Goal: Task Accomplishment & Management: Manage account settings

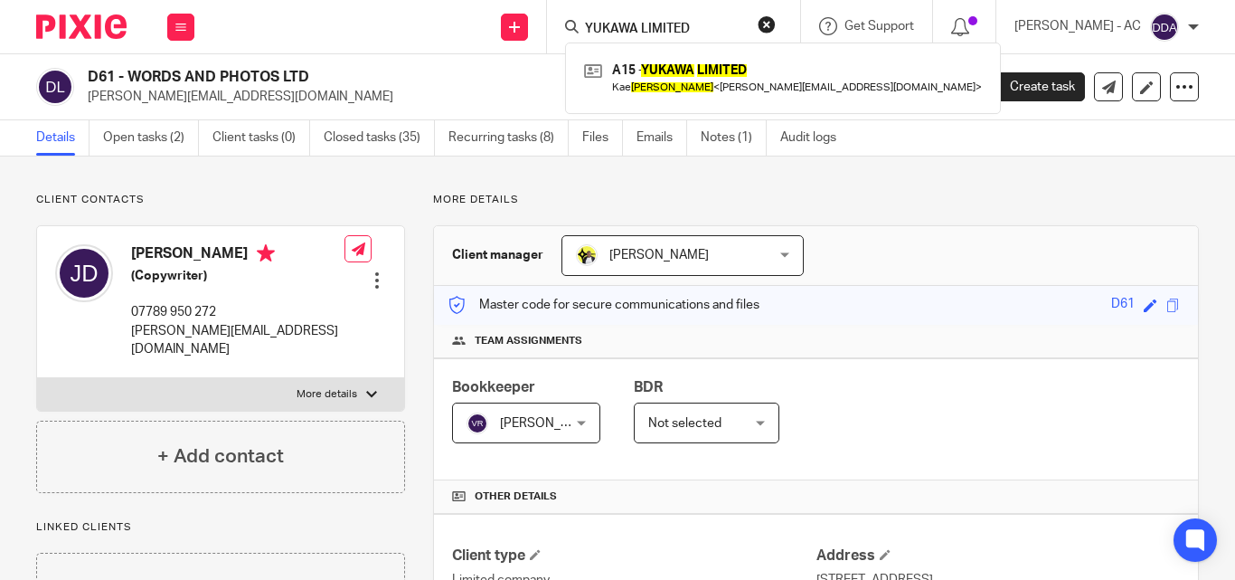
drag, startPoint x: 784, startPoint y: 21, endPoint x: 702, endPoint y: 31, distance: 82.9
click at [776, 20] on button "reset" at bounding box center [767, 24] width 18 height 18
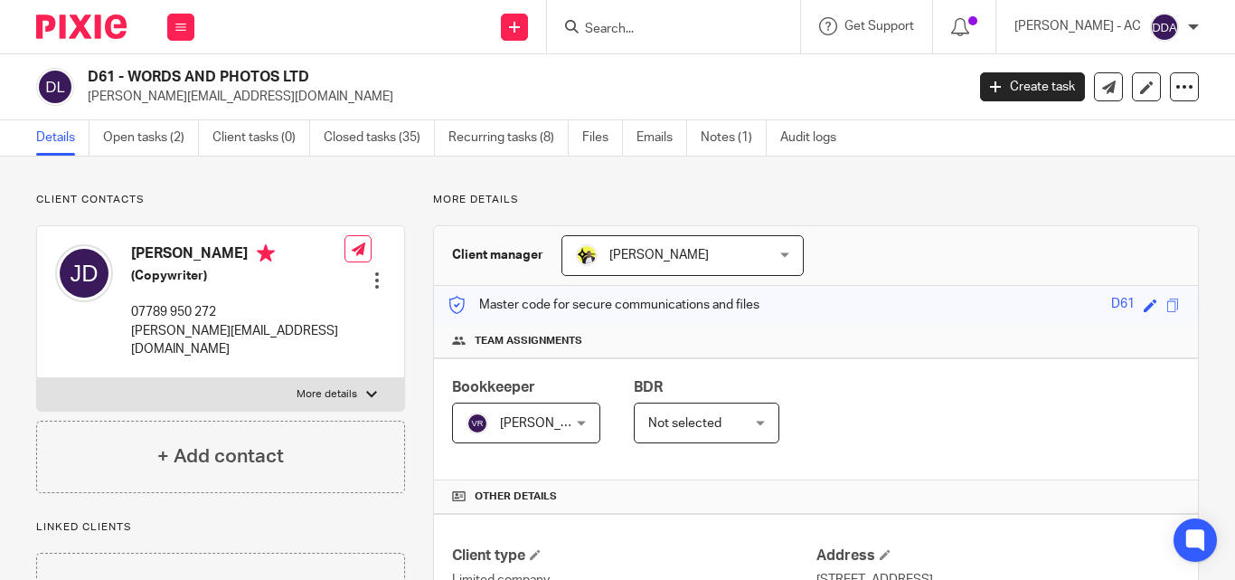
click at [687, 37] on input "Search" at bounding box center [664, 30] width 163 height 16
paste input "KYLO PROPERTIES LTD"
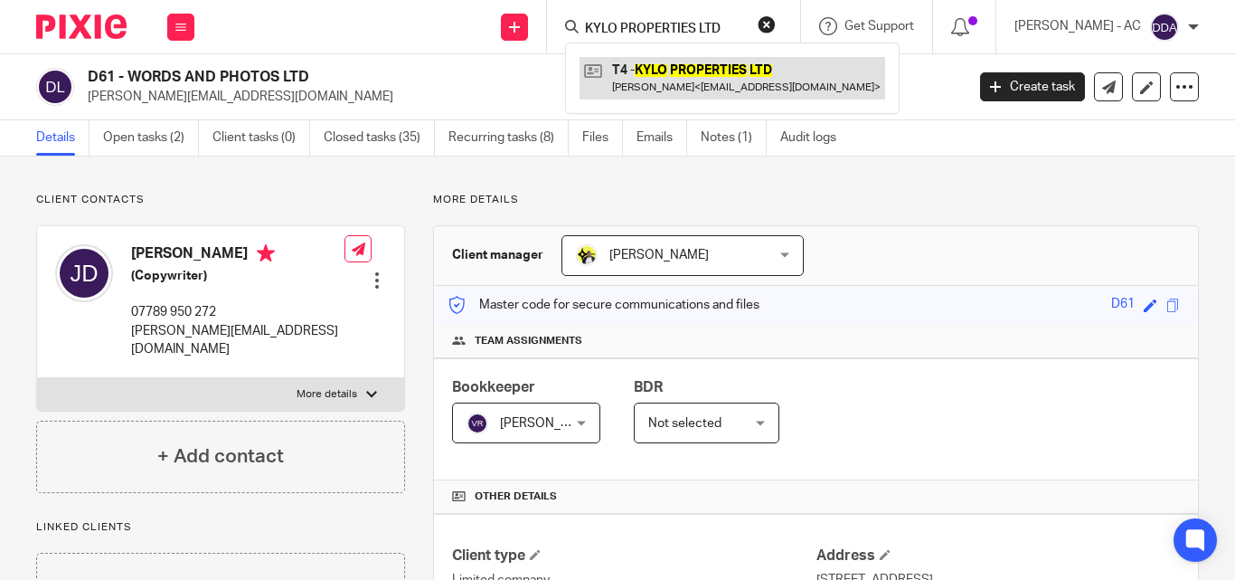
type input "KYLO PROPERTIES LTD"
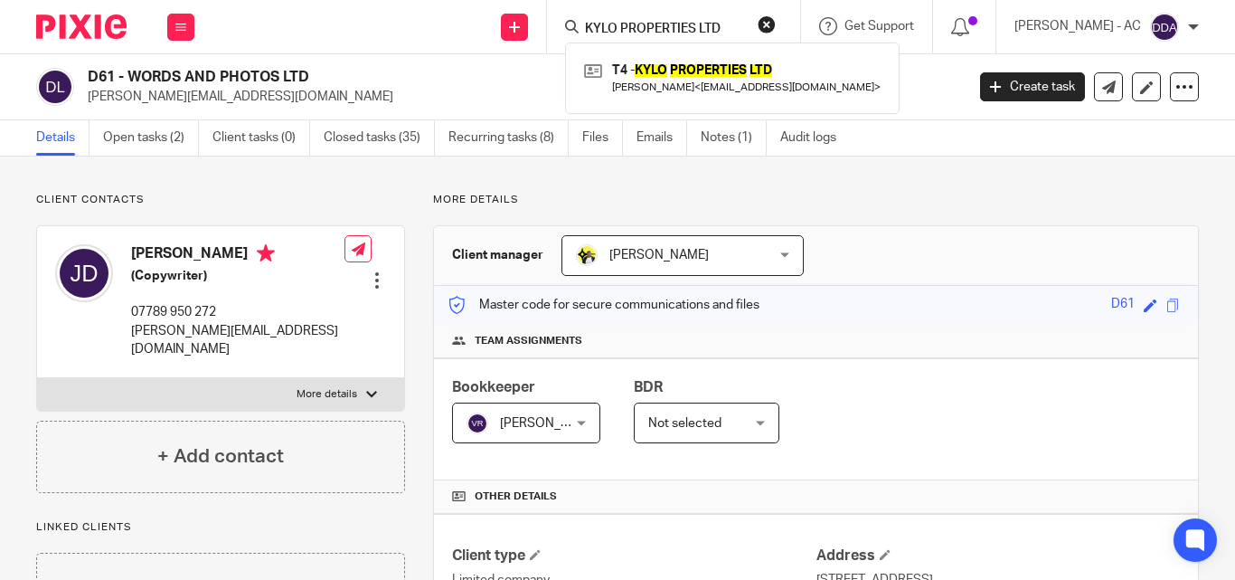
click at [776, 24] on button "reset" at bounding box center [767, 24] width 18 height 18
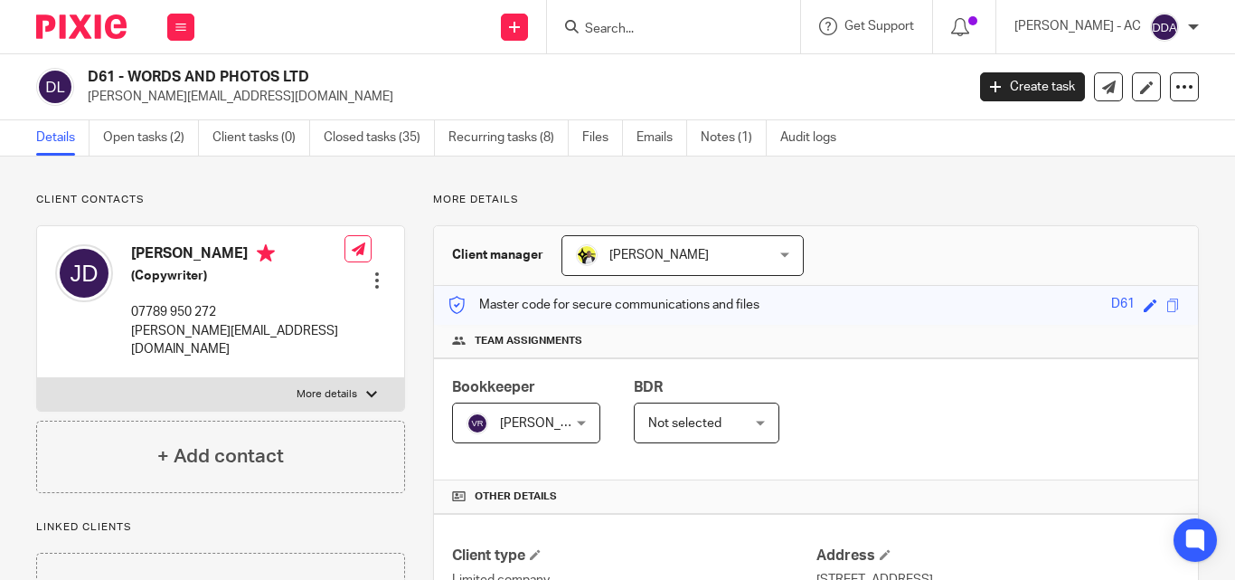
click at [710, 31] on input "Search" at bounding box center [664, 30] width 163 height 16
paste input "BLANC NOIR PROPERTIES LTD"
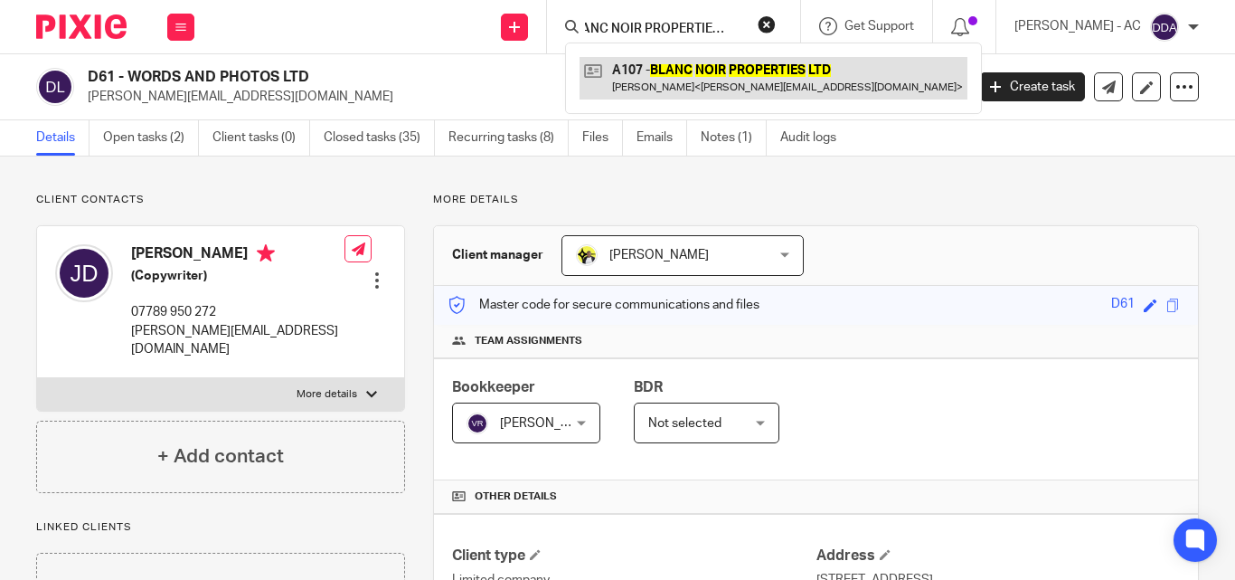
type input "BLANC NOIR PROPERTIES LTD"
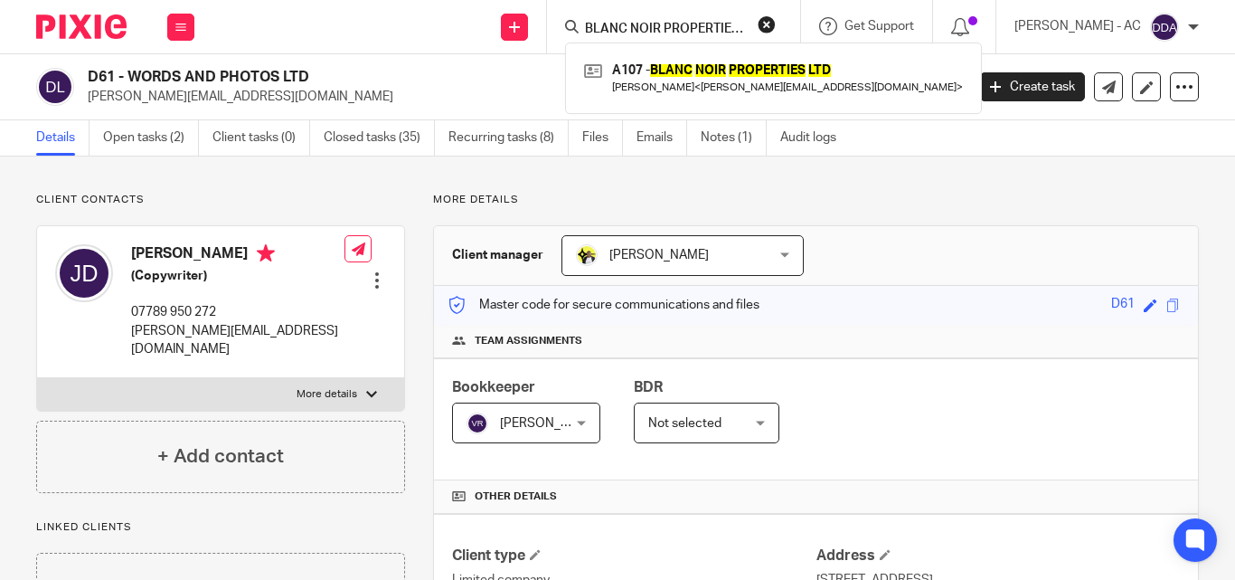
click at [769, 20] on form "BLANC NOIR PROPERTIES LTD" at bounding box center [679, 26] width 193 height 23
click at [776, 20] on button "reset" at bounding box center [767, 24] width 18 height 18
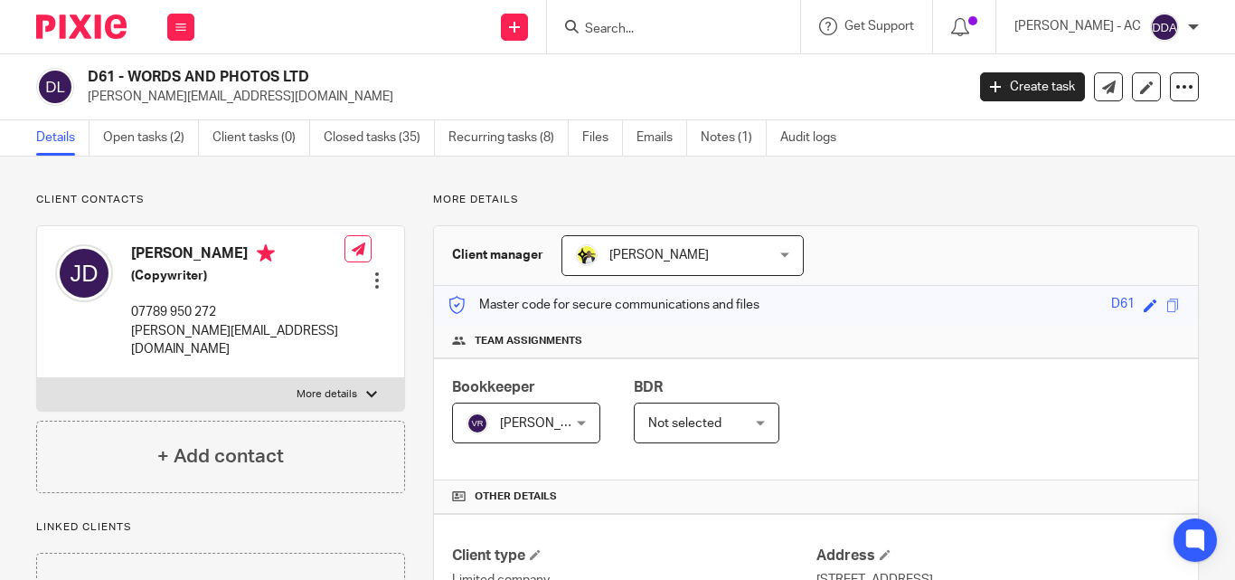
click at [696, 35] on input "Search" at bounding box center [664, 30] width 163 height 16
paste input "GAC ENGINEERING LTD"
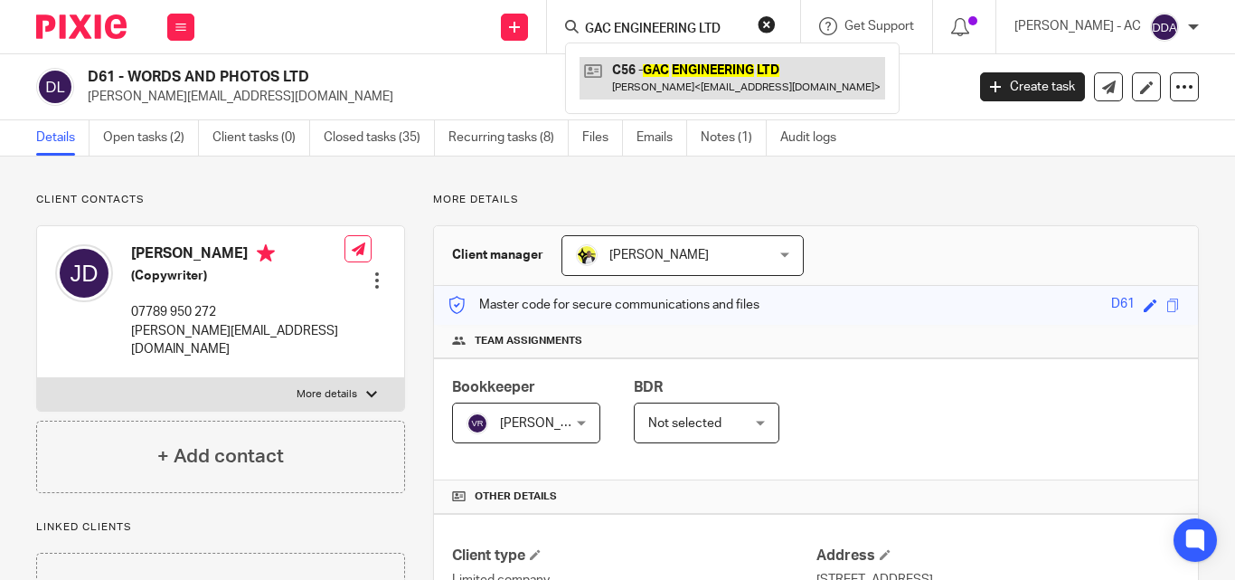
type input "GAC ENGINEERING LTD"
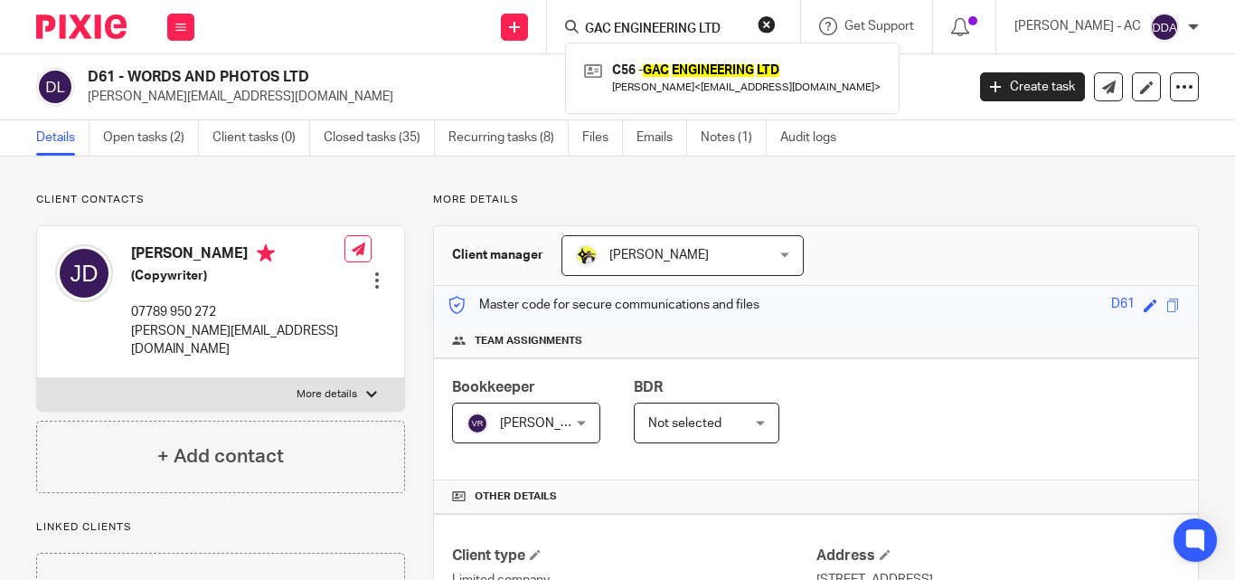
click at [776, 21] on button "reset" at bounding box center [767, 24] width 18 height 18
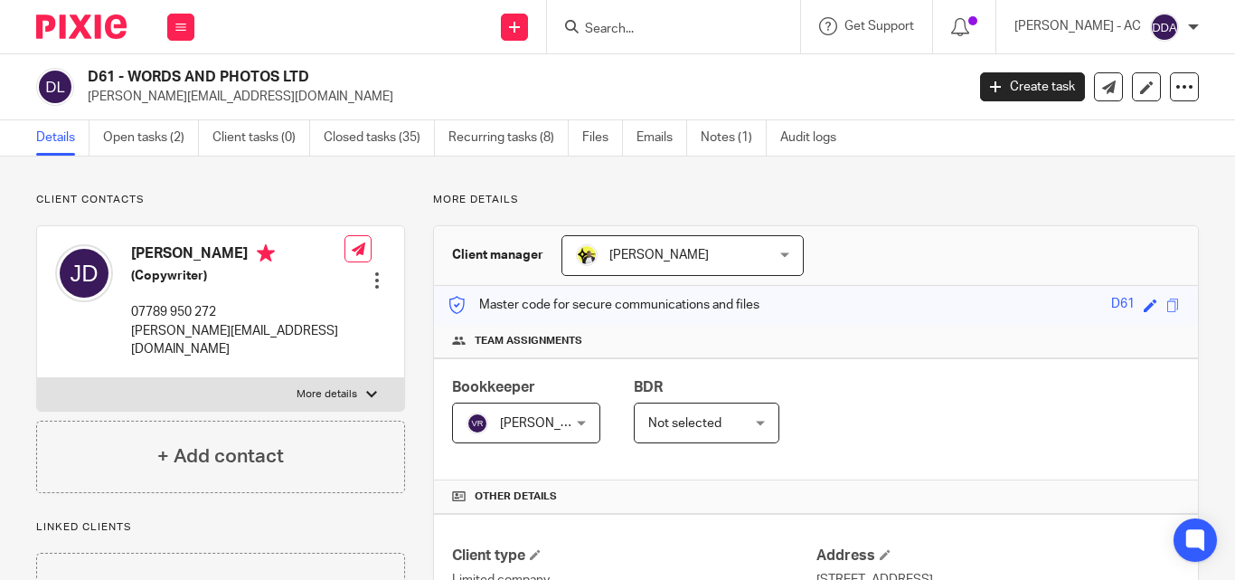
drag, startPoint x: 708, startPoint y: 24, endPoint x: 685, endPoint y: 32, distance: 23.7
click at [706, 26] on input "Search" at bounding box center [664, 30] width 163 height 16
paste input "HOME LEARNING HAVEN LIMITED"
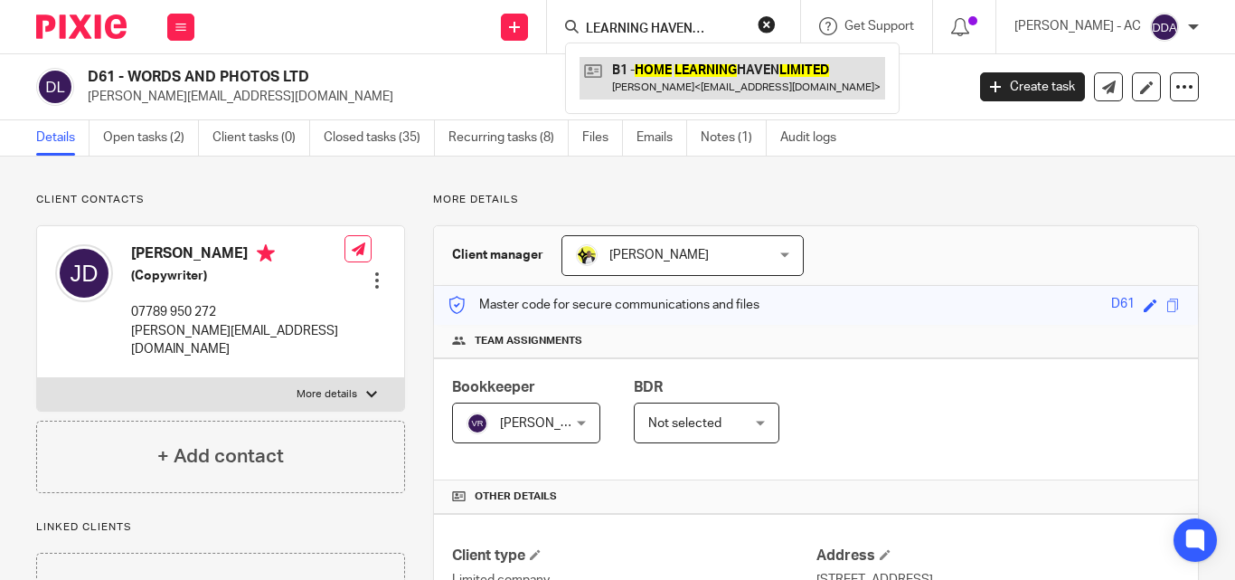
type input "HOME LEARNING HAVEN LIMITED"
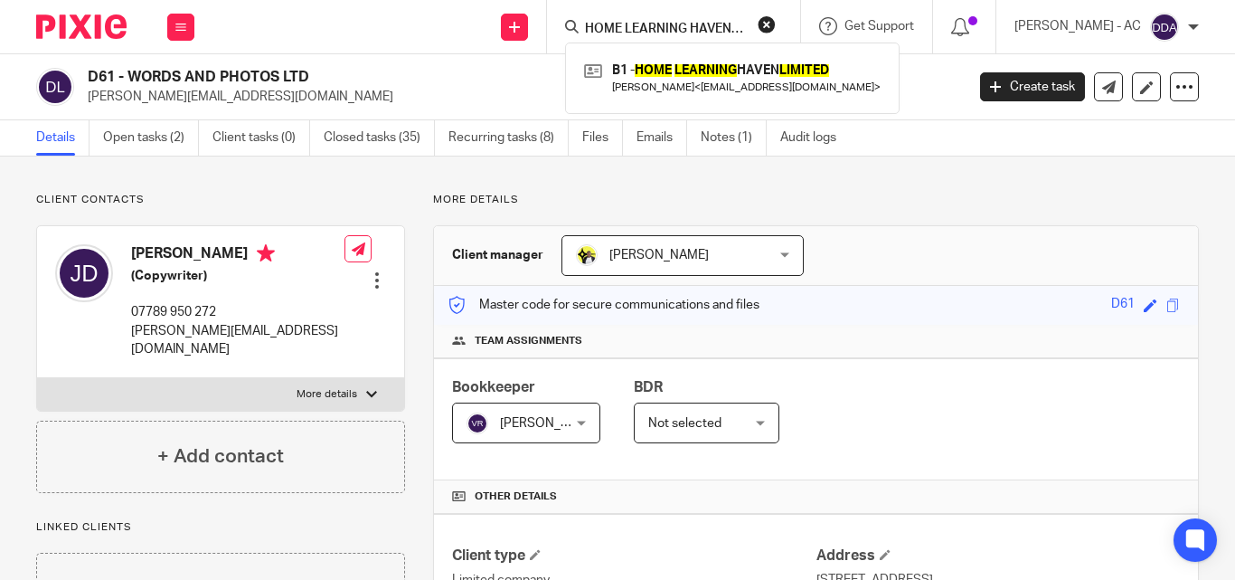
click at [776, 34] on form "HOME LEARNING HAVEN LIMITED" at bounding box center [679, 26] width 193 height 23
click at [776, 29] on button "reset" at bounding box center [767, 24] width 18 height 18
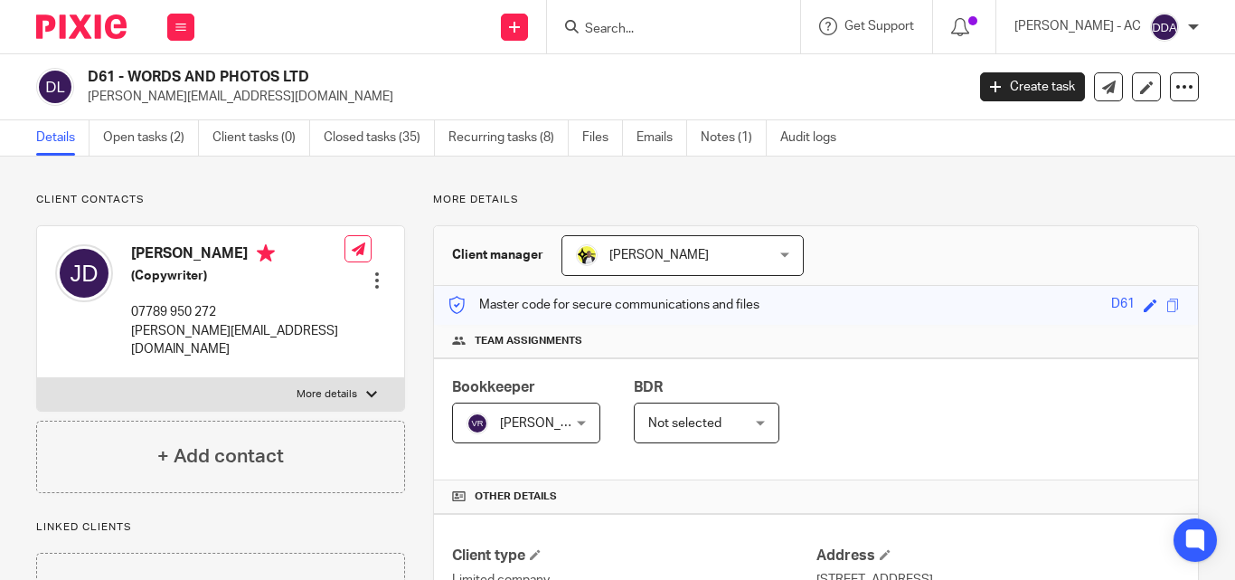
click at [666, 33] on input "Search" at bounding box center [664, 30] width 163 height 16
paste input "THE POWER CLOSET LTD"
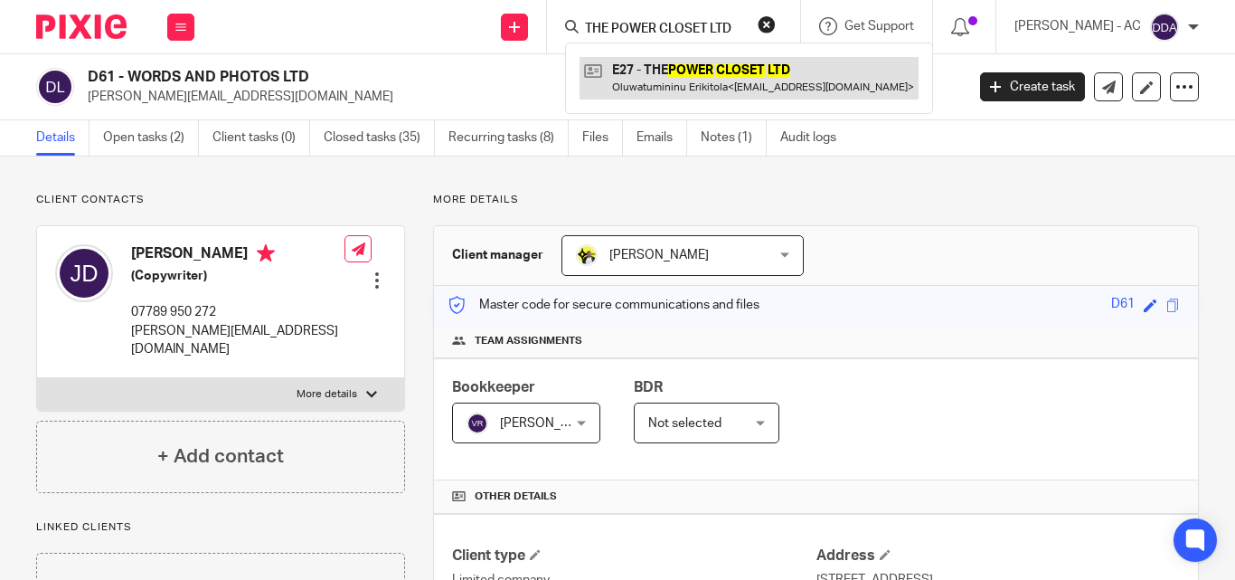
type input "THE POWER CLOSET LTD"
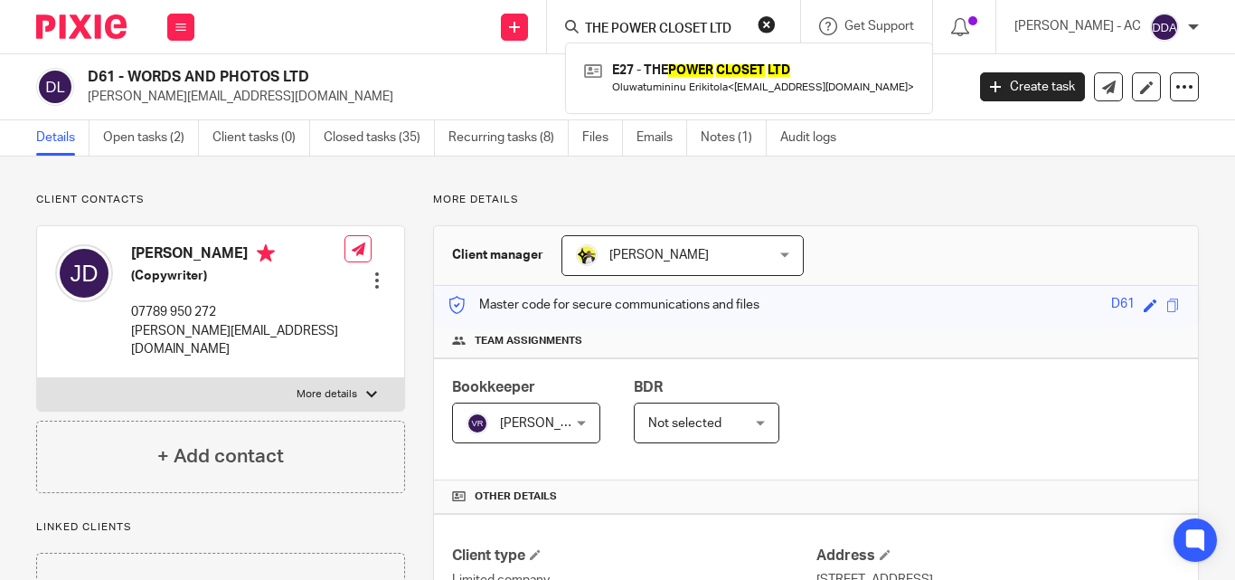
click at [776, 20] on button "reset" at bounding box center [767, 24] width 18 height 18
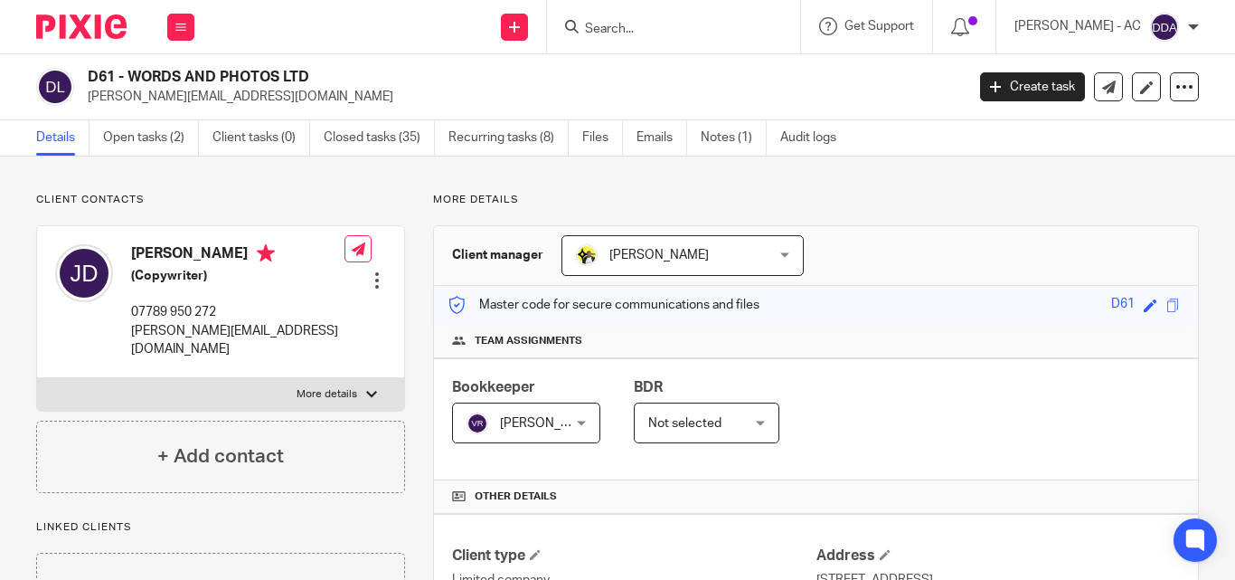
drag, startPoint x: 694, startPoint y: 24, endPoint x: 665, endPoint y: 30, distance: 29.6
click at [692, 25] on input "Search" at bounding box center [664, 30] width 163 height 16
paste input "ATI PHARMACEUTICALS LIMITED"
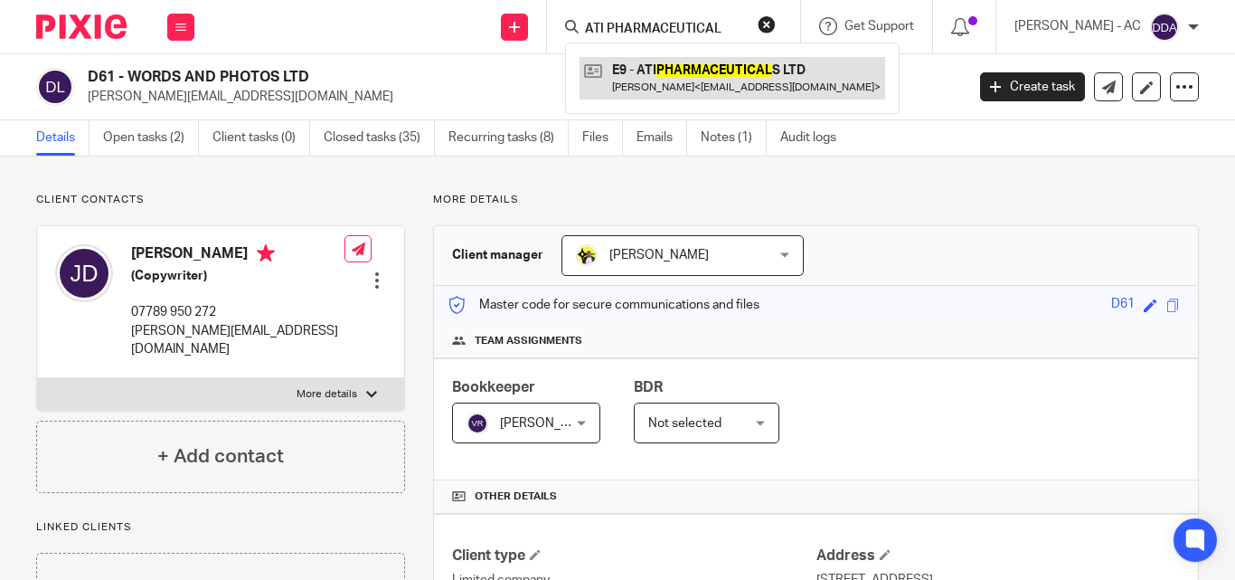
type input "ATI PHARMACEUTICAL"
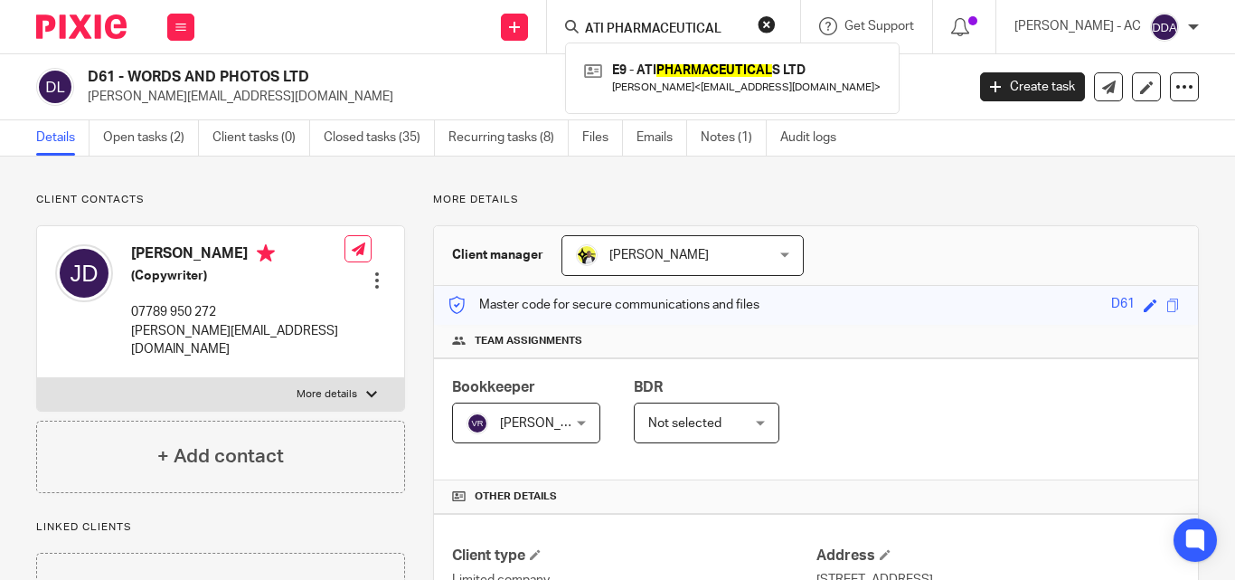
click at [776, 28] on button "reset" at bounding box center [767, 24] width 18 height 18
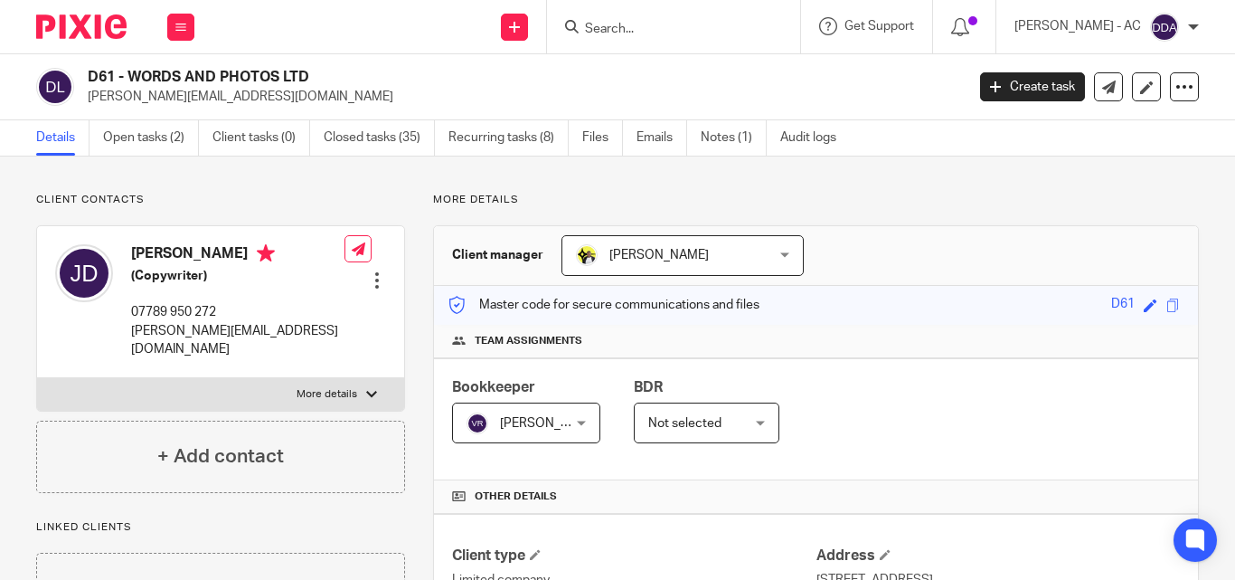
click at [702, 31] on input "Search" at bounding box center [664, 30] width 163 height 16
paste input "M COWIE SOLUTIONS LTD"
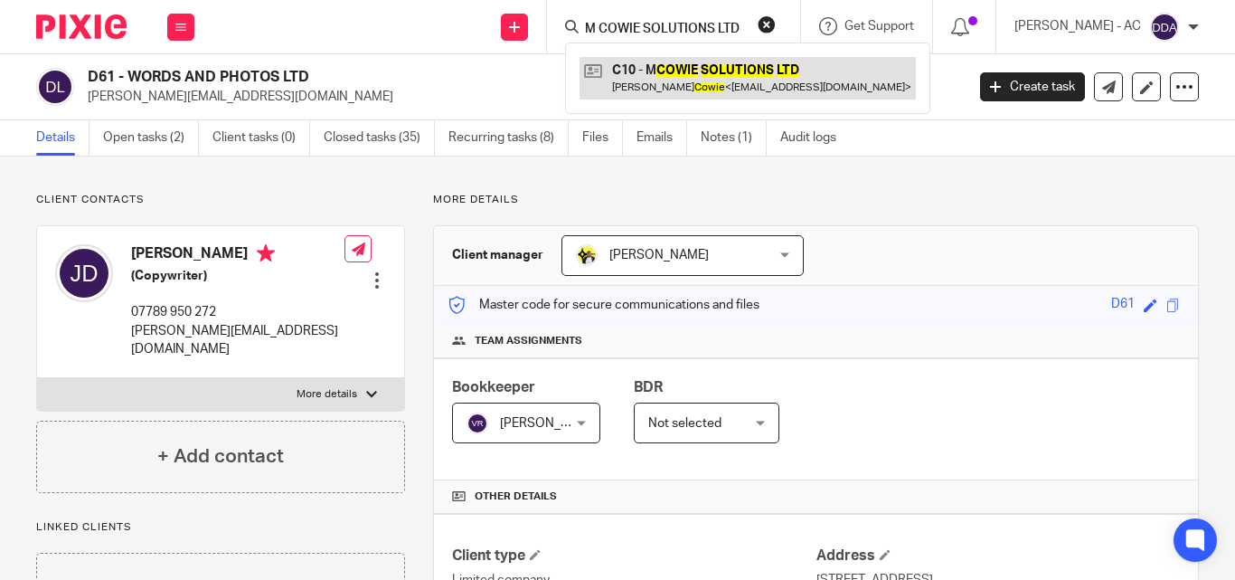
type input "M COWIE SOLUTIONS LTD"
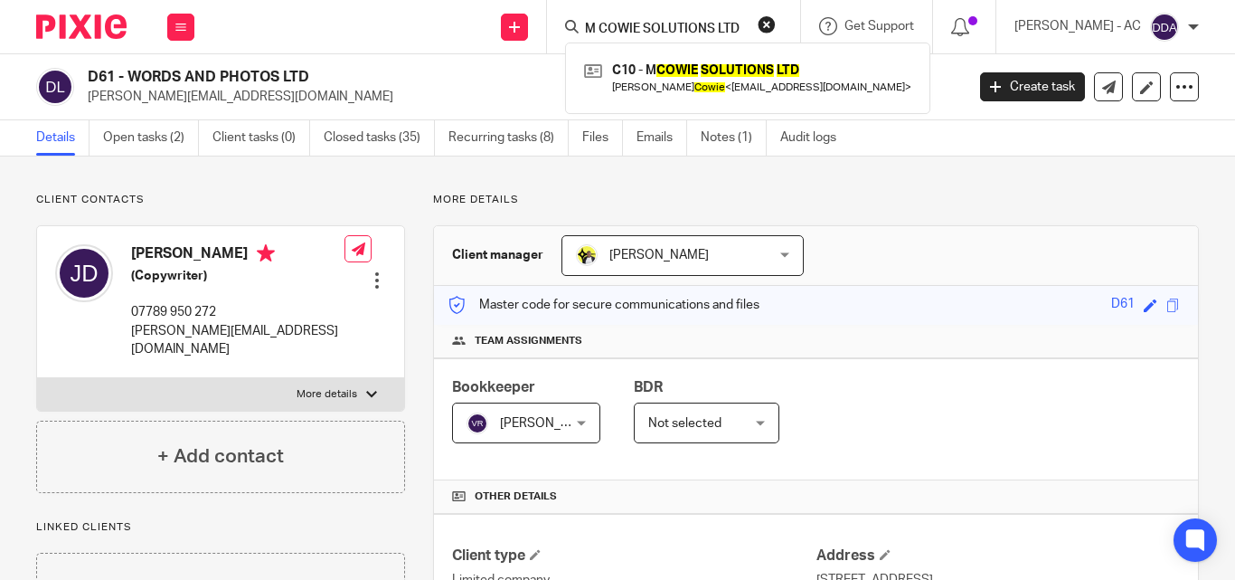
click at [776, 21] on button "reset" at bounding box center [767, 24] width 18 height 18
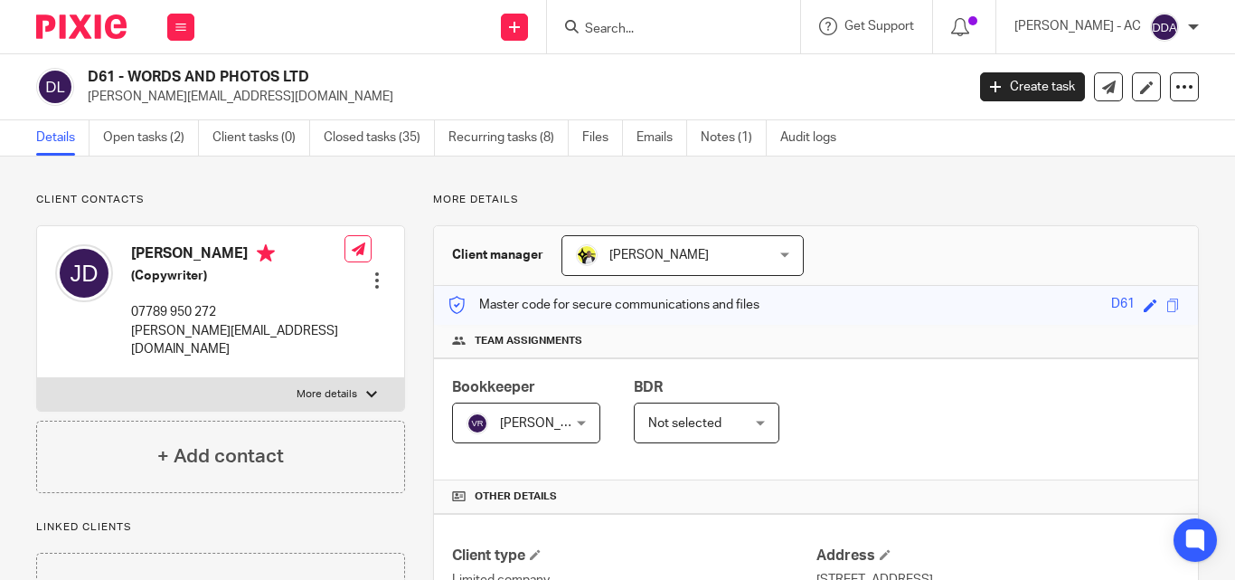
click at [666, 29] on input "Search" at bounding box center [664, 30] width 163 height 16
paste input "KJF ELECTRICAL SERVICES LTD"
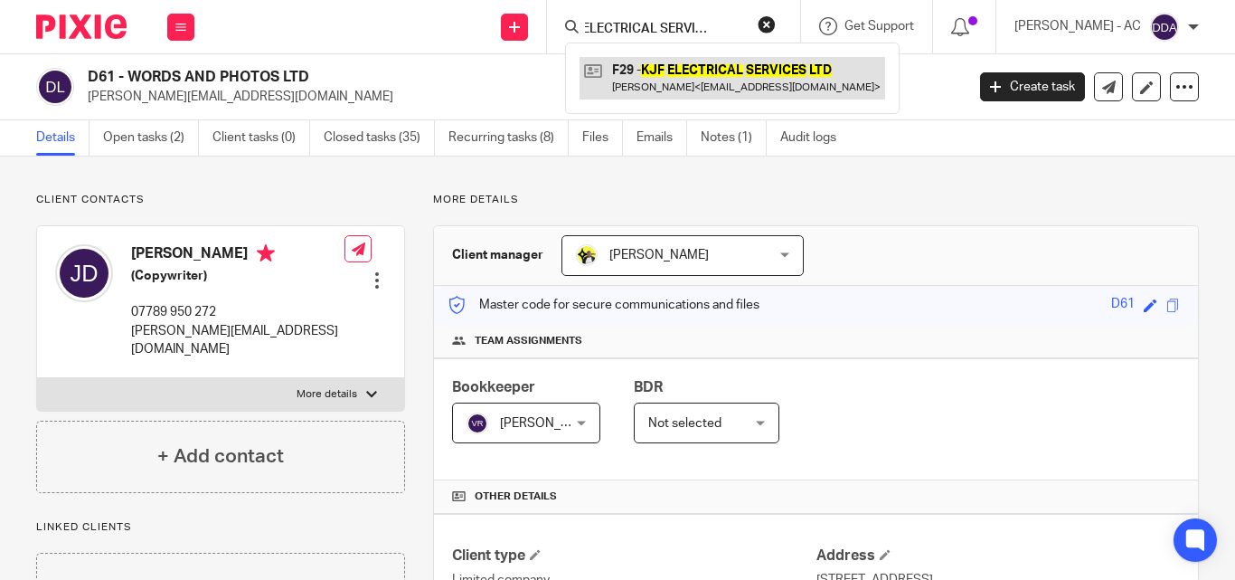
type input "KJF ELECTRICAL SERVICES LTD"
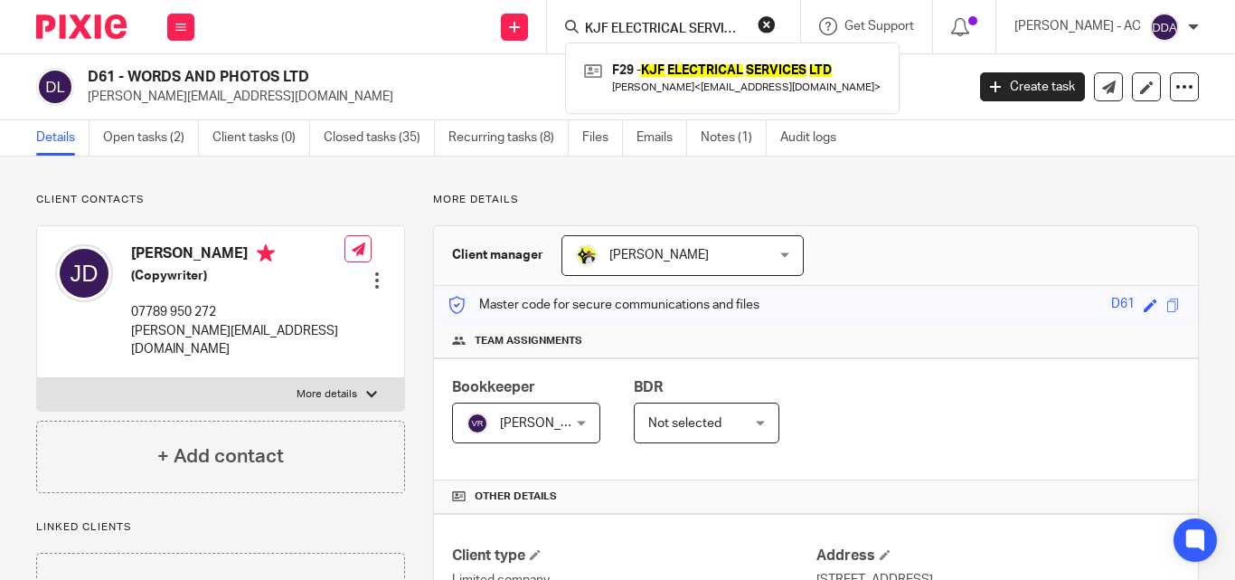
click at [776, 24] on button "reset" at bounding box center [767, 24] width 18 height 18
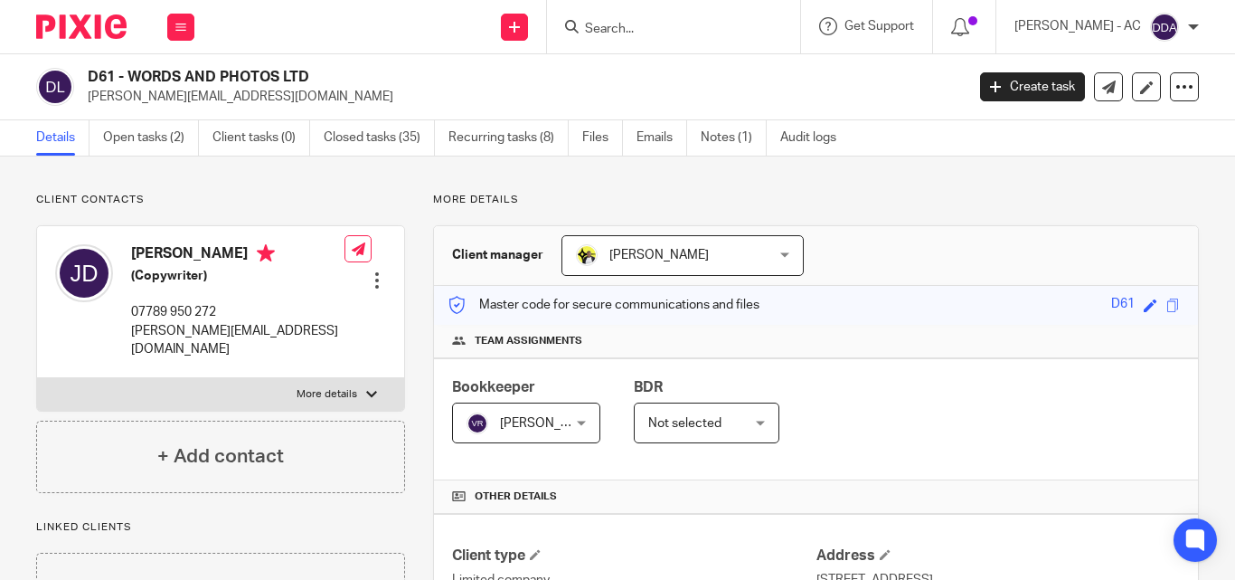
click at [695, 30] on input "Search" at bounding box center [664, 30] width 163 height 16
paste input "NIKO&JR ELECTRICAL SERVICES LTD"
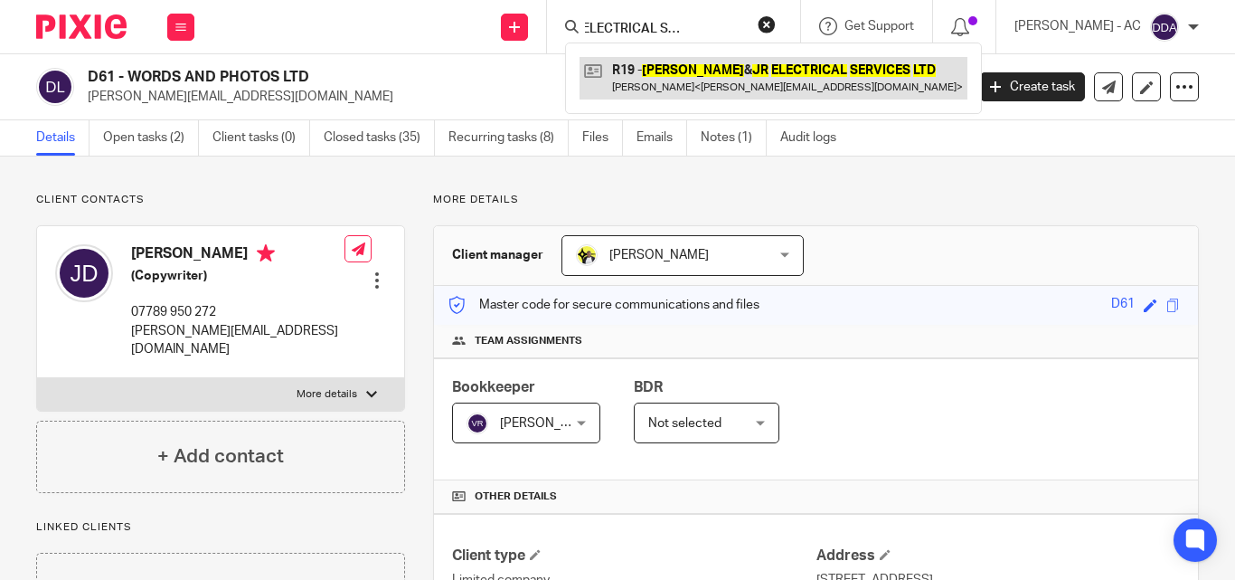
type input "NIKO&JR ELECTRICAL SERVICES LTD"
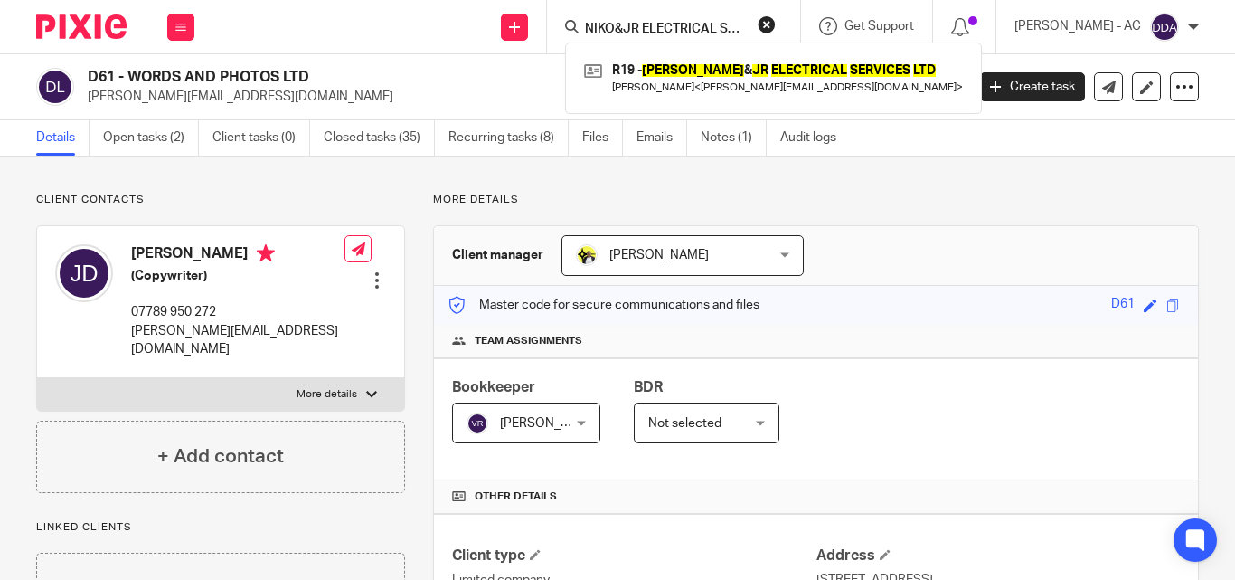
click at [776, 20] on button "reset" at bounding box center [767, 24] width 18 height 18
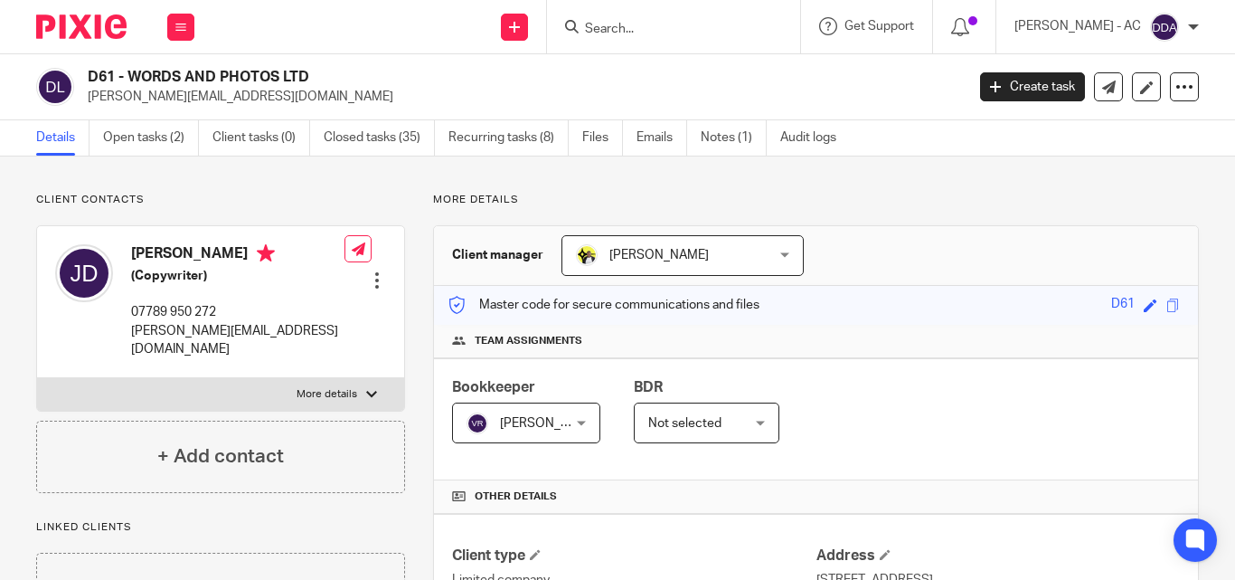
drag, startPoint x: 693, startPoint y: 53, endPoint x: 666, endPoint y: 43, distance: 28.9
click at [692, 53] on div "Work Email Clients Team Reports Settings Work Email Clients Team Reports Settin…" at bounding box center [617, 27] width 1235 height 54
click at [650, 33] on input "Search" at bounding box center [664, 30] width 163 height 16
paste input "MAKESA CARE SERVICES LTD"
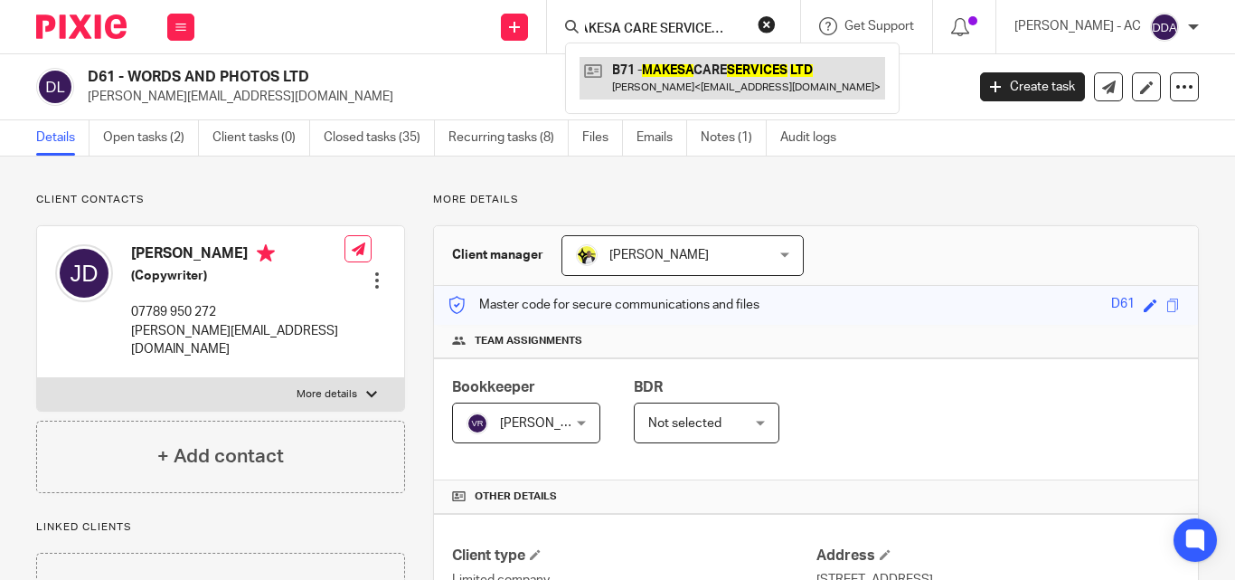
type input "MAKESA CARE SERVICES LTD"
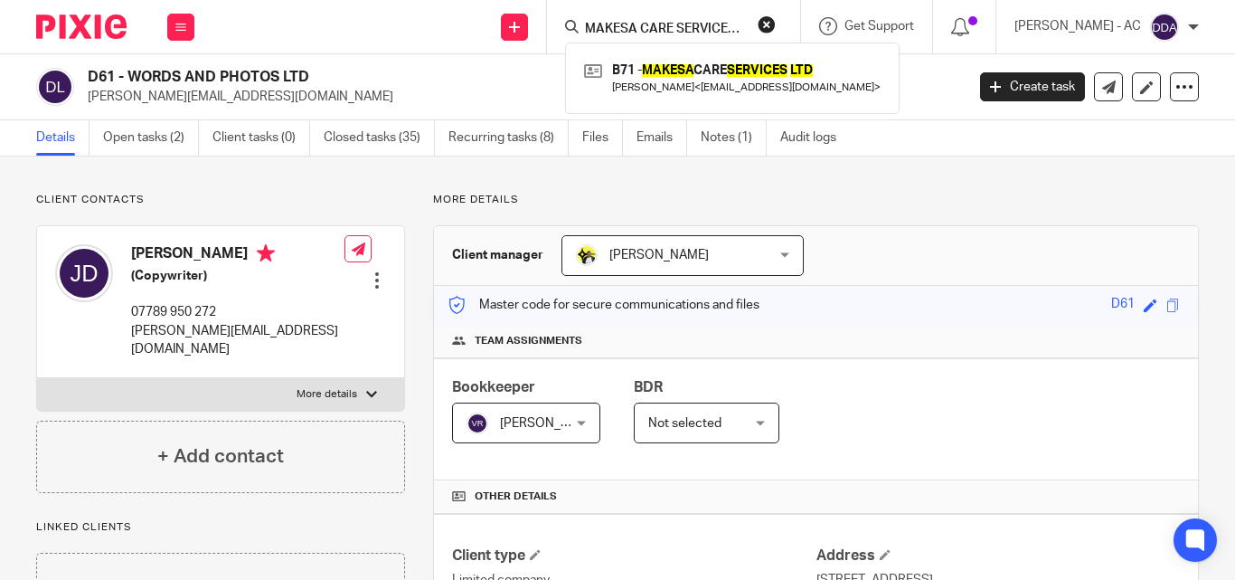
click at [776, 22] on button "reset" at bounding box center [767, 24] width 18 height 18
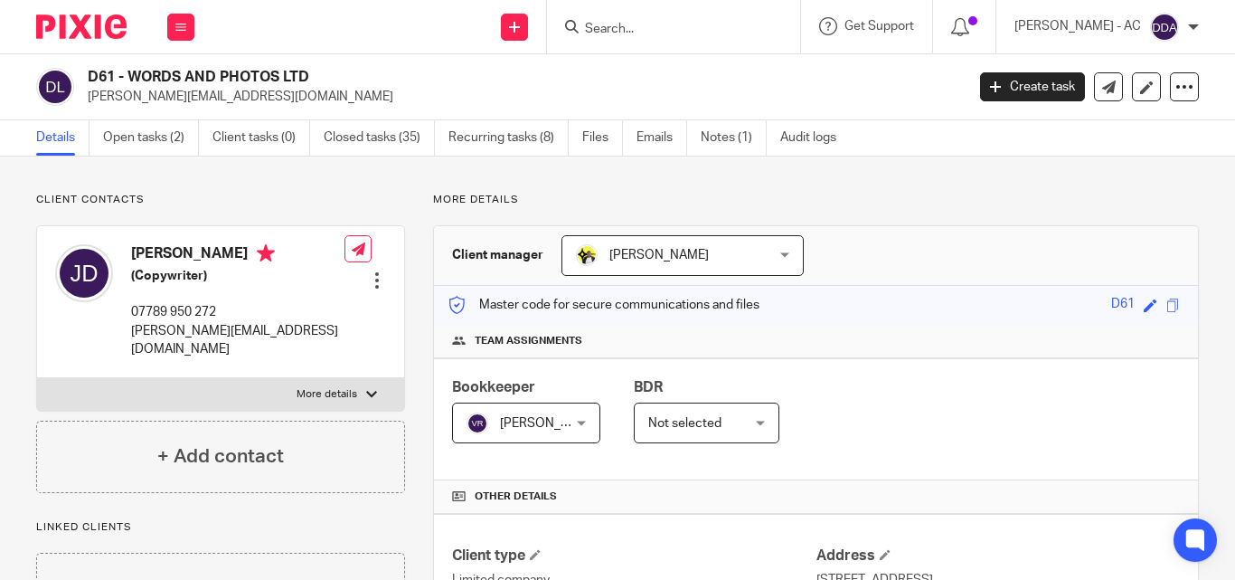
click at [702, 35] on input "Search" at bounding box center [664, 30] width 163 height 16
paste input "4EVER24 LIMITED"
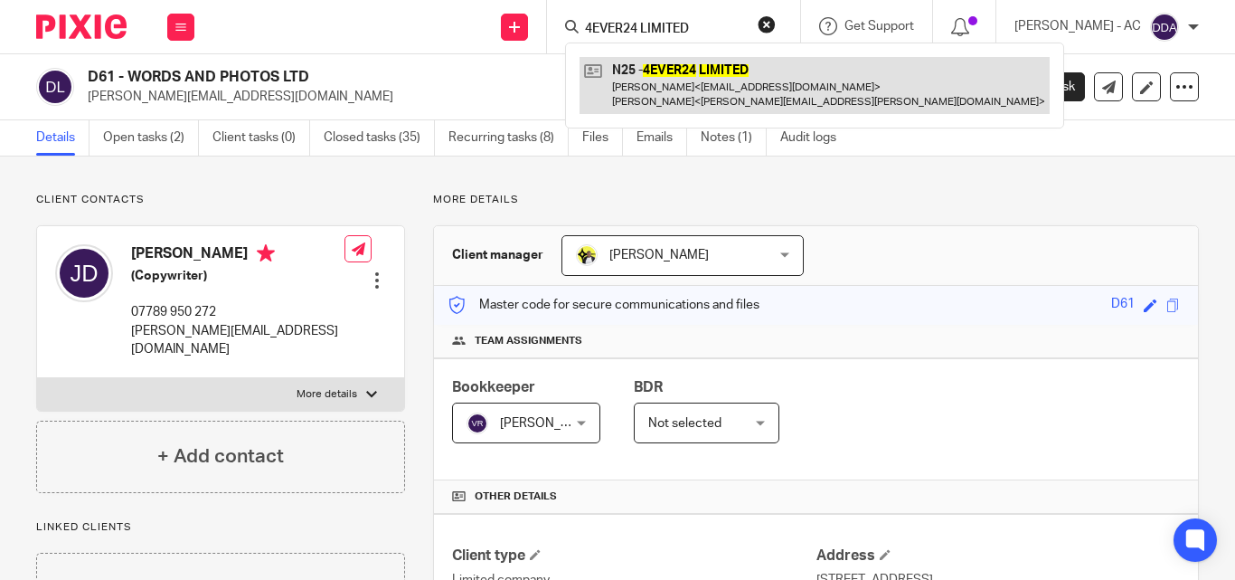
type input "4EVER24 LIMITED"
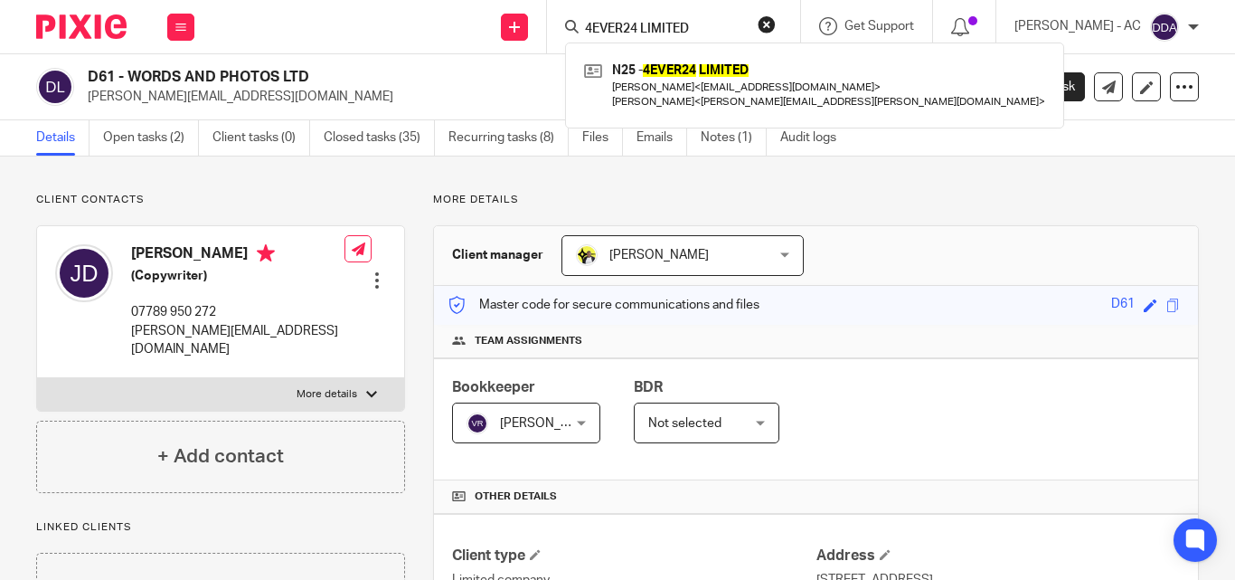
drag, startPoint x: 785, startPoint y: 23, endPoint x: 772, endPoint y: 23, distance: 12.7
click at [776, 23] on button "reset" at bounding box center [767, 24] width 18 height 18
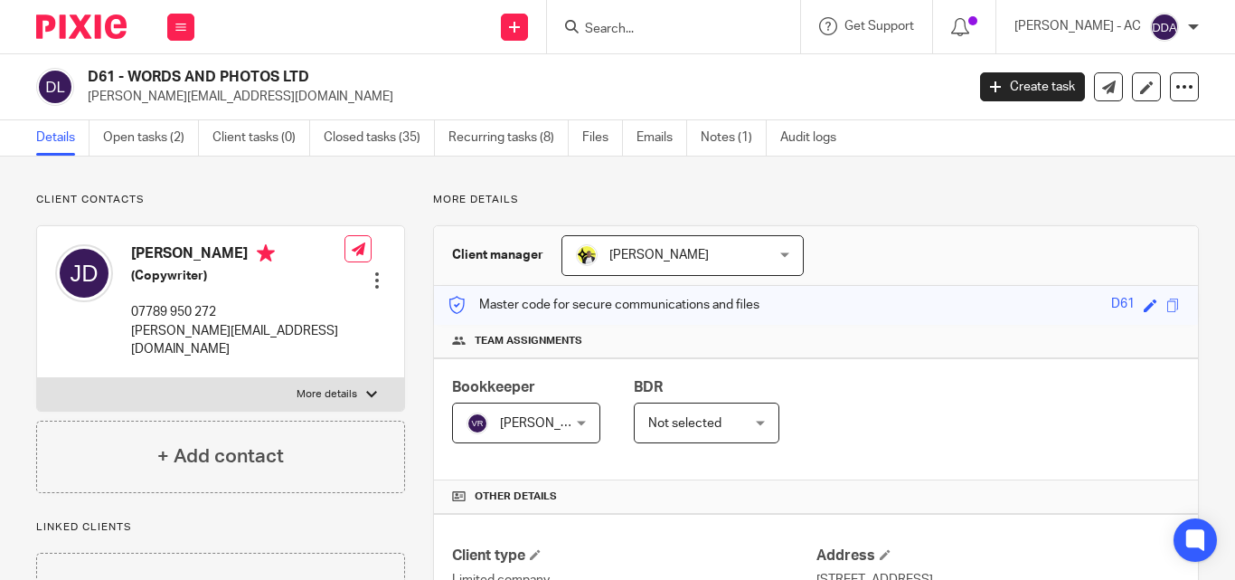
click at [683, 24] on input "Search" at bounding box center [664, 30] width 163 height 16
paste input "ELISHI LTD"
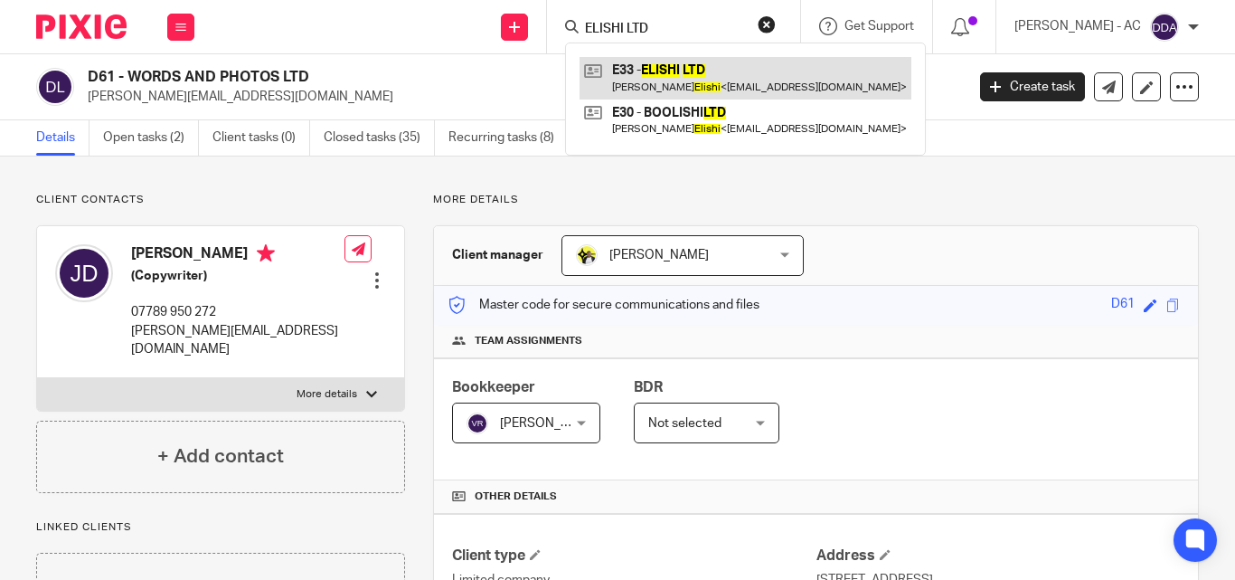
type input "ELISHI LTD"
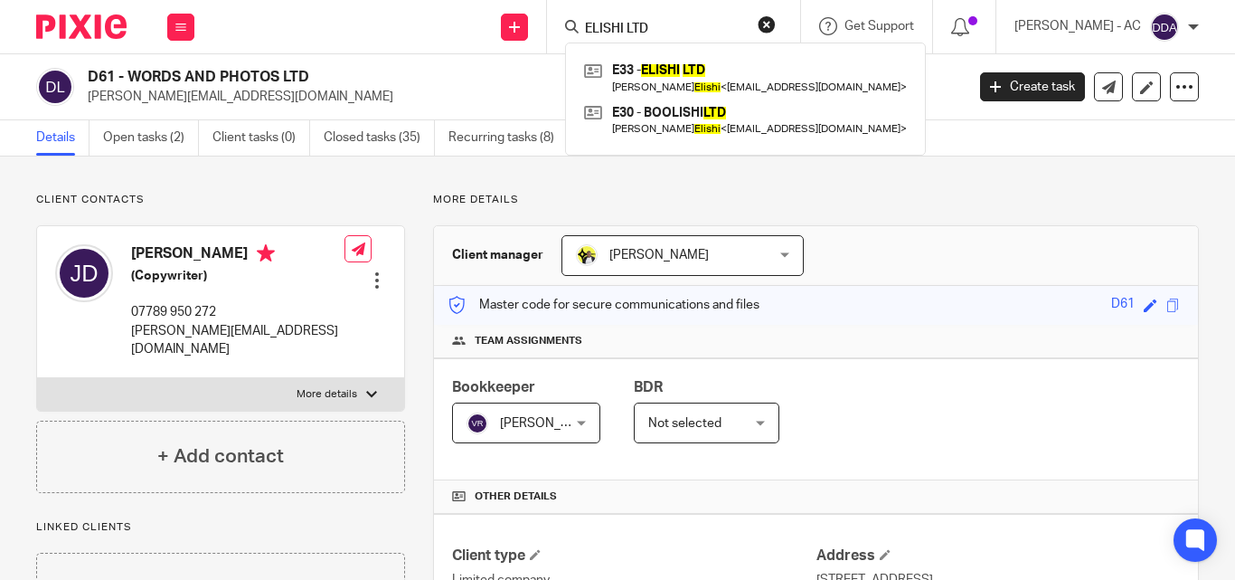
click at [776, 20] on button "reset" at bounding box center [767, 24] width 18 height 18
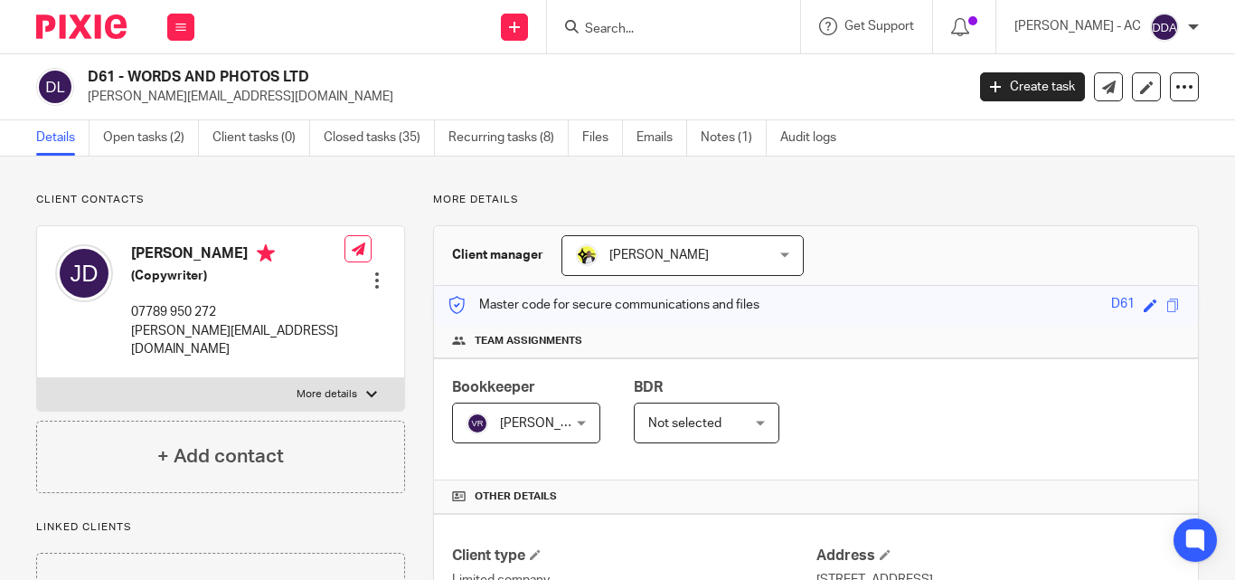
click at [689, 28] on input "Search" at bounding box center [664, 30] width 163 height 16
paste input "ANDRE WOOZ LTD"
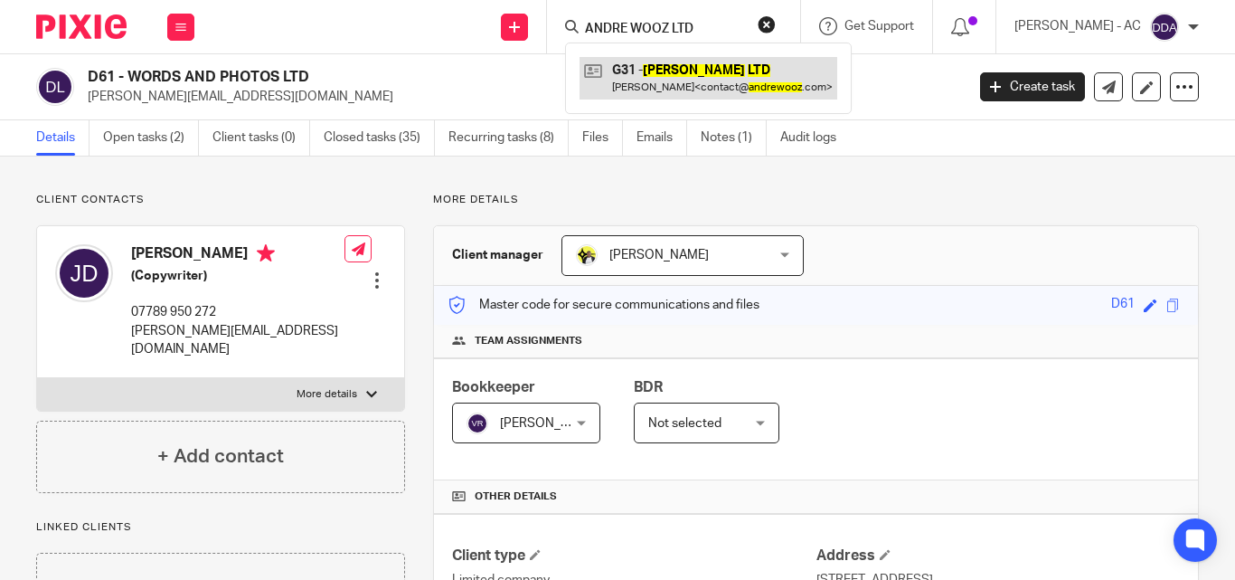
type input "ANDRE WOOZ LTD"
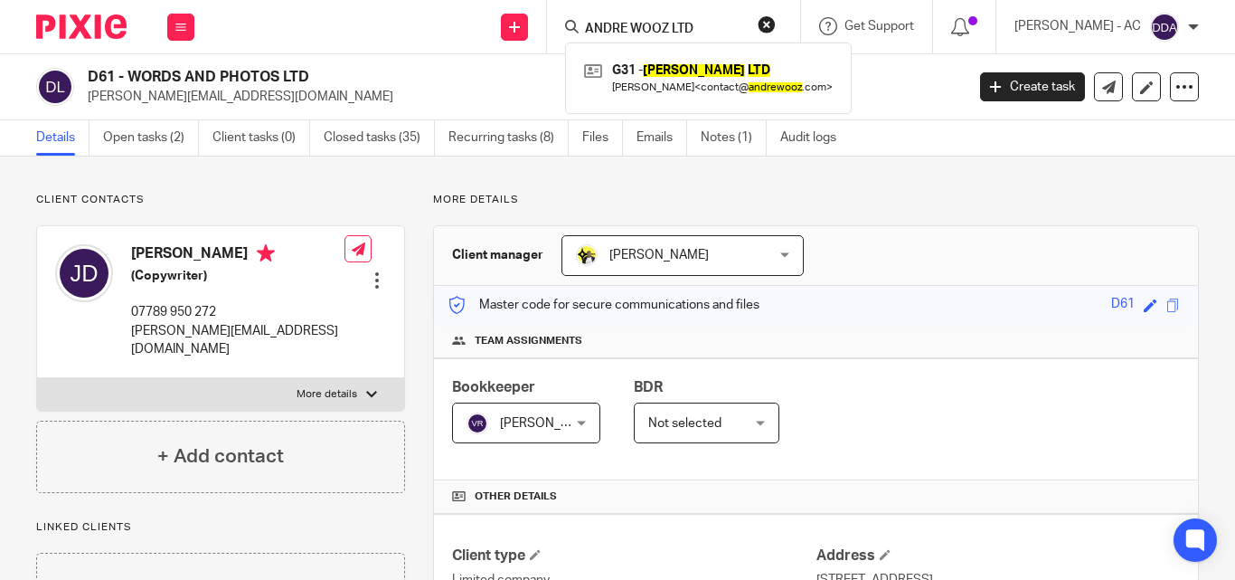
click at [776, 24] on button "reset" at bounding box center [767, 24] width 18 height 18
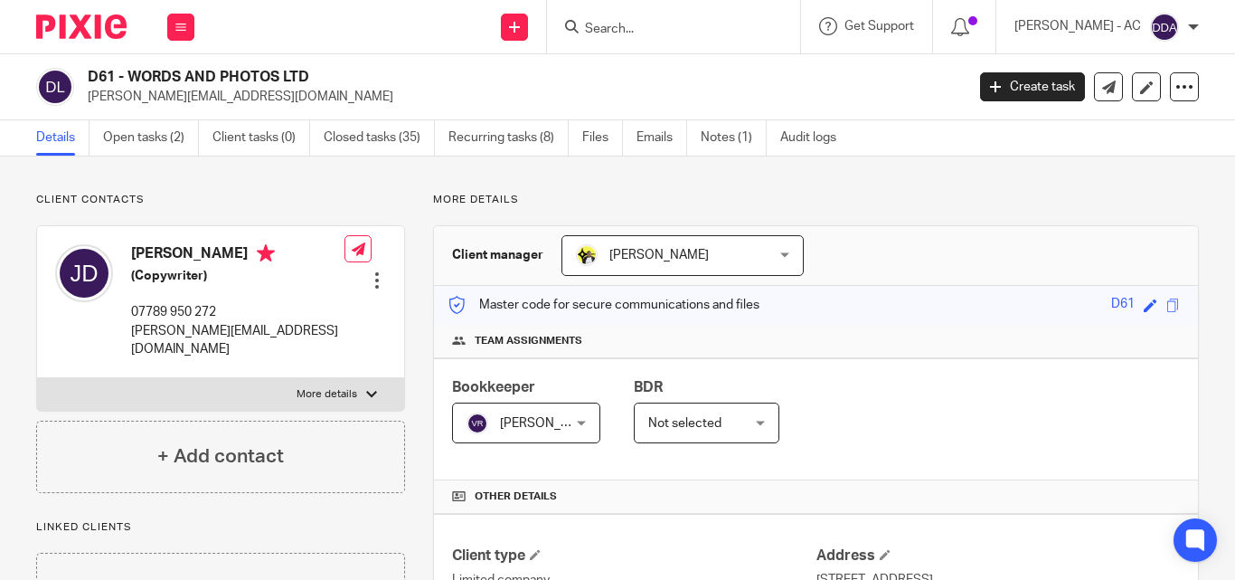
click at [737, 24] on input "Search" at bounding box center [664, 30] width 163 height 16
paste input "JLF ENGINEERING LTD"
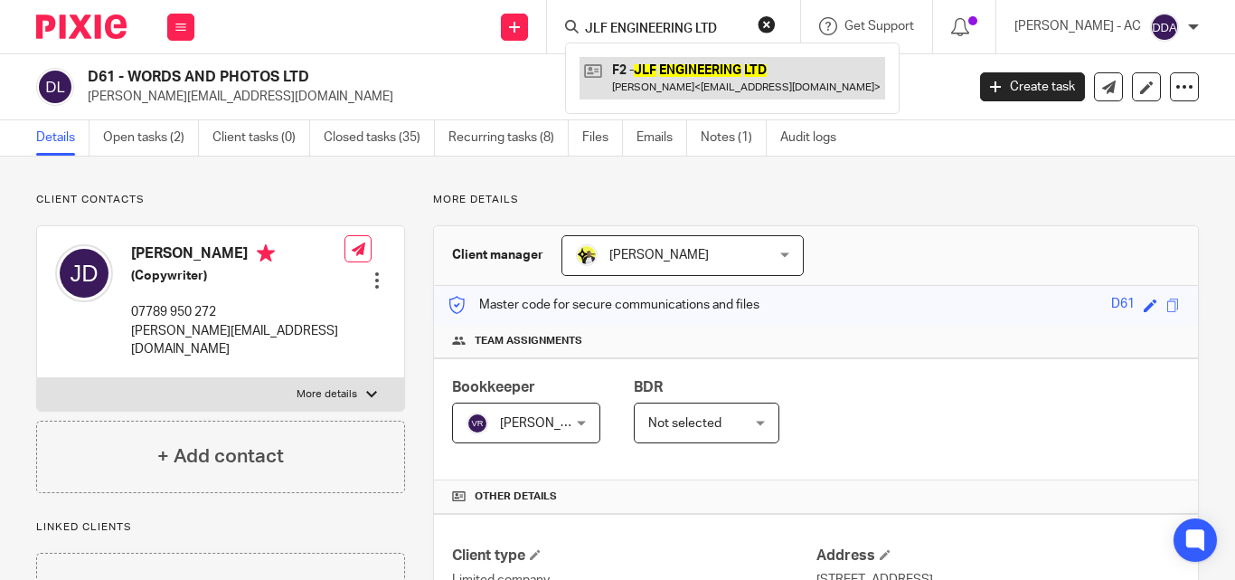
type input "JLF ENGINEERING LTD"
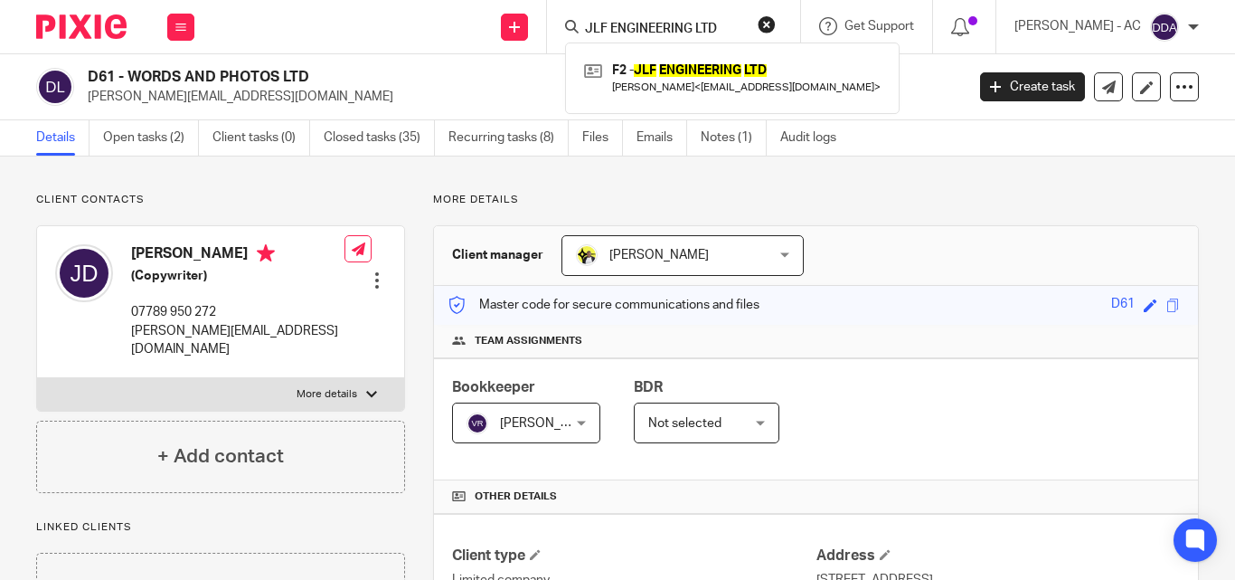
click at [776, 23] on button "reset" at bounding box center [767, 24] width 18 height 18
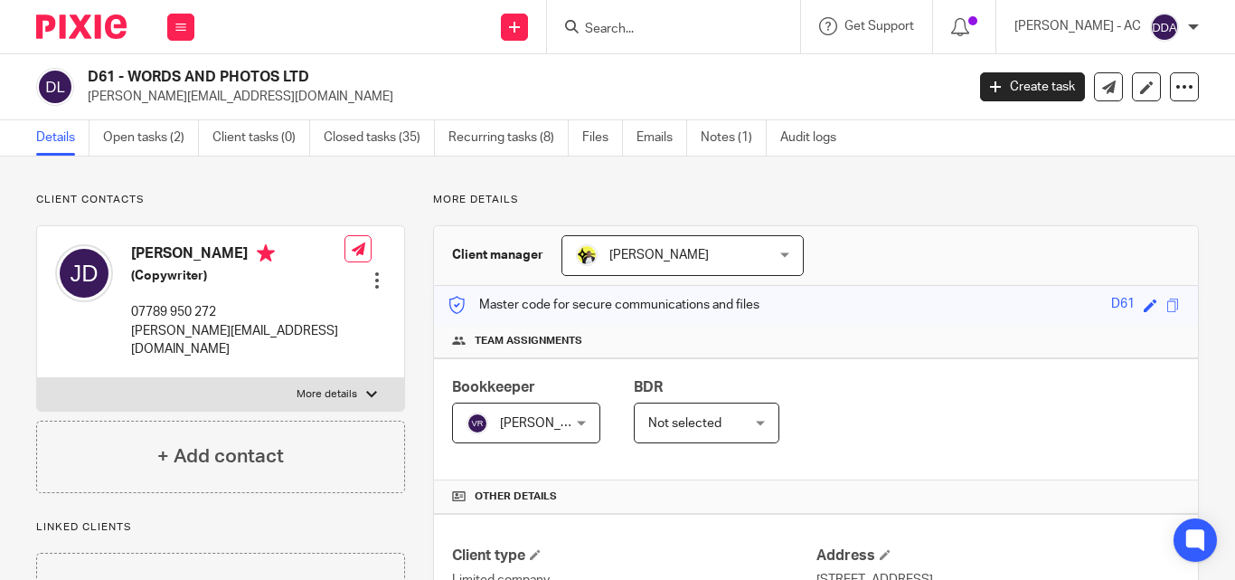
click at [696, 24] on input "Search" at bounding box center [664, 30] width 163 height 16
paste input "T & P BAKARE LTD"
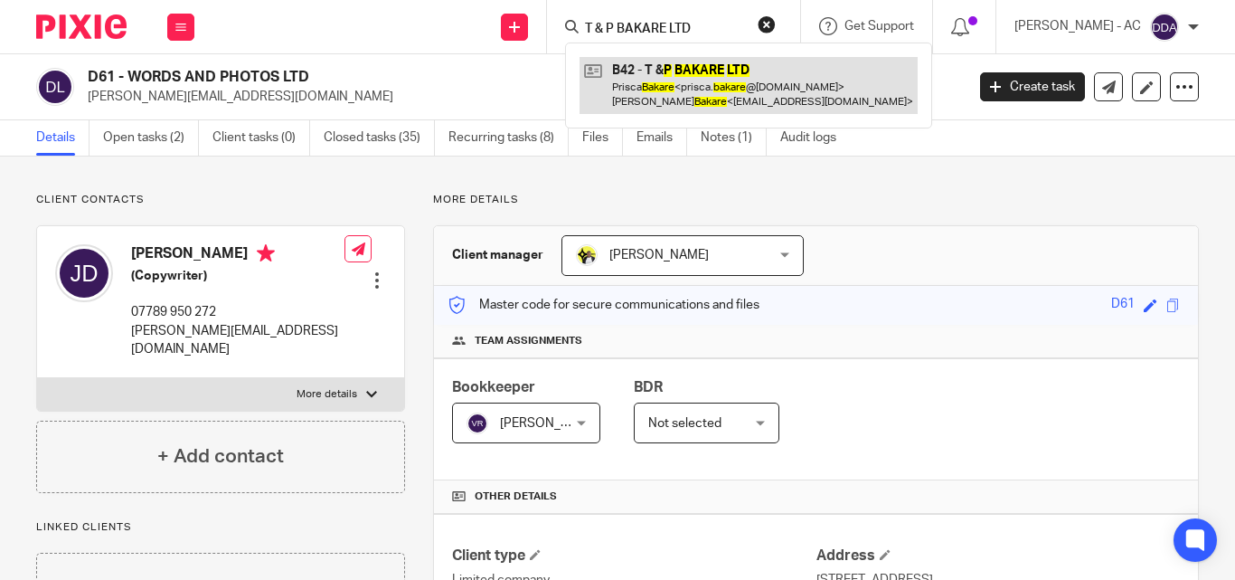
type input "T & P BAKARE LTD"
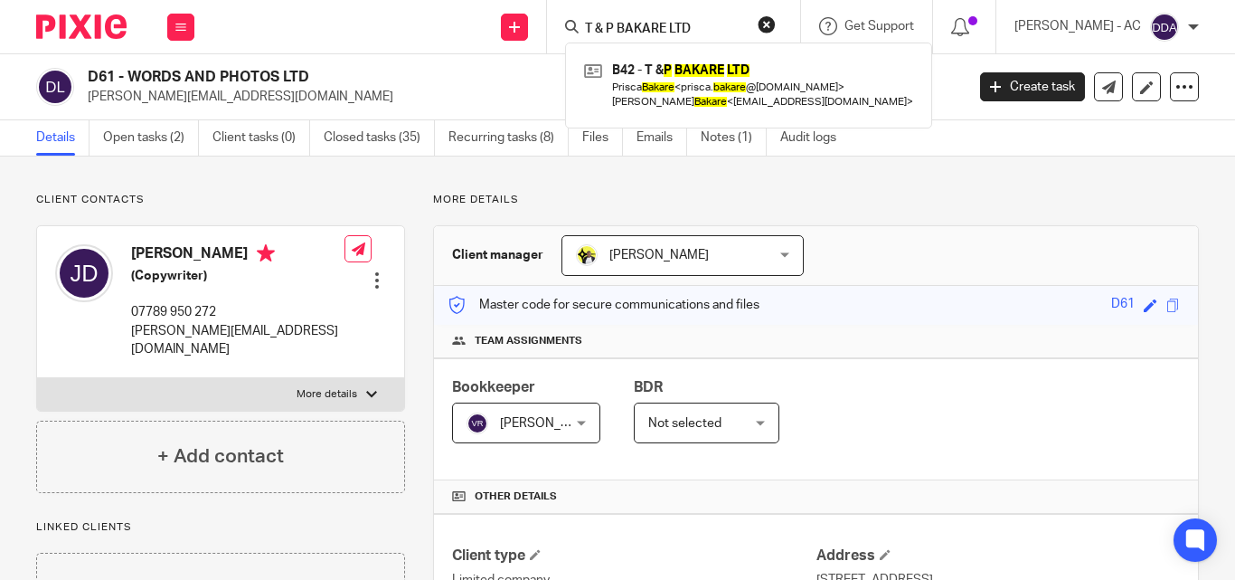
click at [776, 23] on button "reset" at bounding box center [767, 24] width 18 height 18
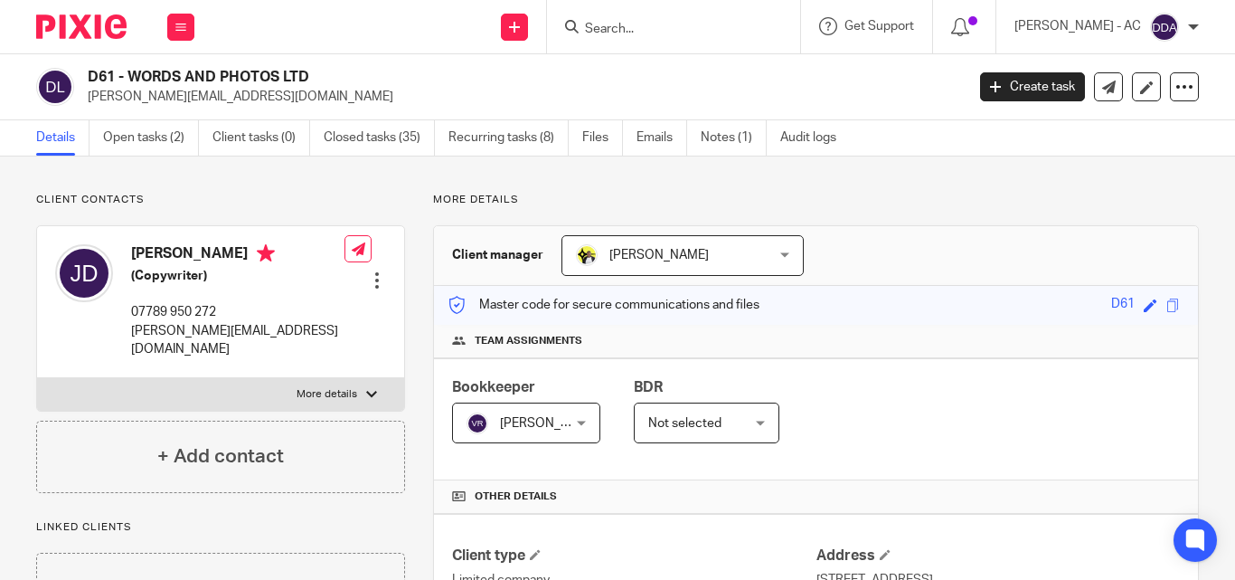
click at [667, 24] on input "Search" at bounding box center [664, 30] width 163 height 16
paste input "NKP JOINERY LTD"
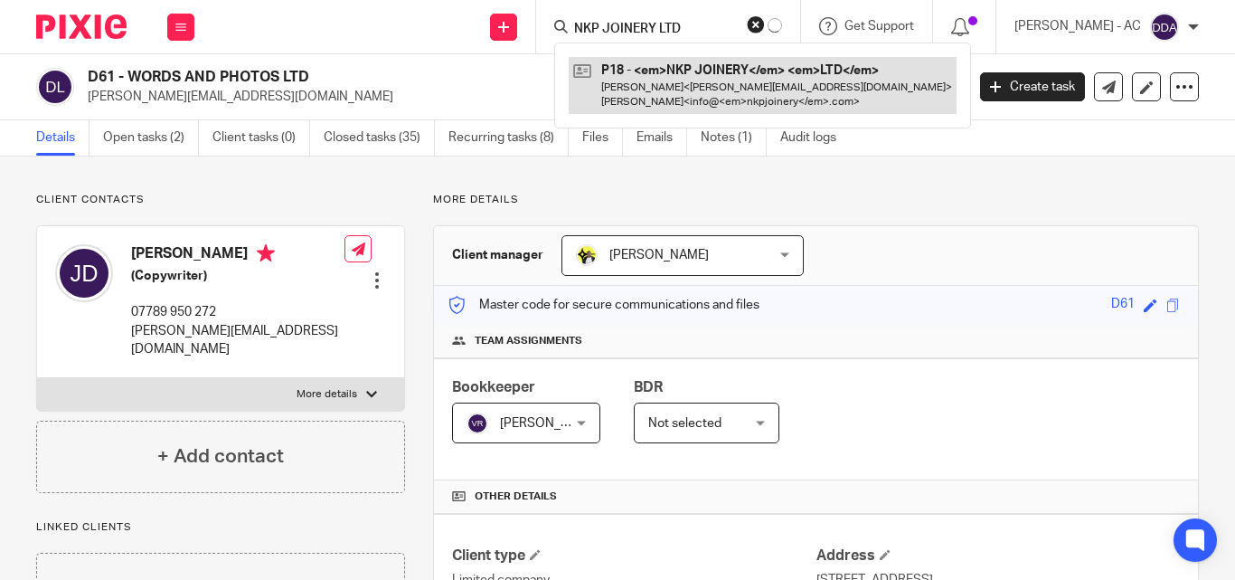
type input "NKP JOINERY LTD"
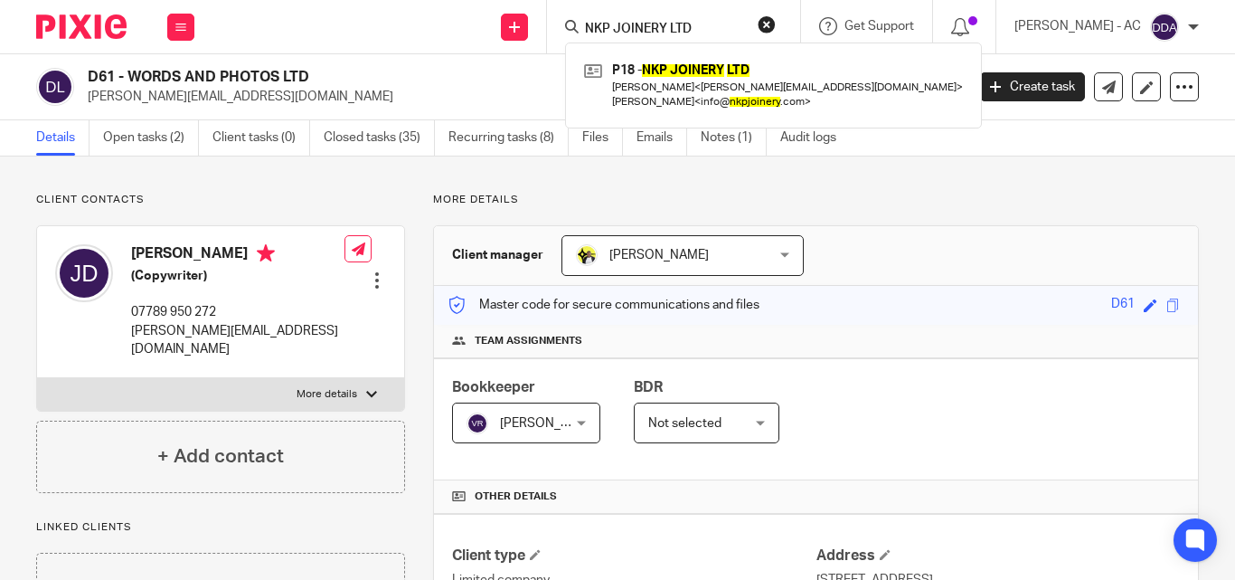
click at [776, 27] on button "reset" at bounding box center [767, 24] width 18 height 18
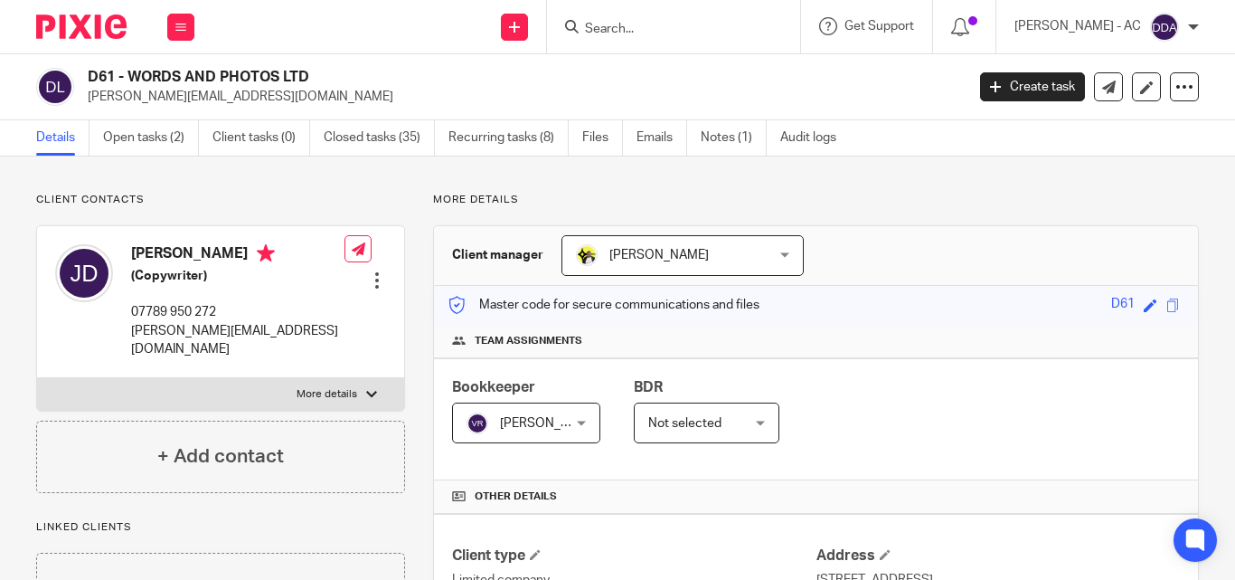
click at [647, 28] on input "Search" at bounding box center [664, 30] width 163 height 16
paste input "KAZVARE MADE IT LIMITED"
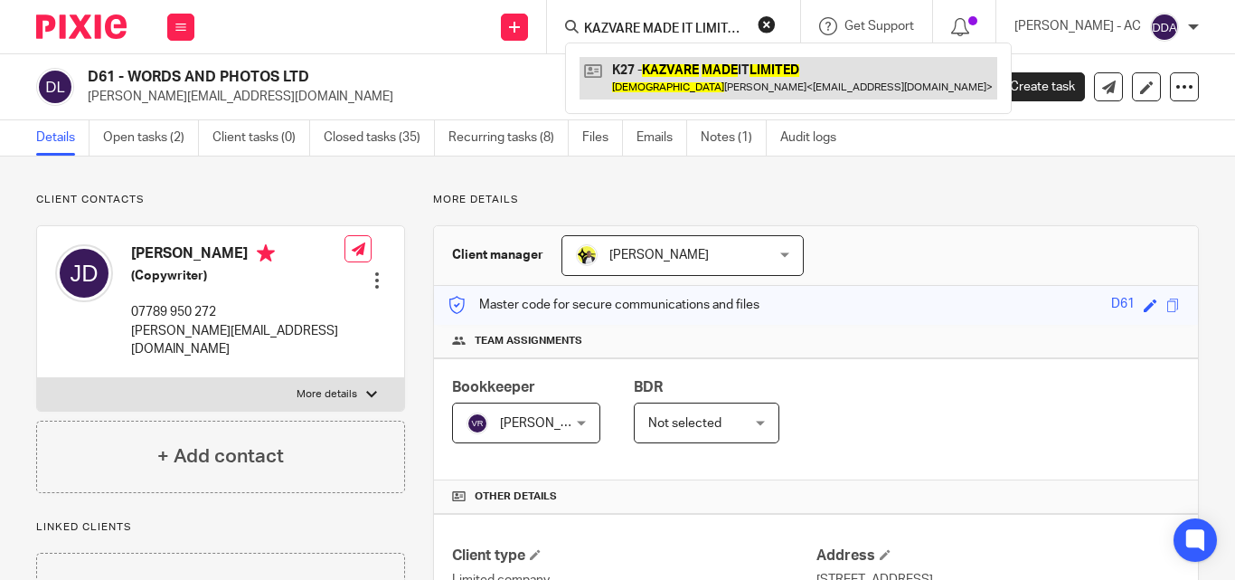
type input "KAZVARE MADE IT LIMITED"
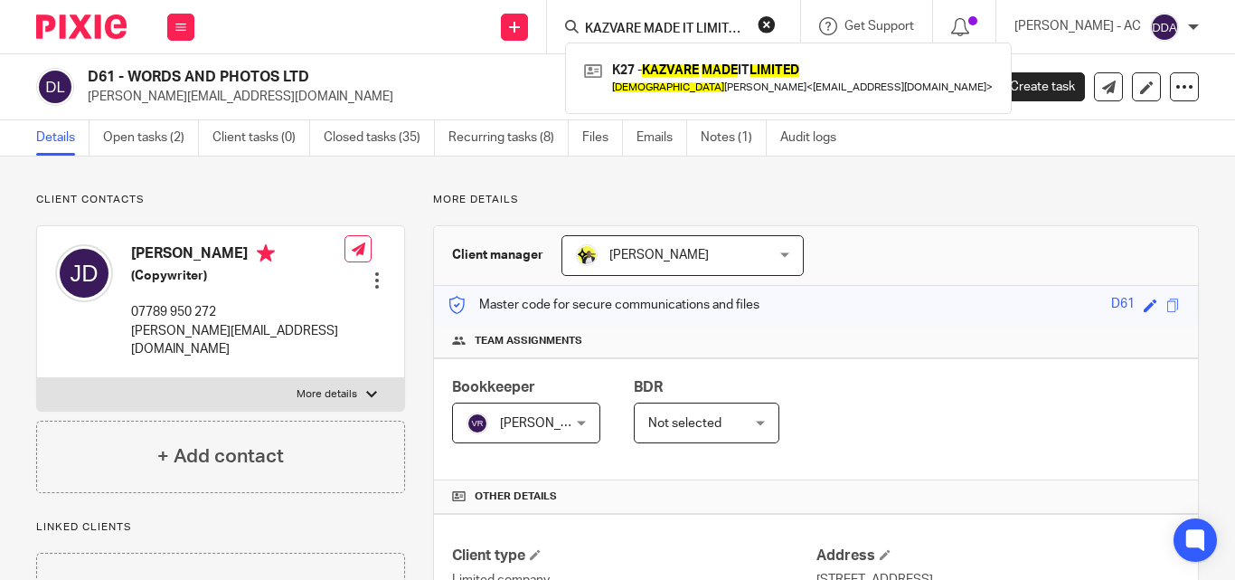
click at [776, 24] on button "reset" at bounding box center [767, 24] width 18 height 18
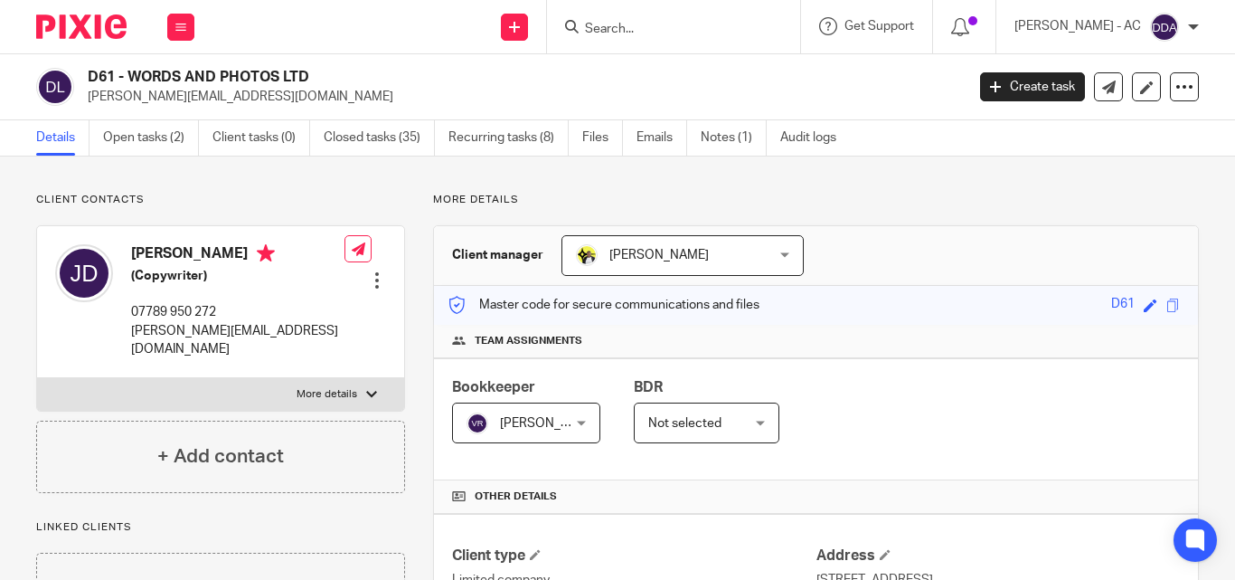
click at [706, 32] on input "Search" at bounding box center [664, 30] width 163 height 16
click at [700, 38] on form at bounding box center [679, 26] width 193 height 23
click at [698, 30] on input "Search" at bounding box center [664, 30] width 163 height 16
paste input "TYRAH 29 LTD"
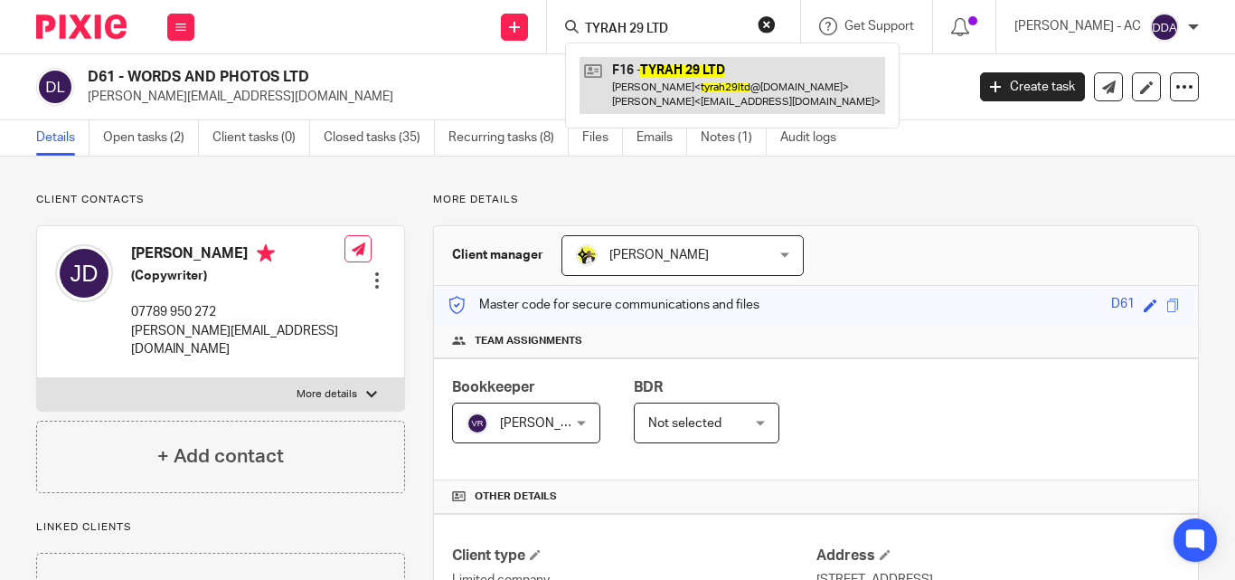
type input "TYRAH 29 LTD"
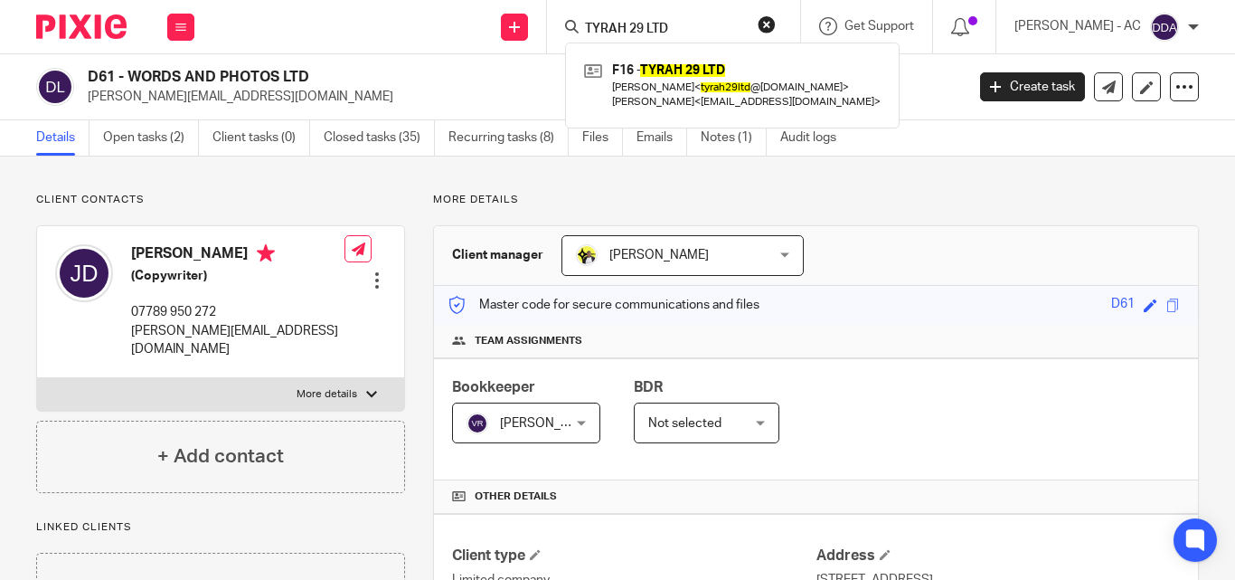
click at [776, 22] on button "reset" at bounding box center [767, 24] width 18 height 18
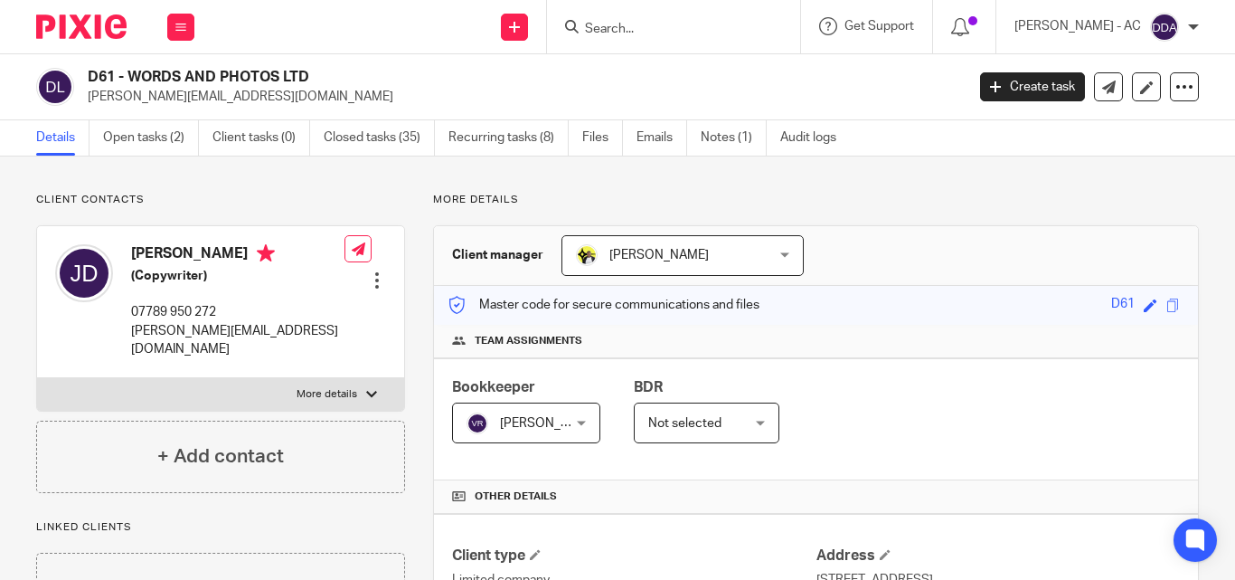
click at [680, 37] on input "Search" at bounding box center [664, 30] width 163 height 16
paste input "THE LITTLEWAND COMPANY LTD"
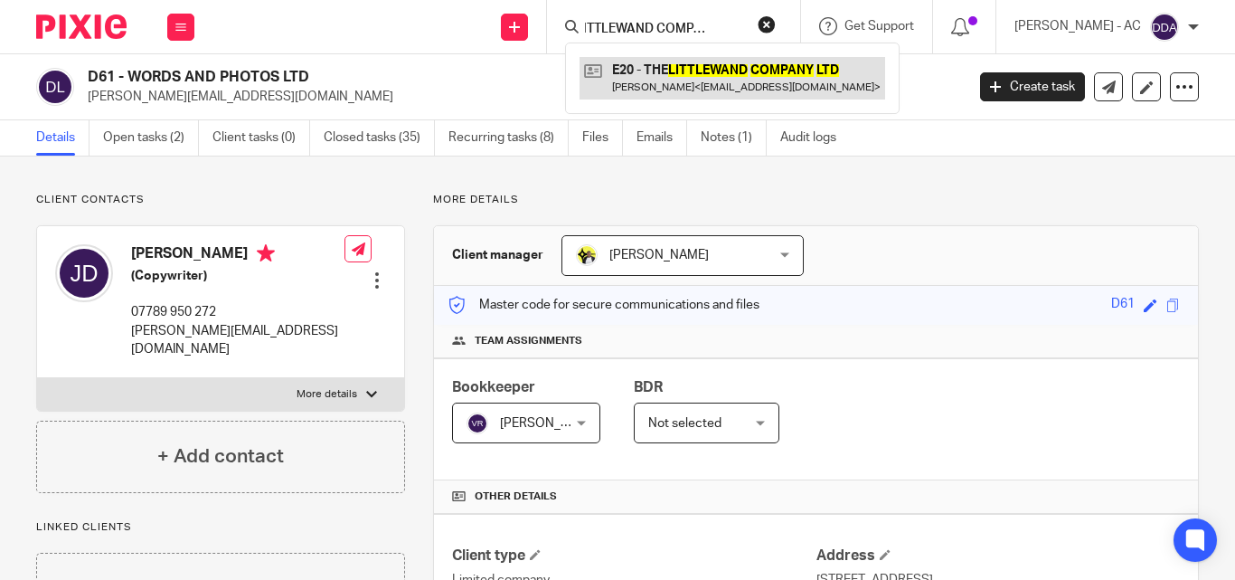
type input "THE LITTLEWAND COMPANY LTD"
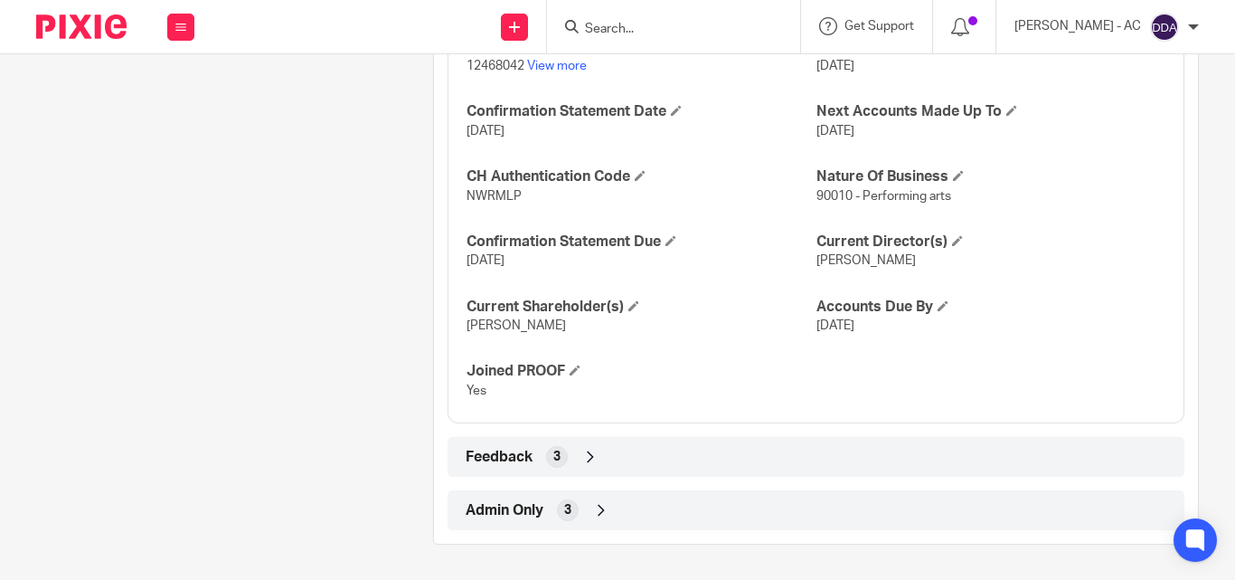
scroll to position [1824, 0]
click at [952, 241] on span at bounding box center [957, 239] width 11 height 11
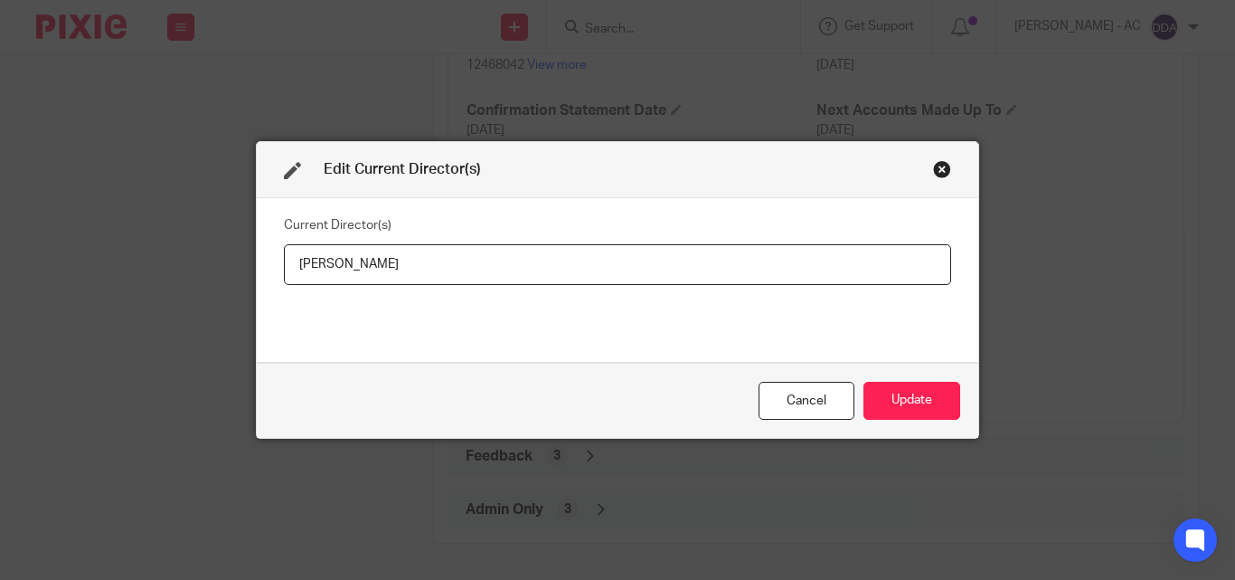
drag, startPoint x: 389, startPoint y: 269, endPoint x: 268, endPoint y: 275, distance: 121.3
click at [268, 275] on div "Current Director(s) Kae Yukawa" at bounding box center [618, 280] width 722 height 164
type input "Kae YUKAWA"
click at [929, 406] on button "Update" at bounding box center [912, 401] width 97 height 39
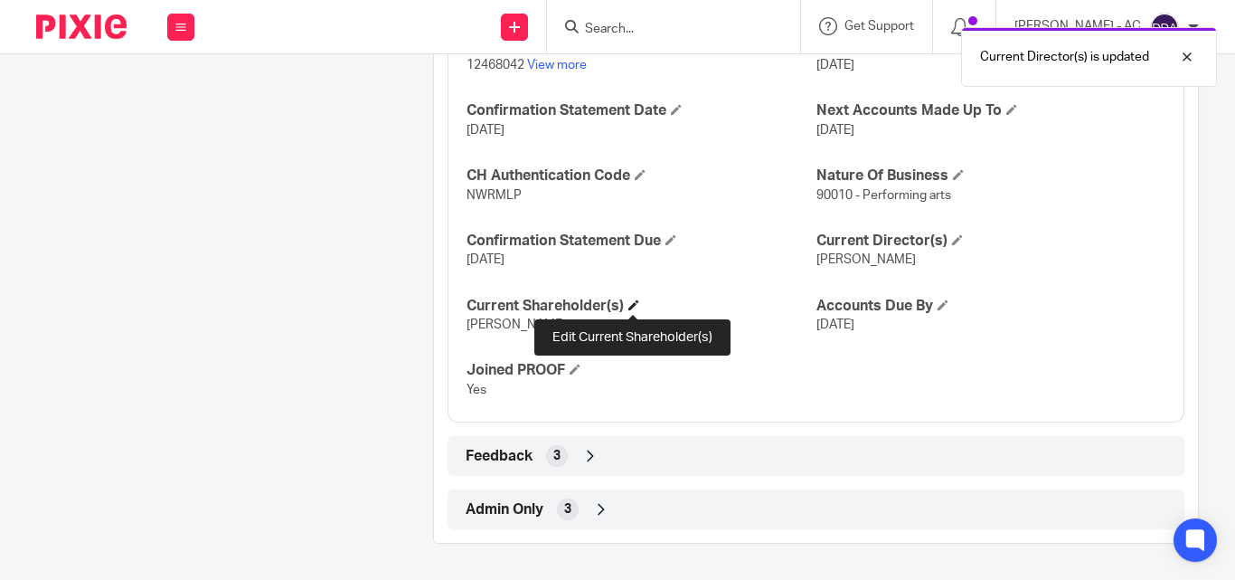
click at [634, 304] on span at bounding box center [633, 304] width 11 height 11
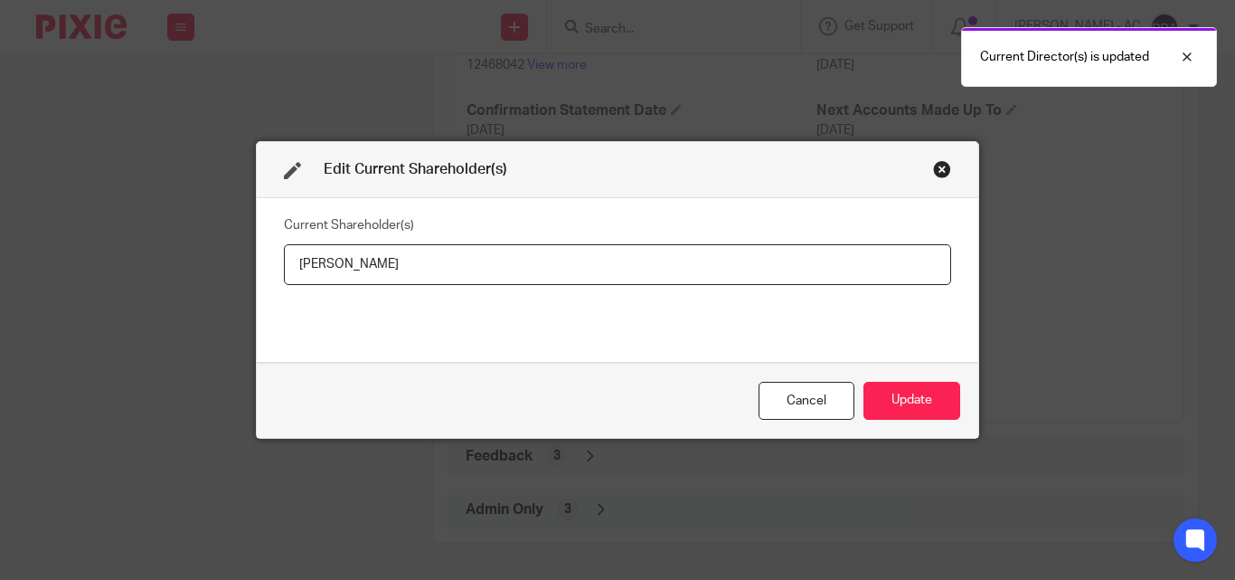
drag, startPoint x: 406, startPoint y: 267, endPoint x: 261, endPoint y: 260, distance: 144.9
click at [261, 260] on div "Current Shareholder(s) Kae Yukawa" at bounding box center [618, 280] width 722 height 164
type input "Kae YUKAWA"
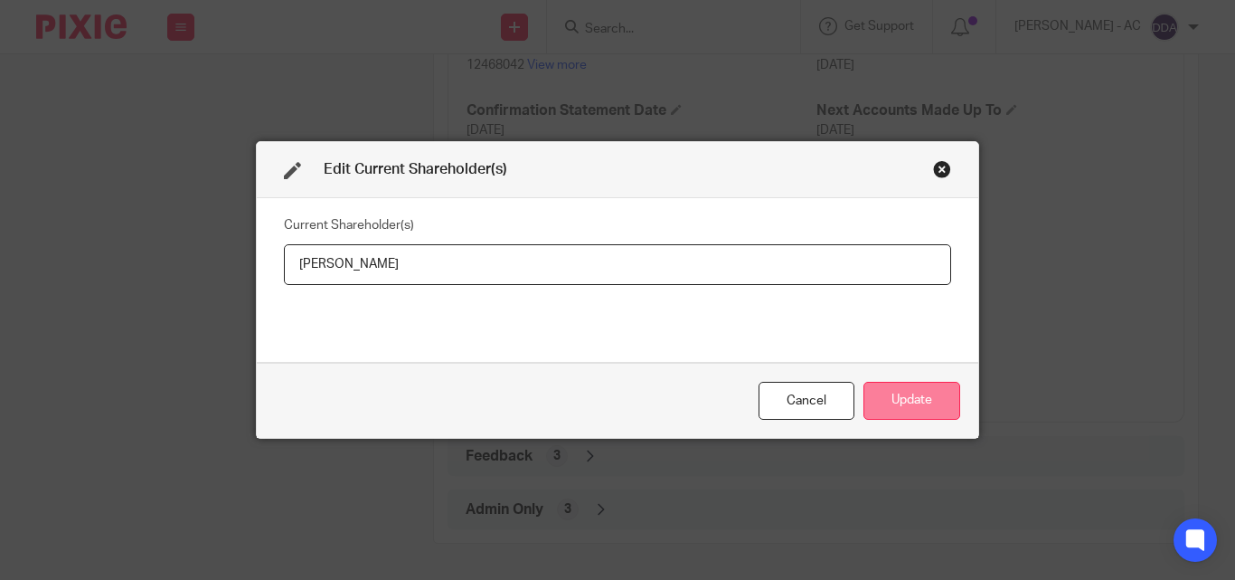
click at [908, 387] on button "Update" at bounding box center [912, 401] width 97 height 39
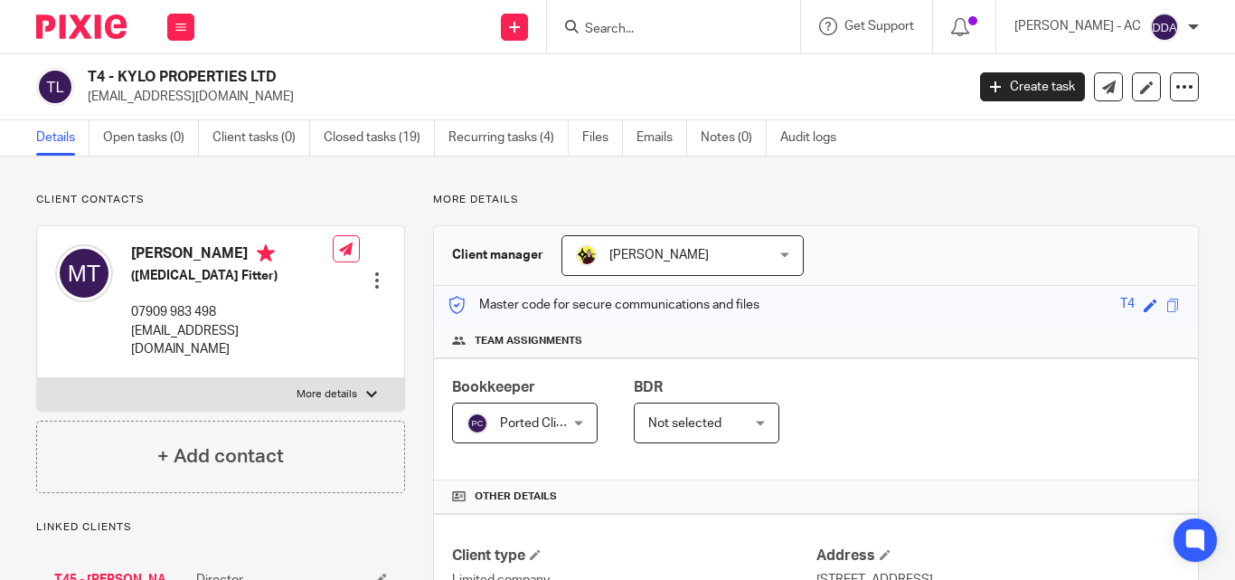
click at [942, 324] on div "Master code for secure communications and files T4 Save T4" at bounding box center [816, 305] width 764 height 39
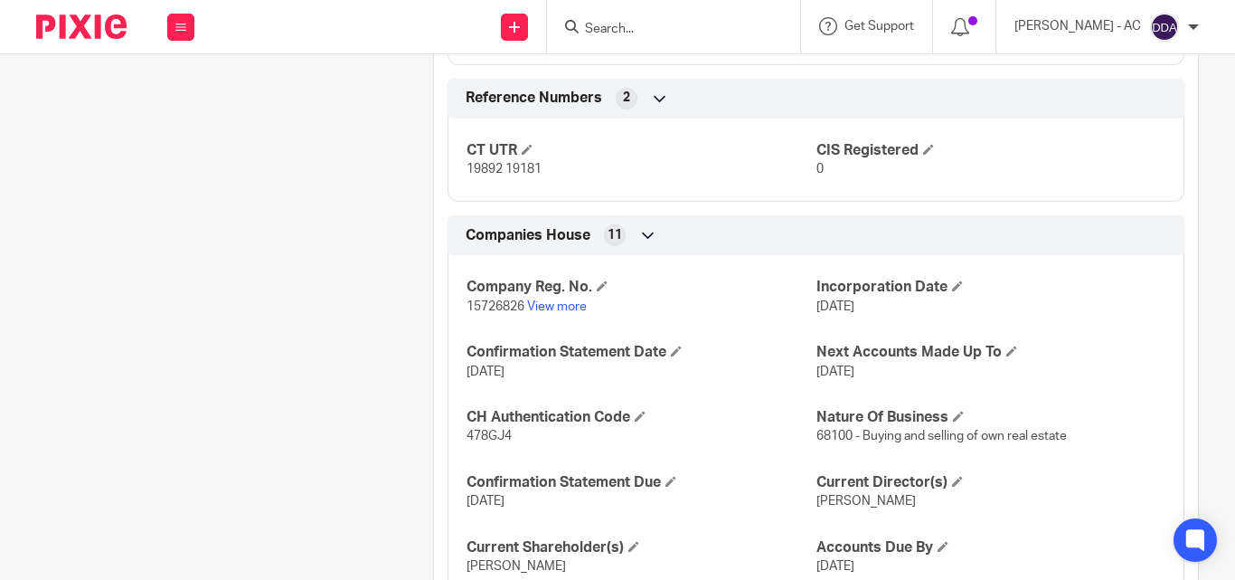
scroll to position [1458, 0]
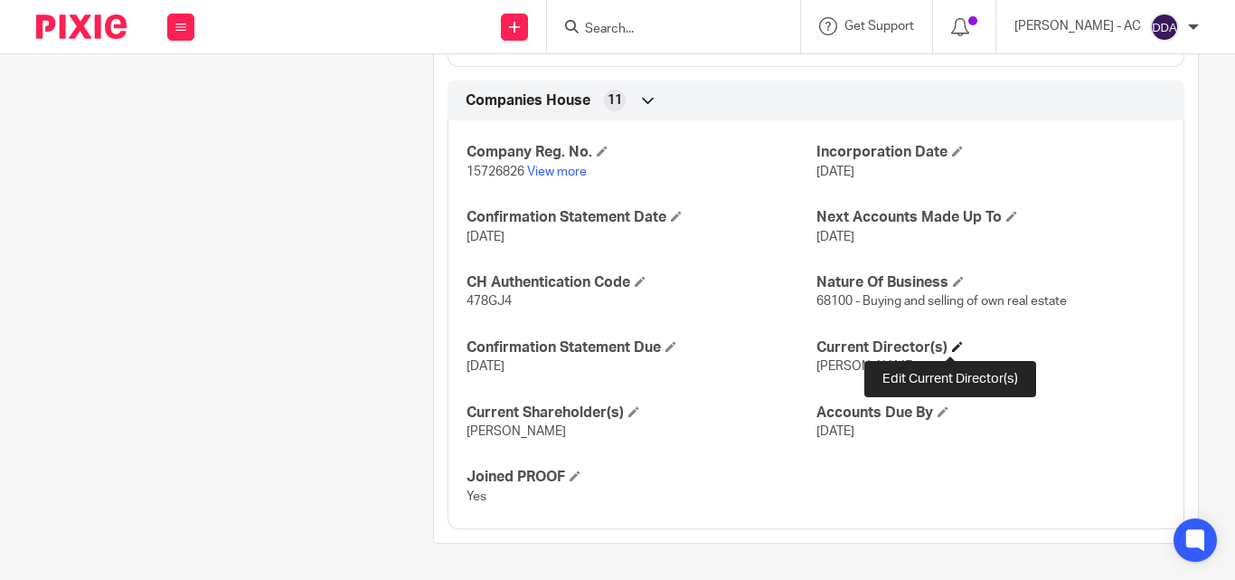
click at [952, 348] on span at bounding box center [957, 346] width 11 height 11
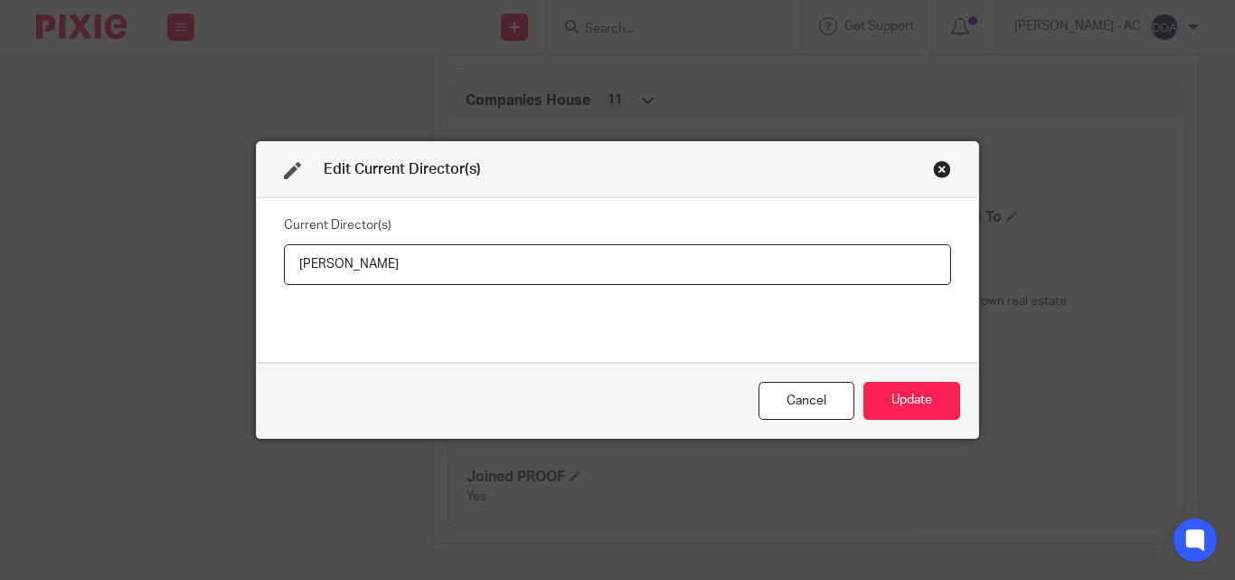
drag, startPoint x: 391, startPoint y: 268, endPoint x: 279, endPoint y: 273, distance: 112.3
click at [284, 273] on input "Mark Toal" at bounding box center [617, 264] width 667 height 41
type input "Mr Mark TOAL"
click at [900, 382] on button "Update" at bounding box center [912, 401] width 97 height 39
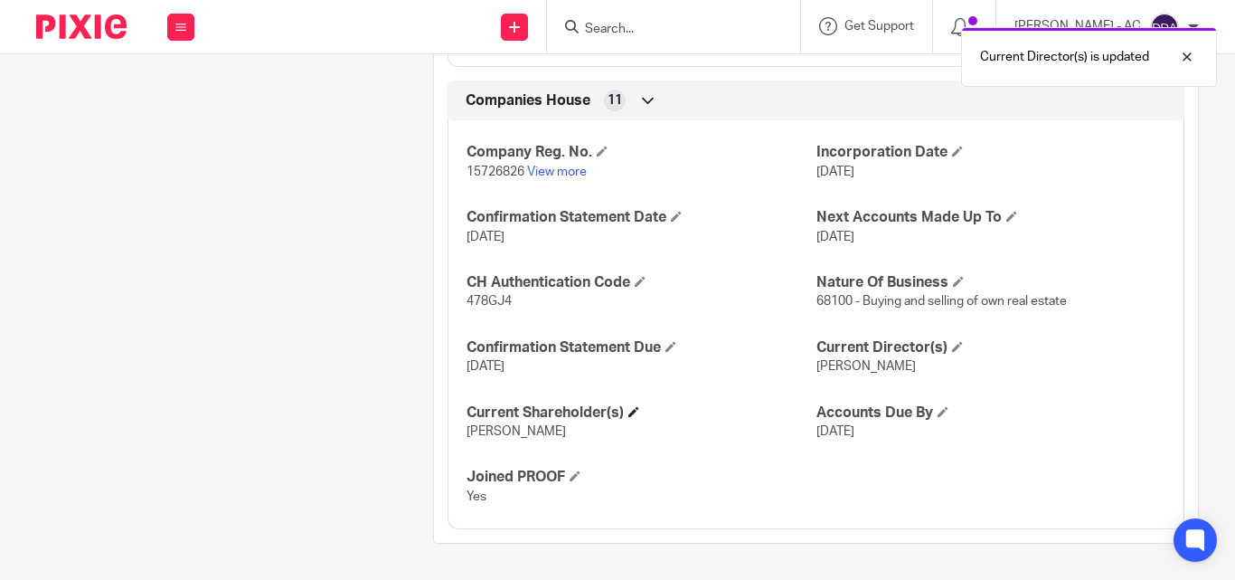
click at [640, 412] on h4 "Current Shareholder(s)" at bounding box center [641, 412] width 349 height 19
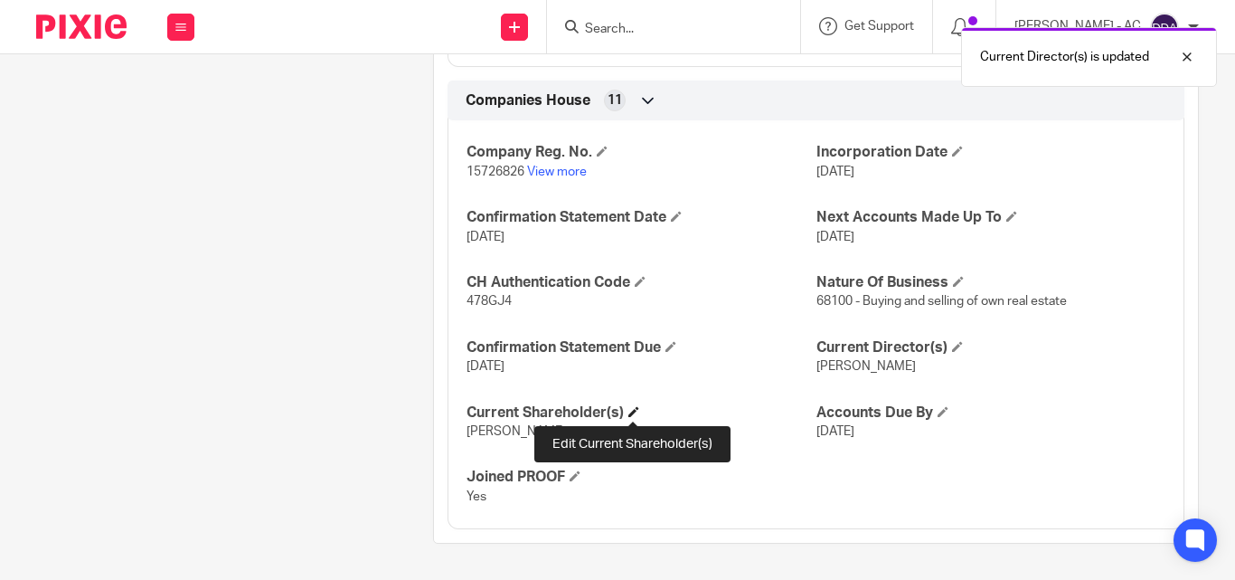
click at [634, 411] on span at bounding box center [633, 411] width 11 height 11
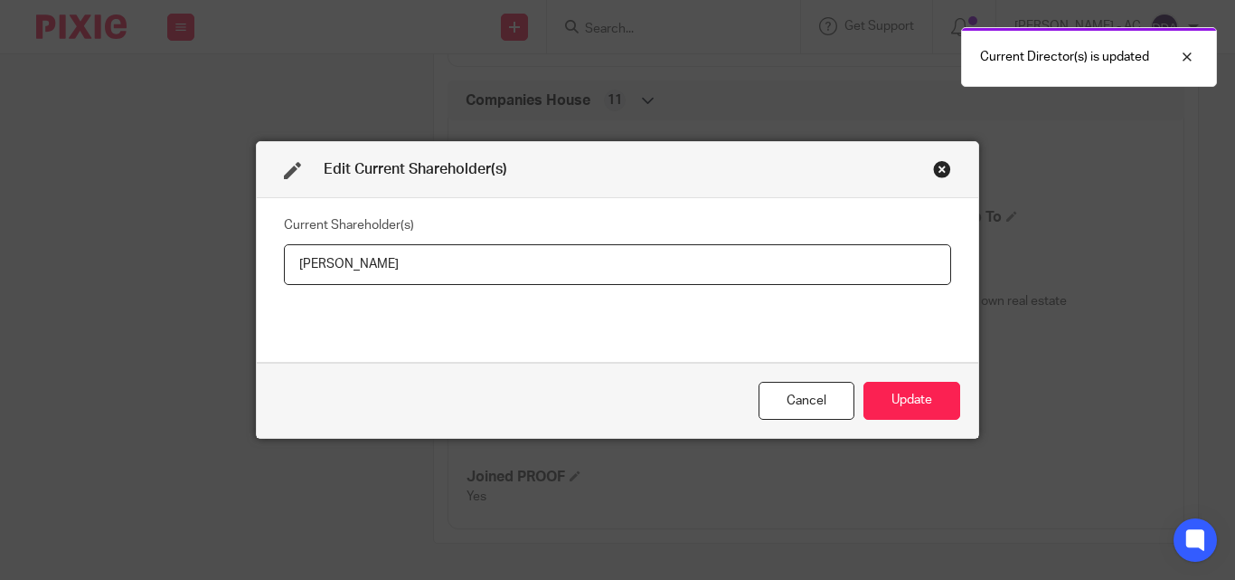
drag, startPoint x: 430, startPoint y: 264, endPoint x: 280, endPoint y: 287, distance: 150.9
click at [284, 287] on div "Current Shareholder(s) Mark Toal" at bounding box center [617, 280] width 667 height 136
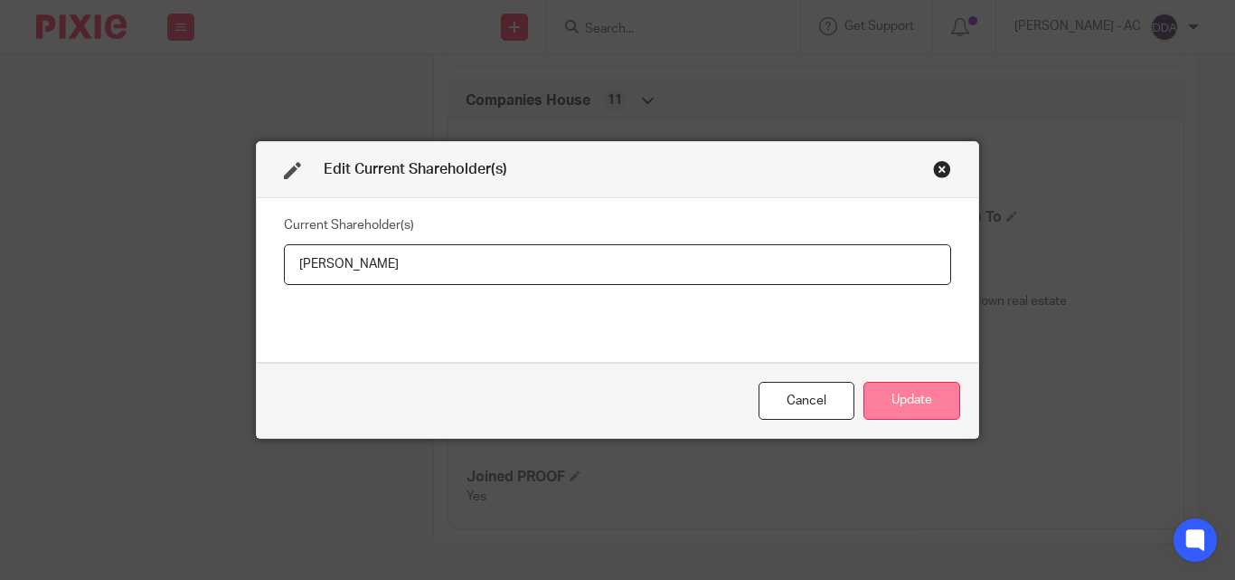
type input "Mark TOAL"
click at [893, 390] on button "Update" at bounding box center [912, 401] width 97 height 39
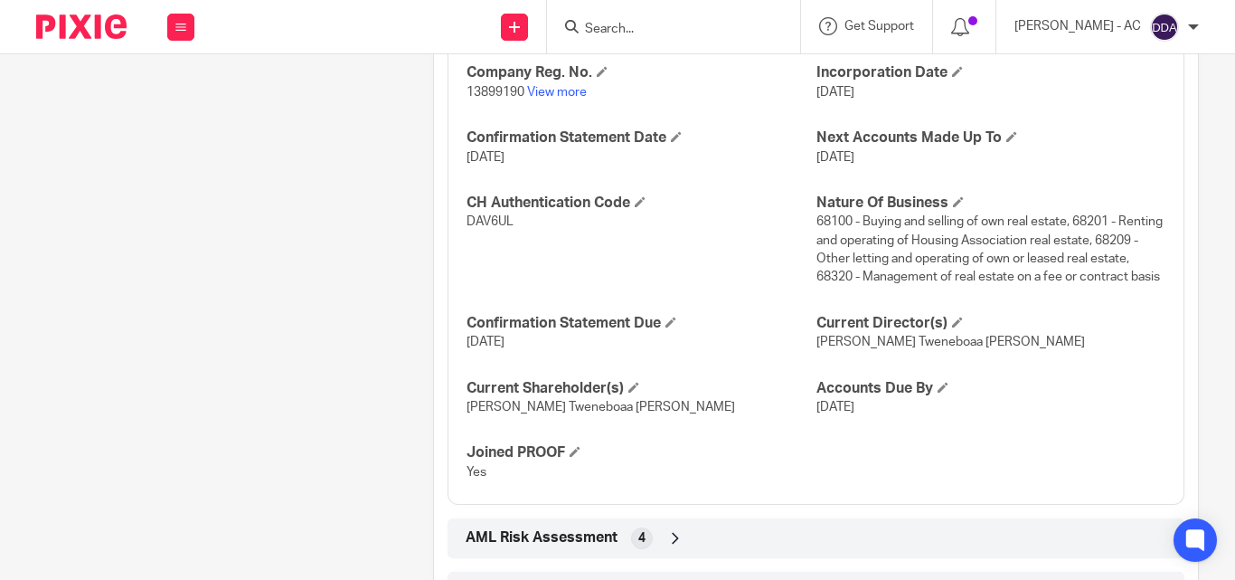
scroll to position [1692, 0]
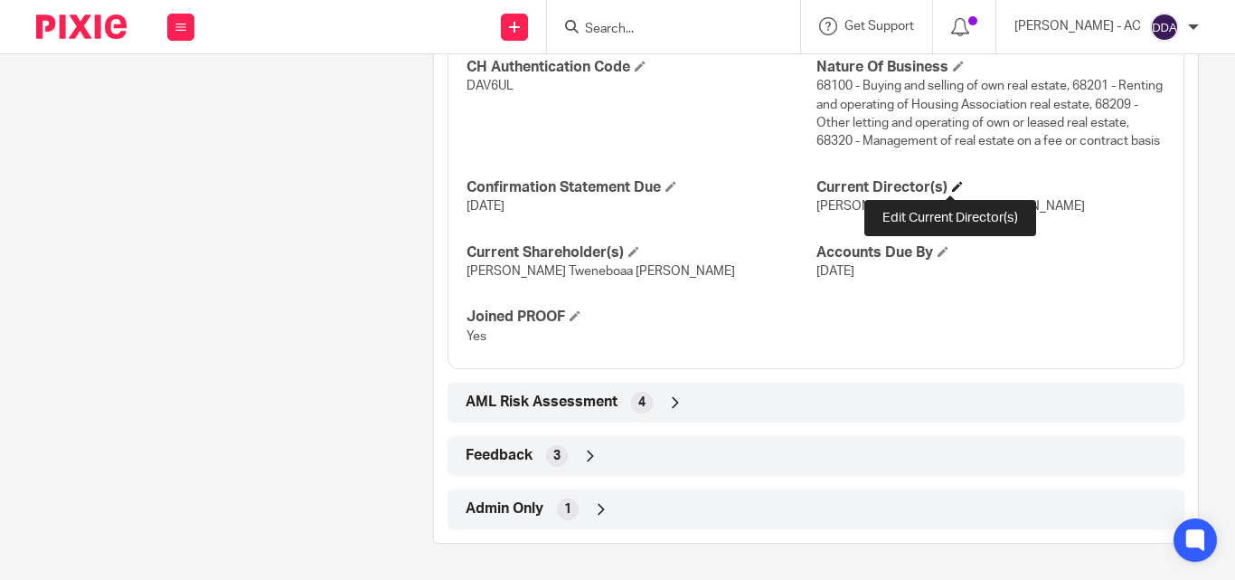
click at [952, 184] on span at bounding box center [957, 186] width 11 height 11
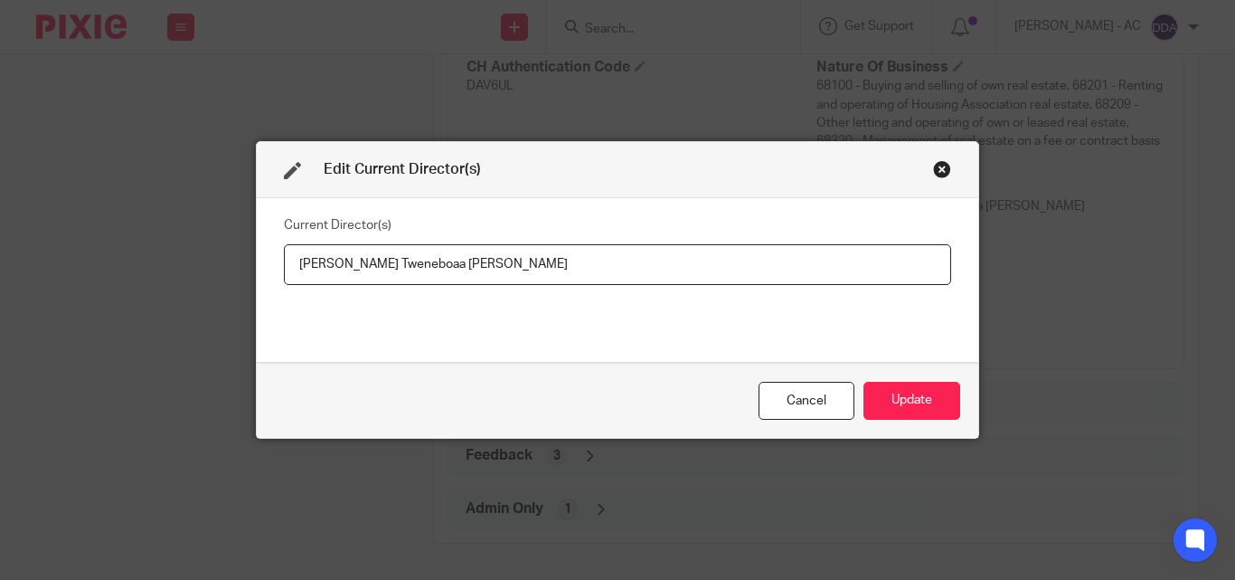
drag, startPoint x: 505, startPoint y: 257, endPoint x: 232, endPoint y: 265, distance: 272.3
click at [232, 265] on div "Edit Current Director(s) Current Director(s) [PERSON_NAME] Tweneboaa [PERSON_NA…" at bounding box center [617, 290] width 1235 height 580
type input "[PERSON_NAME] Tweneboaa ASANTE"
click at [881, 407] on button "Update" at bounding box center [912, 401] width 97 height 39
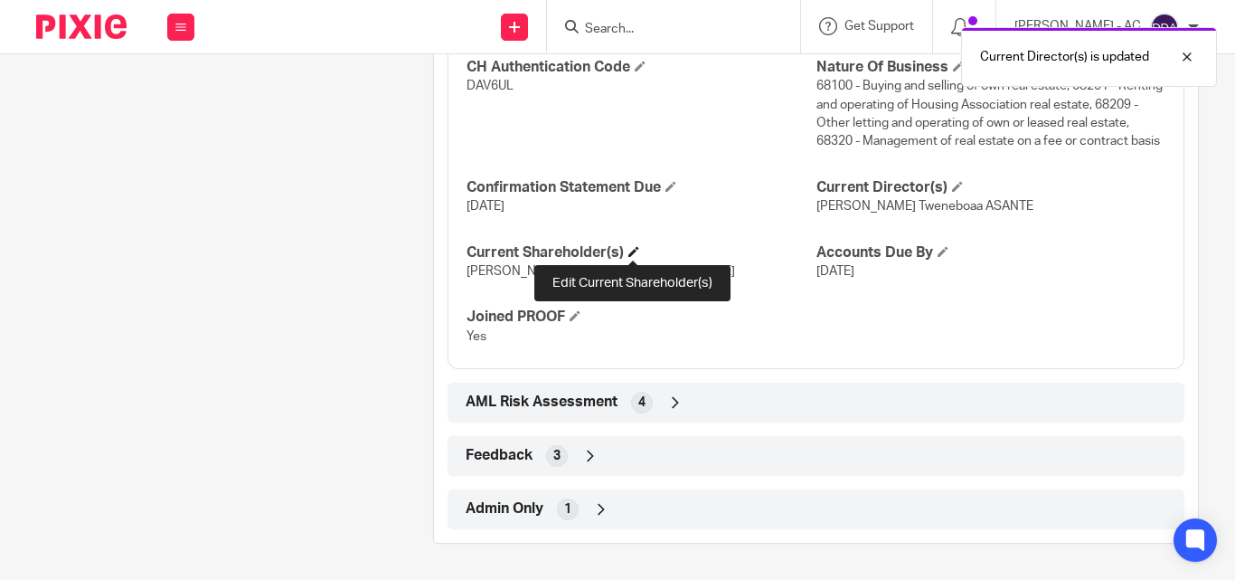
click at [636, 250] on span at bounding box center [633, 251] width 11 height 11
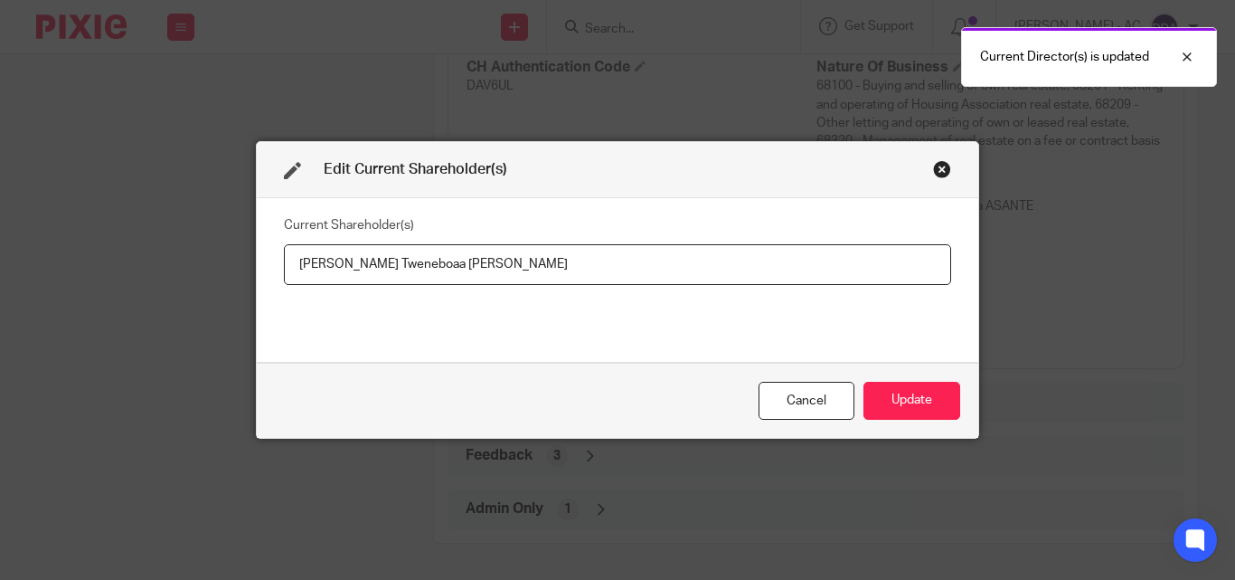
drag, startPoint x: 513, startPoint y: 273, endPoint x: 291, endPoint y: 276, distance: 221.6
click at [291, 276] on input "[PERSON_NAME] Tweneboaa [PERSON_NAME]" at bounding box center [617, 264] width 667 height 41
type input "[PERSON_NAME] Tweneboaa ASANTE"
click at [889, 402] on button "Update" at bounding box center [912, 401] width 97 height 39
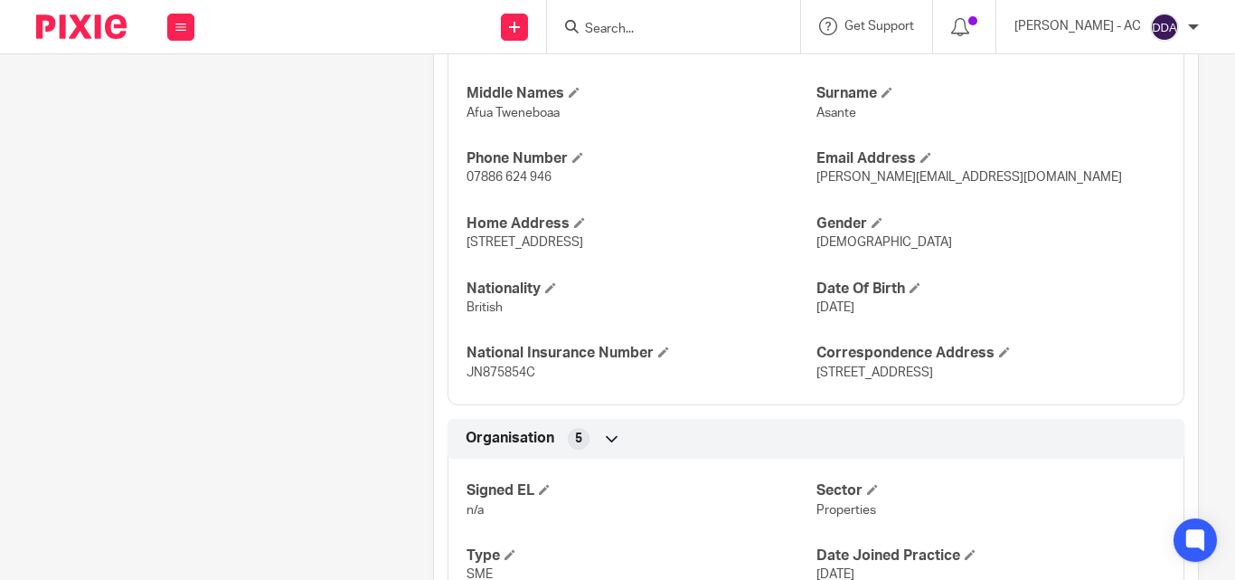
scroll to position [723, 0]
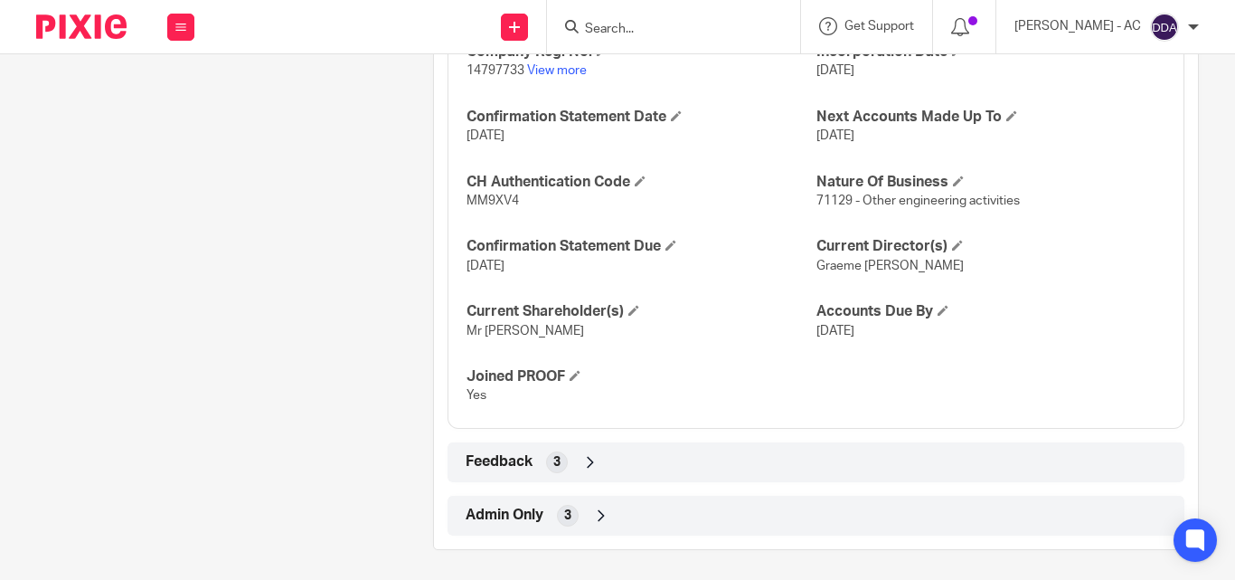
scroll to position [1695, 0]
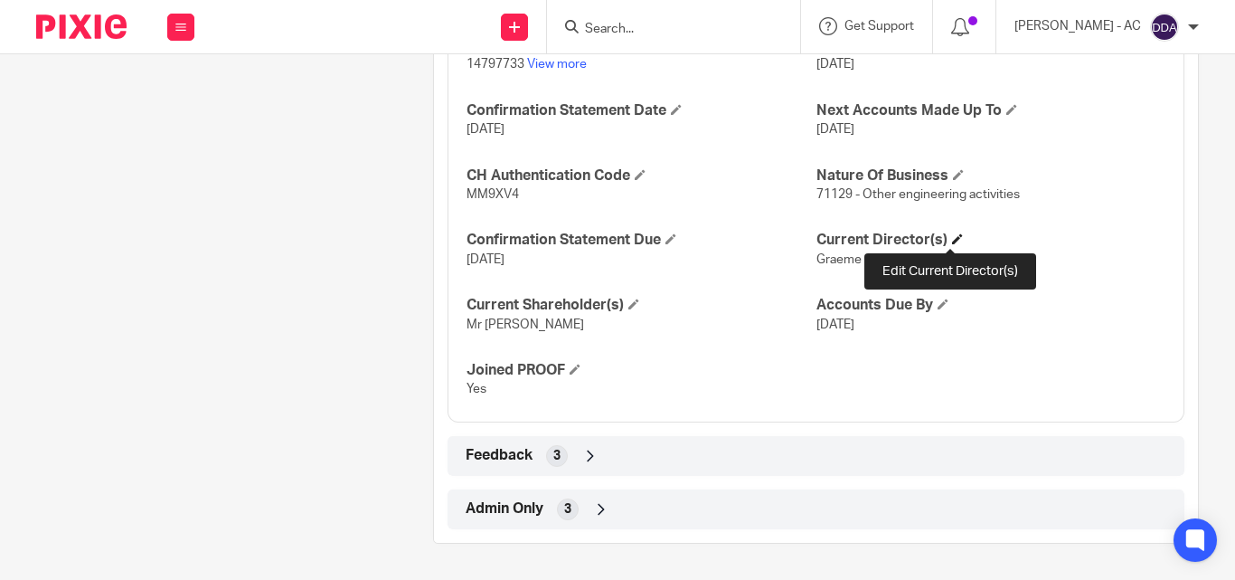
click at [952, 240] on span at bounding box center [957, 238] width 11 height 11
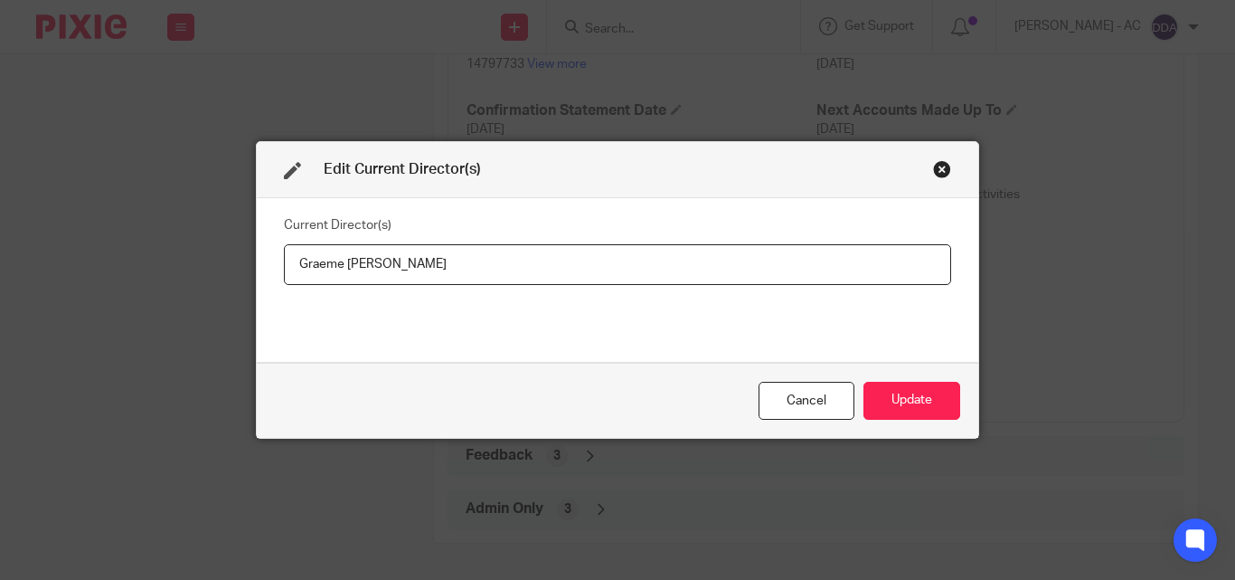
drag, startPoint x: 441, startPoint y: 260, endPoint x: 283, endPoint y: 270, distance: 158.6
click at [284, 270] on input "Graeme [PERSON_NAME]" at bounding box center [617, 264] width 667 height 41
type input "Mr [PERSON_NAME]"
click at [913, 389] on button "Update" at bounding box center [912, 401] width 97 height 39
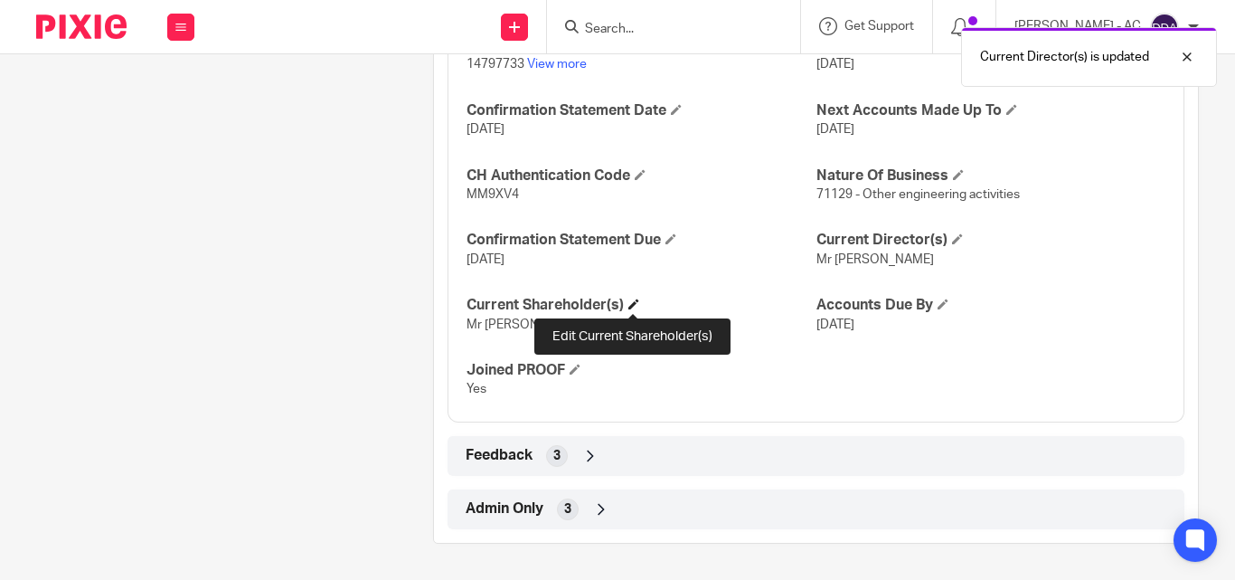
click at [629, 307] on span at bounding box center [633, 303] width 11 height 11
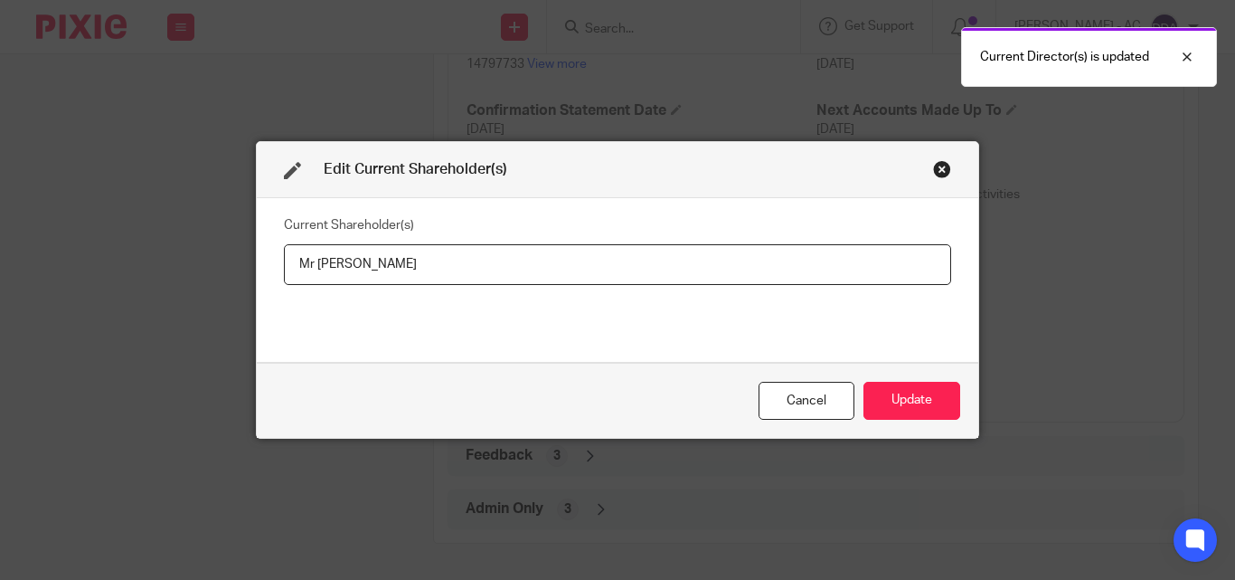
drag, startPoint x: 473, startPoint y: 268, endPoint x: 269, endPoint y: 272, distance: 203.5
click at [269, 272] on div "Current Shareholder(s) Mr Graeme Andrew Collins" at bounding box center [618, 280] width 722 height 164
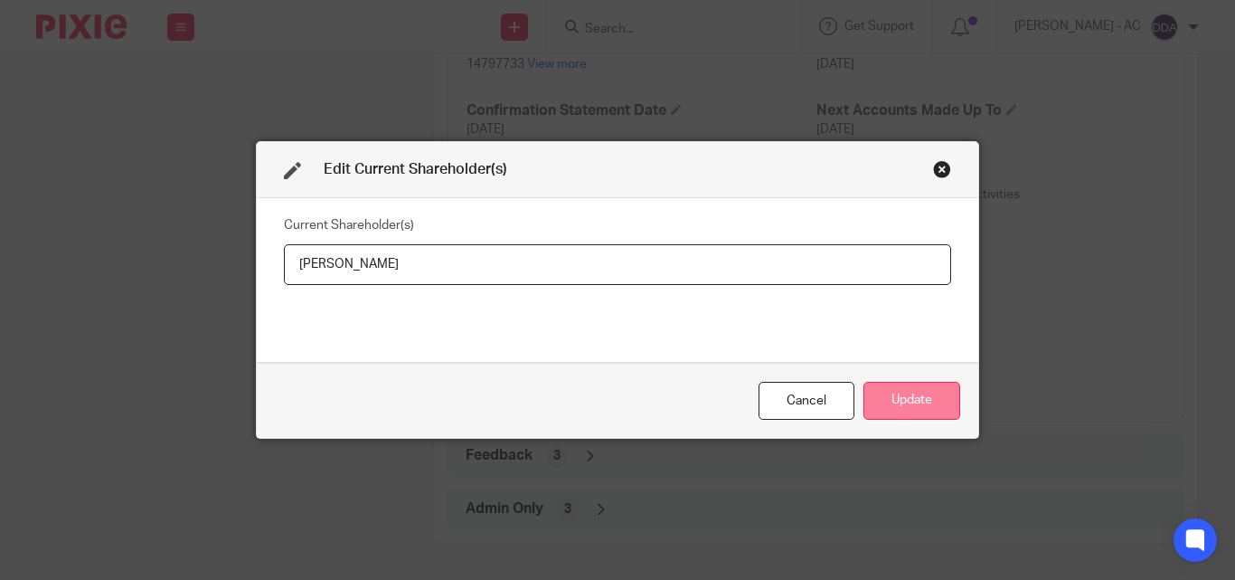
type input "Graeme COLLINS"
click at [898, 398] on button "Update" at bounding box center [912, 401] width 97 height 39
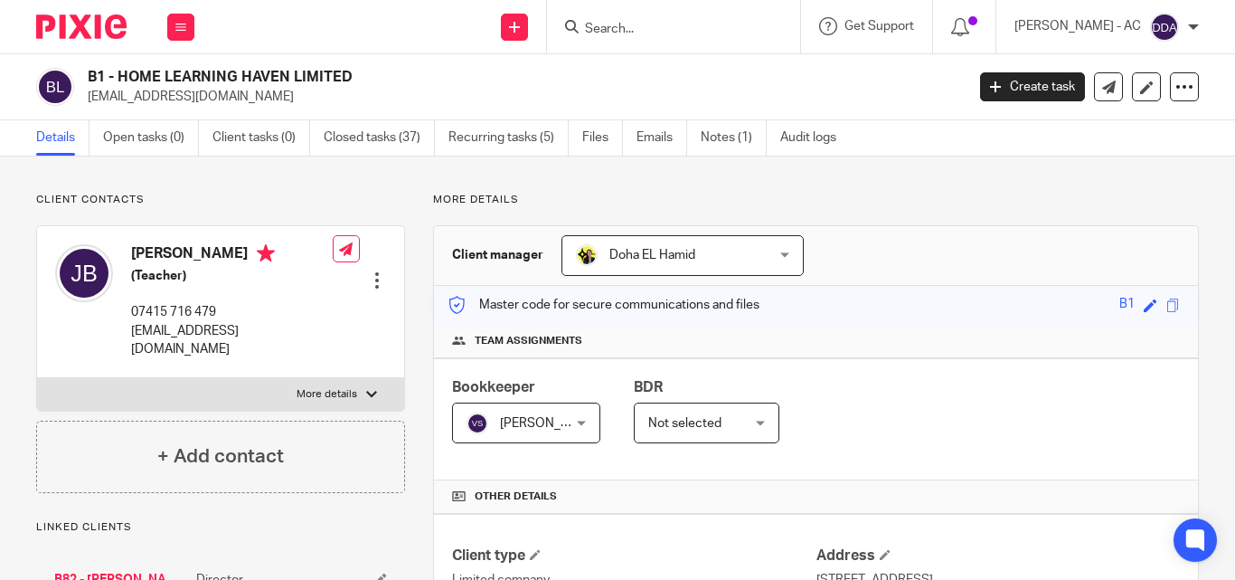
click at [903, 375] on div "Bookkeeper Vaibhav Solanki Vaibhav Solanki Not selected Abhay Jayswal Akhil Sib…" at bounding box center [816, 419] width 764 height 122
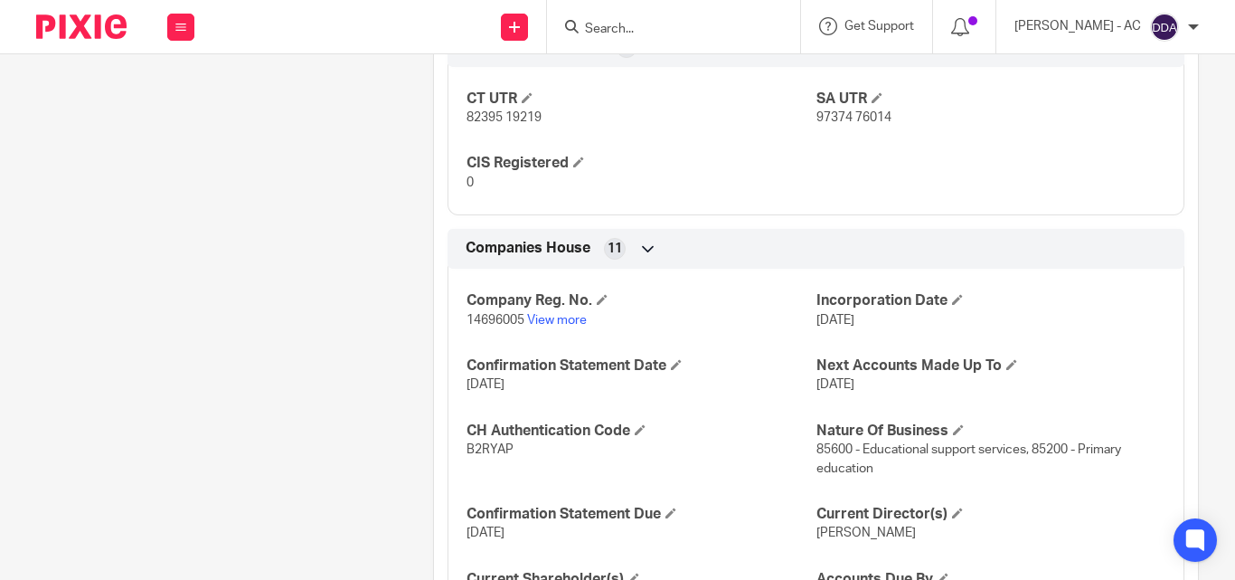
scroll to position [1594, 0]
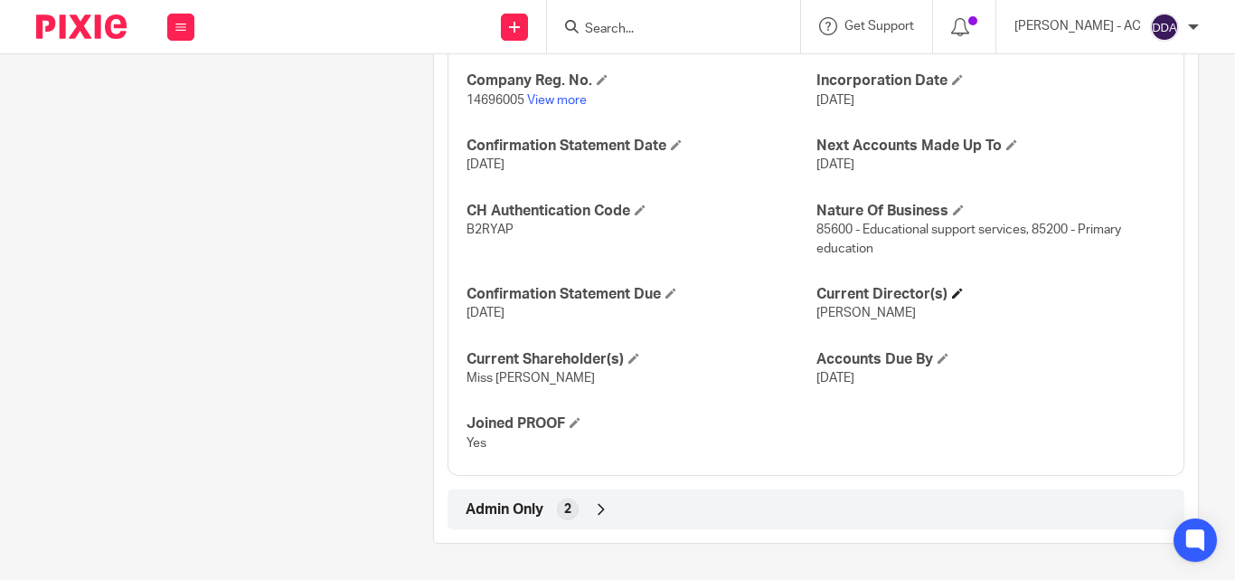
click at [943, 293] on h4 "Current Director(s)" at bounding box center [991, 294] width 349 height 19
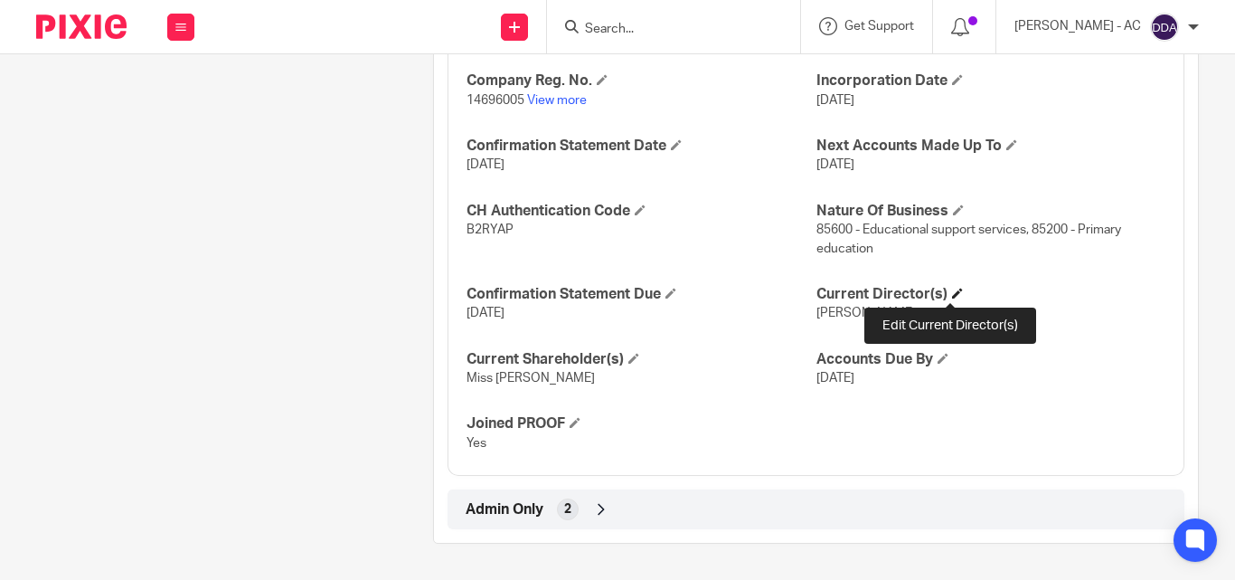
click at [952, 289] on span at bounding box center [957, 293] width 11 height 11
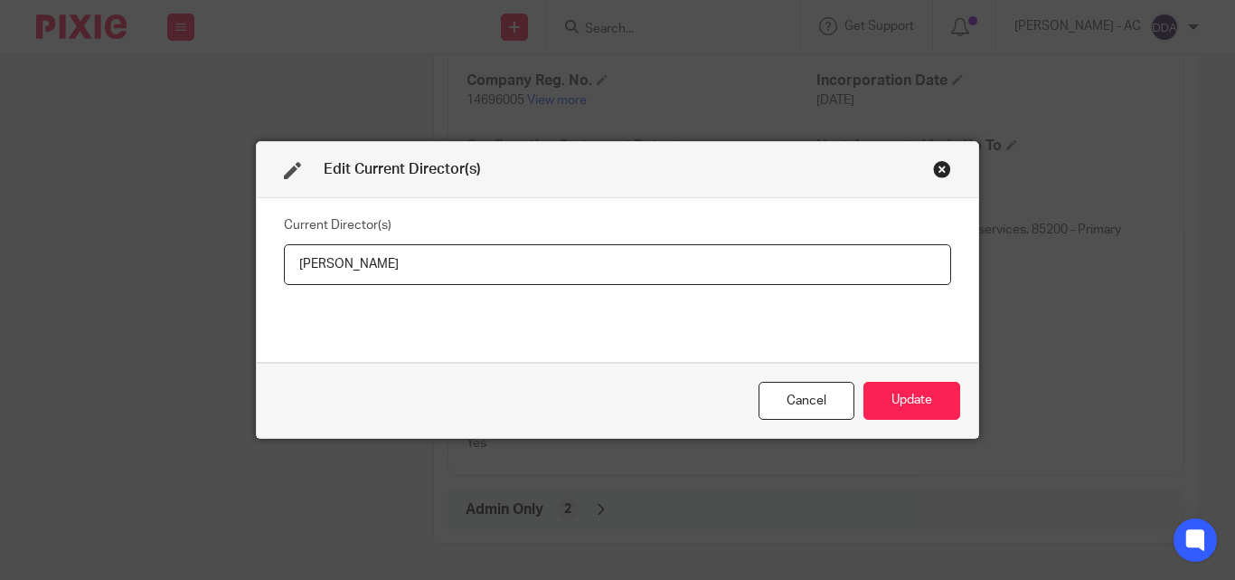
drag, startPoint x: 434, startPoint y: 265, endPoint x: 264, endPoint y: 285, distance: 171.2
click at [264, 285] on div "Current Director(s) Jade Amy Barrow" at bounding box center [618, 280] width 722 height 164
type input "Miss Jade Amy BARROW"
click at [912, 393] on button "Update" at bounding box center [912, 401] width 97 height 39
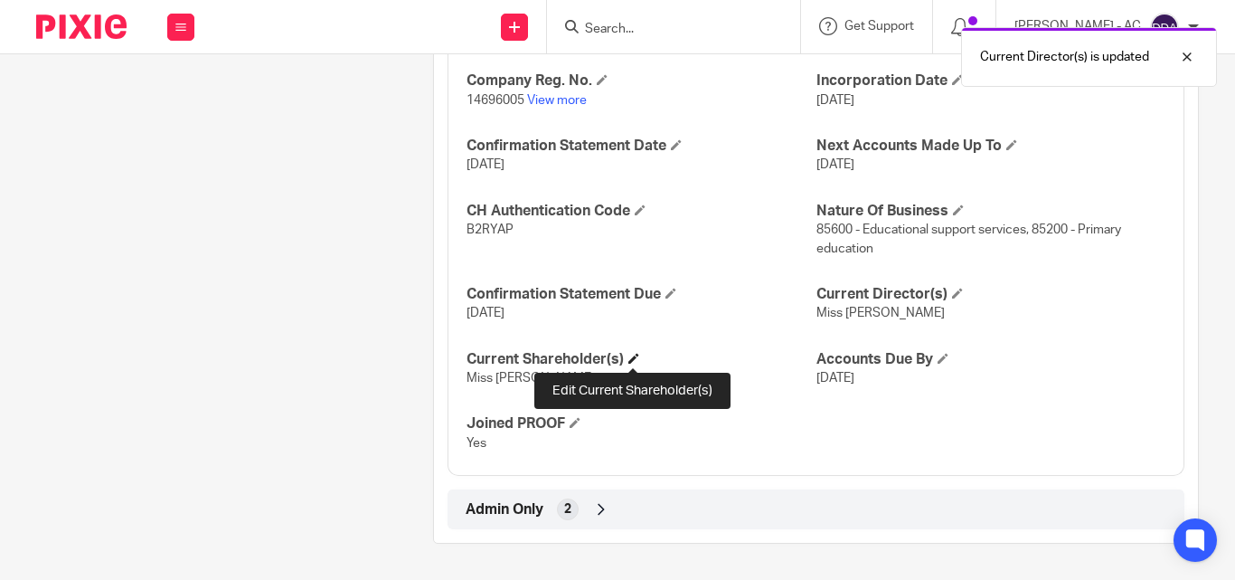
click at [629, 358] on span at bounding box center [633, 358] width 11 height 11
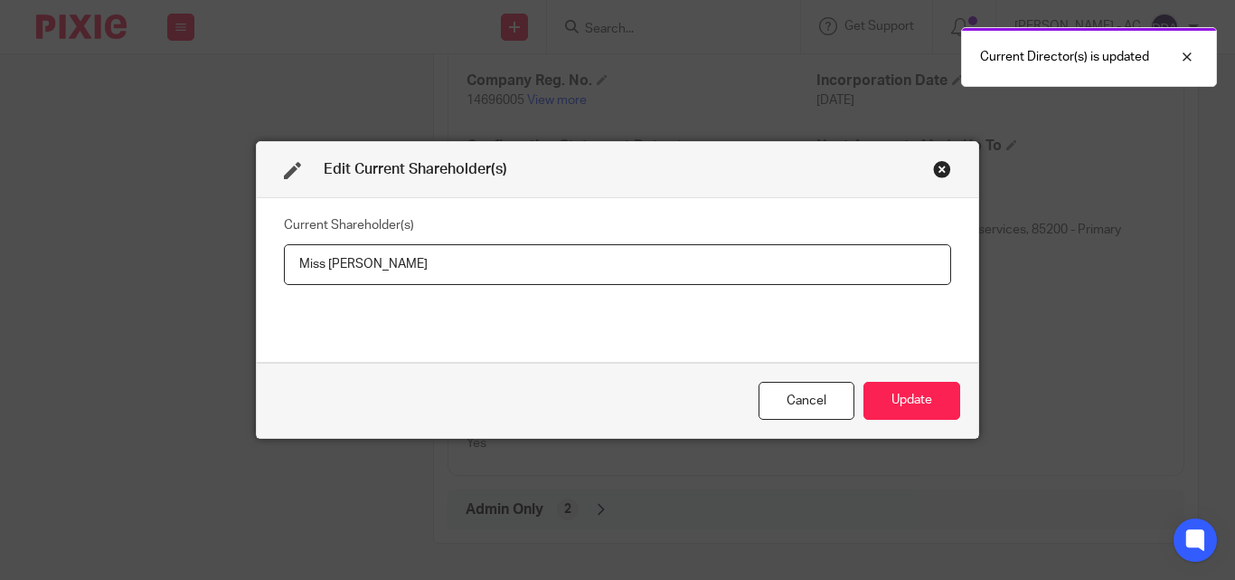
drag, startPoint x: 437, startPoint y: 273, endPoint x: 269, endPoint y: 279, distance: 167.4
click at [269, 279] on div "Current Shareholder(s) Miss Jade Amy Barrow" at bounding box center [618, 280] width 722 height 164
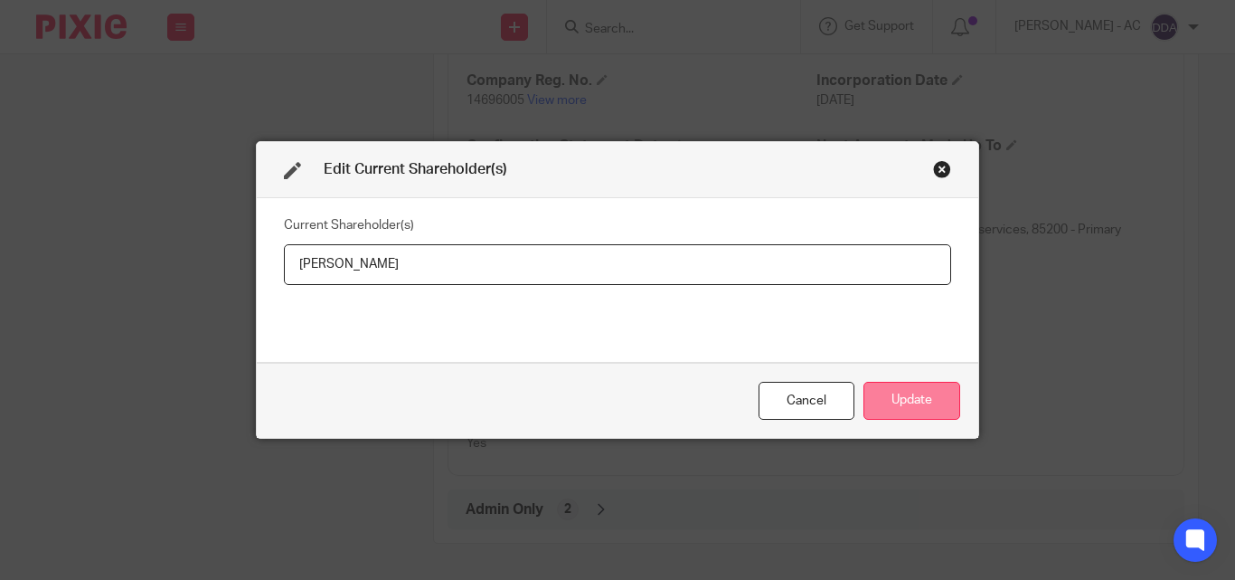
type input "Jade BARROW"
click at [929, 395] on button "Update" at bounding box center [912, 401] width 97 height 39
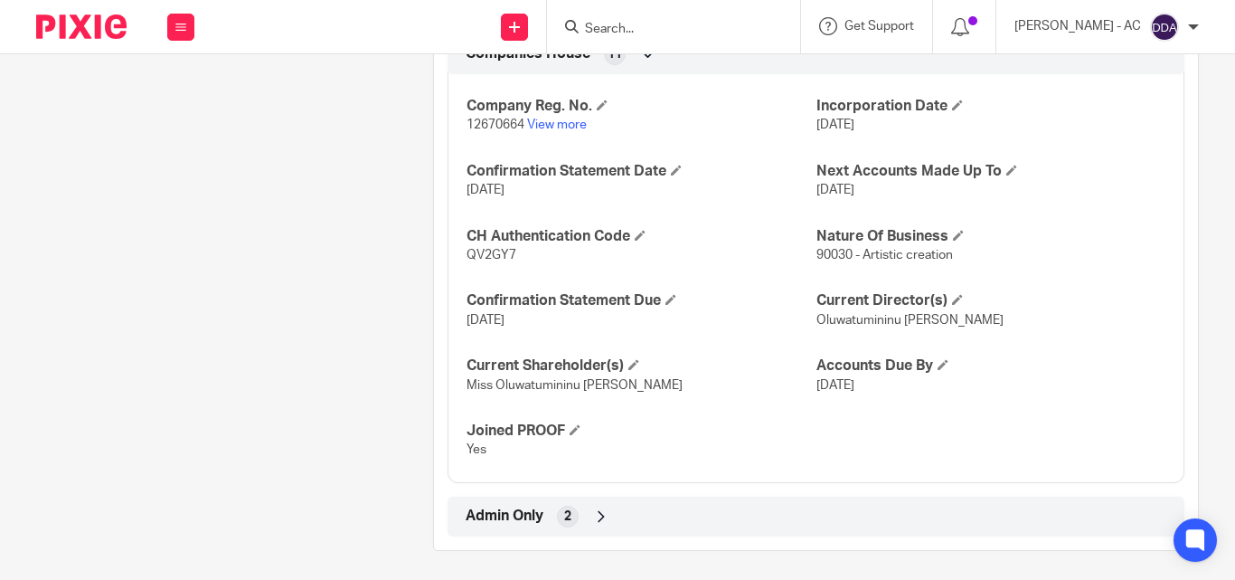
scroll to position [1641, 0]
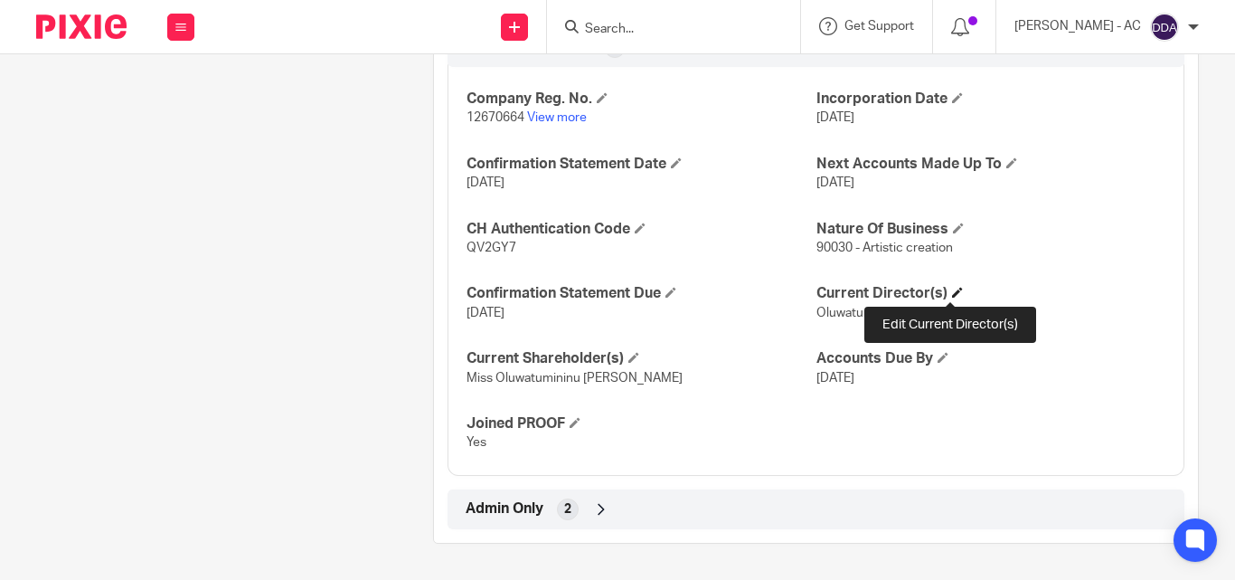
click at [952, 289] on span at bounding box center [957, 292] width 11 height 11
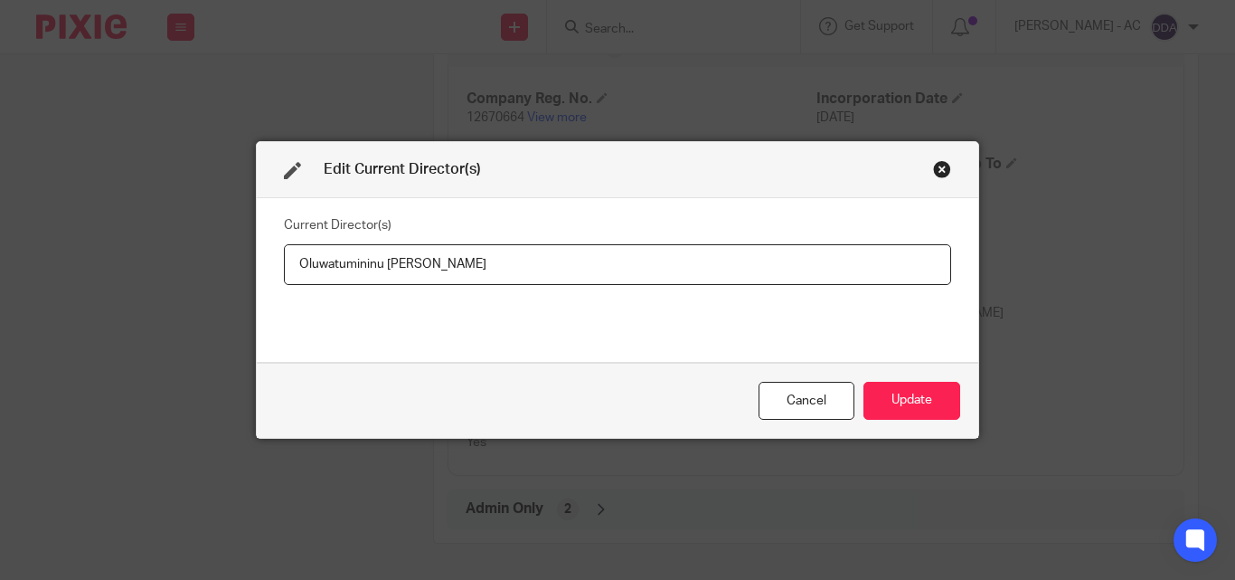
drag, startPoint x: 468, startPoint y: 271, endPoint x: 274, endPoint y: 270, distance: 194.4
click at [274, 270] on div "Current Director(s) Oluwatumininu [PERSON_NAME]" at bounding box center [618, 280] width 722 height 164
type input "Miss Oluwatumininu [PERSON_NAME]"
click at [888, 396] on button "Update" at bounding box center [912, 401] width 97 height 39
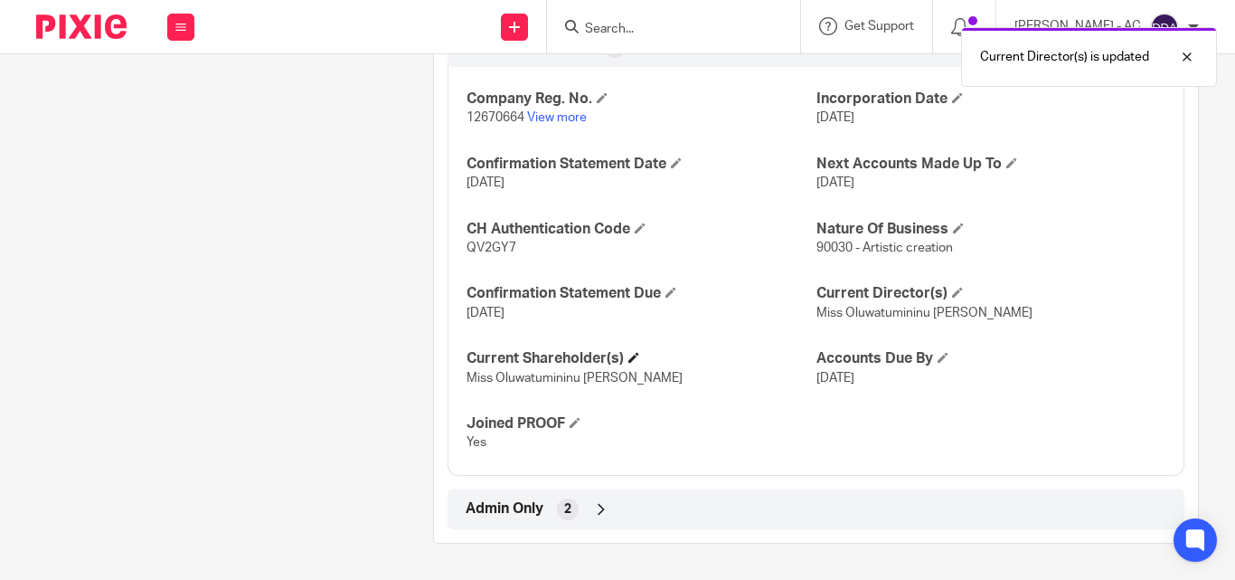
click at [637, 349] on h4 "Current Shareholder(s)" at bounding box center [641, 358] width 349 height 19
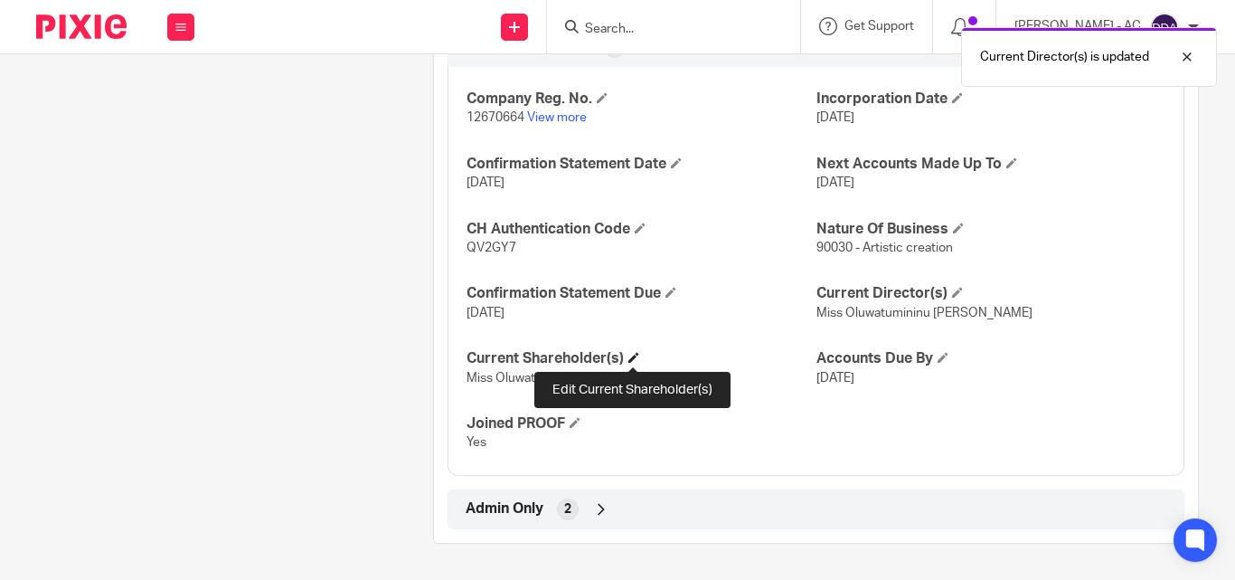
click at [631, 352] on span at bounding box center [633, 357] width 11 height 11
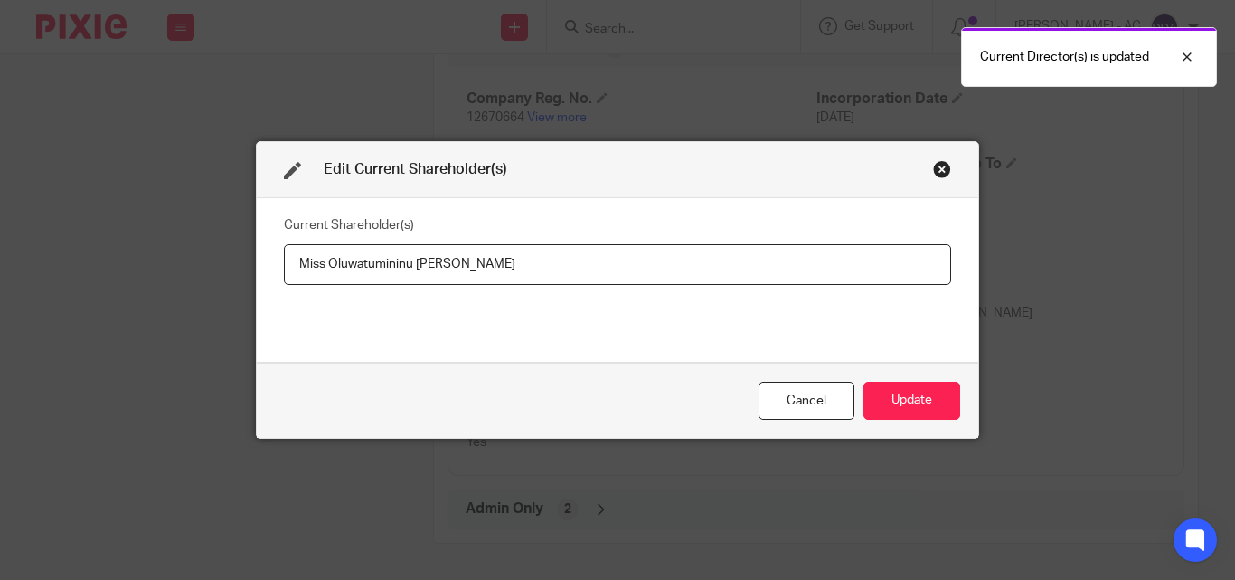
drag, startPoint x: 507, startPoint y: 266, endPoint x: 257, endPoint y: 250, distance: 251.0
click at [257, 250] on div "Current Shareholder(s) Miss Oluwatumininu Rita Erikitola" at bounding box center [618, 280] width 722 height 164
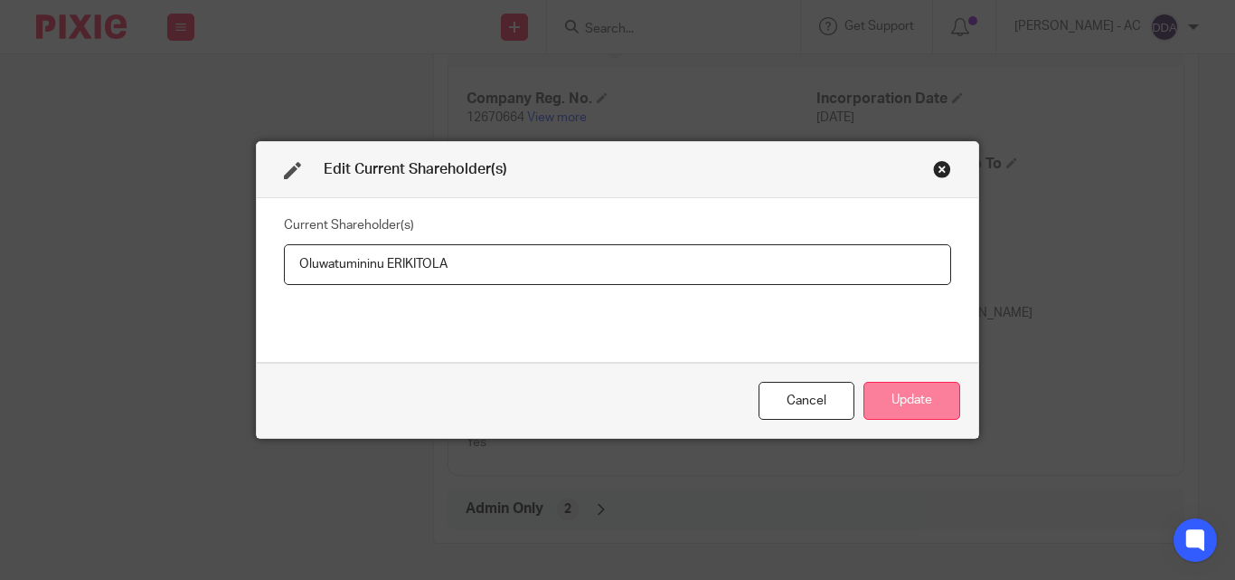
type input "Oluwatumininu ERIKITOLA"
drag, startPoint x: 930, startPoint y: 402, endPoint x: 658, endPoint y: 412, distance: 271.5
click at [926, 402] on button "Update" at bounding box center [912, 401] width 97 height 39
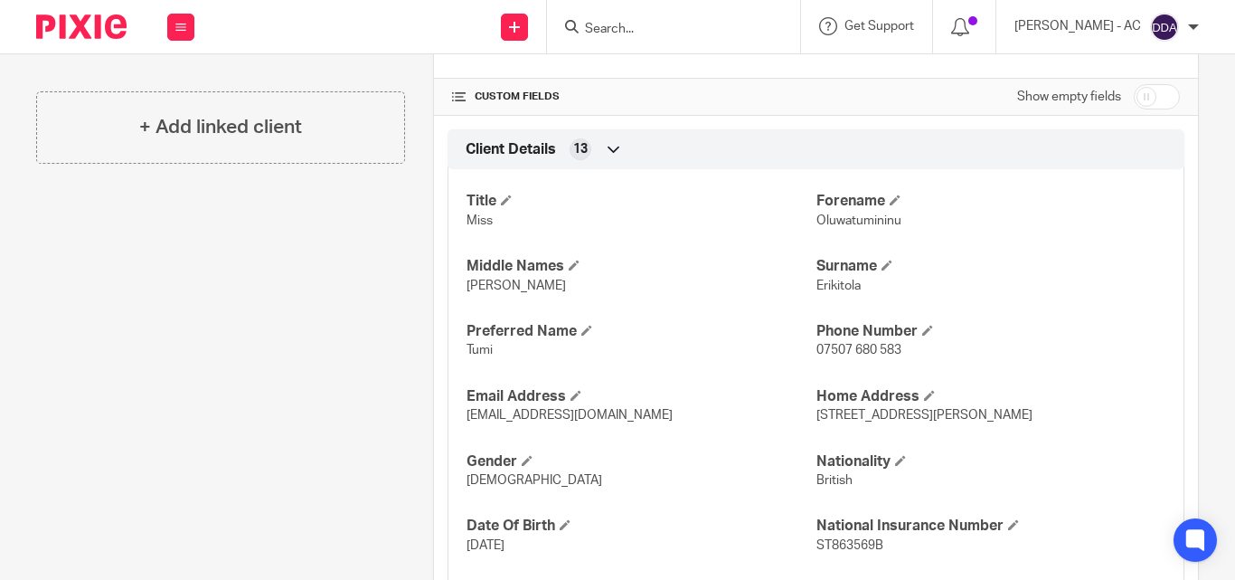
scroll to position [633, 0]
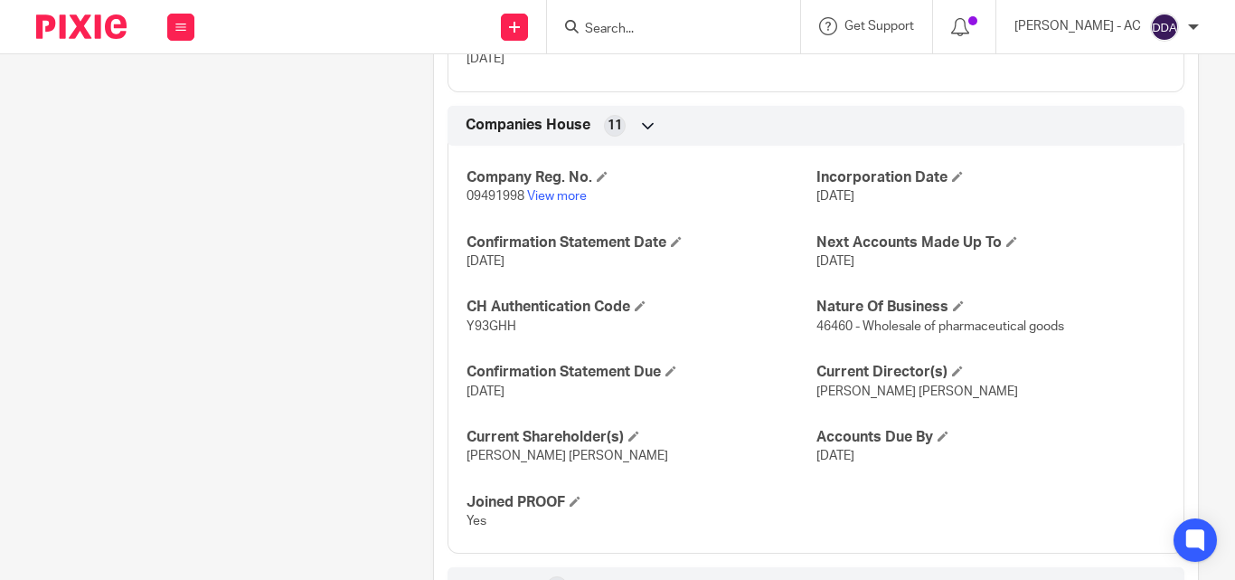
scroll to position [1759, 0]
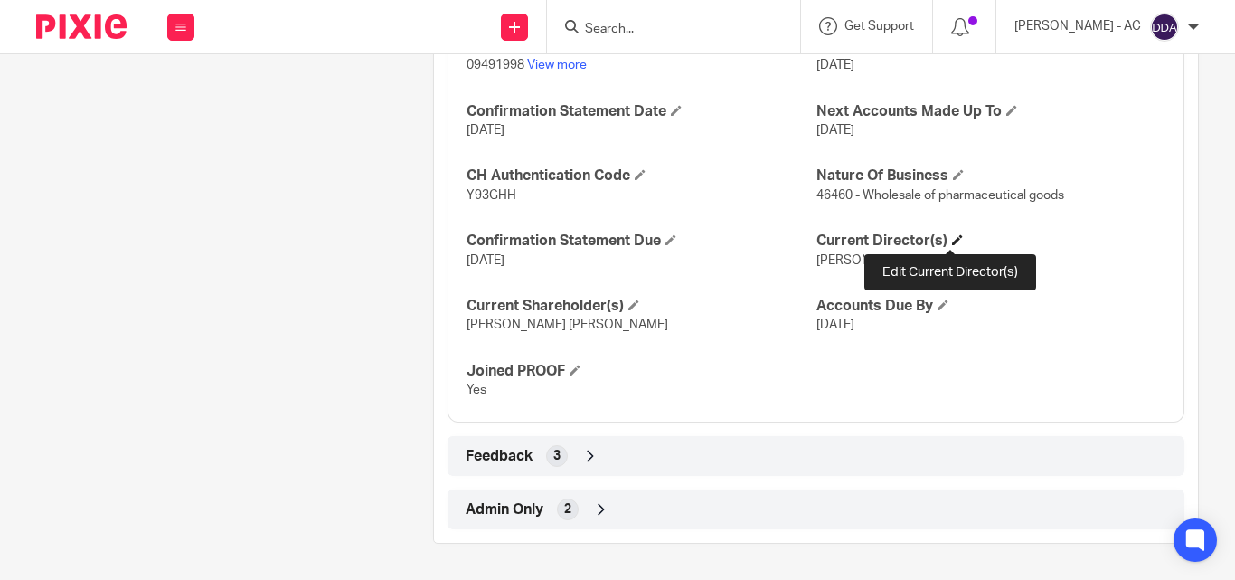
click at [952, 238] on span at bounding box center [957, 239] width 11 height 11
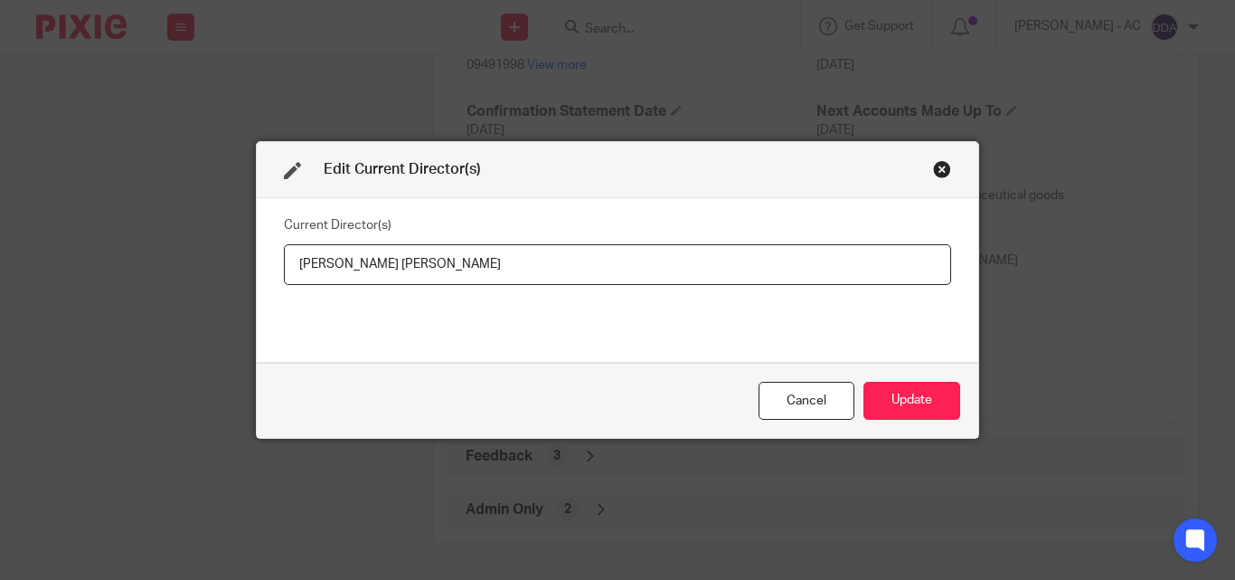
drag, startPoint x: 785, startPoint y: 270, endPoint x: 236, endPoint y: 286, distance: 549.1
click at [236, 286] on div "Edit Current Director(s) Current Director(s) Ryan Adrian Charles EVERSLEY-ROBER…" at bounding box center [617, 290] width 1235 height 580
type input "Mr Ryan Adrian Charles EVERSLEY-ROBERTSON"
click at [885, 378] on div "Cancel Update" at bounding box center [618, 401] width 722 height 76
click at [886, 395] on button "Update" at bounding box center [912, 401] width 97 height 39
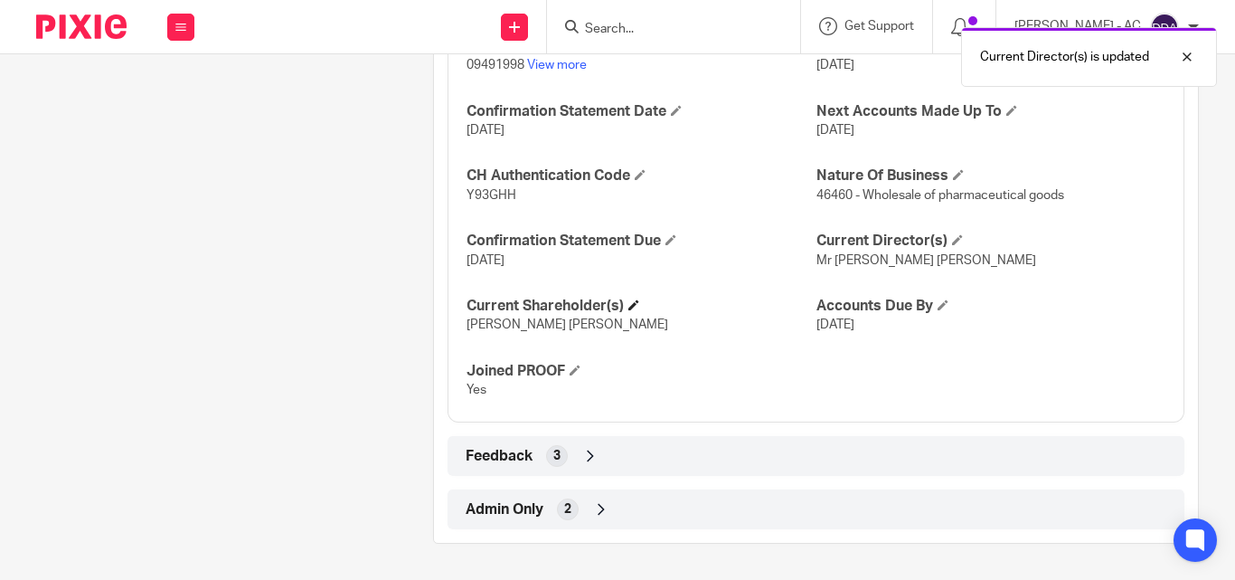
click at [625, 303] on h4 "Current Shareholder(s)" at bounding box center [641, 306] width 349 height 19
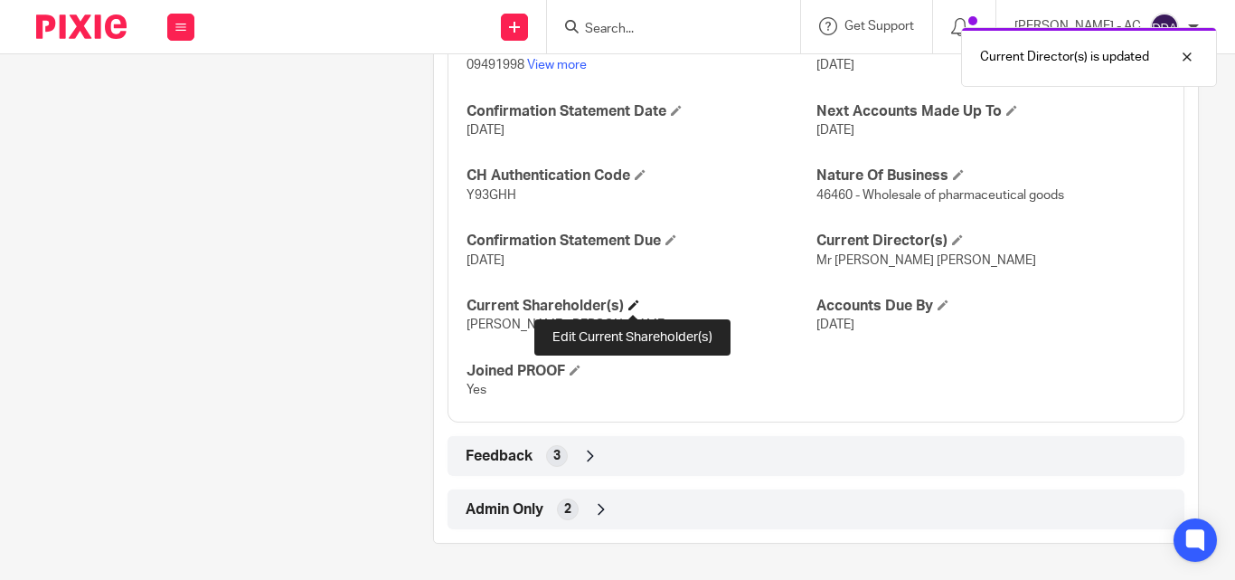
click at [635, 304] on span at bounding box center [633, 304] width 11 height 11
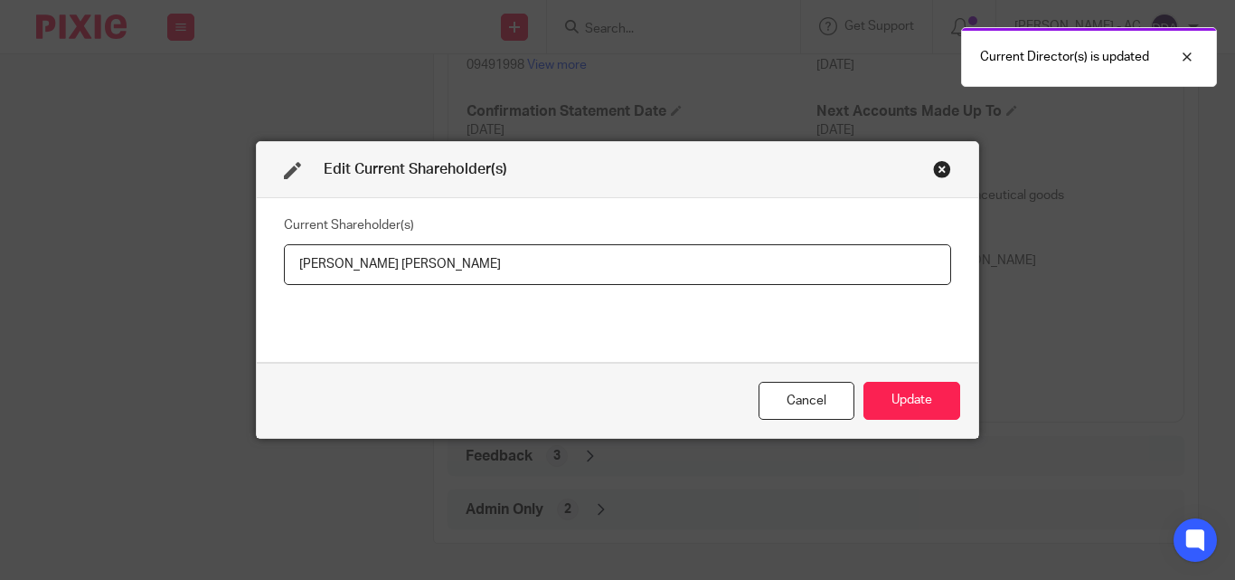
drag, startPoint x: 589, startPoint y: 257, endPoint x: 274, endPoint y: 283, distance: 315.8
click at [284, 282] on input "Ryan Adrian Charles EVERSLEY-ROBERTSON" at bounding box center [617, 264] width 667 height 41
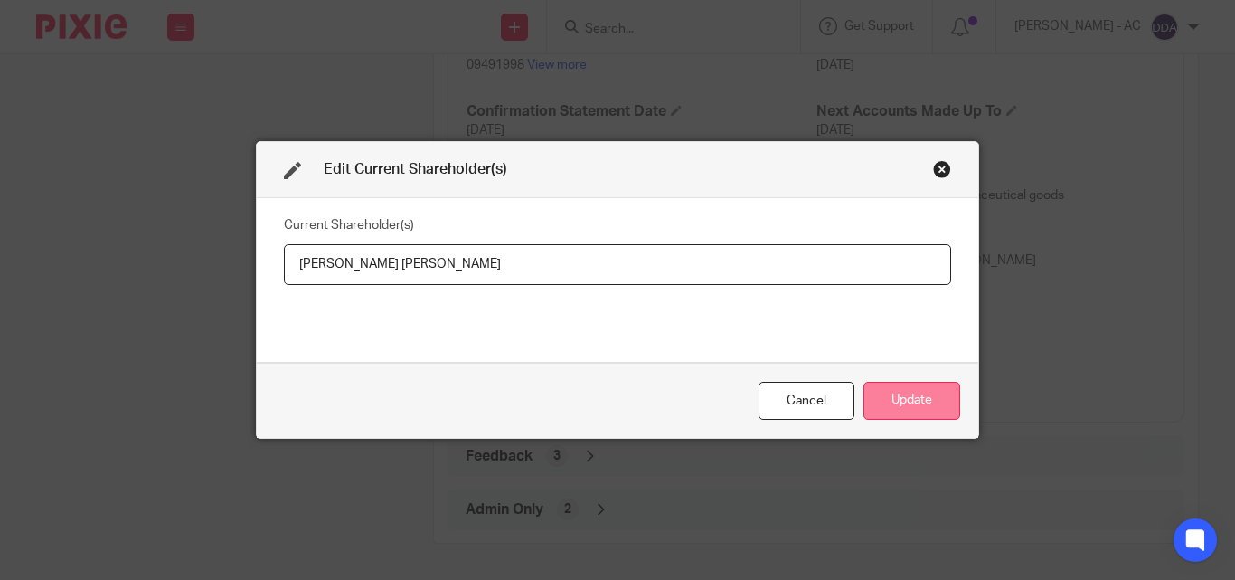
click at [879, 398] on button "Update" at bounding box center [912, 401] width 97 height 39
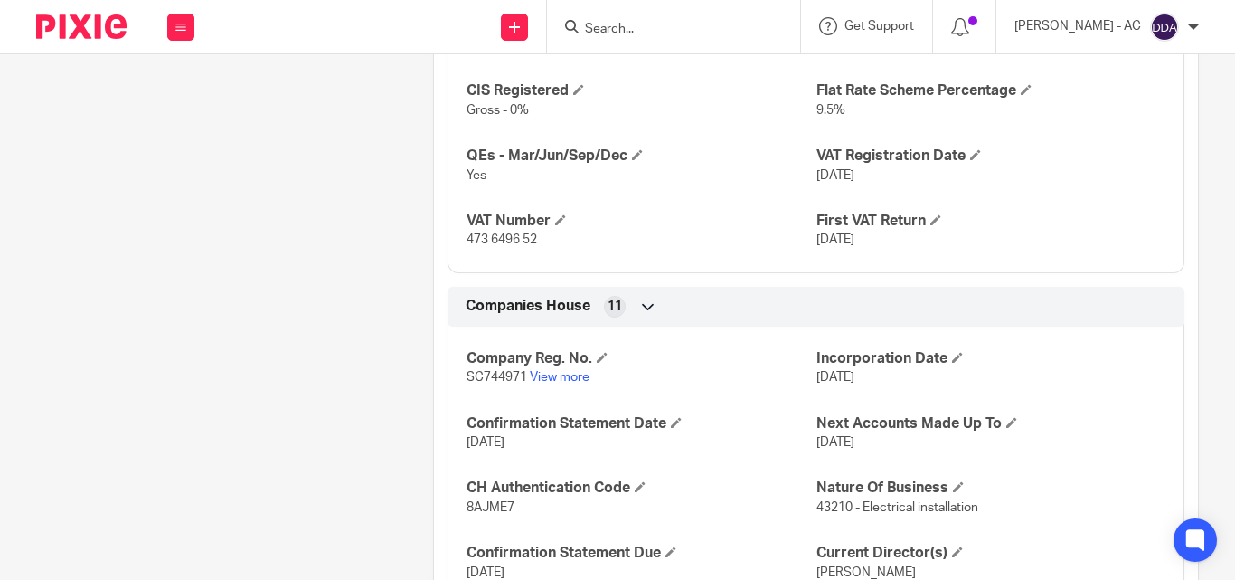
scroll to position [1743, 0]
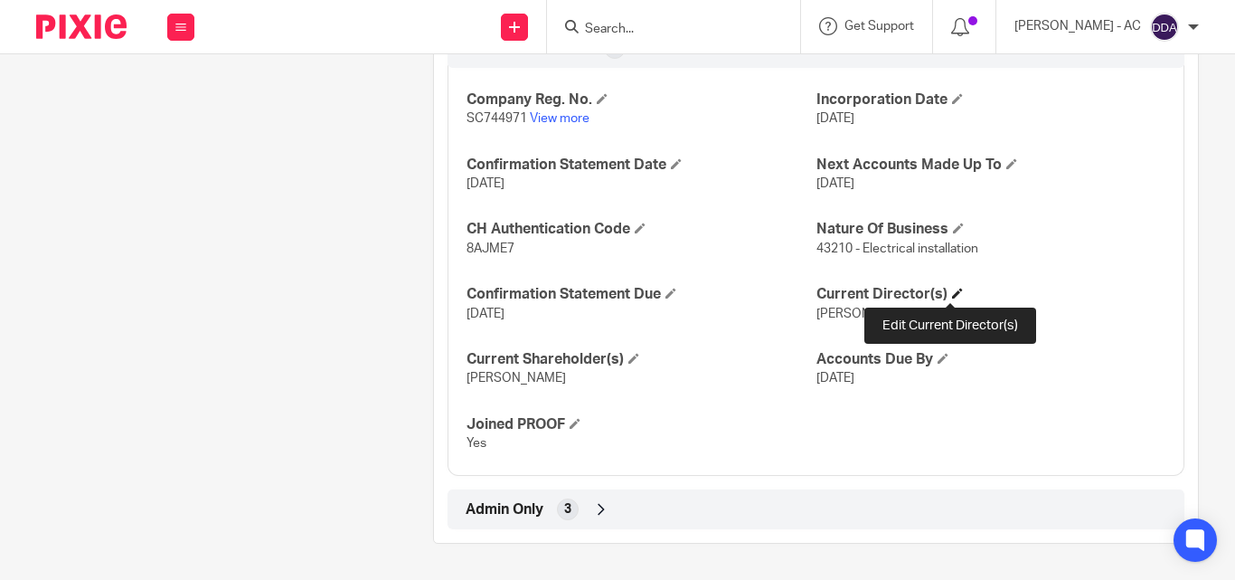
click at [952, 290] on span at bounding box center [957, 293] width 11 height 11
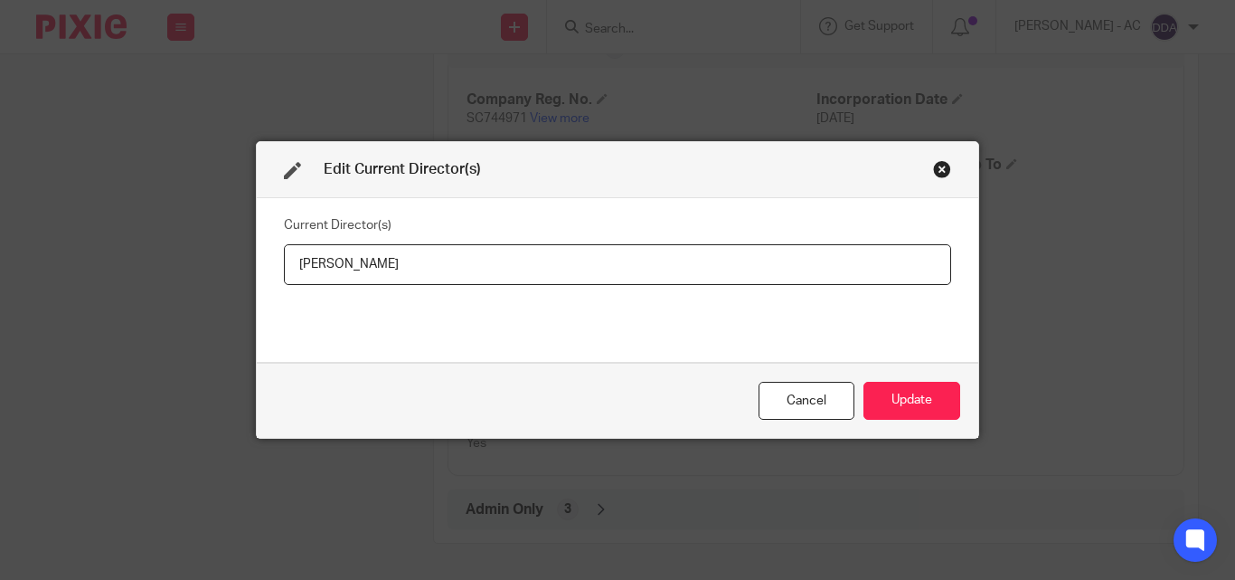
drag, startPoint x: 462, startPoint y: 270, endPoint x: 270, endPoint y: 268, distance: 191.7
click at [270, 268] on div "Current Director(s) [PERSON_NAME]" at bounding box center [618, 280] width 722 height 164
type input "[PERSON_NAME]"
click at [891, 403] on button "Update" at bounding box center [912, 401] width 97 height 39
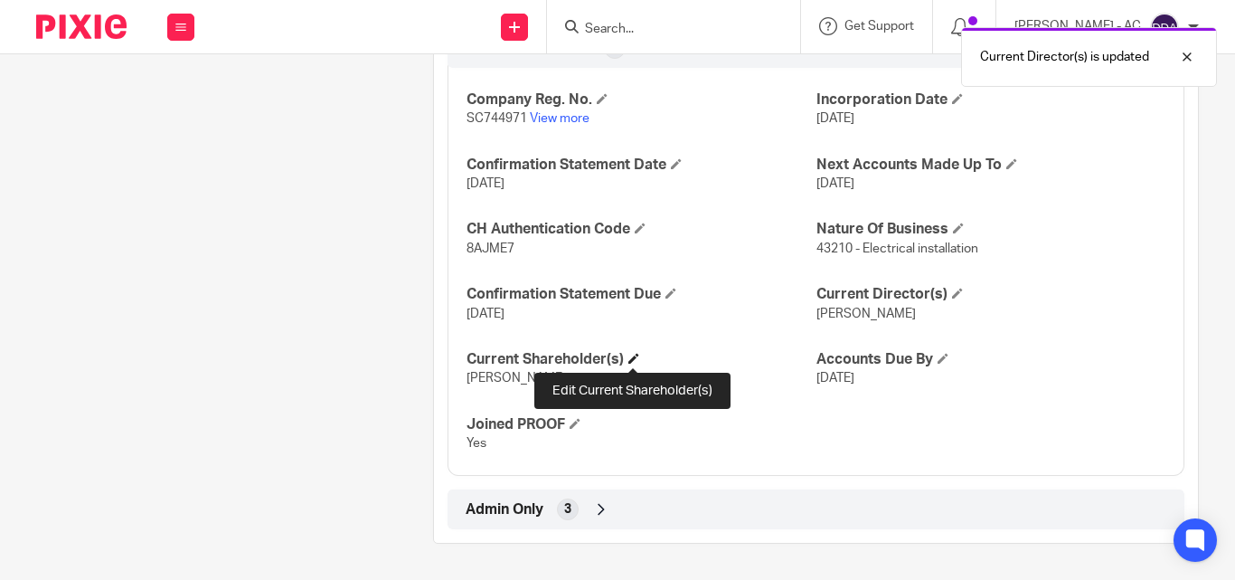
click at [631, 358] on span at bounding box center [633, 358] width 11 height 11
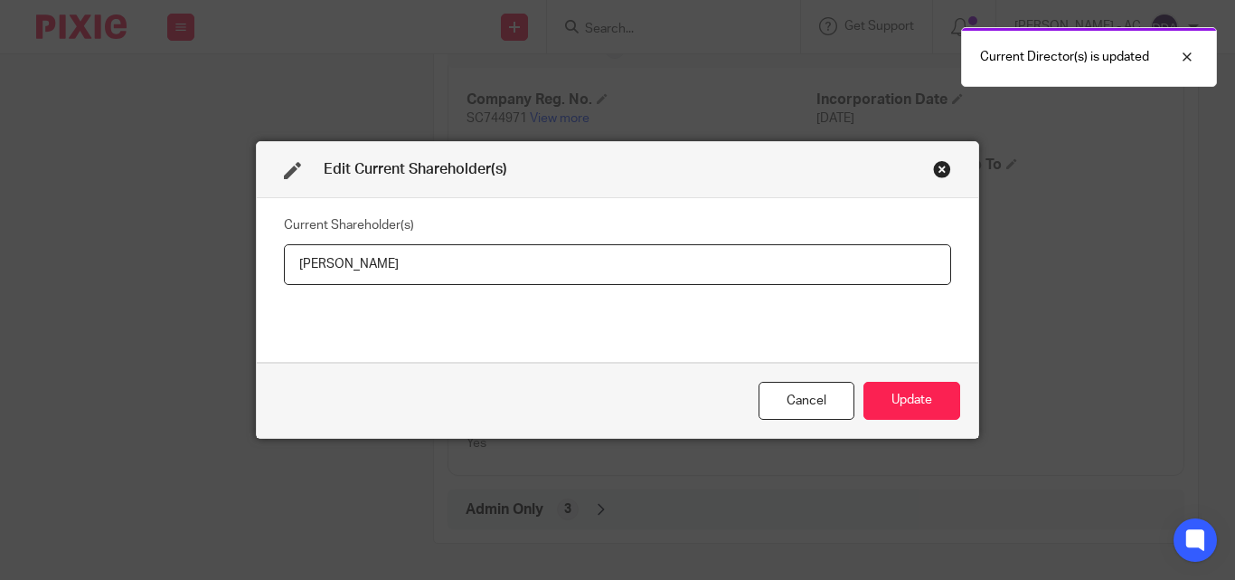
drag, startPoint x: 415, startPoint y: 262, endPoint x: 267, endPoint y: 271, distance: 148.6
click at [267, 271] on div "Current Shareholder(s) Michael Cowie" at bounding box center [618, 280] width 722 height 164
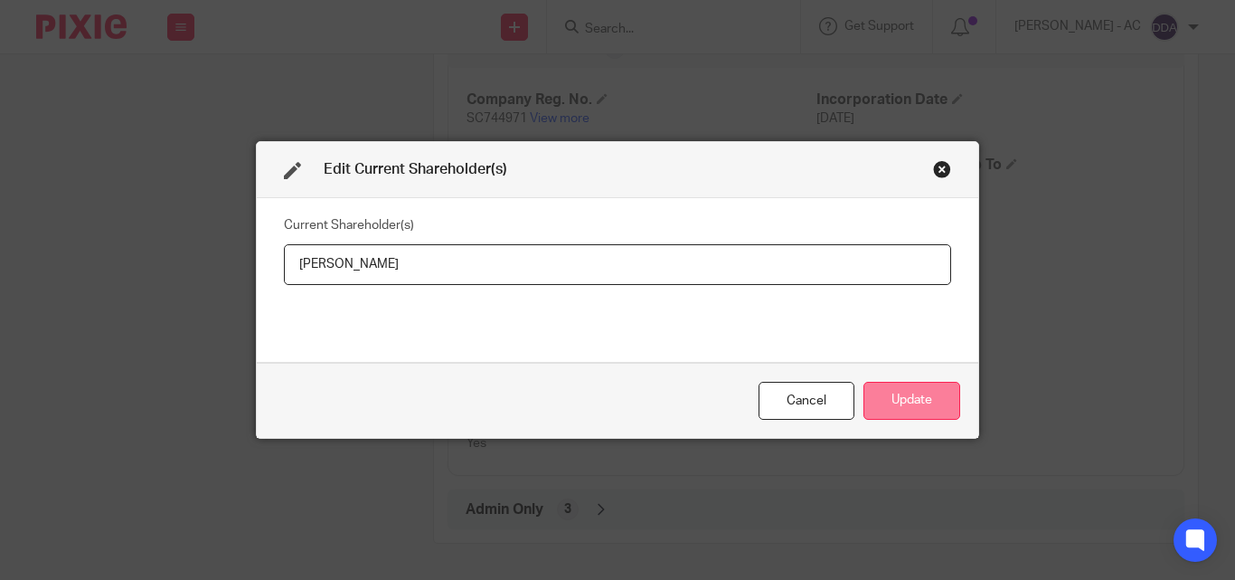
type input "Michael COWIE"
click at [892, 405] on button "Update" at bounding box center [912, 401] width 97 height 39
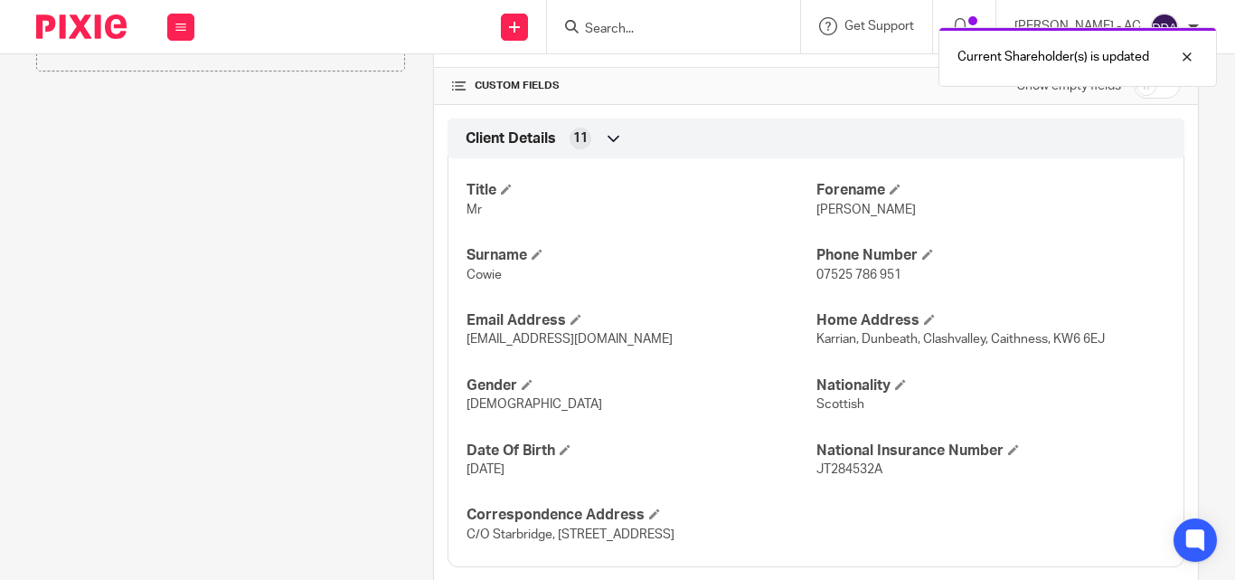
scroll to position [567, 0]
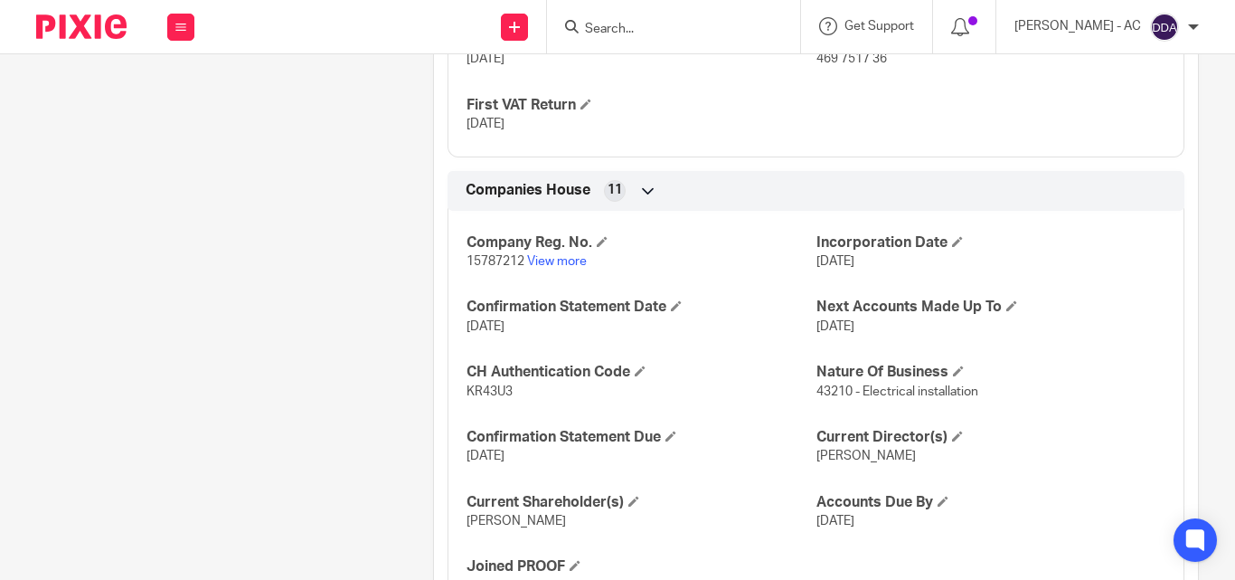
scroll to position [1824, 0]
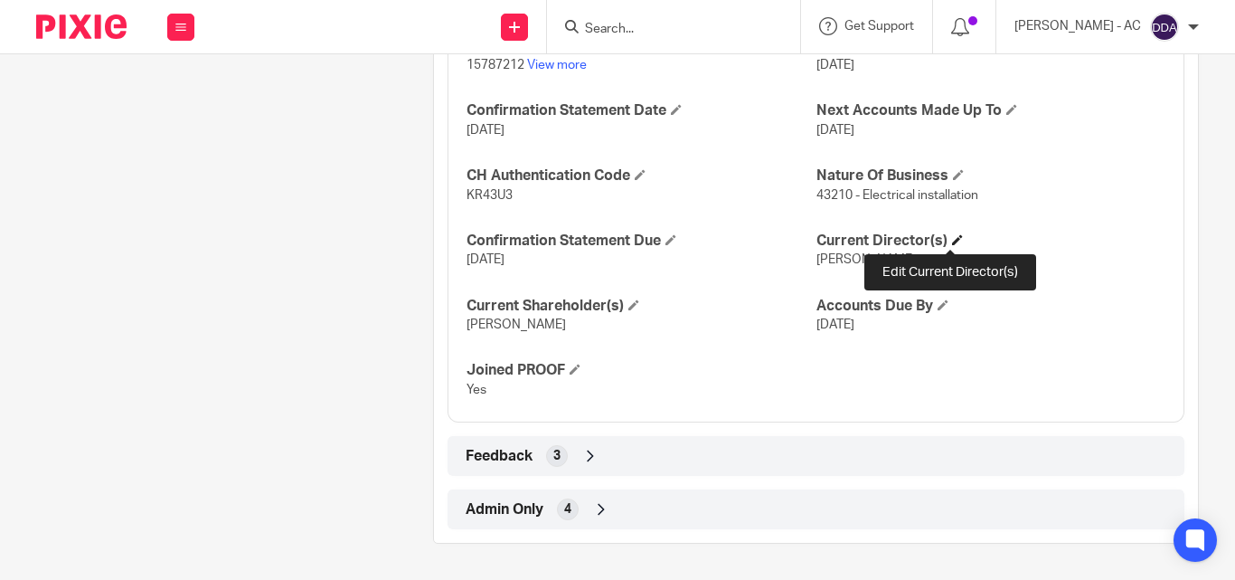
click at [952, 241] on span at bounding box center [957, 239] width 11 height 11
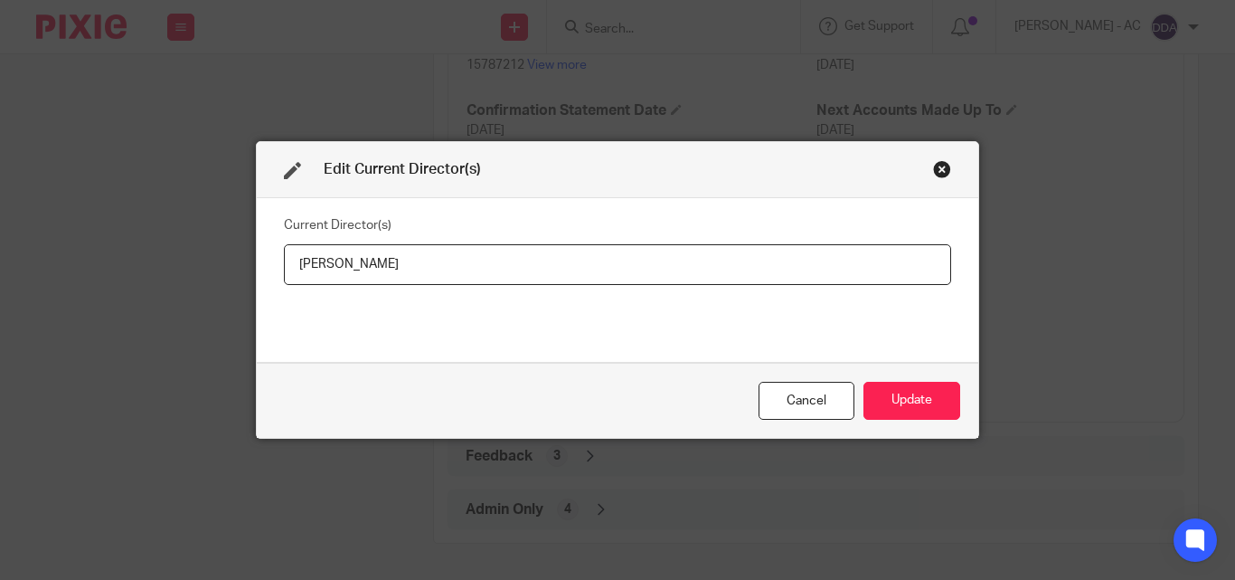
drag, startPoint x: 455, startPoint y: 262, endPoint x: 236, endPoint y: 276, distance: 219.3
click at [236, 276] on div "Edit Current Director(s) Current Director(s) [PERSON_NAME] Update" at bounding box center [617, 290] width 1235 height 580
type input "Mr [PERSON_NAME]"
click at [931, 396] on button "Update" at bounding box center [912, 401] width 97 height 39
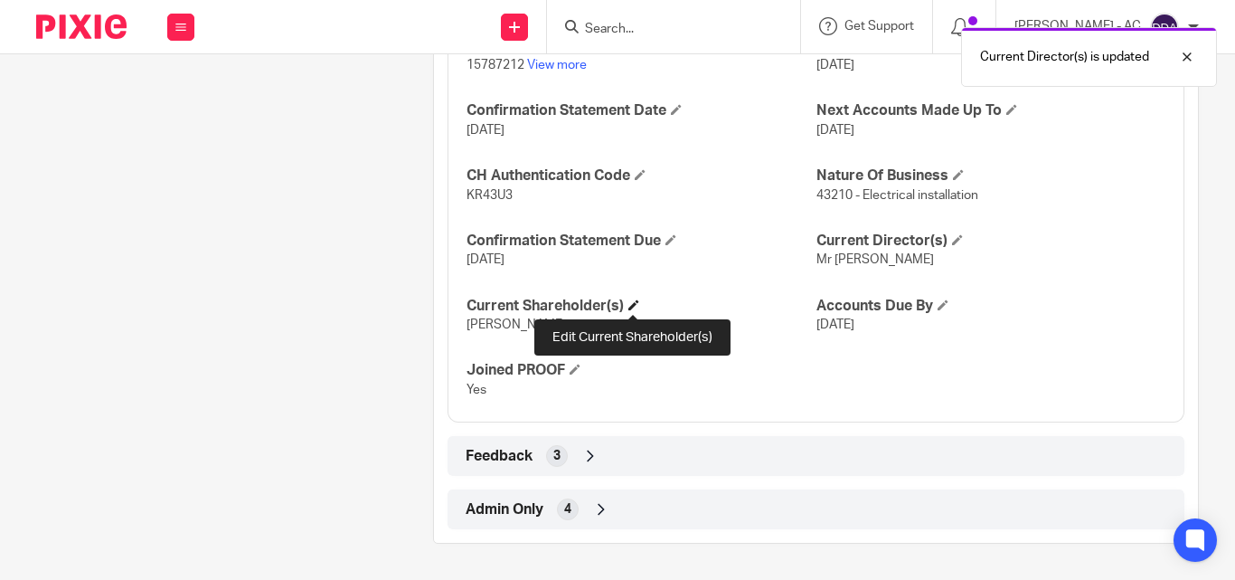
click at [631, 304] on span at bounding box center [633, 304] width 11 height 11
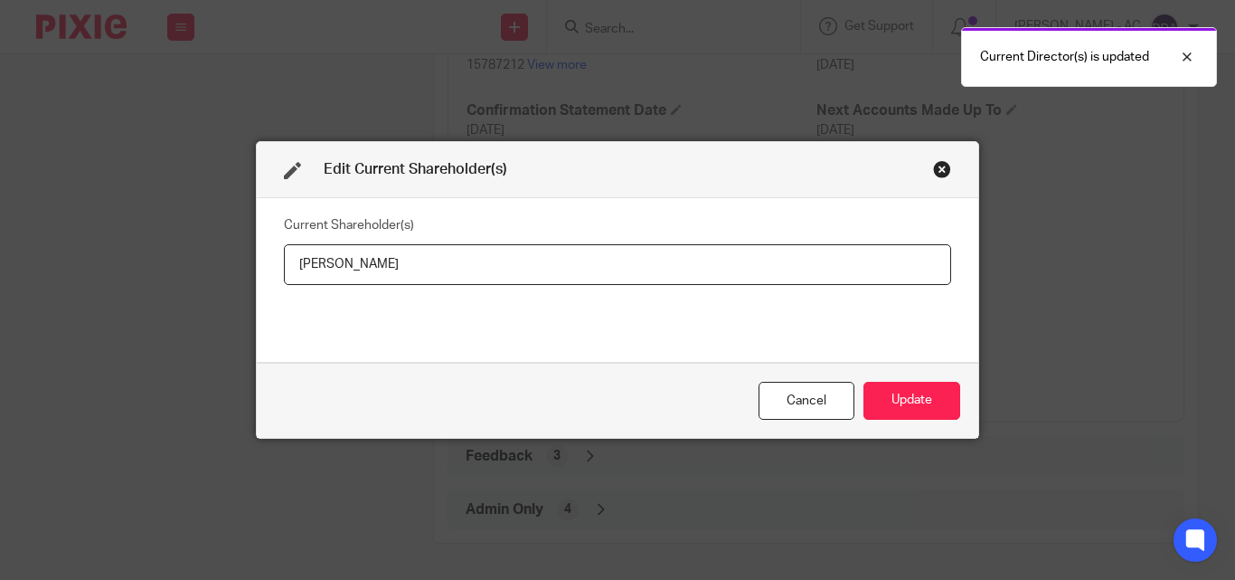
drag, startPoint x: 391, startPoint y: 269, endPoint x: 220, endPoint y: 271, distance: 170.9
click at [220, 271] on div "Edit Current Shareholder(s) Current Shareholder(s) [PERSON_NAME] Update" at bounding box center [617, 290] width 1235 height 580
type input "[PERSON_NAME]"
click at [907, 393] on button "Update" at bounding box center [912, 401] width 97 height 39
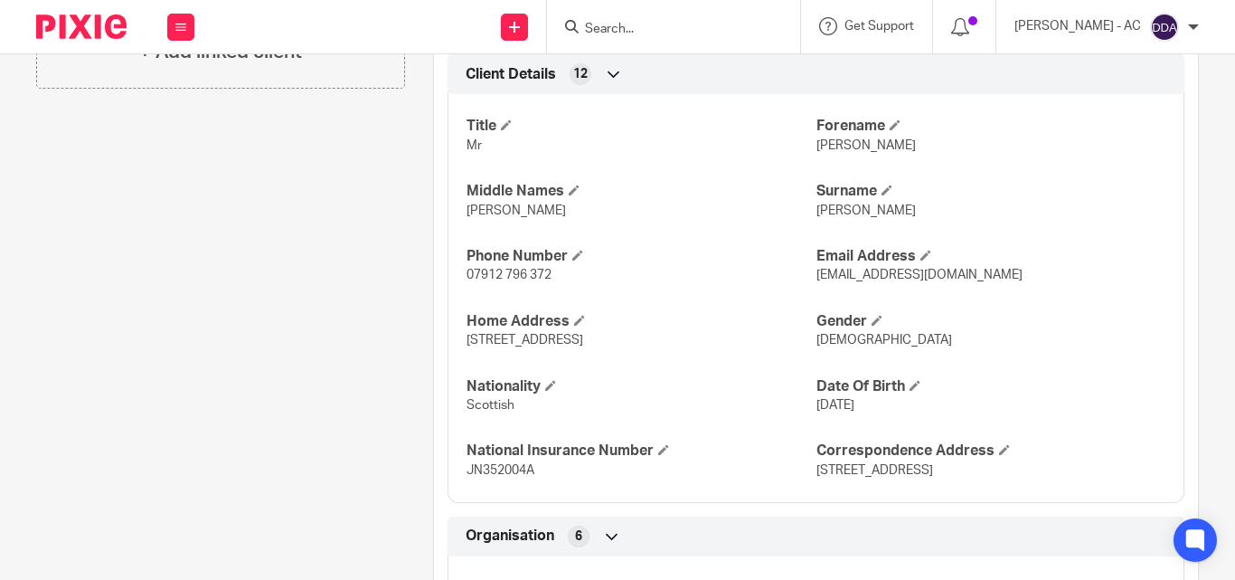
scroll to position [633, 0]
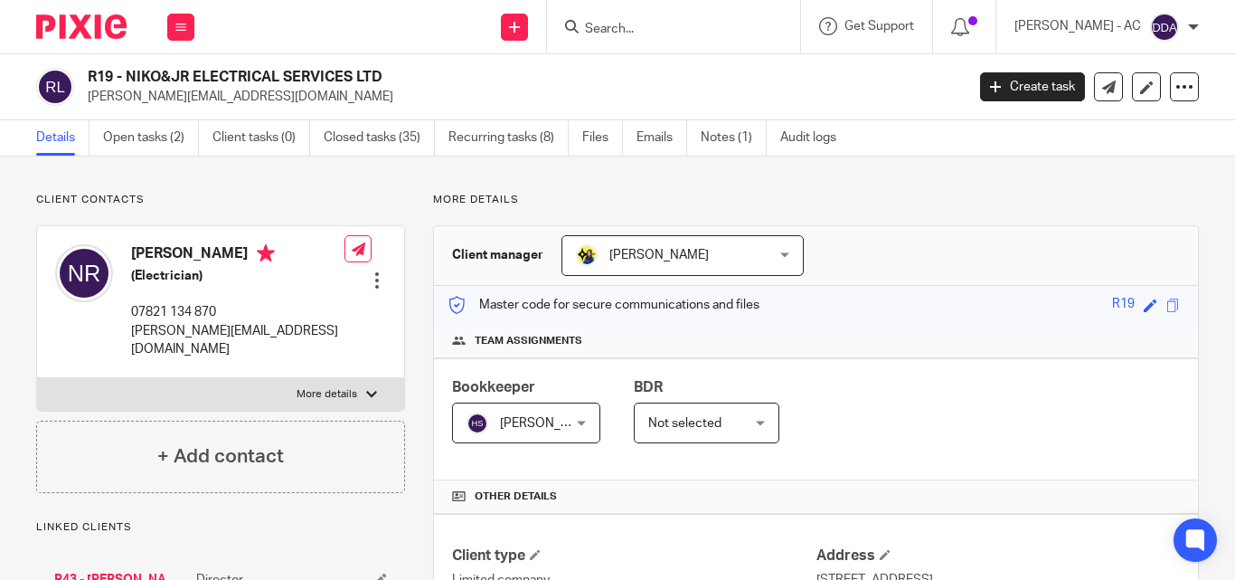
drag, startPoint x: 883, startPoint y: 365, endPoint x: 882, endPoint y: 351, distance: 14.5
click at [882, 365] on div "Bookkeeper Harsh Sharma Harsh Sharma Not selected Abhay Jayswal Akhil Siby - Bi…" at bounding box center [816, 419] width 764 height 122
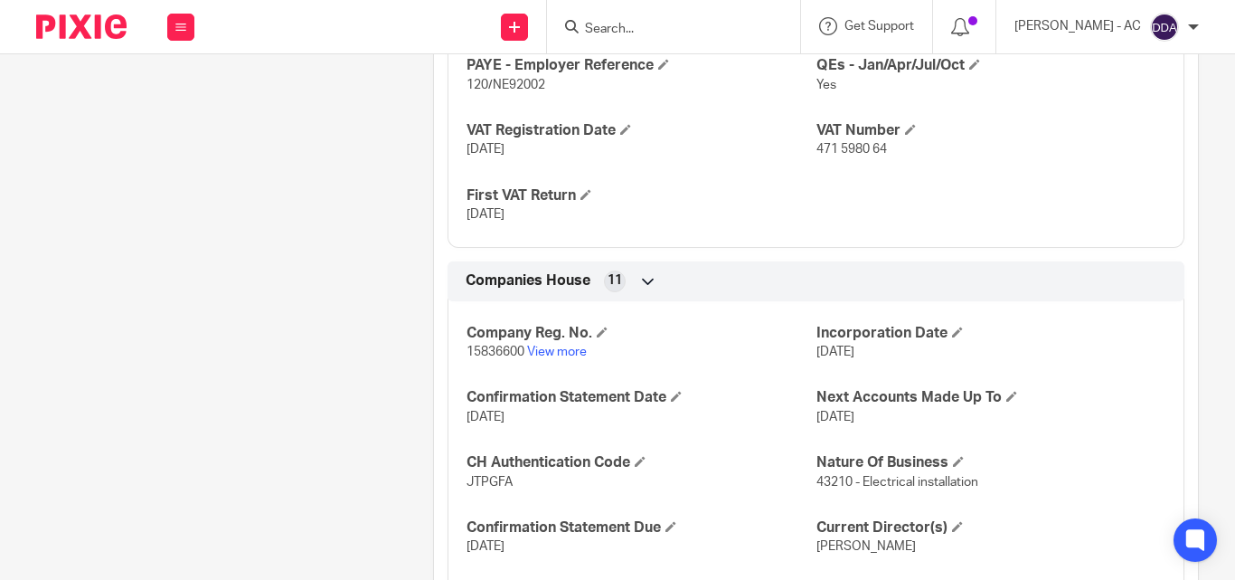
scroll to position [1824, 0]
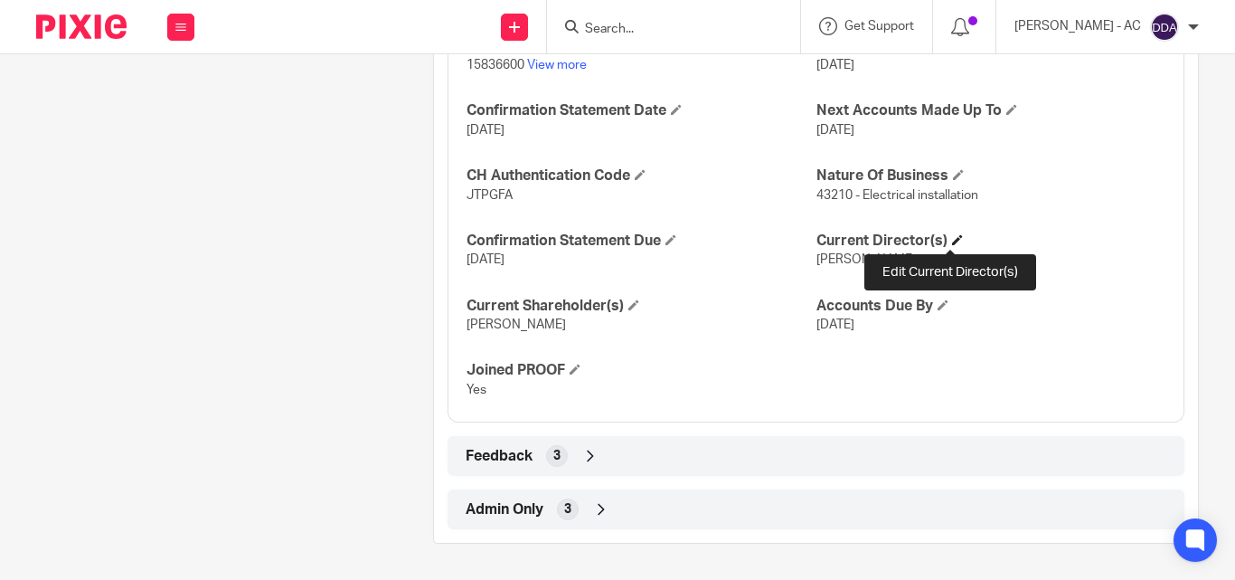
click at [952, 241] on span at bounding box center [957, 239] width 11 height 11
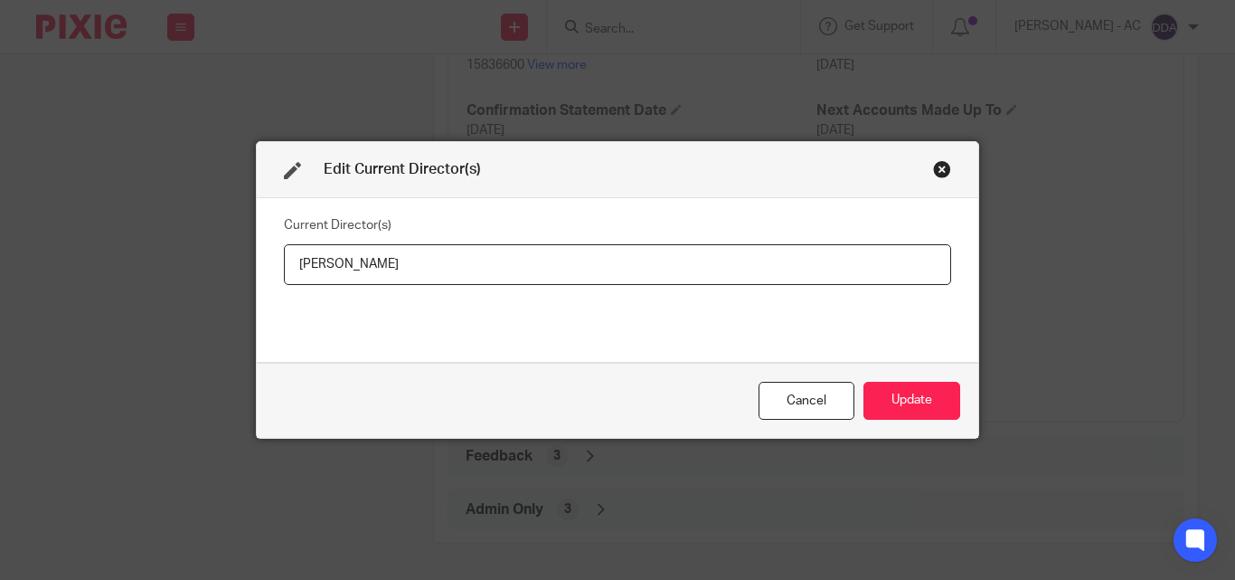
drag, startPoint x: 387, startPoint y: 265, endPoint x: 257, endPoint y: 271, distance: 130.4
click at [257, 271] on div "Current Director(s) Nicholas Reid" at bounding box center [618, 280] width 722 height 164
type input "Mr Nicholas REID"
click at [894, 400] on button "Update" at bounding box center [912, 401] width 97 height 39
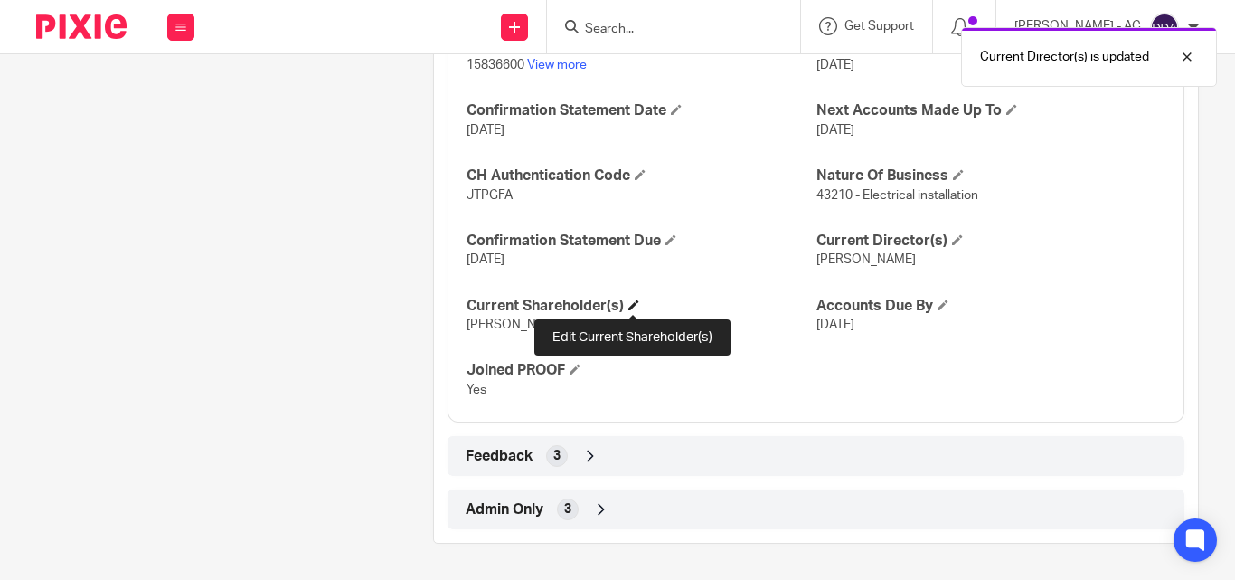
click at [631, 309] on span at bounding box center [633, 304] width 11 height 11
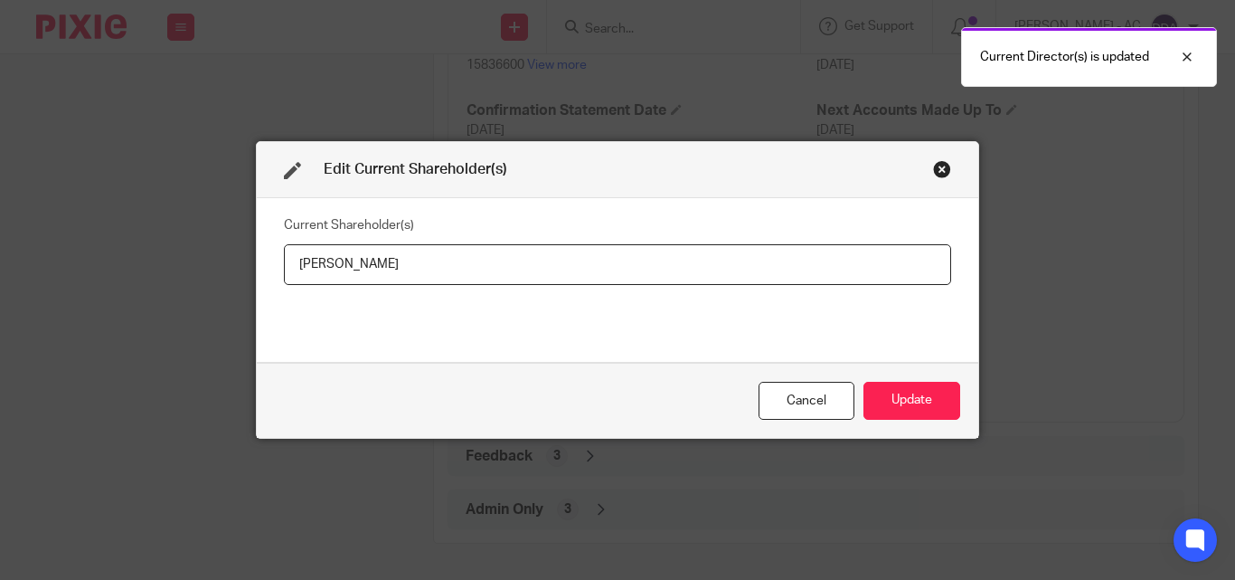
drag, startPoint x: 399, startPoint y: 266, endPoint x: 261, endPoint y: 279, distance: 138.1
click at [261, 279] on div "Current Shareholder(s) Nicholas Reid" at bounding box center [618, 280] width 722 height 164
type input "Nicholas REID"
click at [886, 406] on button "Update" at bounding box center [912, 401] width 97 height 39
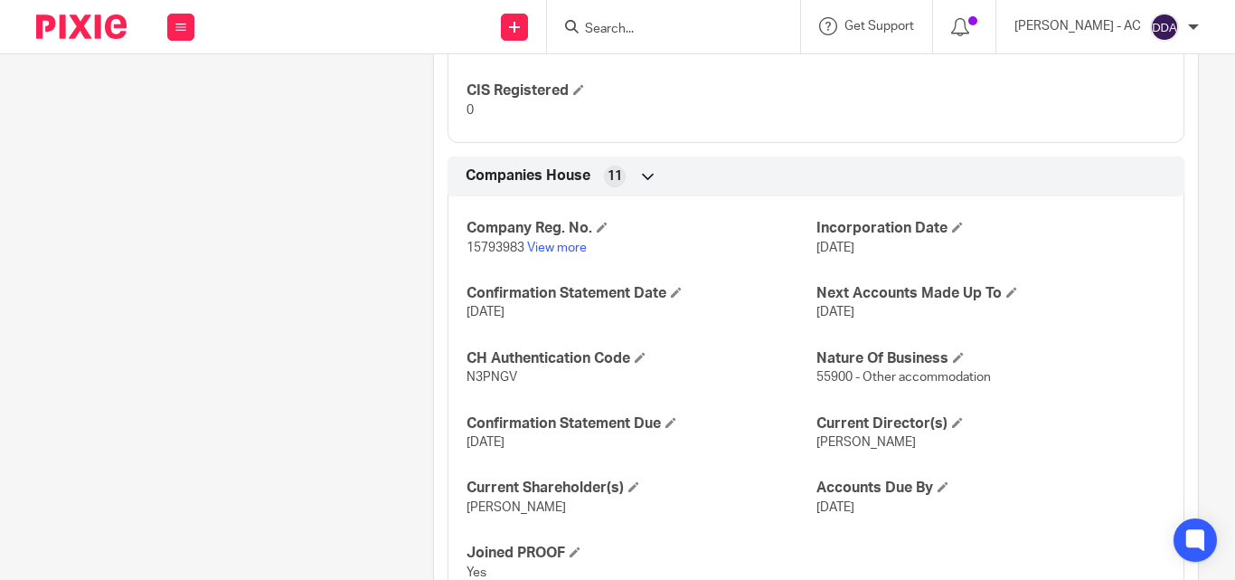
scroll to position [1523, 0]
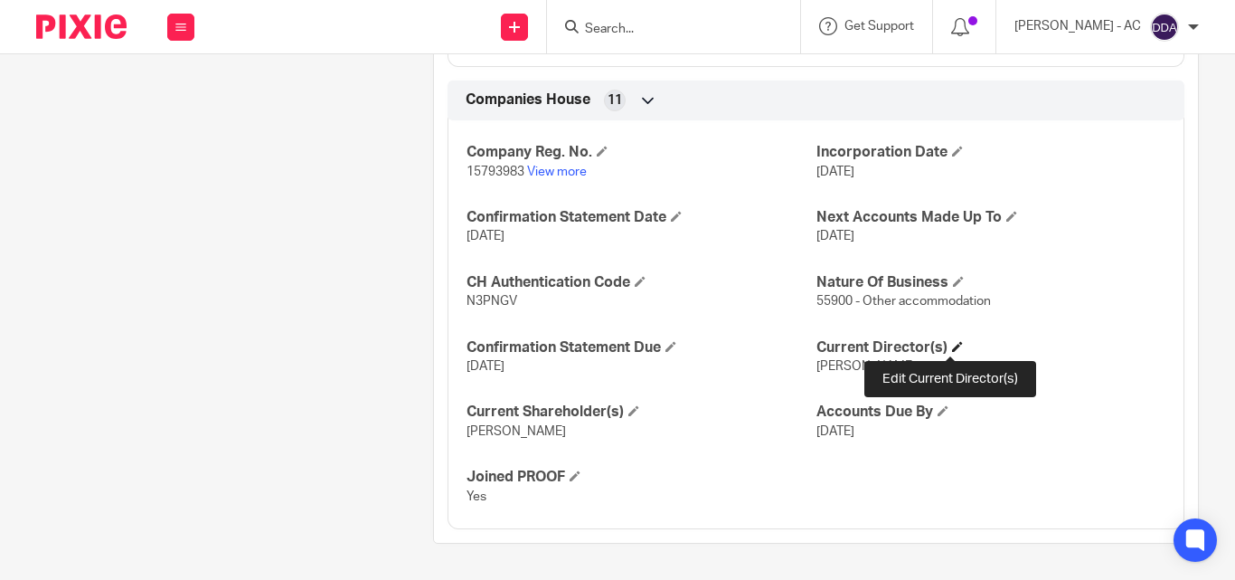
click at [952, 347] on span at bounding box center [957, 346] width 11 height 11
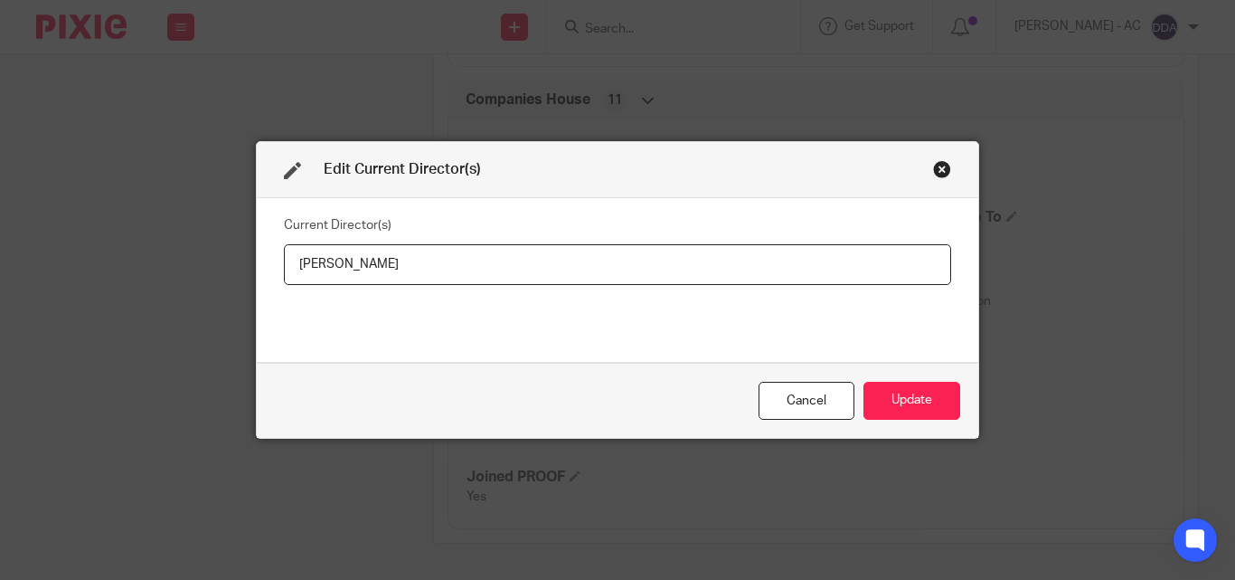
drag, startPoint x: 478, startPoint y: 265, endPoint x: 266, endPoint y: 279, distance: 213.0
click at [266, 279] on div "Current Director(s) [PERSON_NAME]" at bounding box center [618, 280] width 722 height 164
type input "[PERSON_NAME]"
click at [892, 399] on button "Update" at bounding box center [912, 401] width 97 height 39
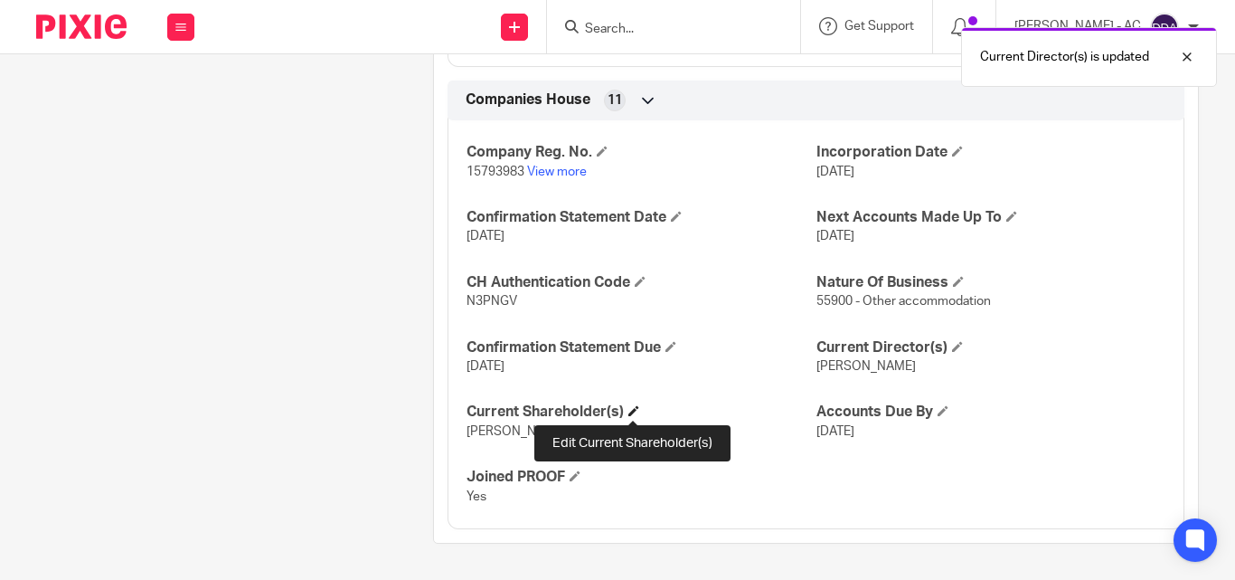
click at [632, 407] on span at bounding box center [633, 410] width 11 height 11
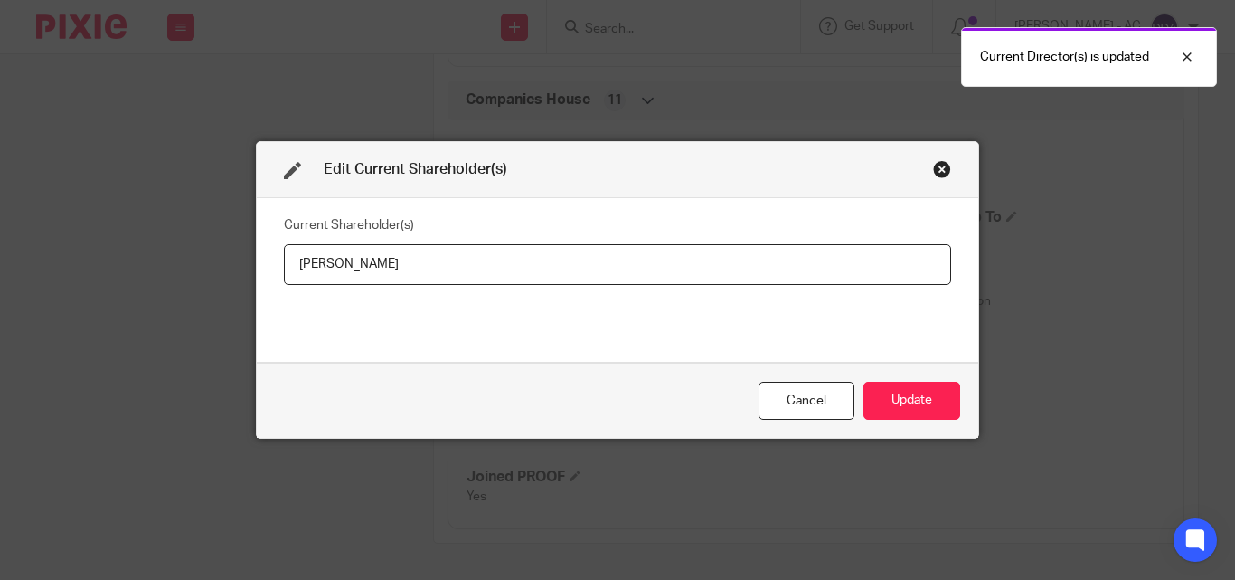
drag, startPoint x: 392, startPoint y: 258, endPoint x: 233, endPoint y: 282, distance: 161.0
click at [233, 282] on div "Edit Current Shareholder(s) Current Shareholder(s) Nadeah Braimah Cancel Update" at bounding box center [617, 290] width 1235 height 580
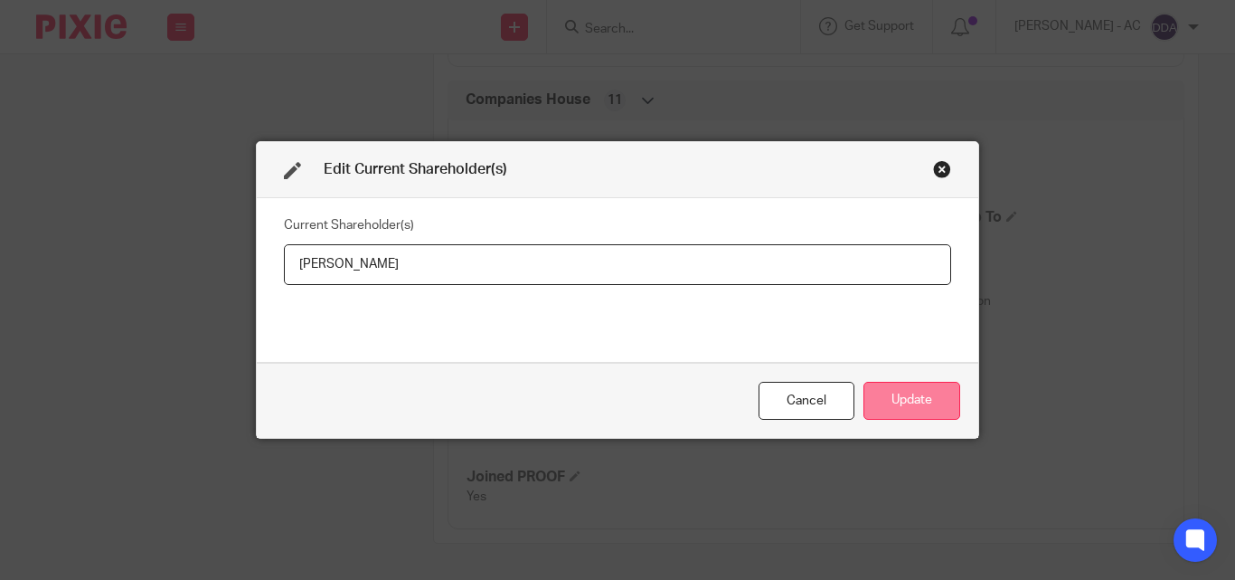
type input "Nadeah BRAIMAH"
click at [874, 391] on button "Update" at bounding box center [912, 401] width 97 height 39
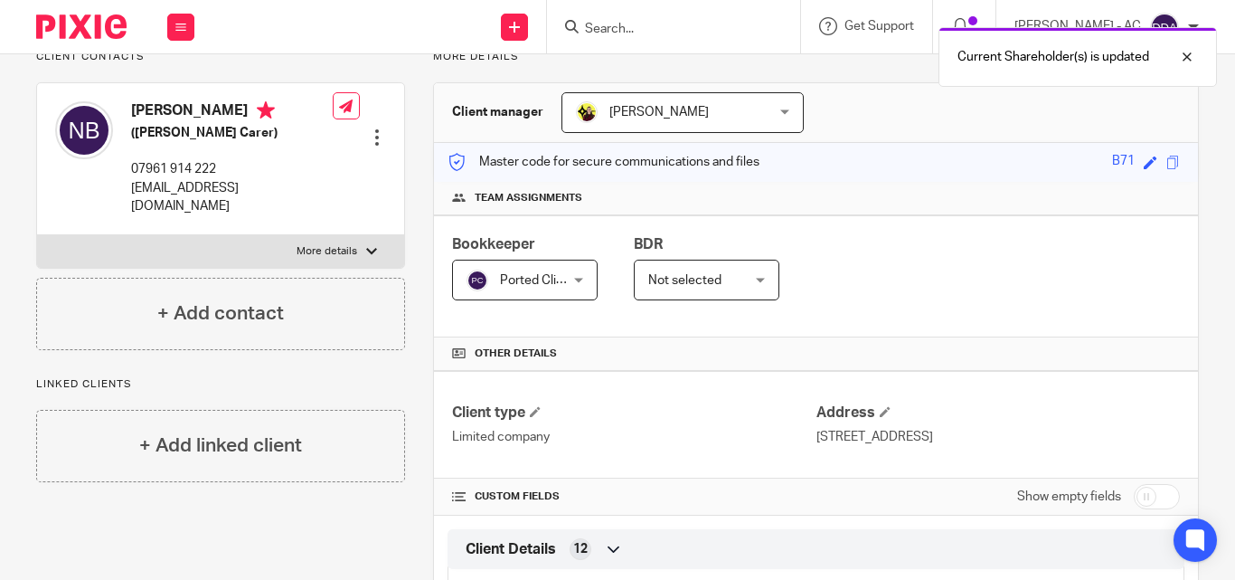
scroll to position [543, 0]
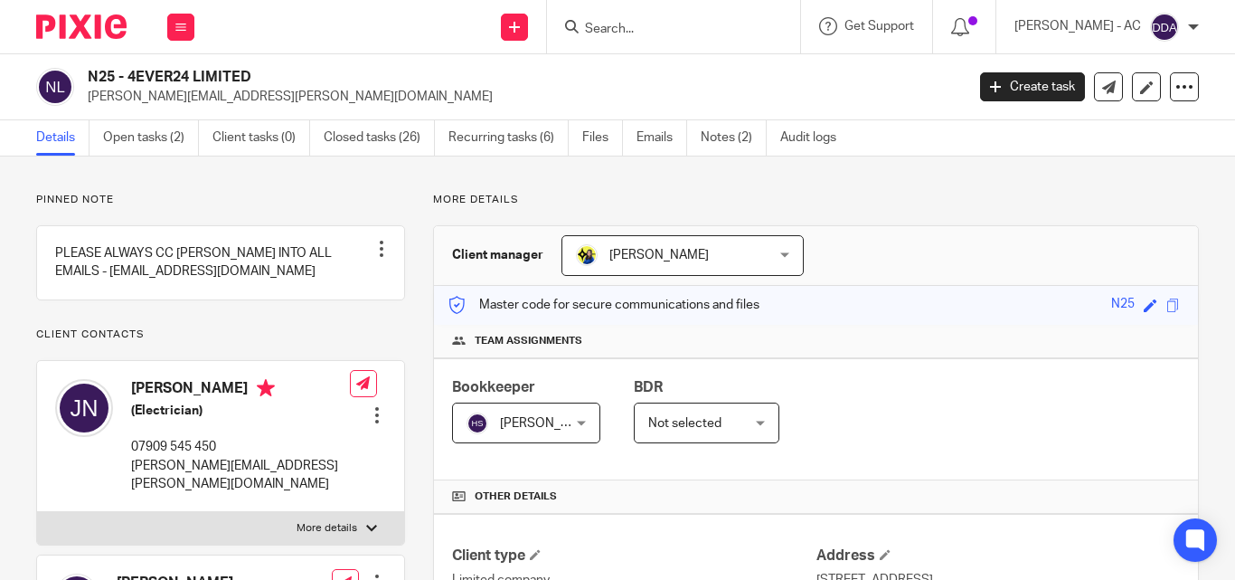
click at [1039, 332] on div "Team assignments" at bounding box center [816, 341] width 764 height 33
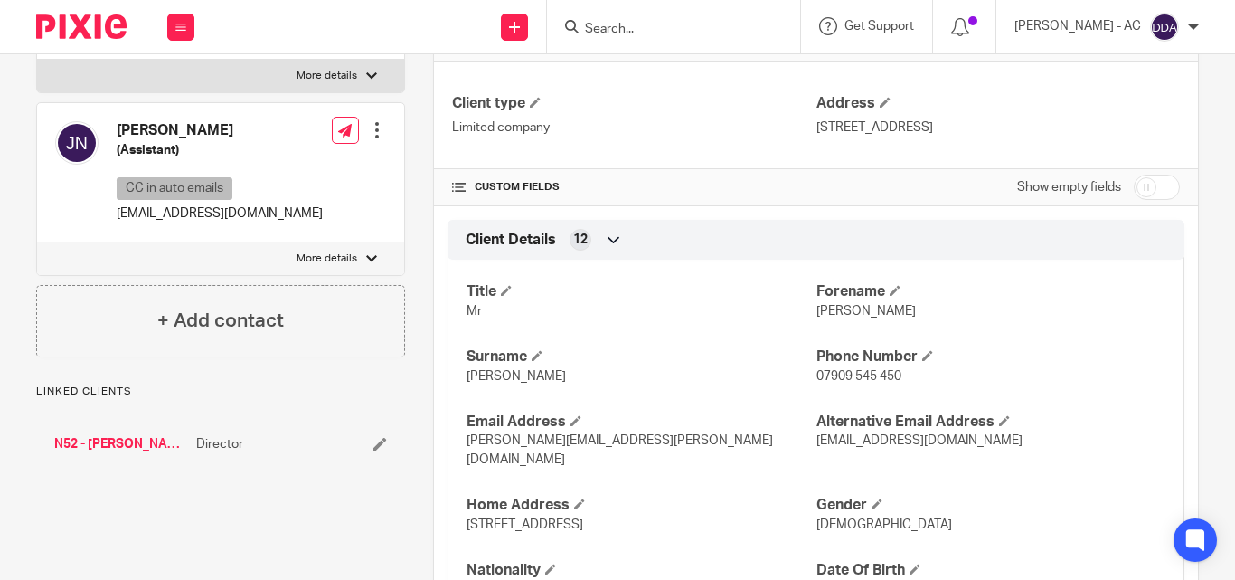
scroll to position [543, 0]
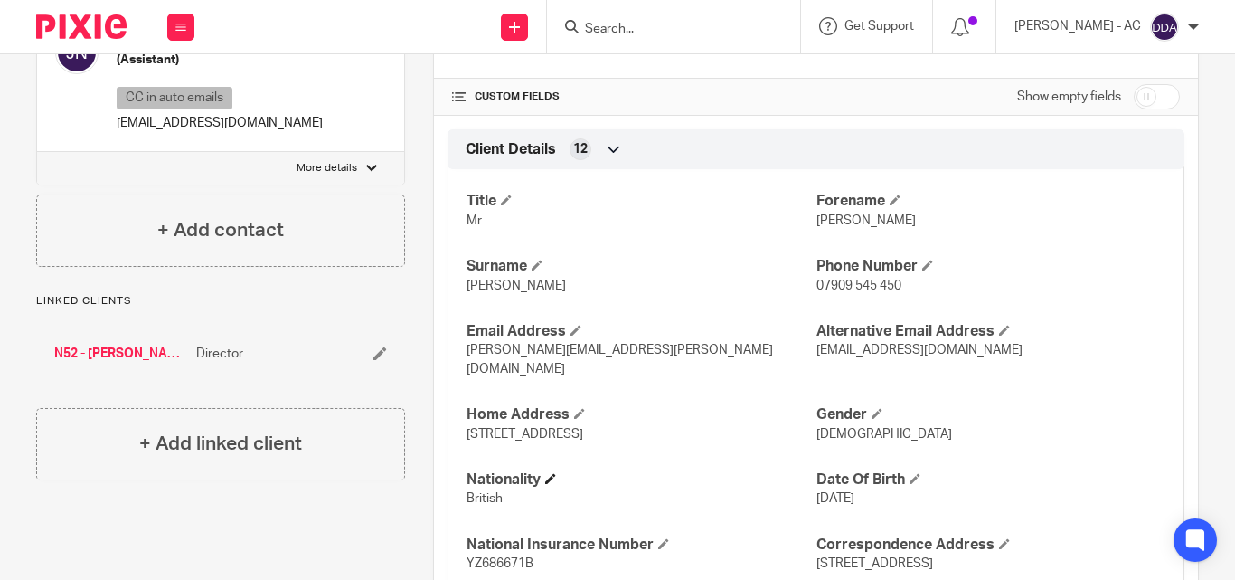
click at [760, 470] on h4 "Nationality" at bounding box center [641, 479] width 349 height 19
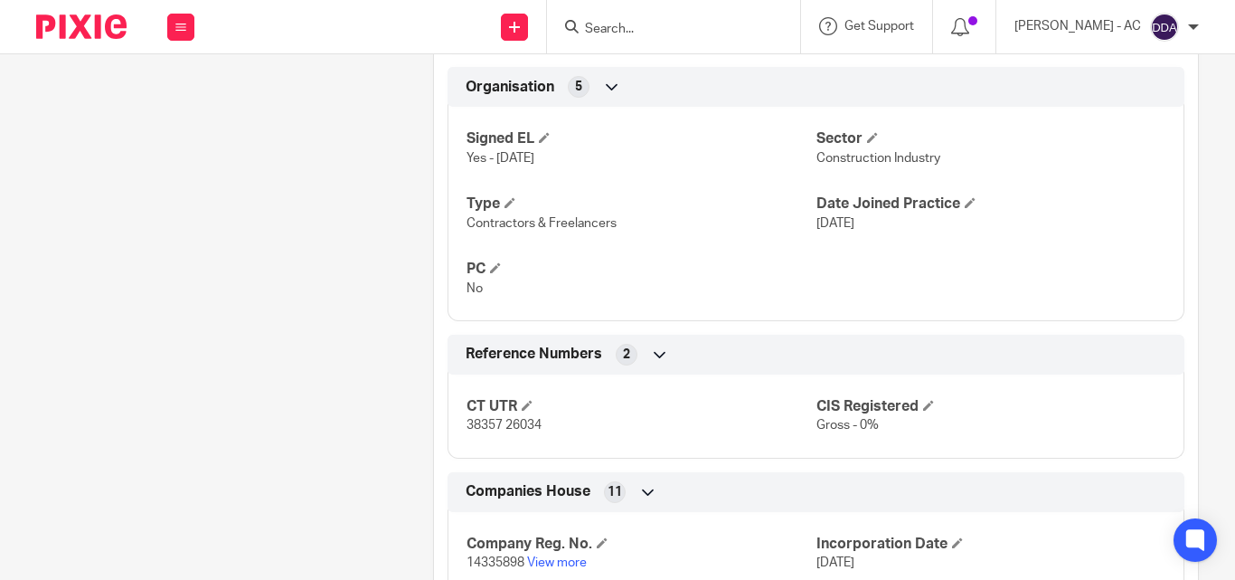
scroll to position [1511, 0]
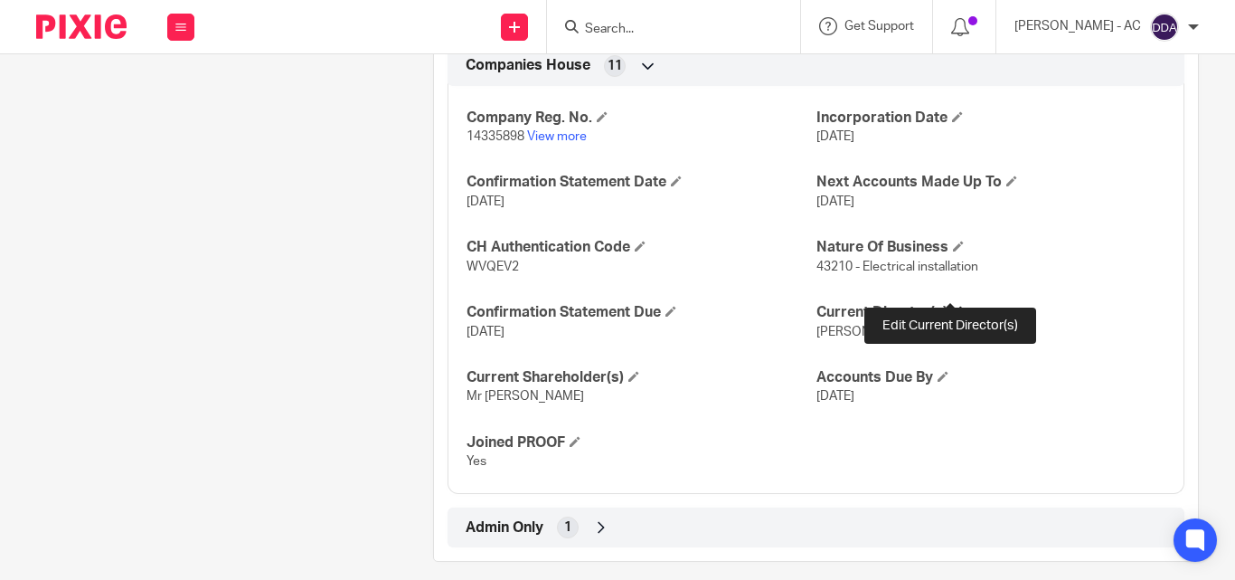
click at [952, 306] on span at bounding box center [957, 311] width 11 height 11
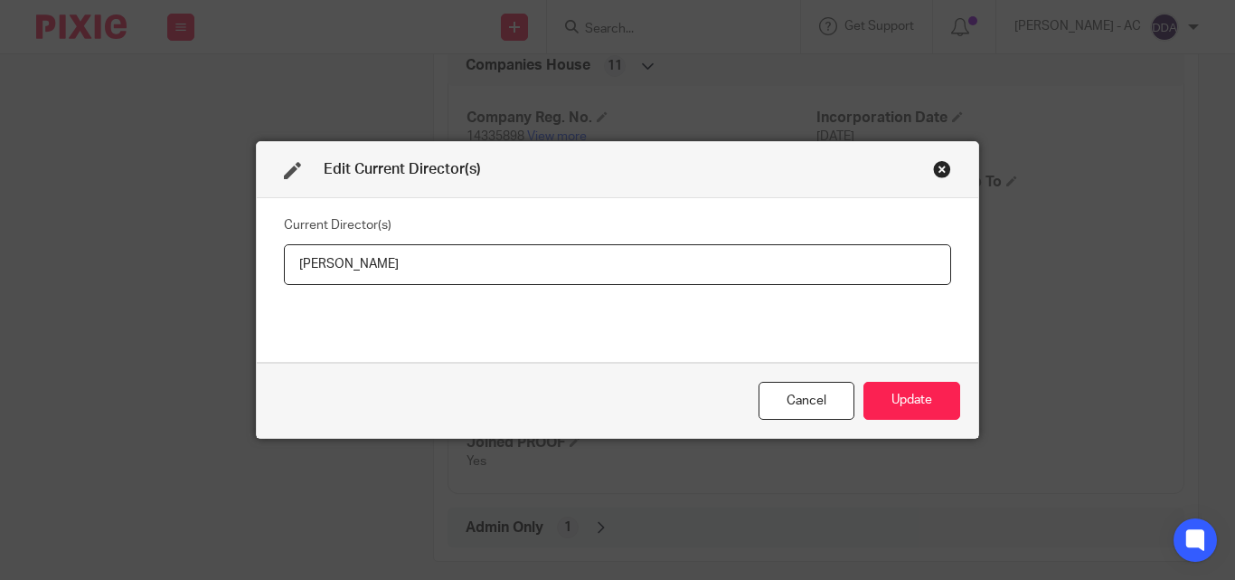
drag, startPoint x: 383, startPoint y: 260, endPoint x: 237, endPoint y: 267, distance: 145.7
click at [237, 267] on div "Edit Current Director(s) Current Director(s) John Nolan Cancel Update" at bounding box center [617, 290] width 1235 height 580
type input "Mr John NOLAN"
click at [898, 414] on button "Update" at bounding box center [912, 401] width 97 height 39
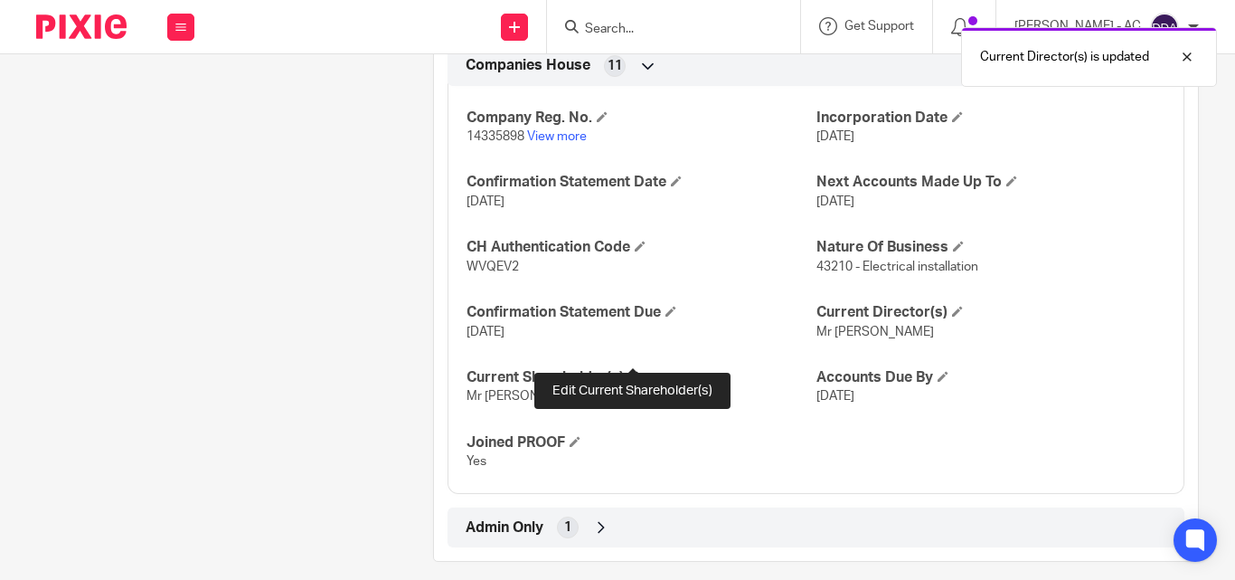
click at [633, 371] on span at bounding box center [633, 376] width 11 height 11
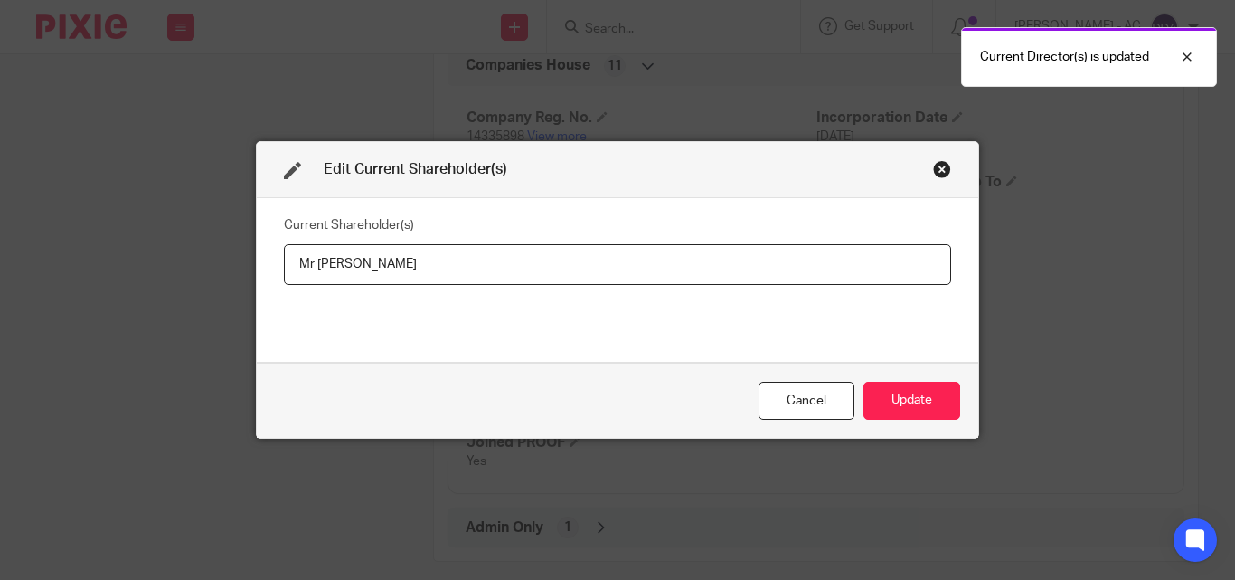
drag, startPoint x: 409, startPoint y: 255, endPoint x: 254, endPoint y: 277, distance: 156.2
click at [257, 277] on div "Current Shareholder(s) Mr John Nolan" at bounding box center [618, 280] width 722 height 164
type input "John NOLAN"
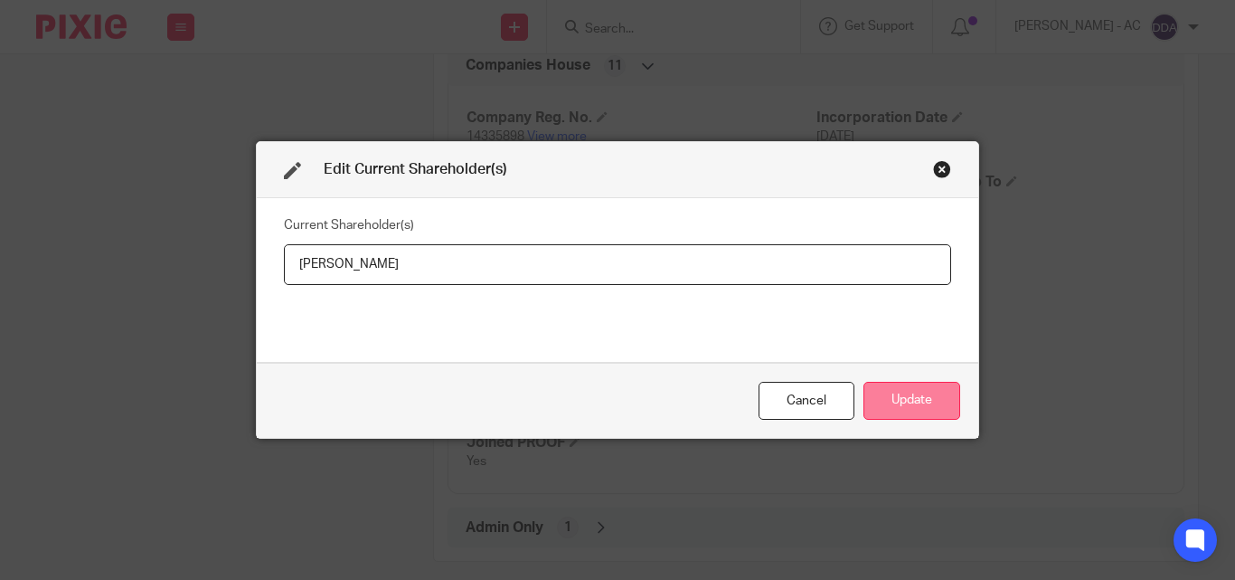
click at [891, 402] on button "Update" at bounding box center [912, 401] width 97 height 39
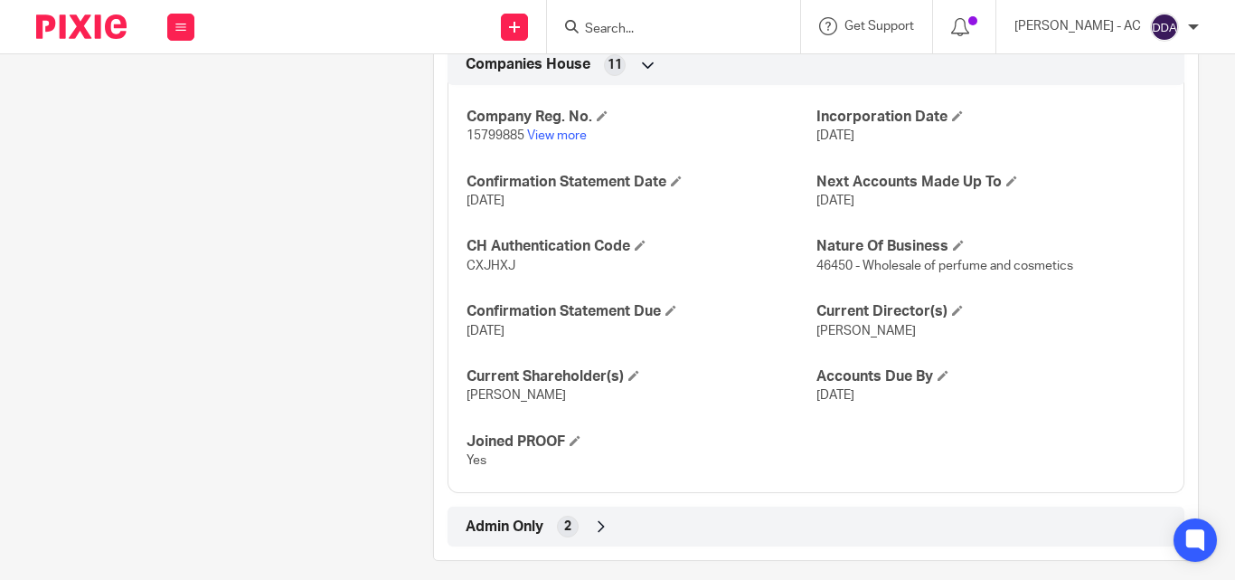
scroll to position [1706, 0]
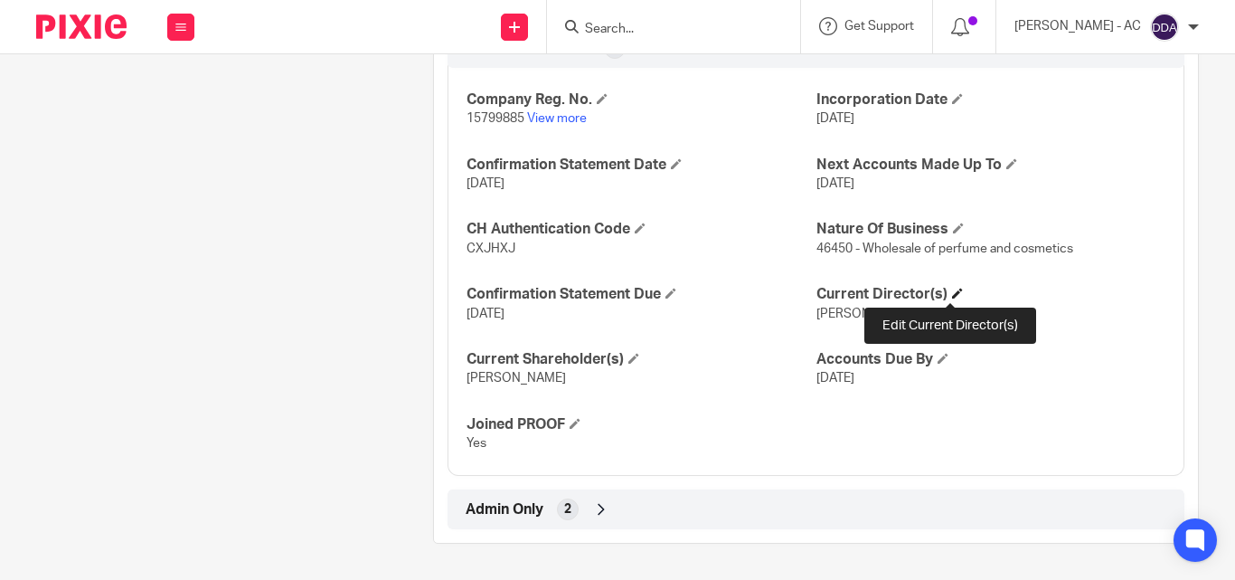
click at [952, 294] on span at bounding box center [957, 293] width 11 height 11
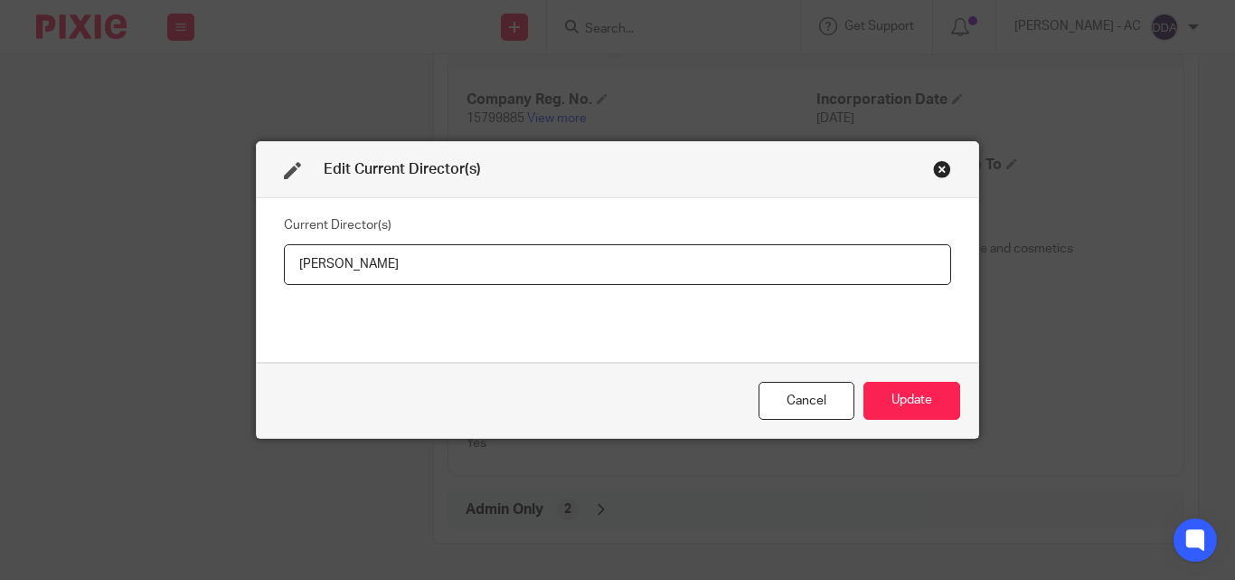
drag, startPoint x: 402, startPoint y: 277, endPoint x: 250, endPoint y: 277, distance: 151.0
click at [257, 277] on div "Current Director(s) Samie Elishi" at bounding box center [618, 280] width 722 height 164
type input "Mr Samie ELISHI"
click at [867, 410] on button "Update" at bounding box center [912, 401] width 97 height 39
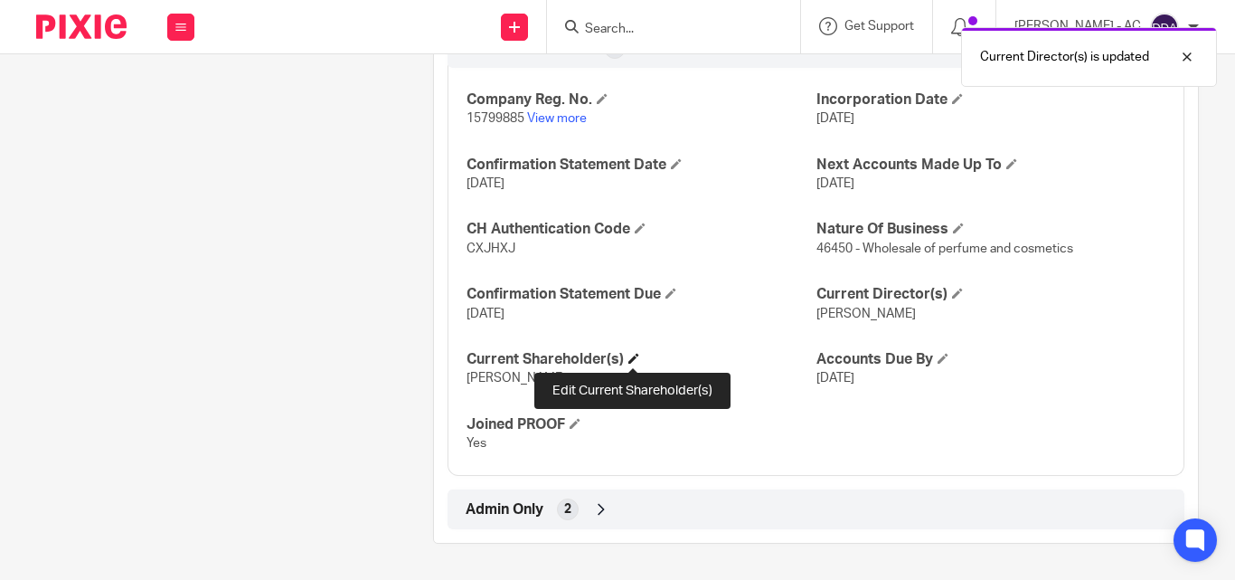
click at [630, 358] on span at bounding box center [633, 358] width 11 height 11
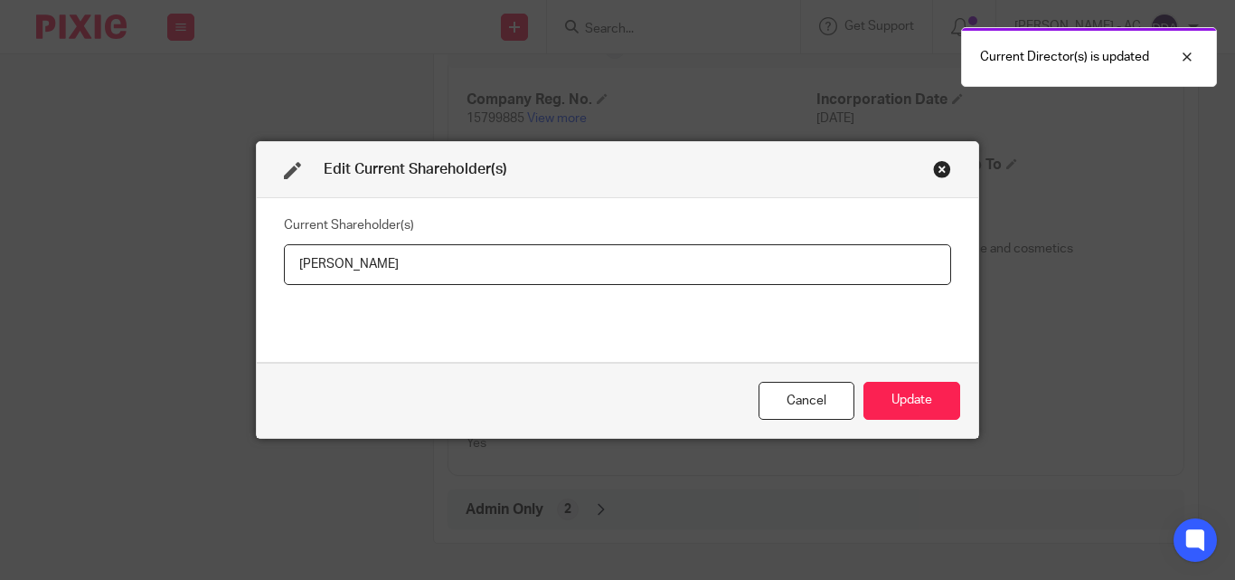
drag, startPoint x: 411, startPoint y: 269, endPoint x: 214, endPoint y: 281, distance: 196.6
click at [214, 280] on div "Edit Current Shareholder(s) Current Shareholder(s) Samie Elishi Cancel Update" at bounding box center [617, 290] width 1235 height 580
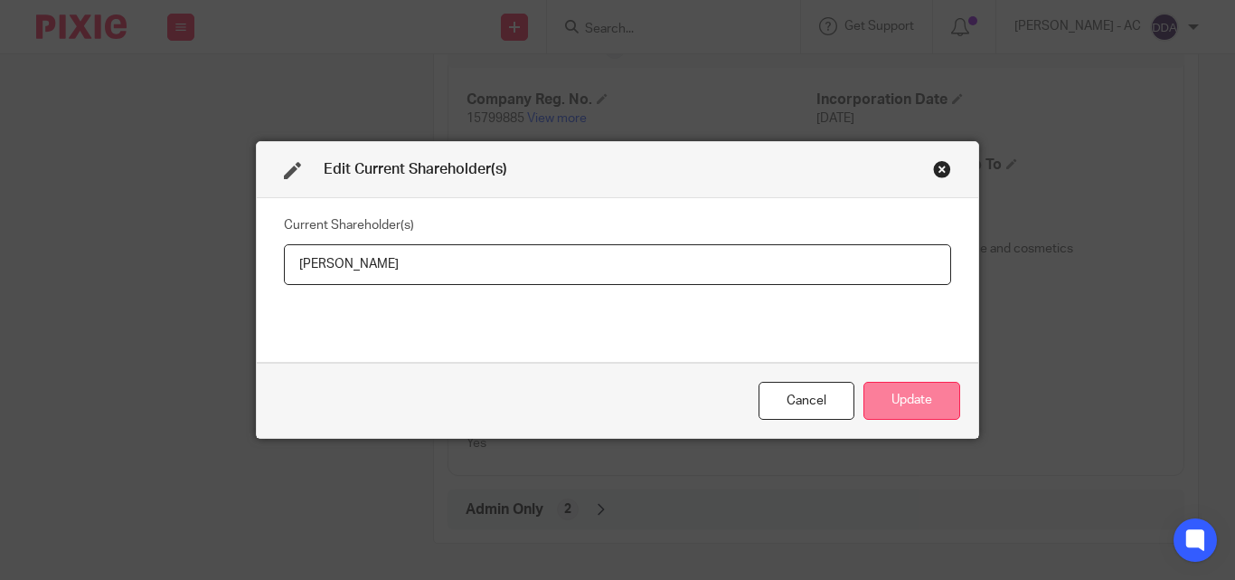
type input "Samie ELISHI"
click at [931, 387] on button "Update" at bounding box center [912, 401] width 97 height 39
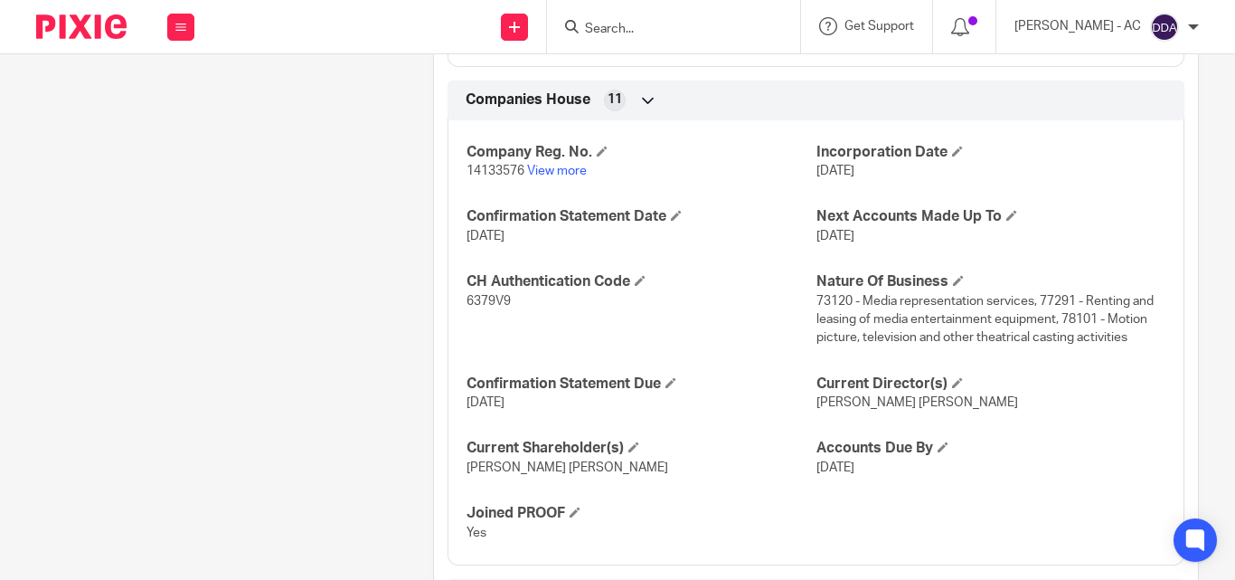
scroll to position [1808, 0]
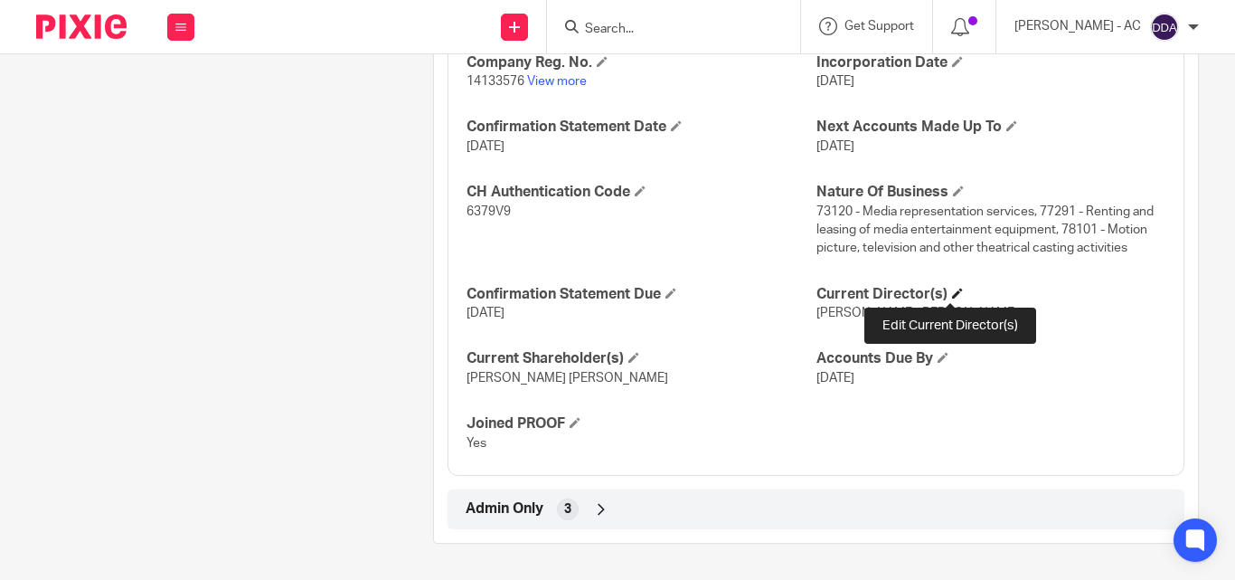
click at [952, 294] on span at bounding box center [957, 293] width 11 height 11
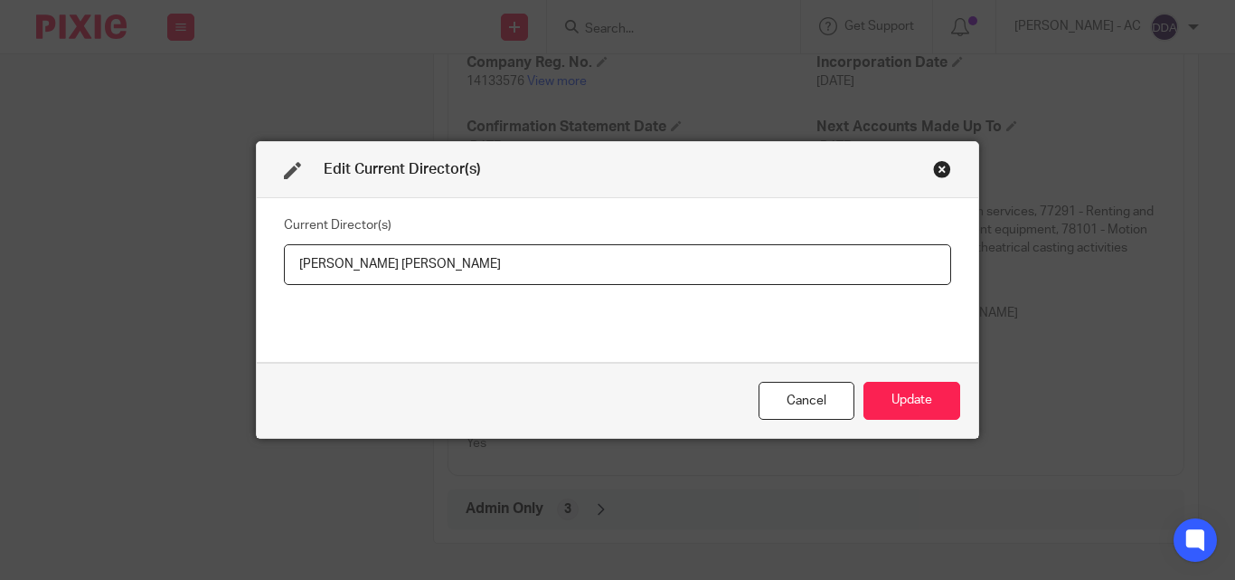
drag, startPoint x: 465, startPoint y: 260, endPoint x: 269, endPoint y: 275, distance: 196.8
click at [269, 275] on div "Current Director(s) [PERSON_NAME] [PERSON_NAME]" at bounding box center [618, 280] width 722 height 164
type input "[PERSON_NAME] [PERSON_NAME]"
click at [884, 390] on button "Update" at bounding box center [912, 401] width 97 height 39
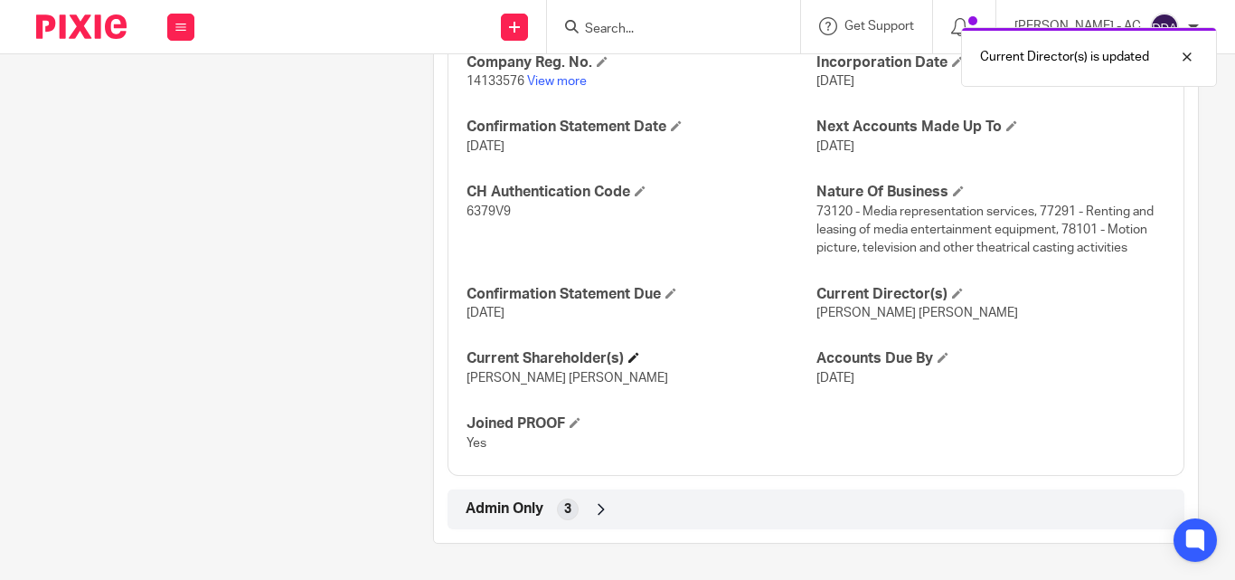
click at [640, 350] on h4 "Current Shareholder(s)" at bounding box center [641, 358] width 349 height 19
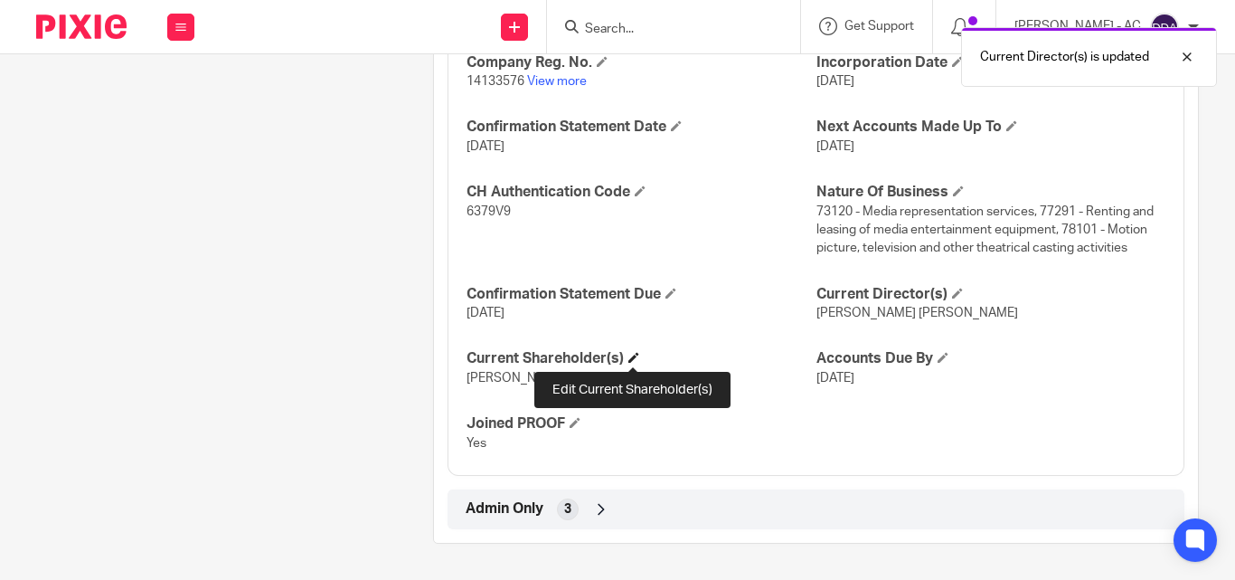
click at [637, 358] on span at bounding box center [633, 357] width 11 height 11
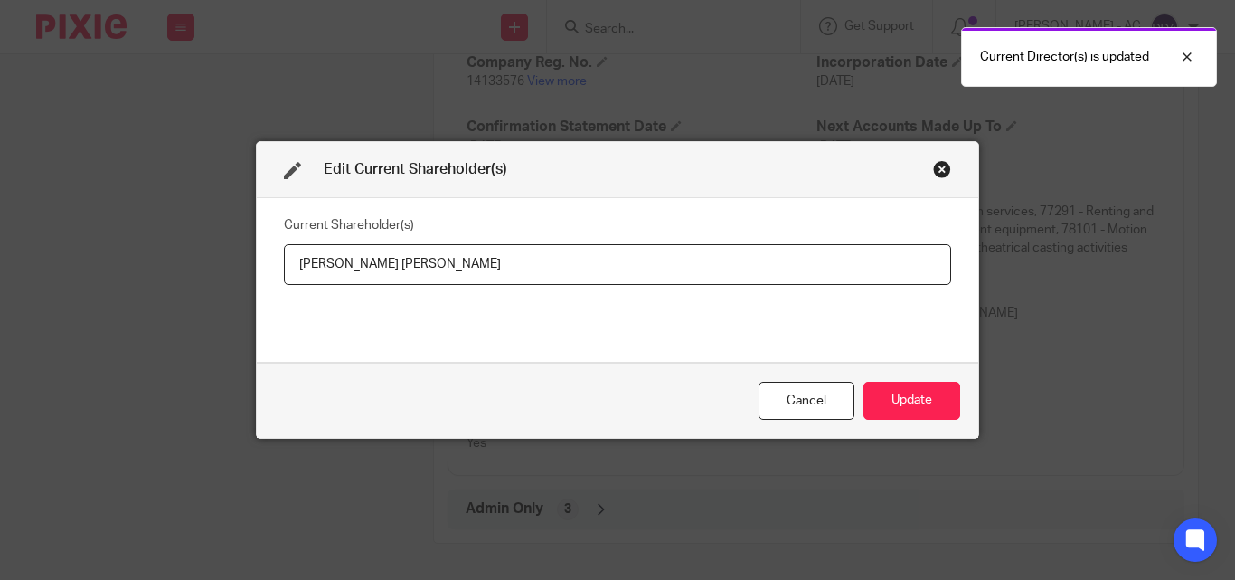
drag, startPoint x: 431, startPoint y: 264, endPoint x: 270, endPoint y: 280, distance: 161.8
click at [270, 280] on div "Current Shareholder(s) [PERSON_NAME] [PERSON_NAME]" at bounding box center [618, 280] width 722 height 164
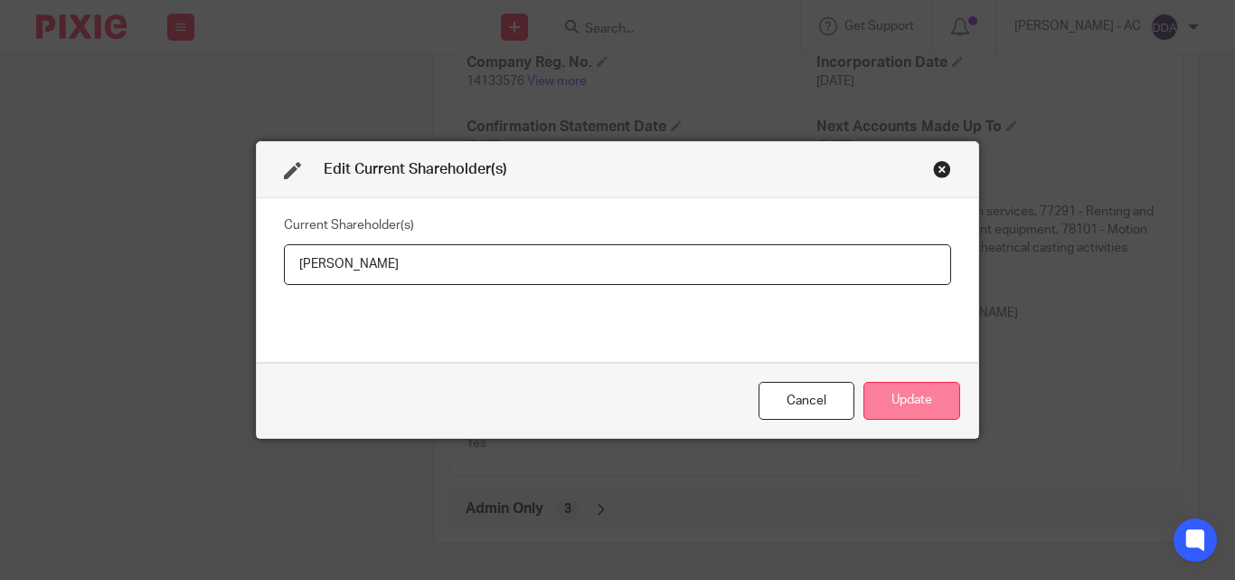
type input "[PERSON_NAME]"
click at [901, 405] on button "Update" at bounding box center [912, 401] width 97 height 39
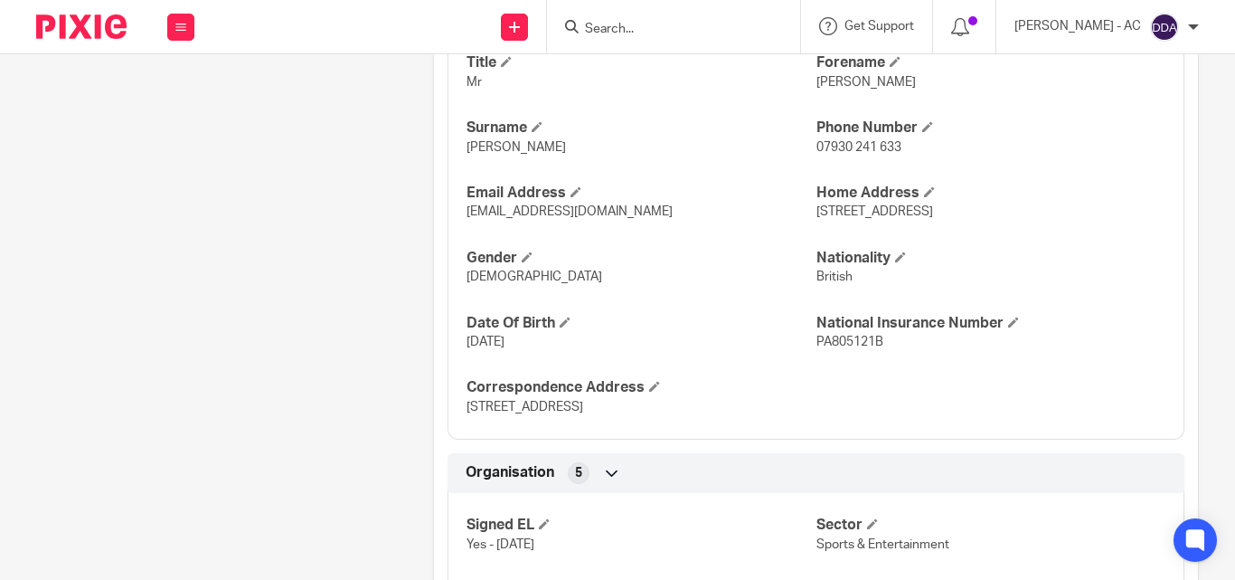
scroll to position [723, 0]
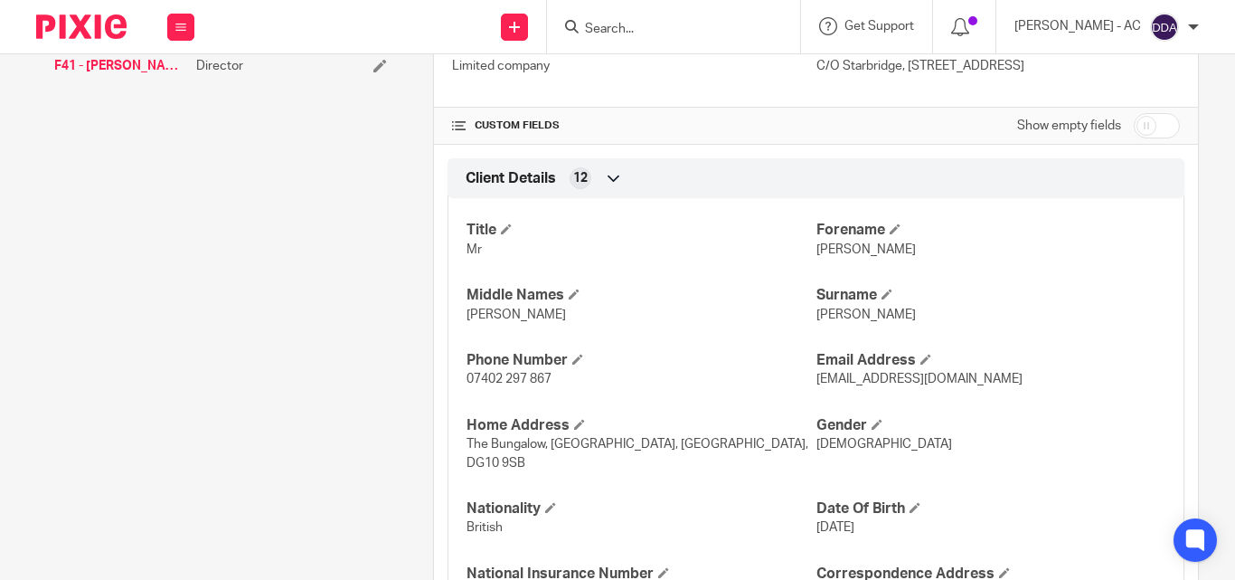
scroll to position [543, 0]
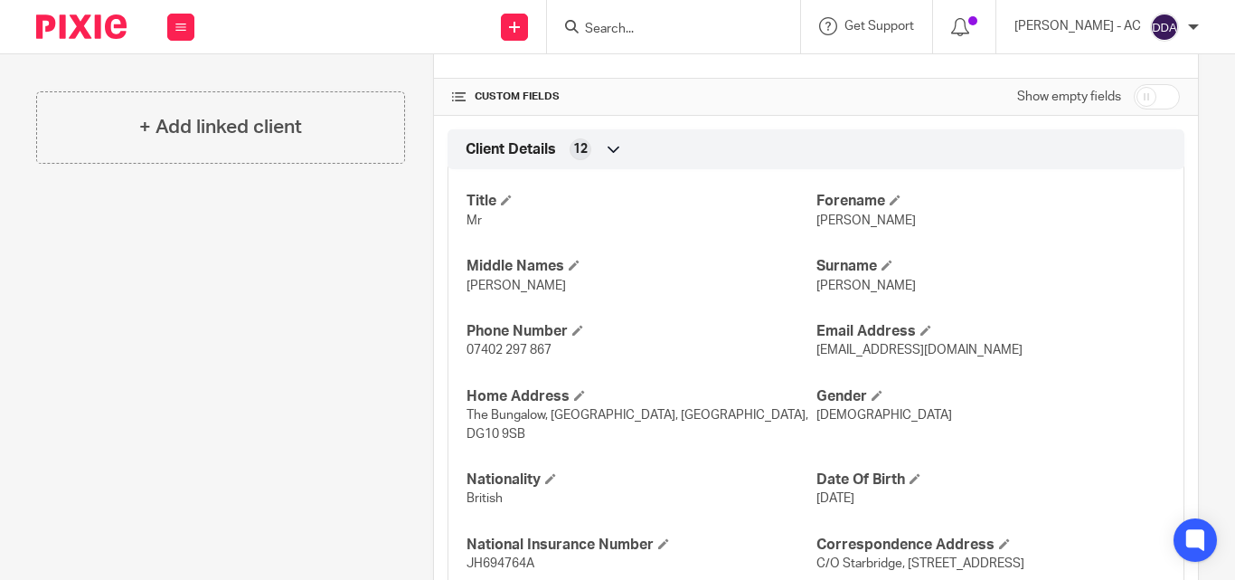
click at [846, 502] on span "[DATE]" at bounding box center [836, 498] width 38 height 13
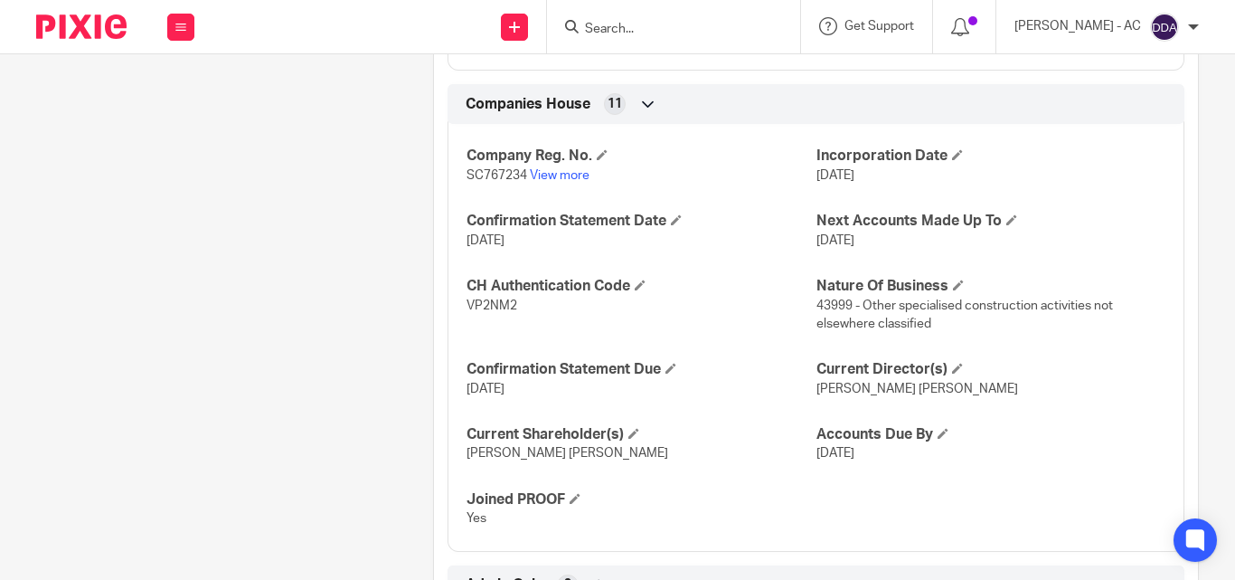
scroll to position [1631, 0]
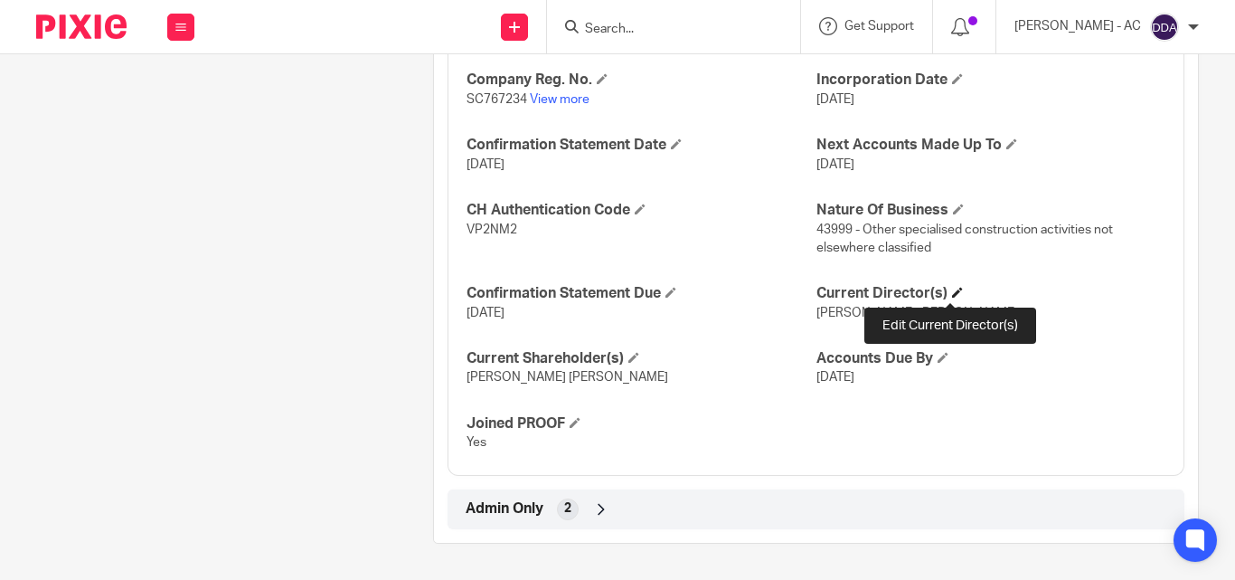
click at [952, 291] on span at bounding box center [957, 292] width 11 height 11
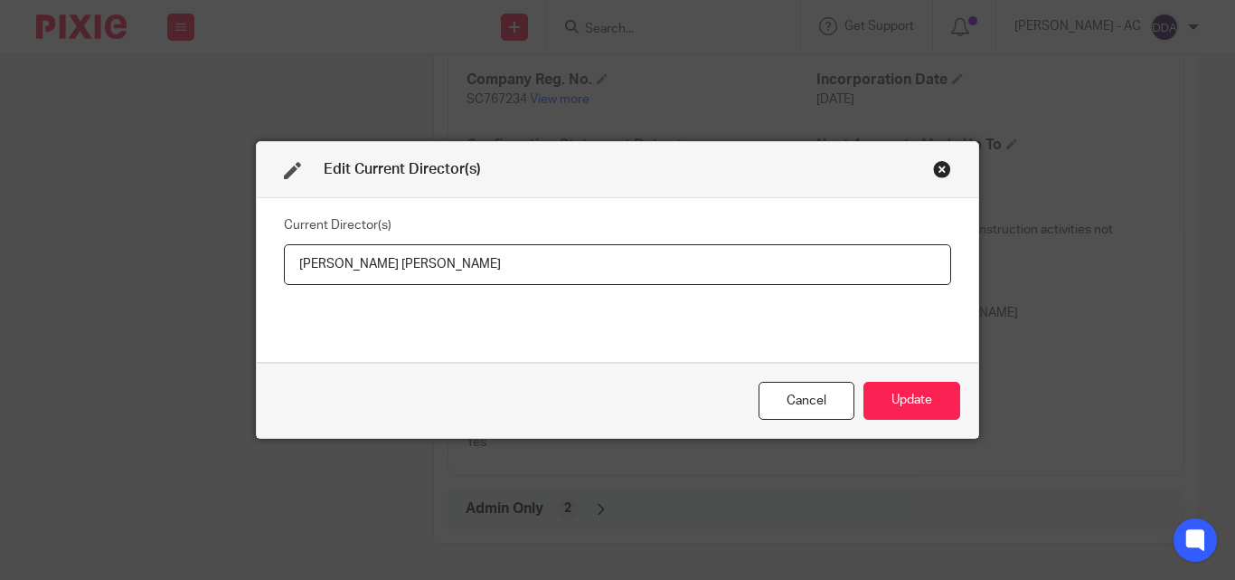
drag, startPoint x: 457, startPoint y: 261, endPoint x: 254, endPoint y: 268, distance: 202.7
click at [257, 268] on div "Current Director(s) James Lawrence Fisher" at bounding box center [618, 280] width 722 height 164
type input "James Lawrence FISHER"
click at [896, 392] on button "Update" at bounding box center [912, 401] width 97 height 39
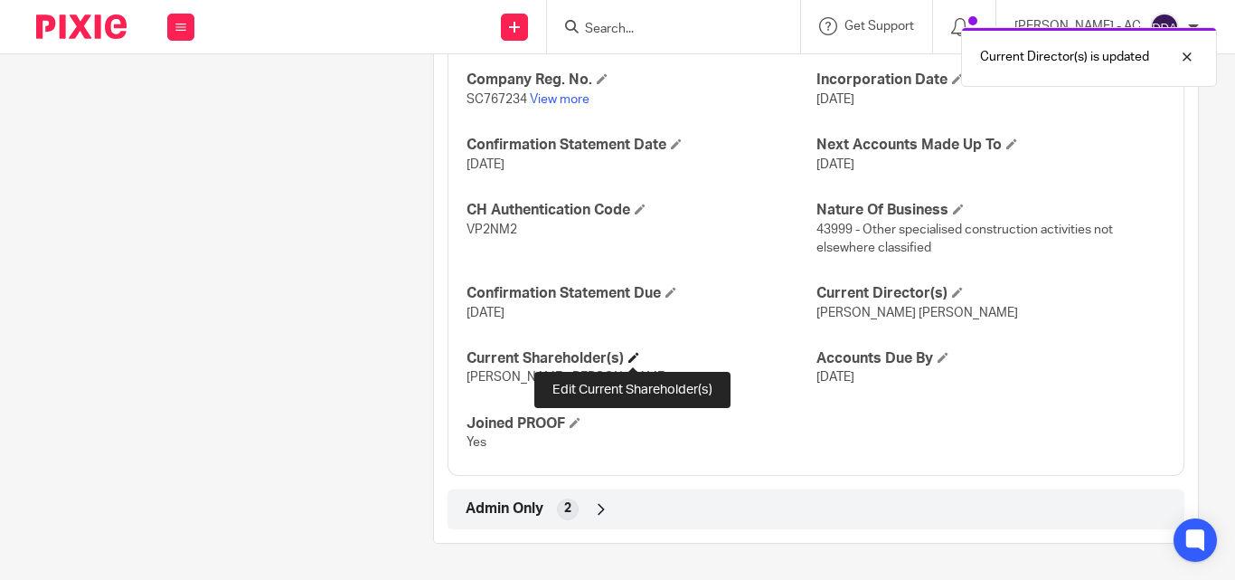
click at [632, 353] on span at bounding box center [633, 357] width 11 height 11
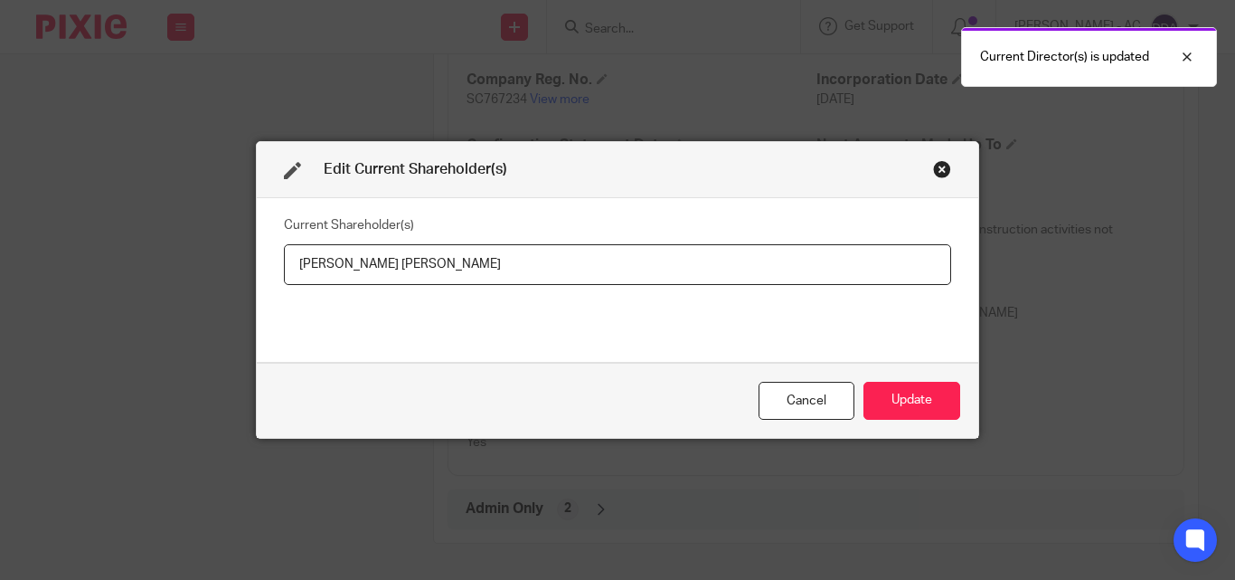
drag, startPoint x: 433, startPoint y: 265, endPoint x: 248, endPoint y: 256, distance: 185.6
click at [248, 256] on div "Edit Current Shareholder(s) Current Shareholder(s) James Lawrence Fisher Cancel…" at bounding box center [617, 290] width 1235 height 580
type input "James FISHER"
click at [893, 389] on button "Update" at bounding box center [912, 401] width 97 height 39
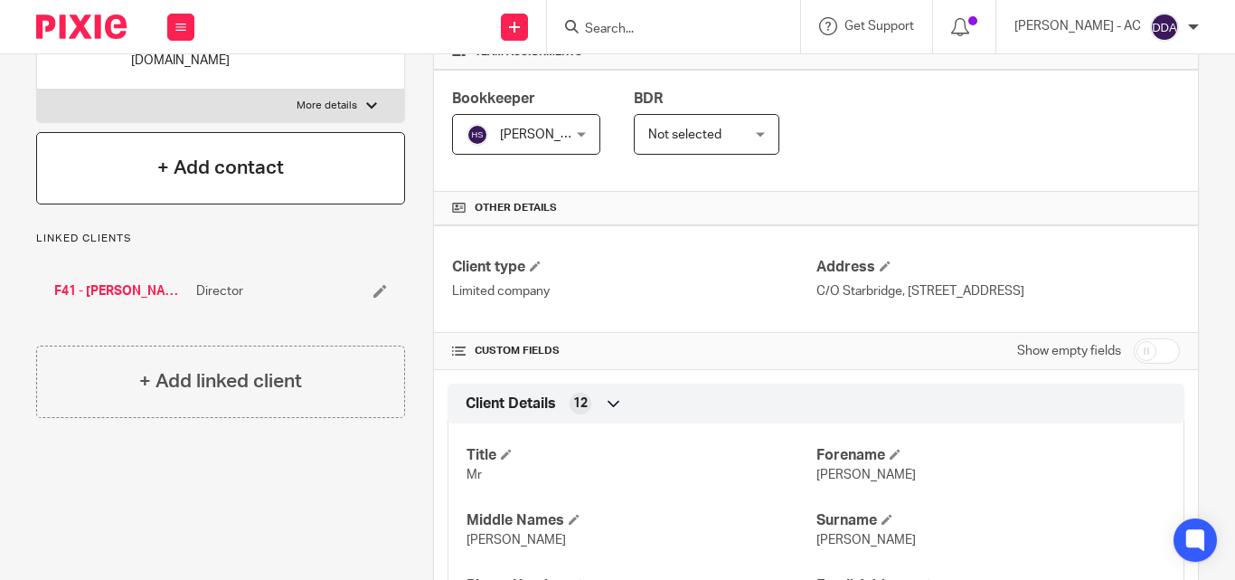
scroll to position [181, 0]
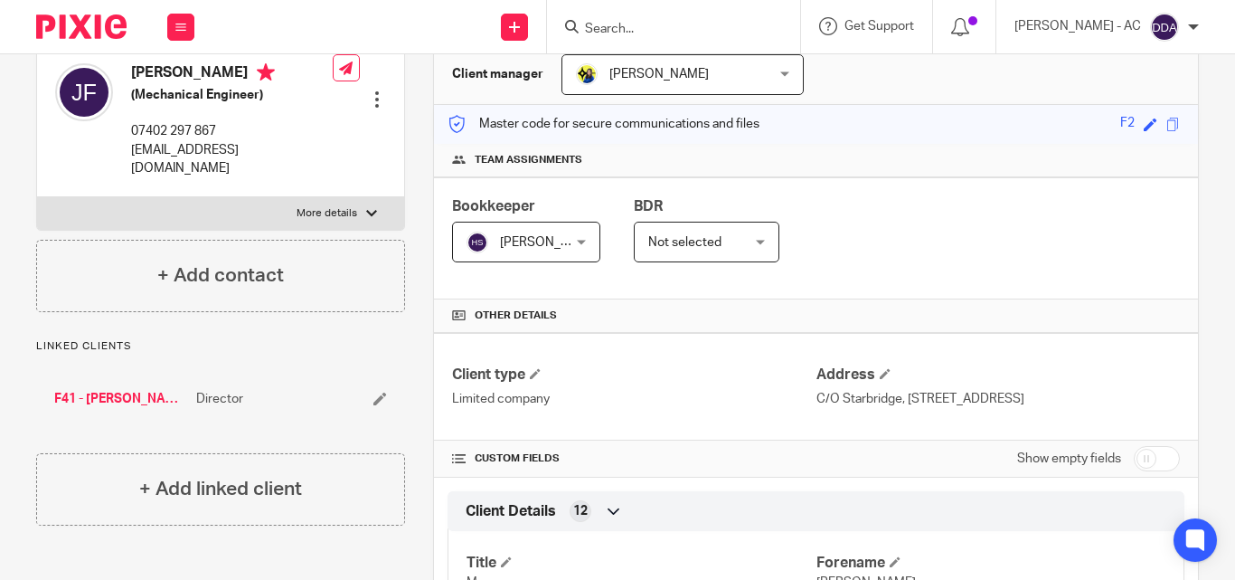
click at [325, 206] on p "More details" at bounding box center [327, 213] width 61 height 14
click at [37, 196] on input "More details" at bounding box center [36, 196] width 1 height 1
checkbox input "true"
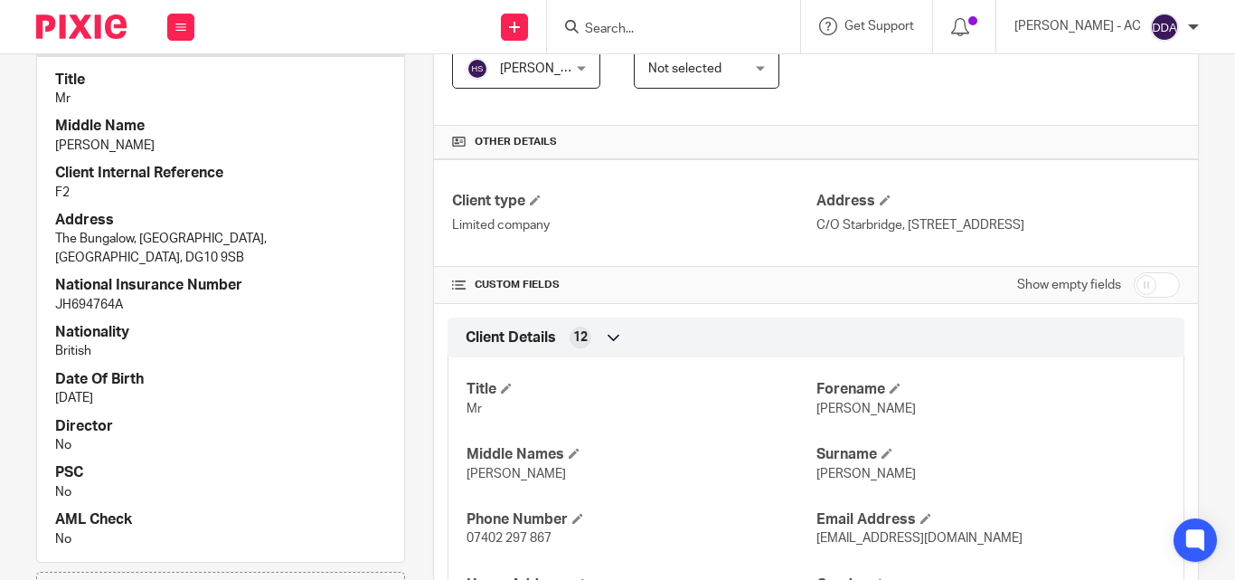
scroll to position [362, 0]
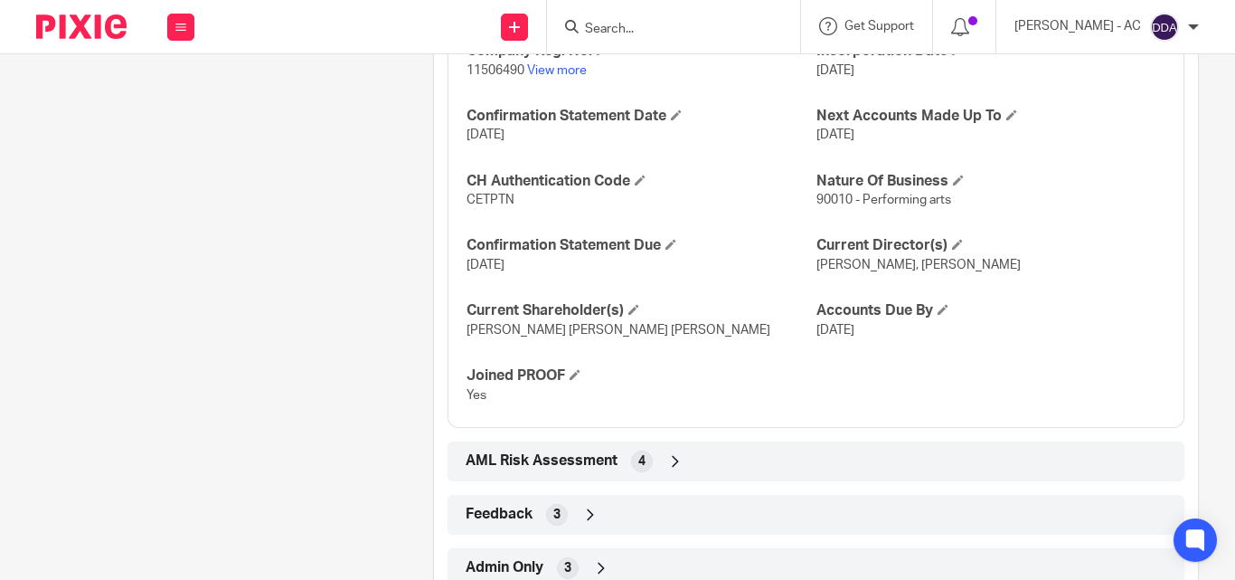
scroll to position [1917, 0]
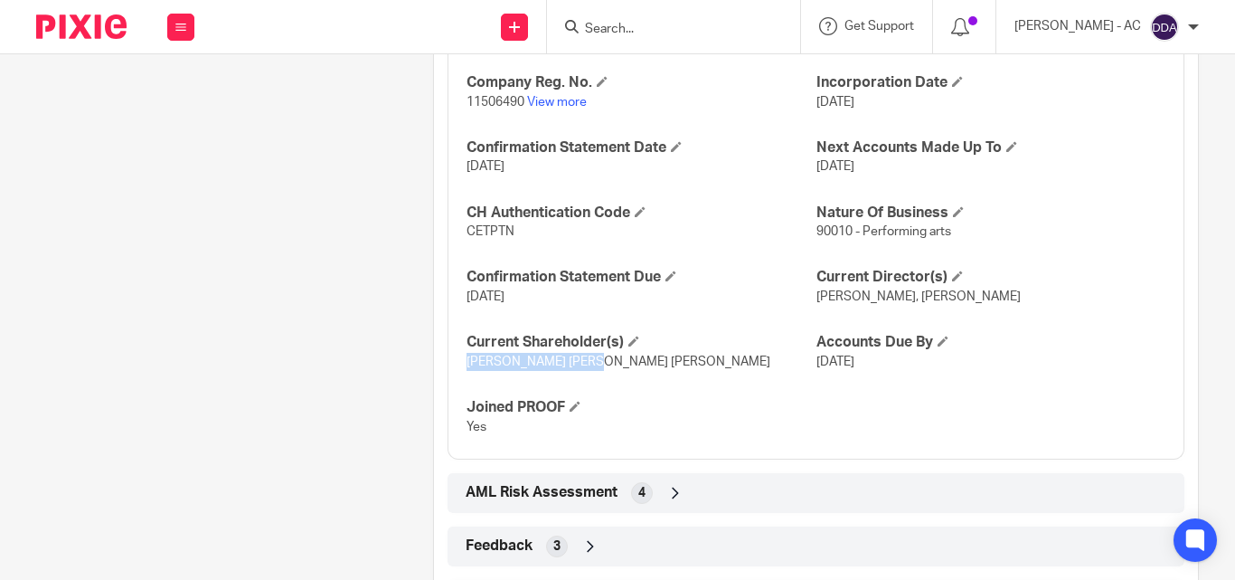
drag, startPoint x: 463, startPoint y: 352, endPoint x: 582, endPoint y: 361, distance: 119.7
click at [582, 361] on p "[PERSON_NAME] [PERSON_NAME] [PERSON_NAME]" at bounding box center [641, 362] width 349 height 18
drag, startPoint x: 600, startPoint y: 359, endPoint x: 751, endPoint y: 359, distance: 151.9
click at [751, 359] on p "[PERSON_NAME] [PERSON_NAME] [PERSON_NAME]" at bounding box center [641, 362] width 349 height 18
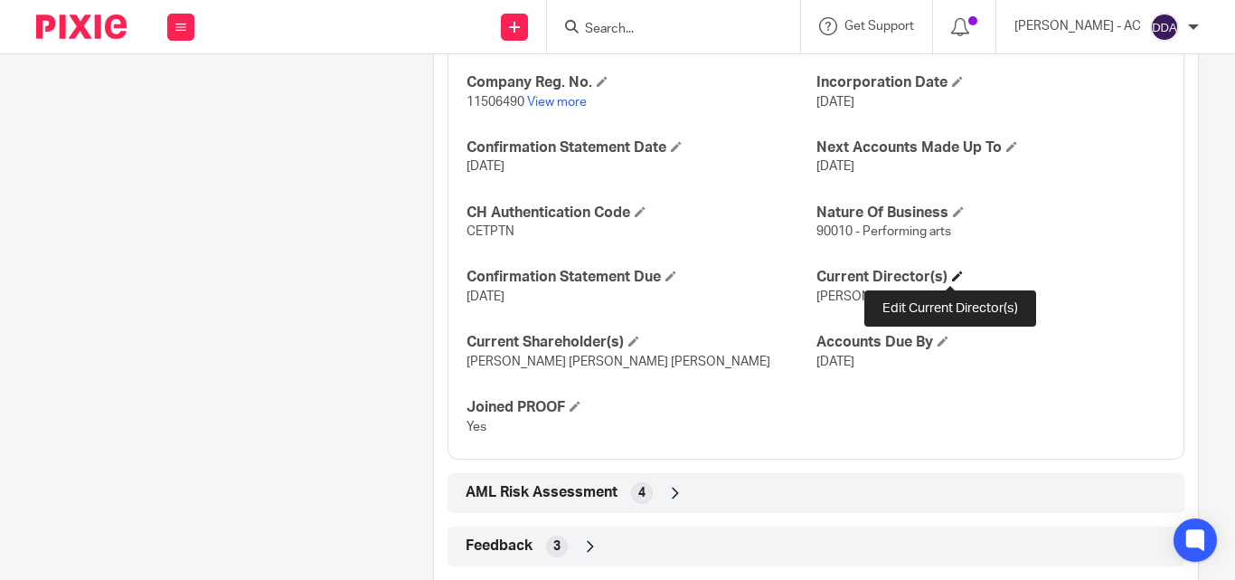
click at [952, 273] on span at bounding box center [957, 275] width 11 height 11
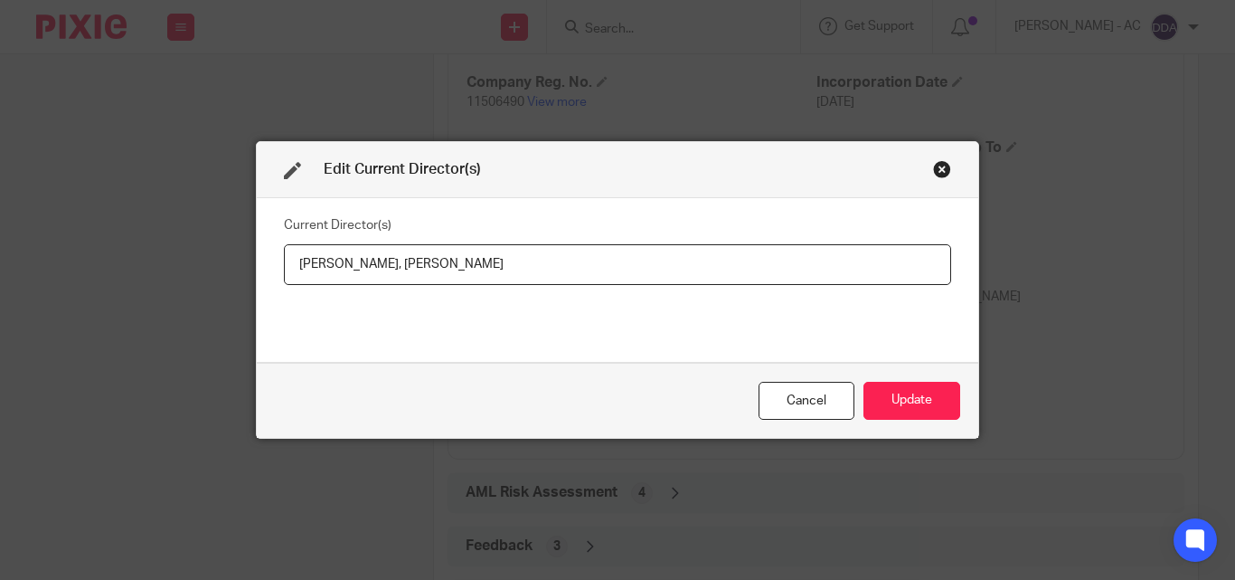
drag, startPoint x: 437, startPoint y: 265, endPoint x: 255, endPoint y: 269, distance: 181.8
click at [257, 269] on div "Current Director(s) Mr David Ayodeji BAKARE, Mrs Prisca Louisette BAKARE" at bounding box center [618, 280] width 722 height 164
click at [452, 262] on input "Mr David Ayodeji BAKARE, Mrs Prisca Louisette BAKARE" at bounding box center [617, 264] width 667 height 41
click at [446, 262] on input "Mr David Ayodeji BAKARE, Mrs Prisca Louisette BAKARE" at bounding box center [617, 264] width 667 height 41
drag, startPoint x: 446, startPoint y: 262, endPoint x: 621, endPoint y: 270, distance: 175.6
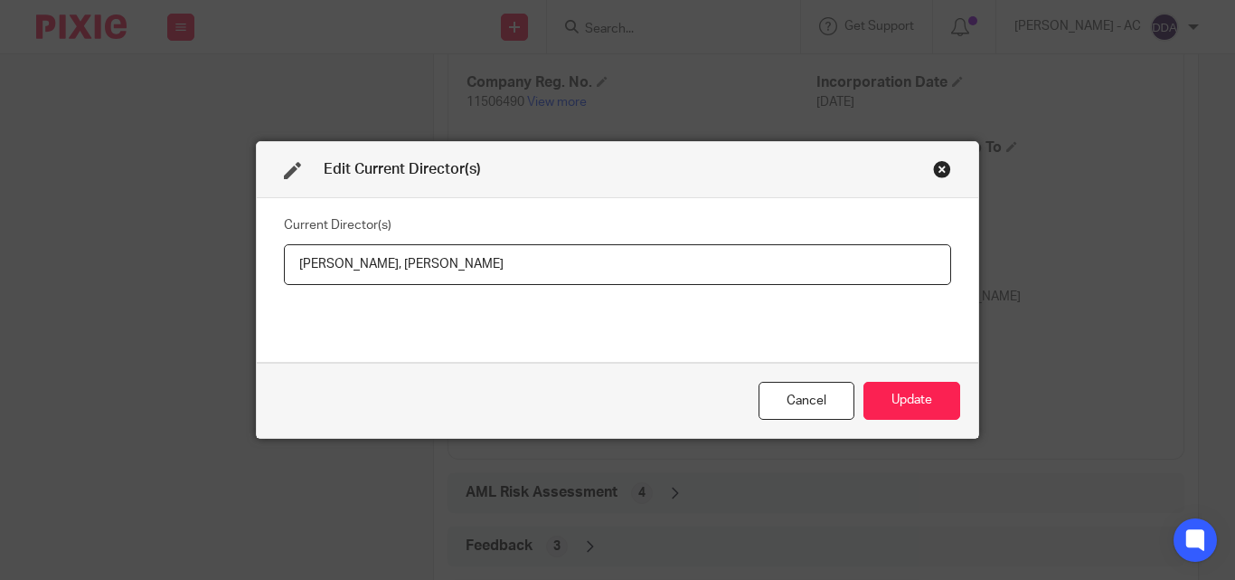
click at [621, 270] on input "Mr David Ayodeji BAKARE, Mrs Prisca Louisette BAKARE" at bounding box center [617, 264] width 667 height 41
click at [883, 402] on button "Update" at bounding box center [912, 401] width 97 height 39
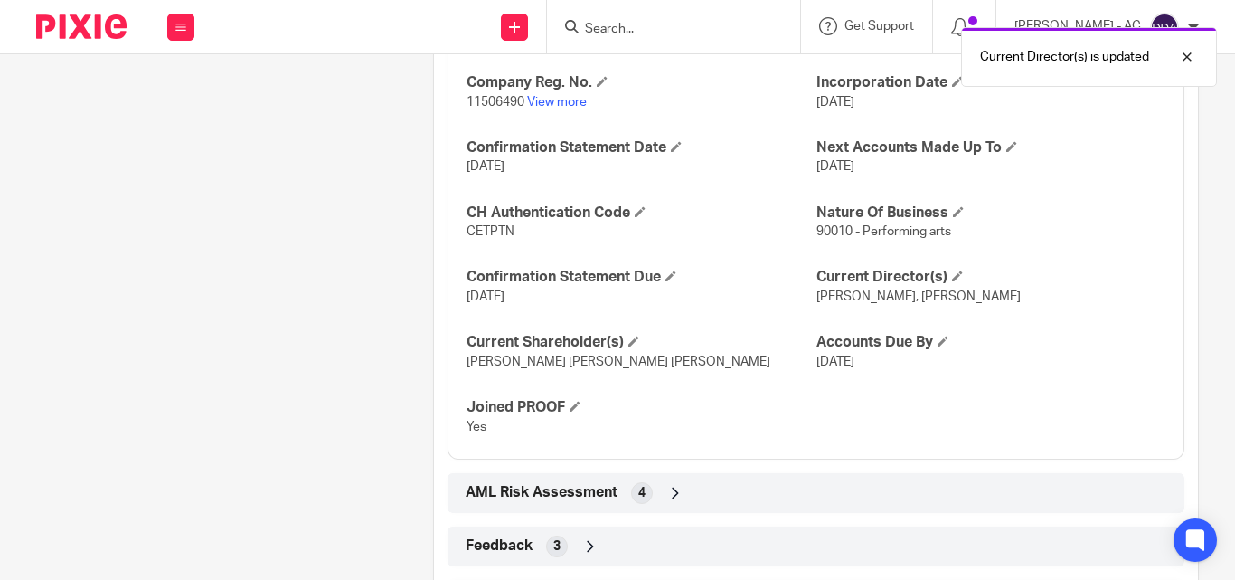
drag, startPoint x: 471, startPoint y: 358, endPoint x: 738, endPoint y: 358, distance: 266.8
click at [738, 358] on span "David Ayodeji BAKARE, Prisca Louisette BAKARE" at bounding box center [619, 361] width 304 height 13
click at [750, 399] on h4 "Joined PROOF" at bounding box center [641, 407] width 349 height 19
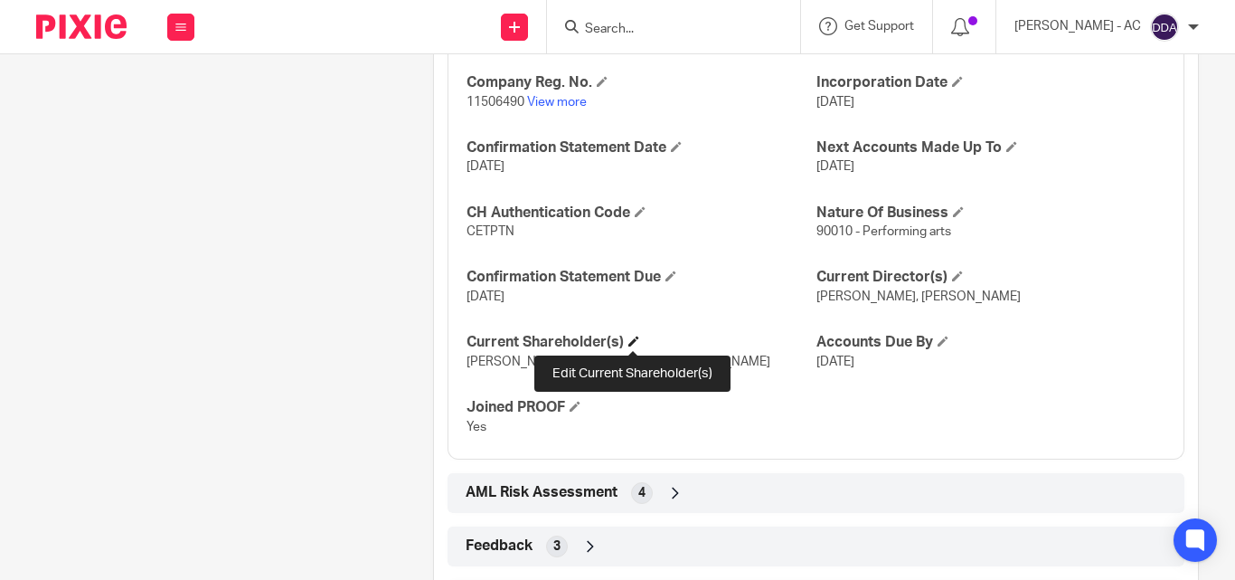
click at [634, 335] on span at bounding box center [633, 340] width 11 height 11
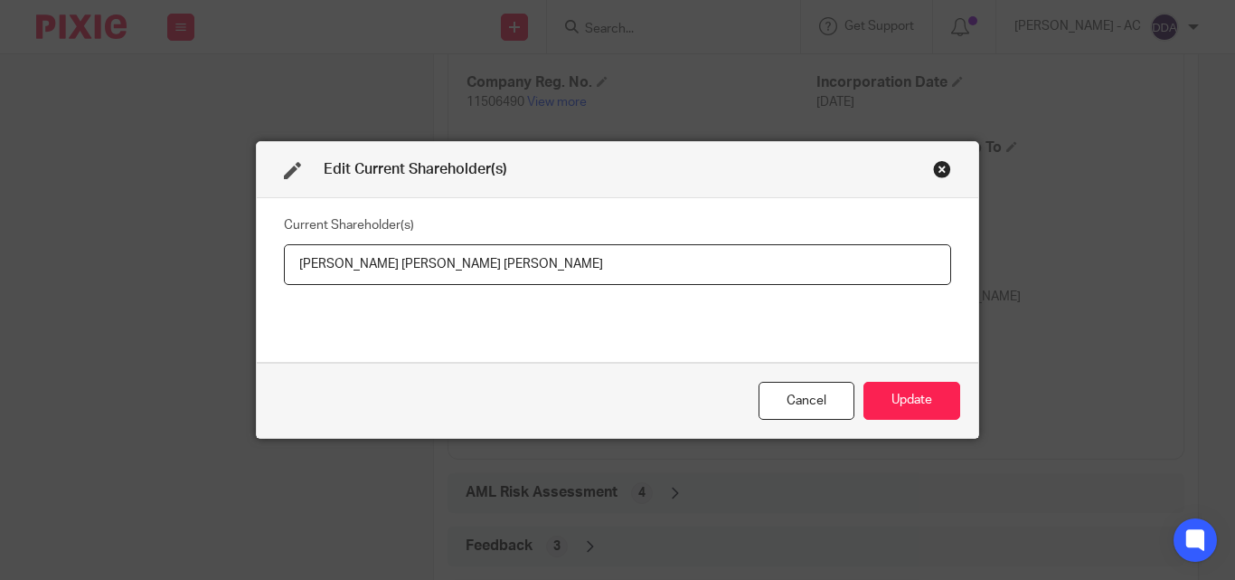
drag, startPoint x: 420, startPoint y: 262, endPoint x: 243, endPoint y: 240, distance: 177.8
click at [257, 241] on div "Current Shareholder(s) David Ayodeji BAKARE, Prisca Louisette BAKARE" at bounding box center [618, 280] width 722 height 164
click at [883, 402] on button "Update" at bounding box center [912, 401] width 97 height 39
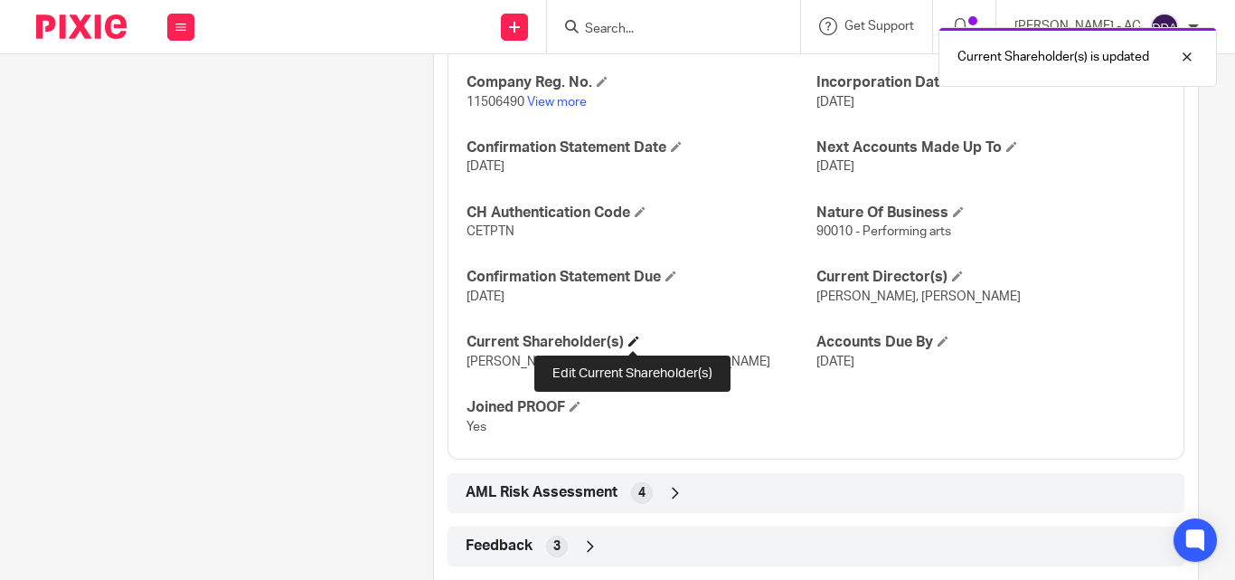
click at [632, 336] on span at bounding box center [633, 340] width 11 height 11
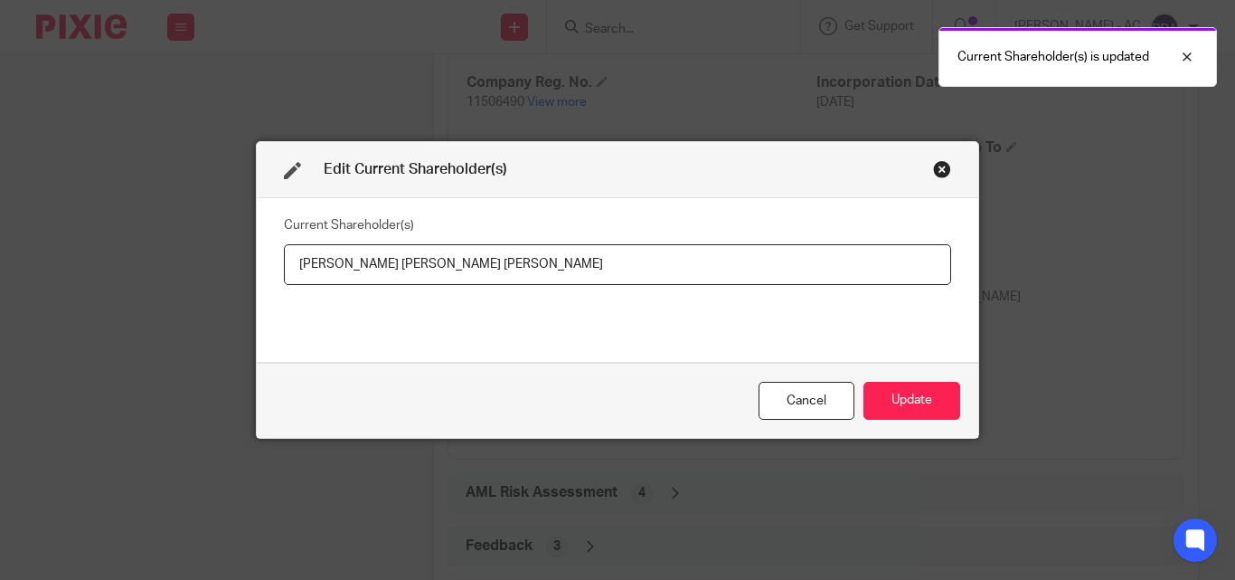
drag, startPoint x: 428, startPoint y: 256, endPoint x: 579, endPoint y: 266, distance: 151.3
click at [579, 266] on input "David Ayodeji BAKARE, Prisca Louisette BAKARE" at bounding box center [617, 264] width 667 height 41
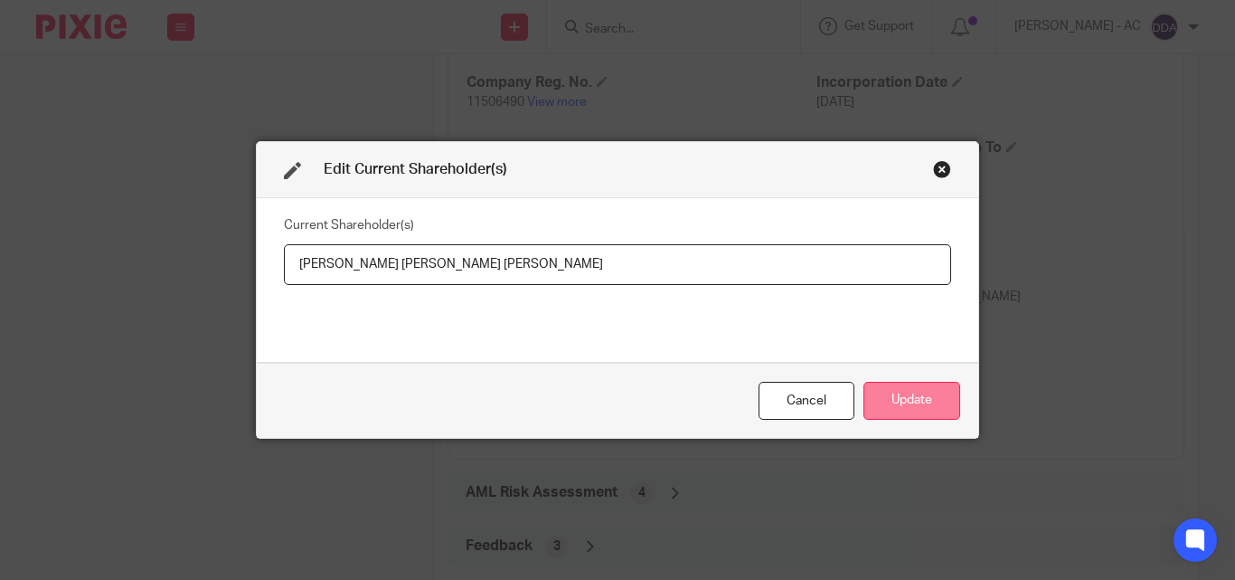
click at [892, 403] on button "Update" at bounding box center [912, 401] width 97 height 39
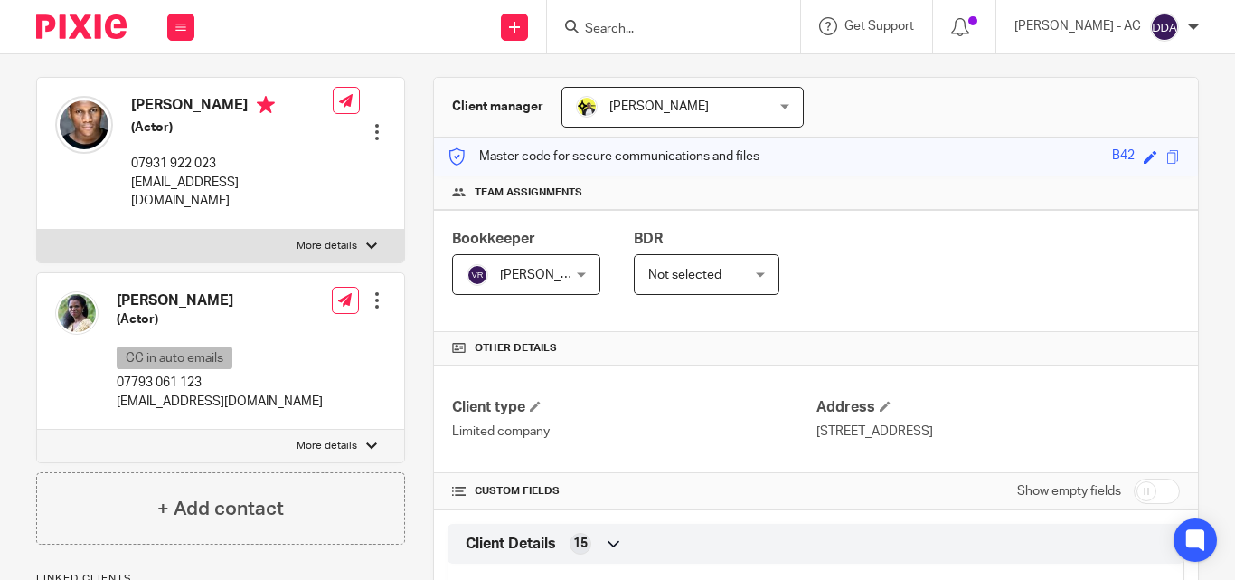
scroll to position [109, 0]
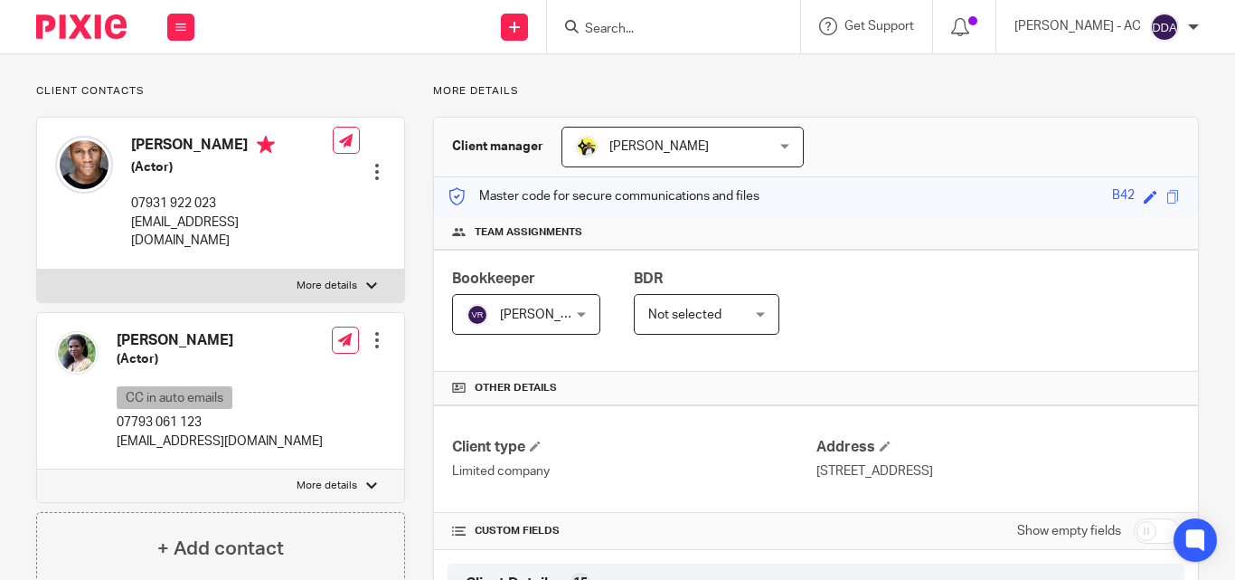
click at [339, 478] on p "More details" at bounding box center [327, 485] width 61 height 14
click at [37, 469] on input "More details" at bounding box center [36, 468] width 1 height 1
checkbox input "true"
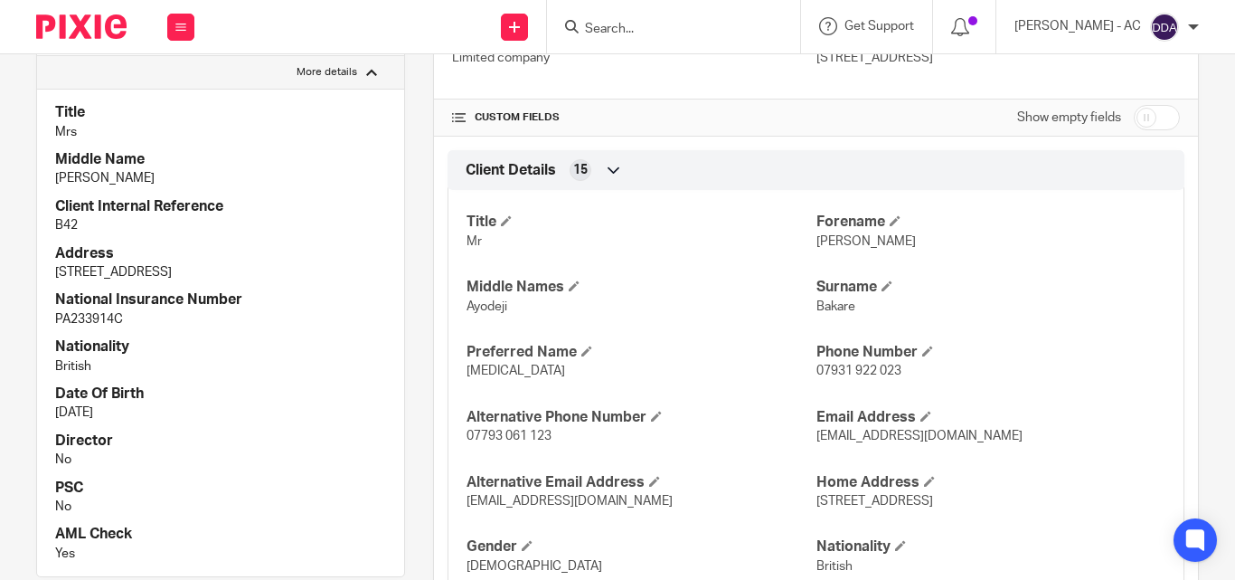
scroll to position [561, 0]
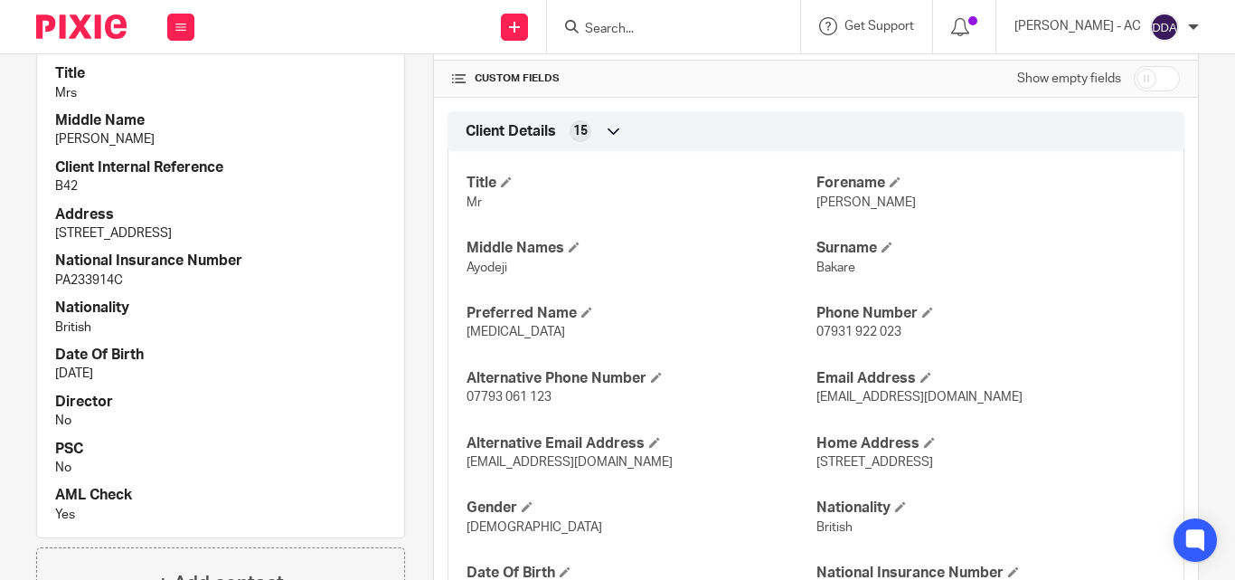
drag, startPoint x: 124, startPoint y: 359, endPoint x: 53, endPoint y: 358, distance: 70.5
click at [53, 358] on div "Title Mrs Middle Name Louisette Client Internal Reference B42 Address 53 Mill R…" at bounding box center [220, 293] width 367 height 487
click at [144, 364] on p "24 Sep 1990" at bounding box center [220, 373] width 331 height 18
click at [644, 225] on div "Title Mr Forename David Middle Names Ayodeji Surname Bakare Preferred Name Tobi…" at bounding box center [816, 413] width 737 height 552
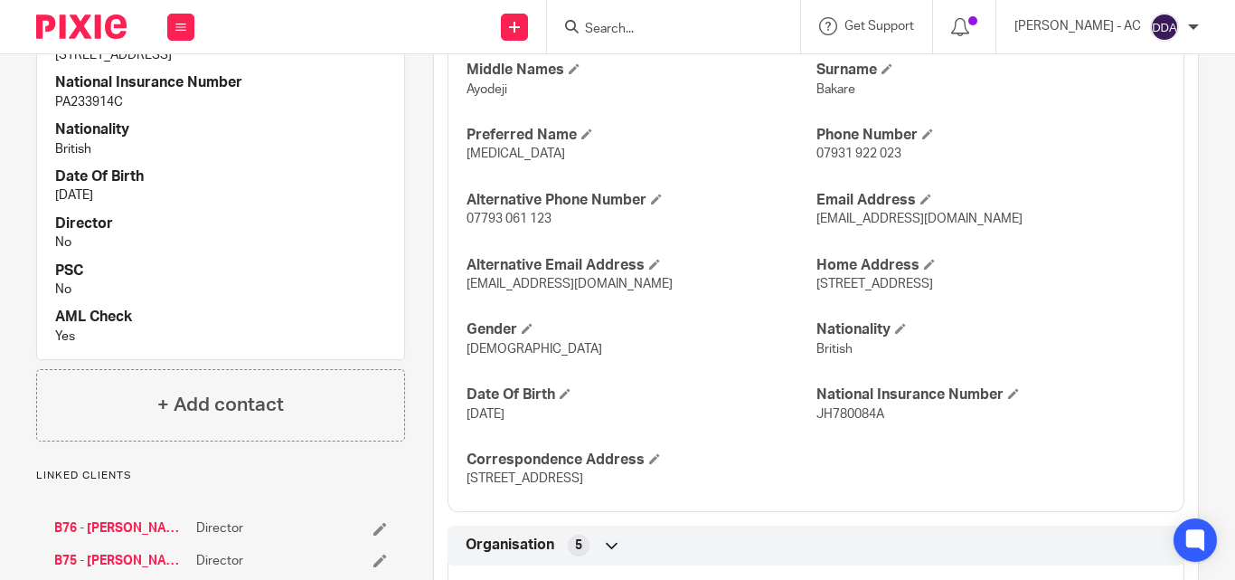
scroll to position [742, 0]
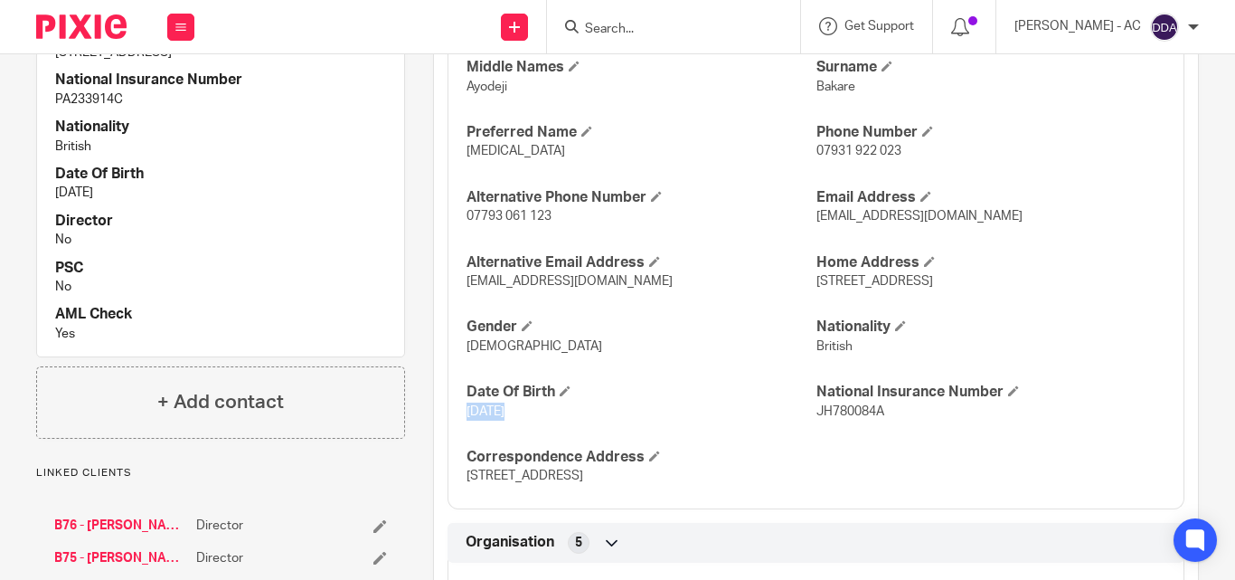
drag, startPoint x: 498, startPoint y: 421, endPoint x: 442, endPoint y: 420, distance: 56.1
click at [442, 420] on div "Client Details 15 Title Mr Forename David Middle Names Ayodeji Surname Bakare P…" at bounding box center [816, 219] width 764 height 578
click at [575, 412] on p "1 Oct 1989" at bounding box center [641, 411] width 349 height 18
drag, startPoint x: 558, startPoint y: 416, endPoint x: 32, endPoint y: 389, distance: 527.0
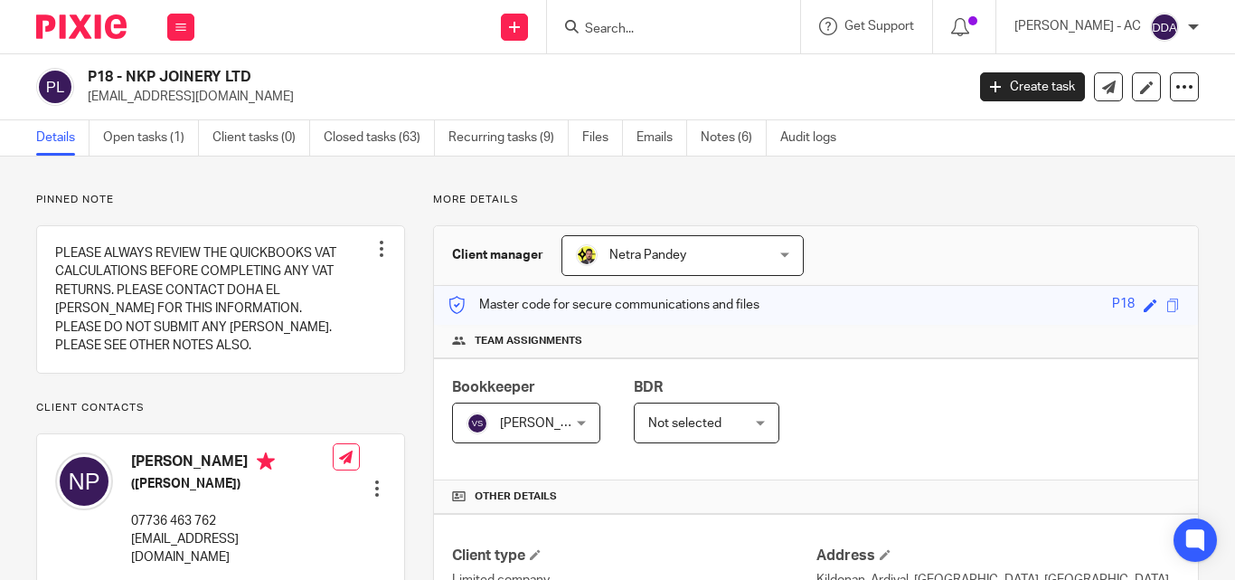
click at [822, 296] on div "Master code for secure communications and files P18 Save P18" at bounding box center [816, 305] width 764 height 39
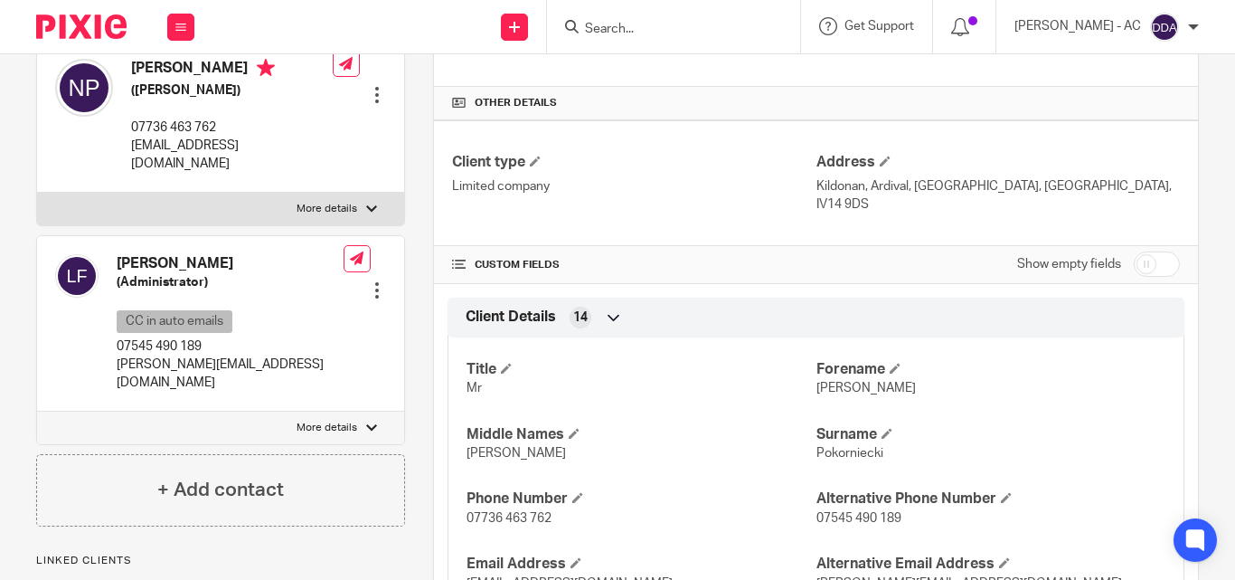
scroll to position [362, 0]
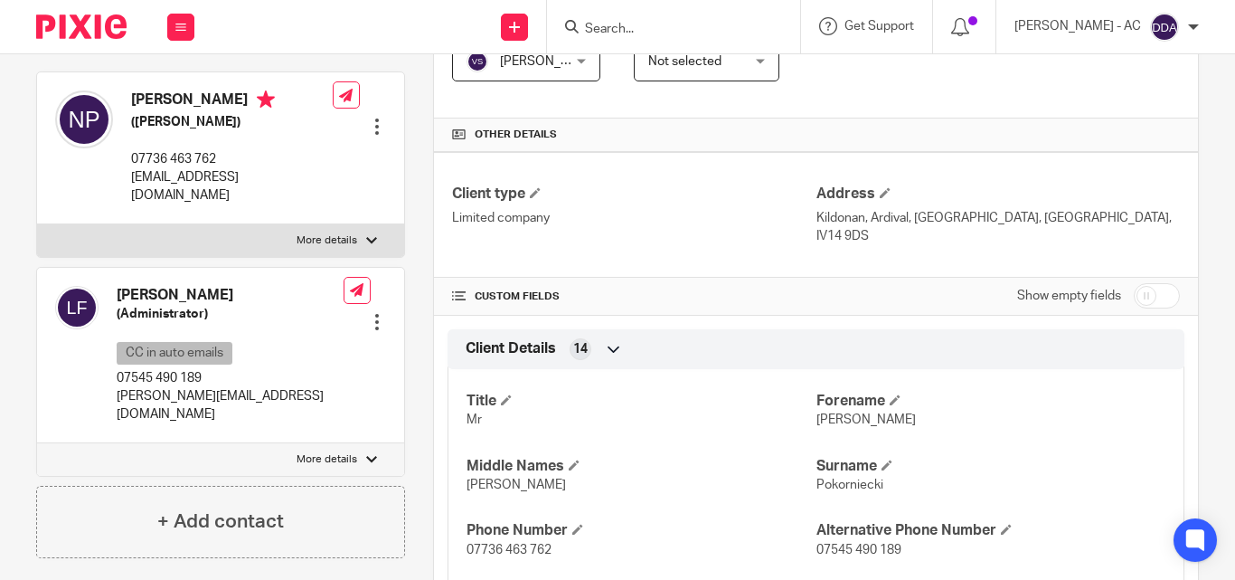
click at [344, 233] on p "More details" at bounding box center [327, 240] width 61 height 14
click at [37, 224] on input "More details" at bounding box center [36, 223] width 1 height 1
checkbox input "true"
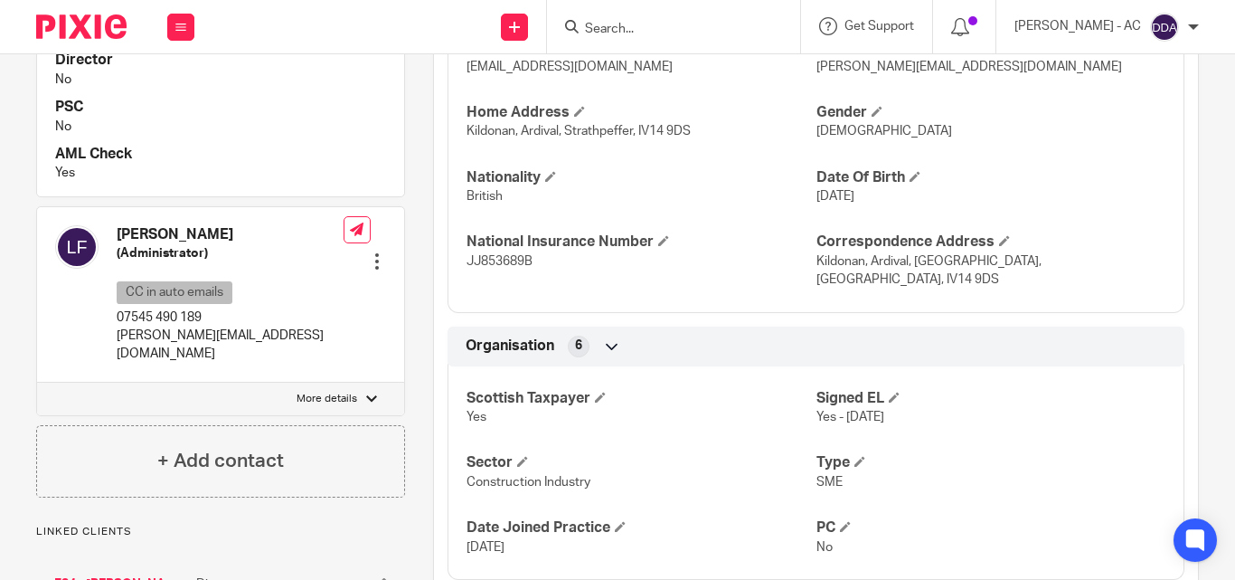
scroll to position [904, 0]
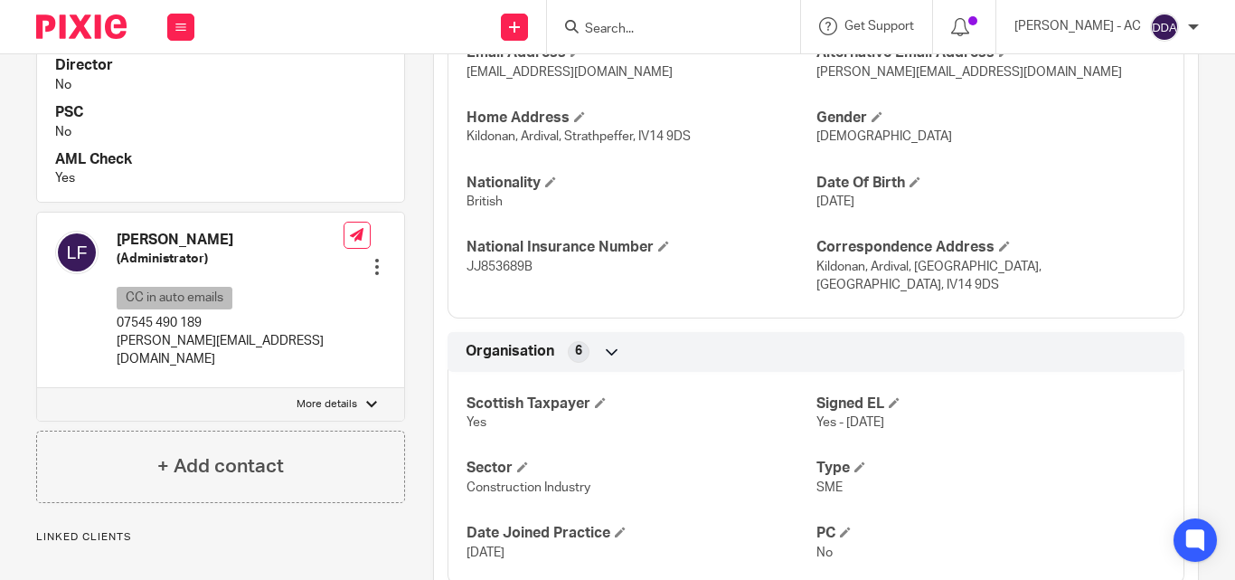
click at [307, 397] on p "More details" at bounding box center [327, 404] width 61 height 14
click at [37, 387] on input "More details" at bounding box center [36, 387] width 1 height 1
checkbox input "true"
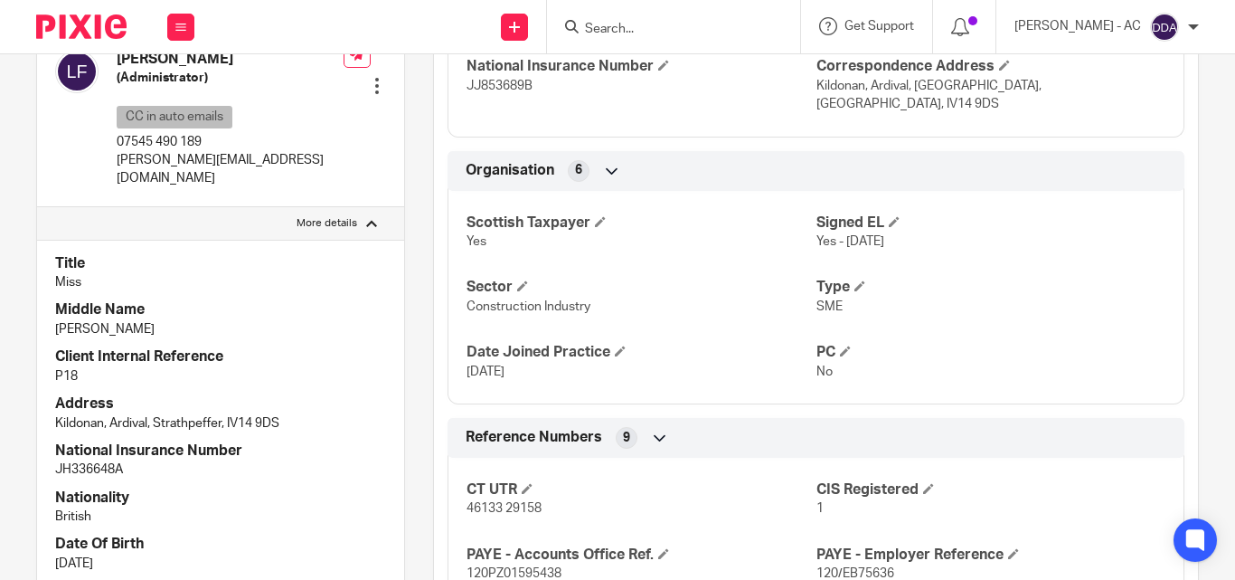
scroll to position [1176, 0]
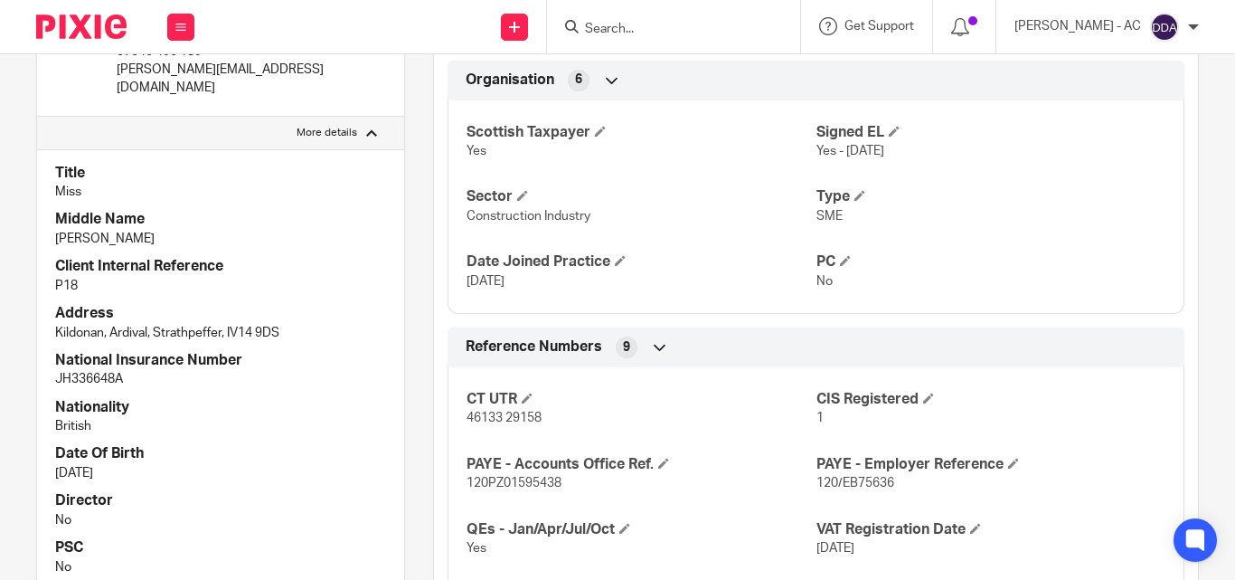
click at [685, 409] on p "46133 29158" at bounding box center [641, 418] width 349 height 18
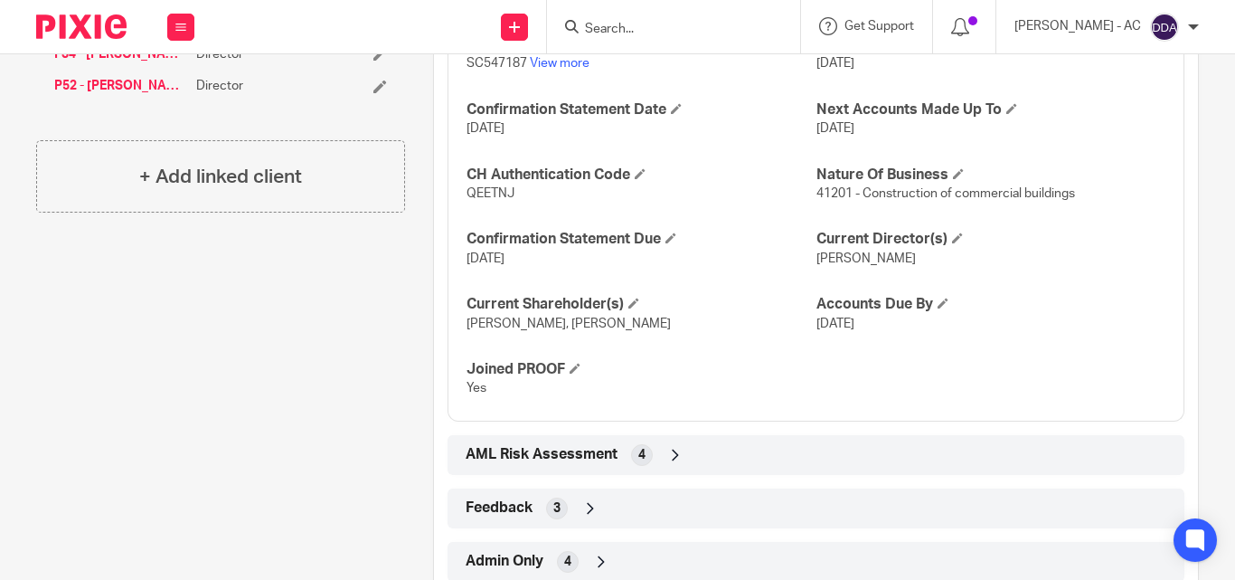
scroll to position [1942, 0]
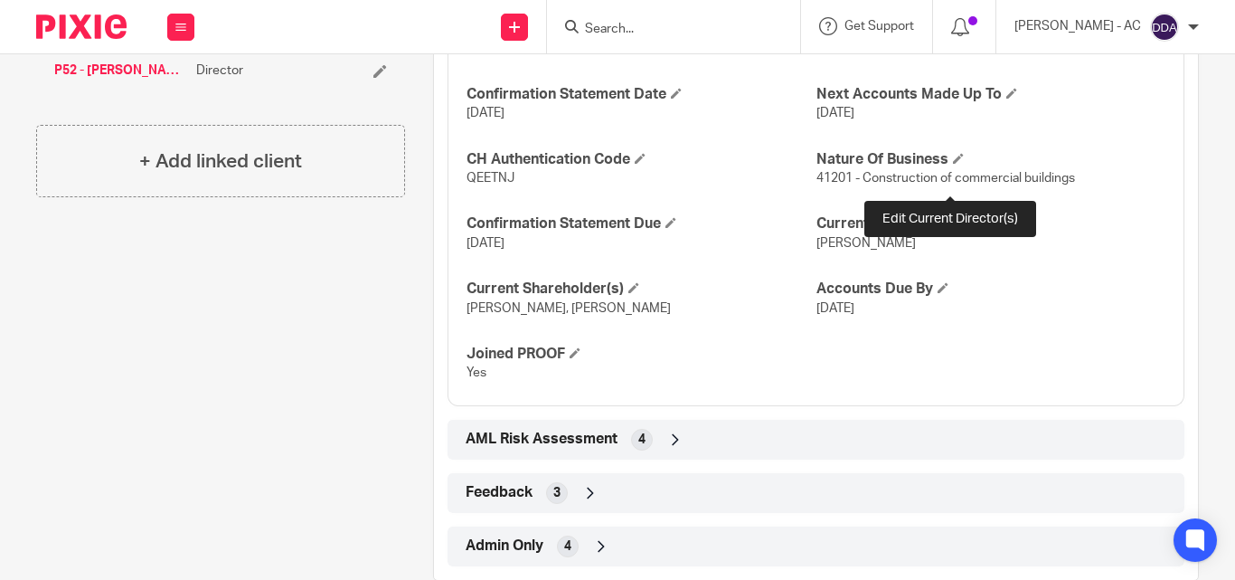
click at [952, 217] on span at bounding box center [957, 222] width 11 height 11
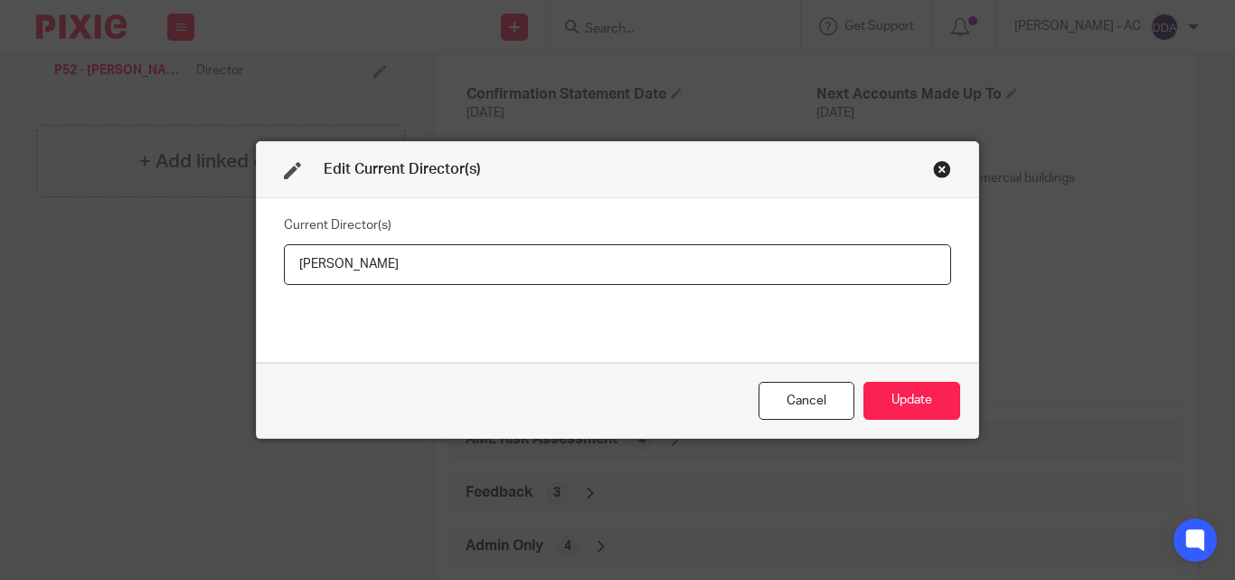
drag, startPoint x: 470, startPoint y: 260, endPoint x: 273, endPoint y: 270, distance: 197.4
click at [273, 270] on div "Current Director(s) Nicholas Kenneth Pokorniecki" at bounding box center [618, 280] width 722 height 164
type input "Mr Nicholas Kenneth POKORNIECKI"
click at [915, 403] on button "Update" at bounding box center [912, 401] width 97 height 39
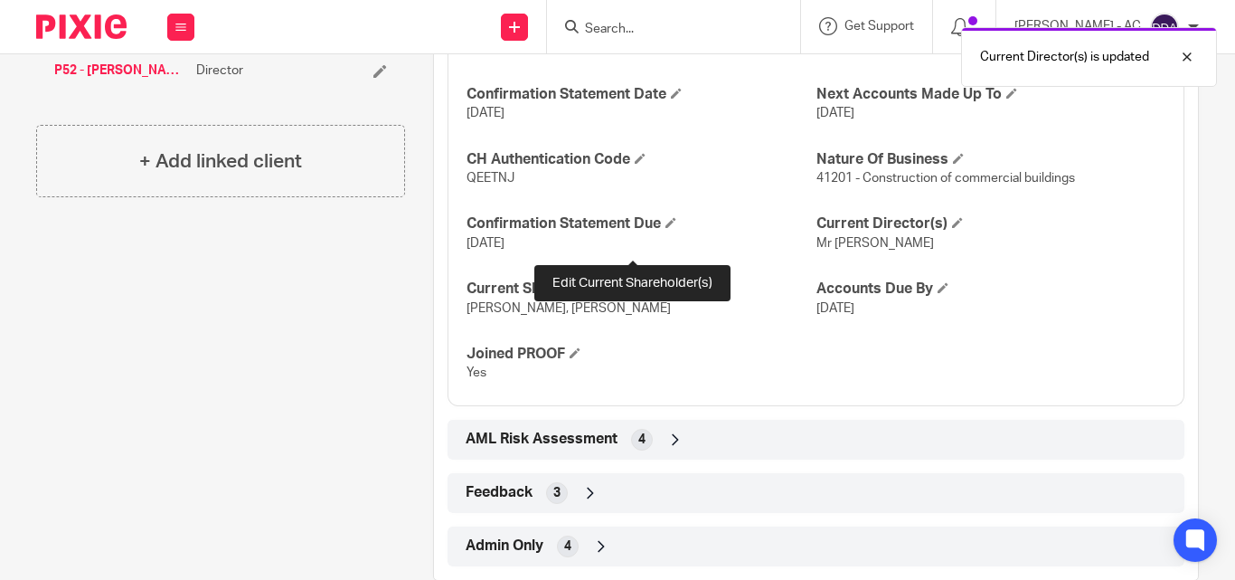
click at [636, 282] on span at bounding box center [633, 287] width 11 height 11
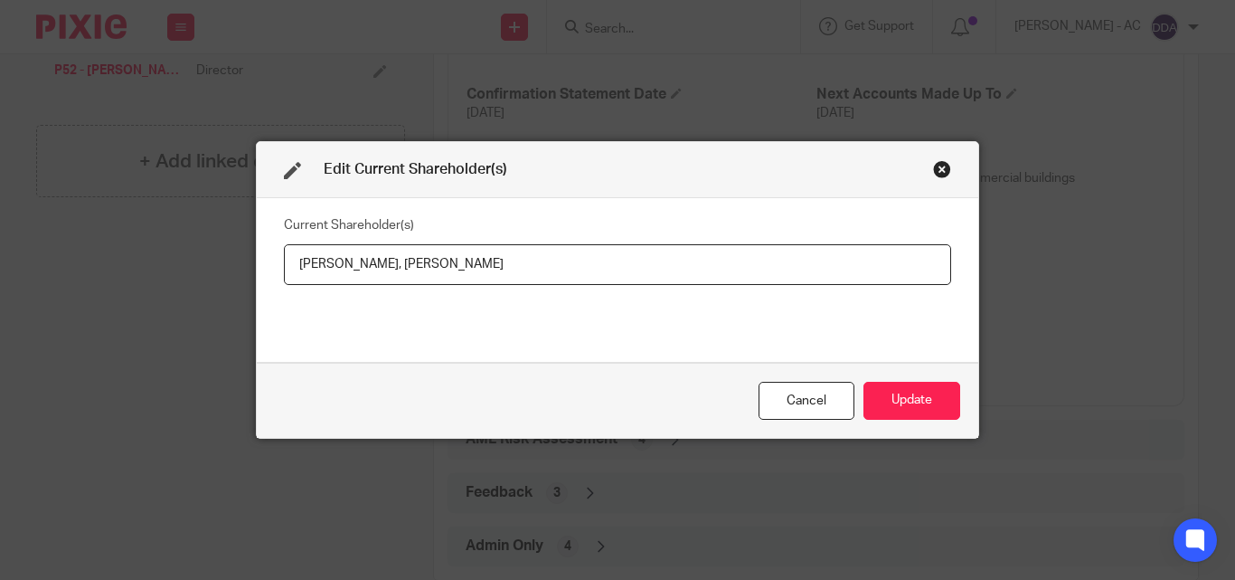
drag, startPoint x: 561, startPoint y: 272, endPoint x: 468, endPoint y: 261, distance: 93.8
click at [468, 261] on input "Nicholas Kenneth Pokorniecki, Louise FRAME" at bounding box center [617, 264] width 667 height 41
drag, startPoint x: 282, startPoint y: 272, endPoint x: 461, endPoint y: 279, distance: 179.2
click at [461, 279] on input "Nicholas Kenneth Pokorniecki, Louise FRAME" at bounding box center [617, 264] width 667 height 41
paste input "OKORNIECKI"
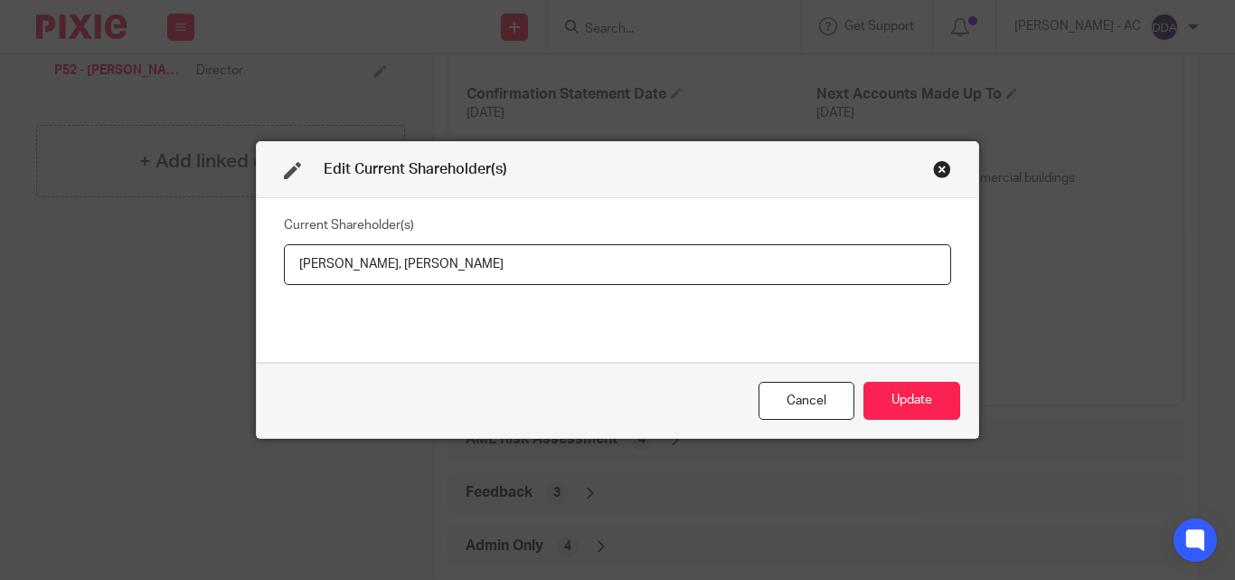
type input "Nicholas Kenneth POKORNIECKI, Louise FRAME"
click at [907, 388] on button "Update" at bounding box center [912, 401] width 97 height 39
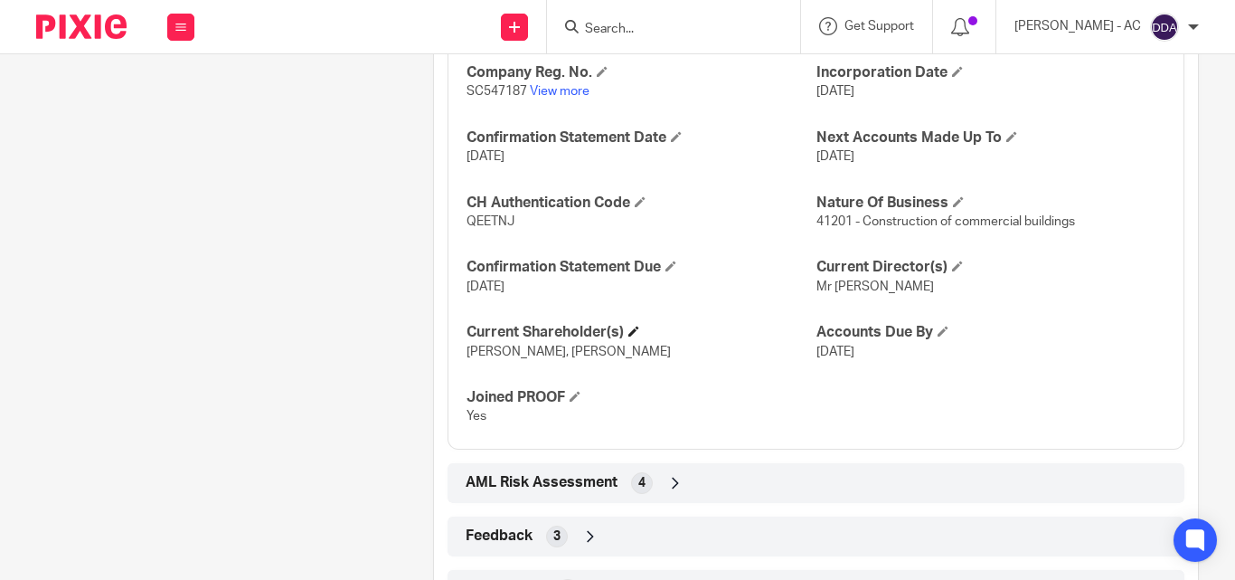
scroll to position [1942, 0]
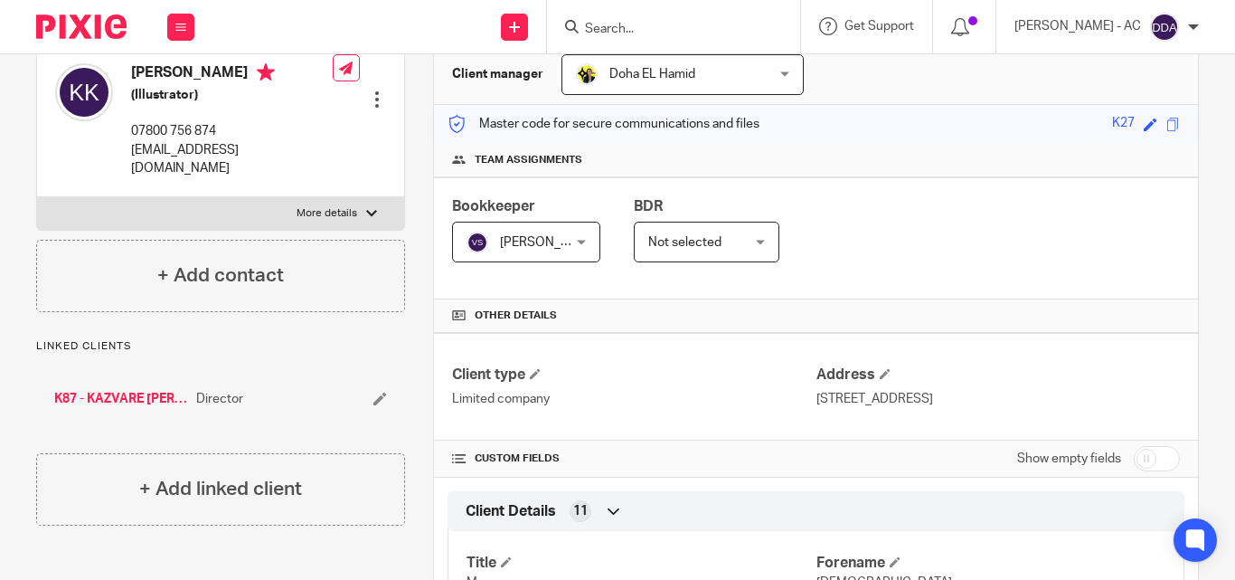
scroll to position [90, 0]
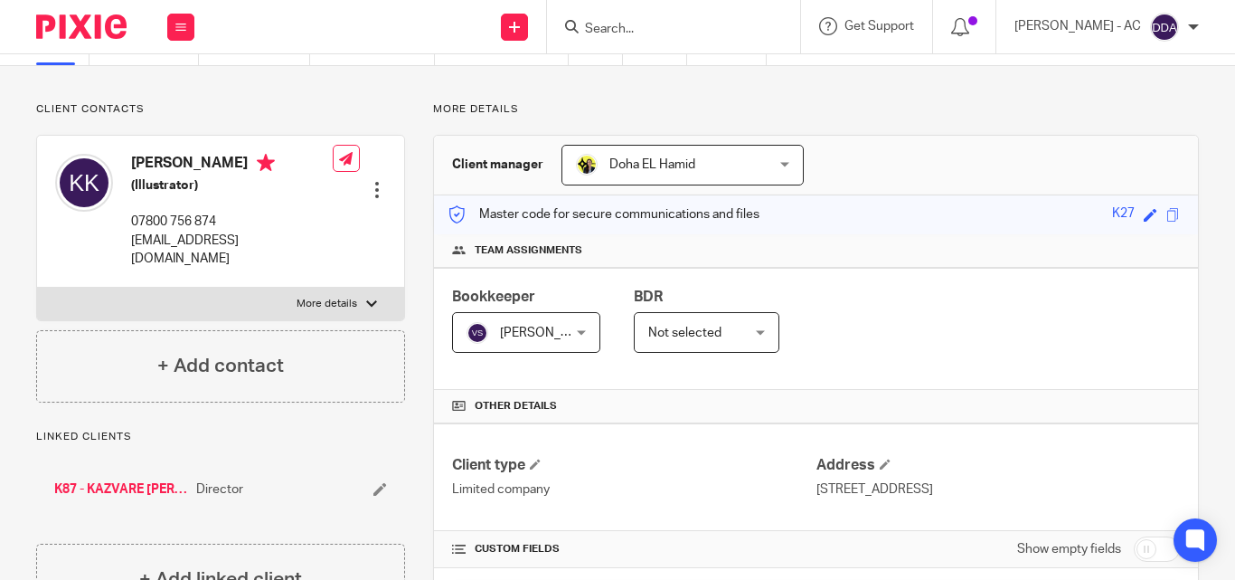
click at [366, 298] on div at bounding box center [371, 303] width 11 height 11
click at [37, 288] on input "More details" at bounding box center [36, 287] width 1 height 1
checkbox input "true"
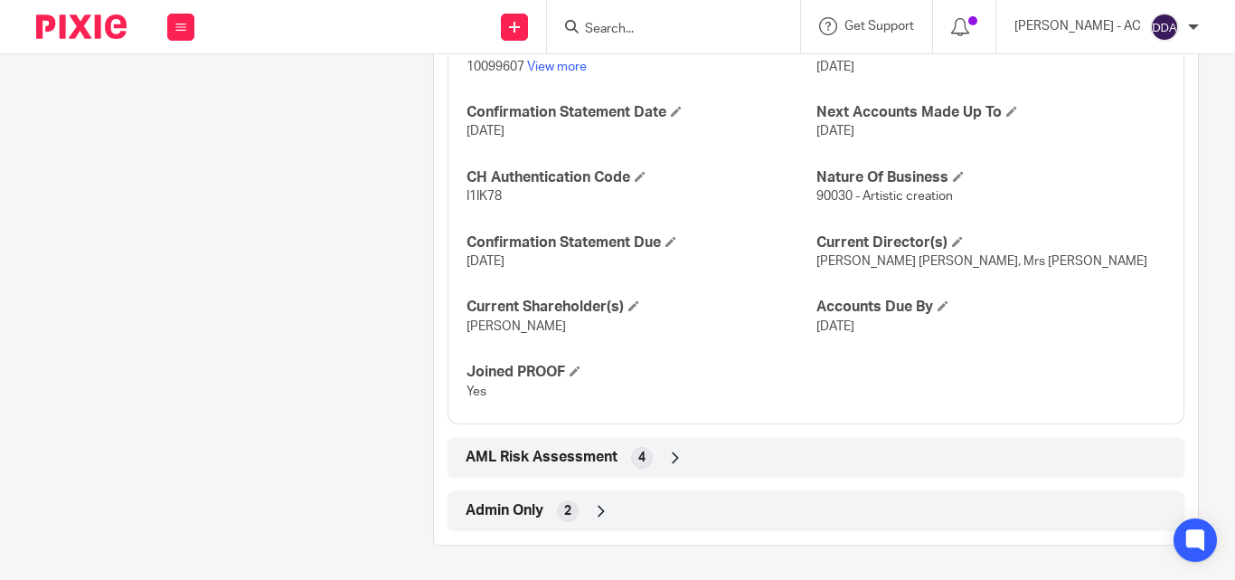
scroll to position [1630, 0]
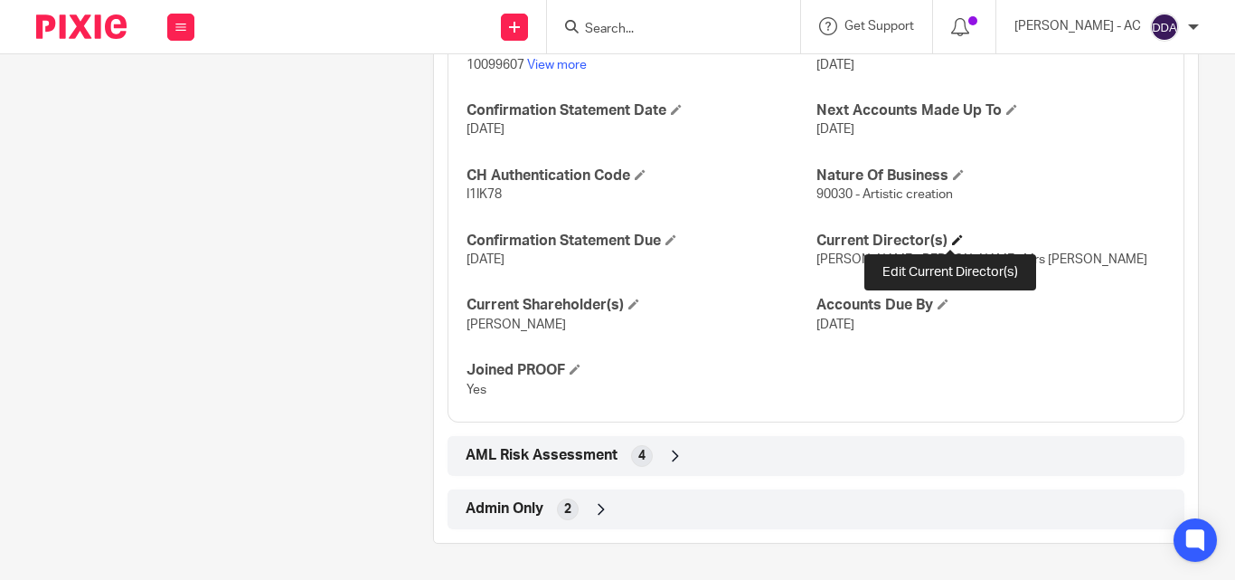
click at [954, 239] on span at bounding box center [957, 239] width 11 height 11
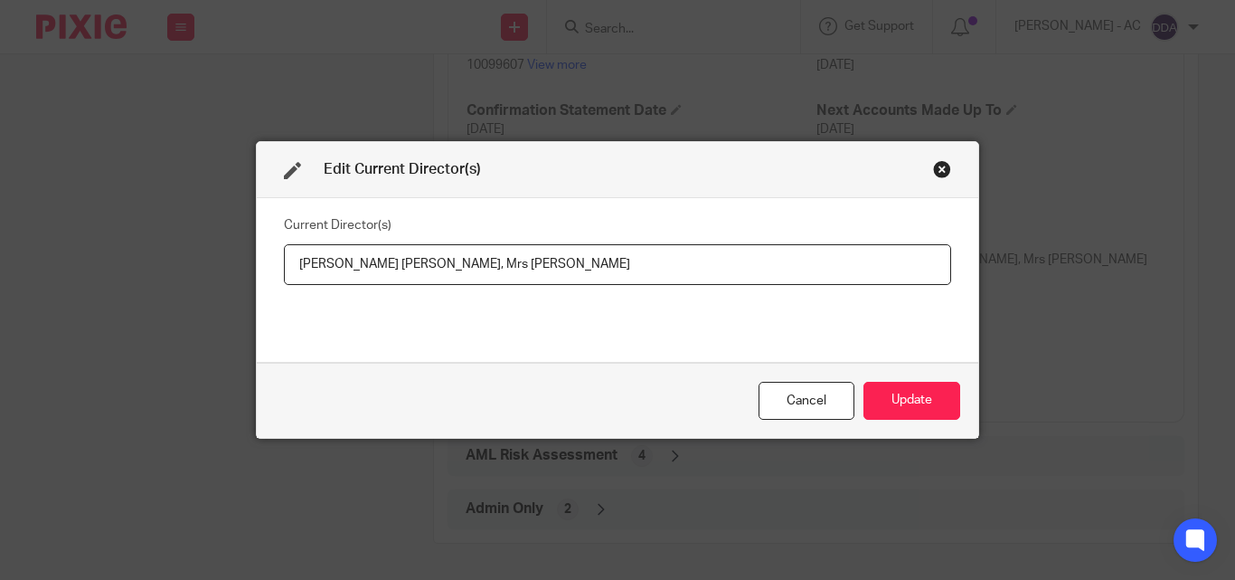
drag, startPoint x: 284, startPoint y: 269, endPoint x: 437, endPoint y: 276, distance: 153.0
click at [437, 276] on input "[PERSON_NAME] [PERSON_NAME], Mrs [PERSON_NAME]" at bounding box center [617, 264] width 667 height 41
drag, startPoint x: 572, startPoint y: 268, endPoint x: 446, endPoint y: 277, distance: 126.9
click at [446, 277] on input "[PERSON_NAME] [PERSON_NAME], Mrs [PERSON_NAME]" at bounding box center [617, 264] width 667 height 41
click at [924, 396] on button "Update" at bounding box center [912, 401] width 97 height 39
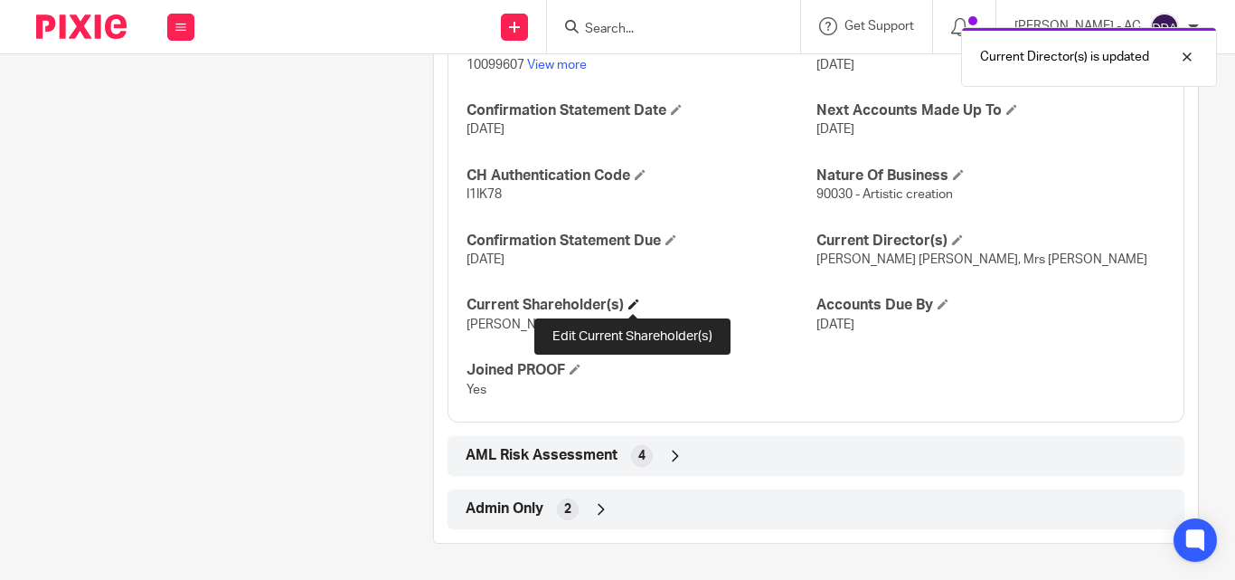
click at [638, 303] on span at bounding box center [633, 303] width 11 height 11
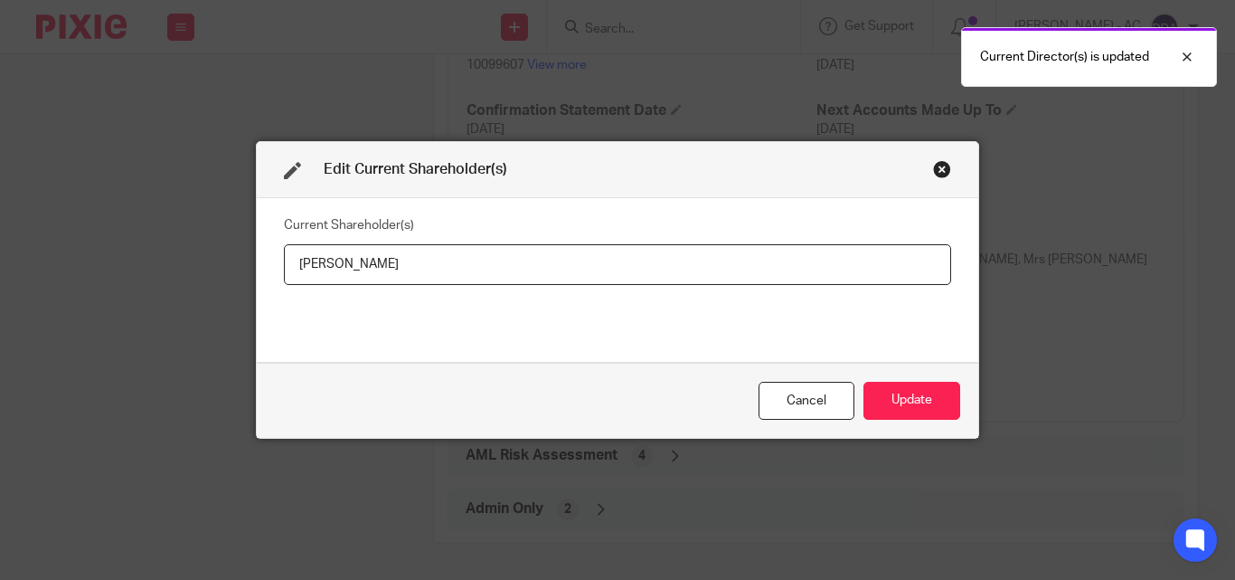
drag, startPoint x: 469, startPoint y: 275, endPoint x: 250, endPoint y: 281, distance: 219.8
click at [257, 281] on div "Current Shareholder(s) [PERSON_NAME]" at bounding box center [618, 280] width 722 height 164
click at [912, 407] on button "Update" at bounding box center [912, 401] width 97 height 39
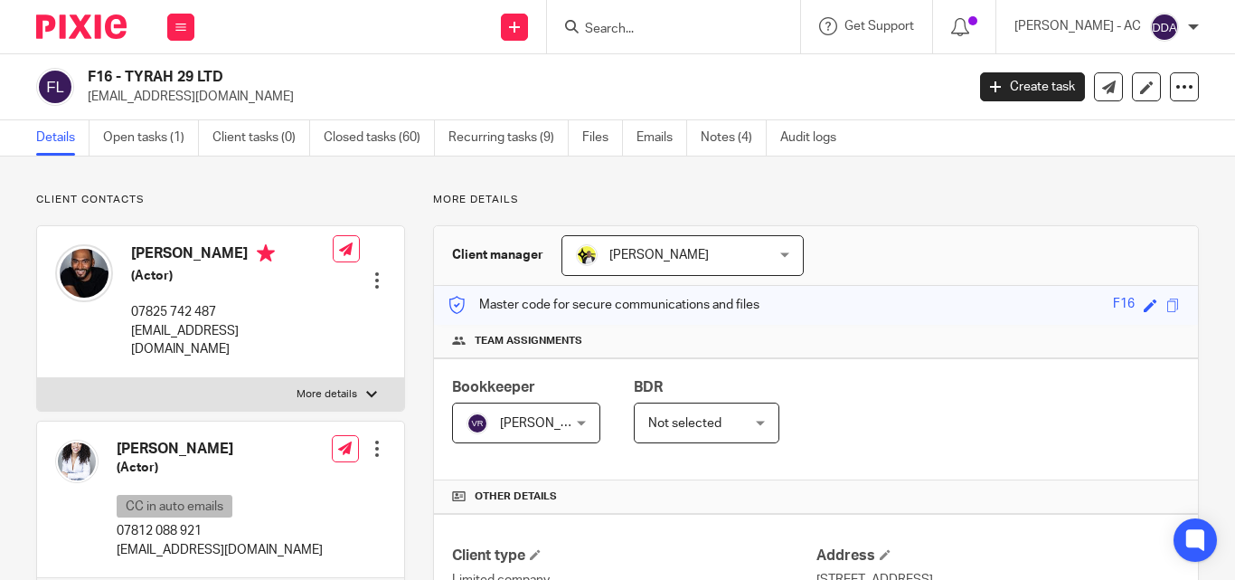
click at [924, 419] on div "Bookkeeper [PERSON_NAME] [PERSON_NAME] Not selected [PERSON_NAME] [PERSON_NAME]…" at bounding box center [816, 419] width 764 height 122
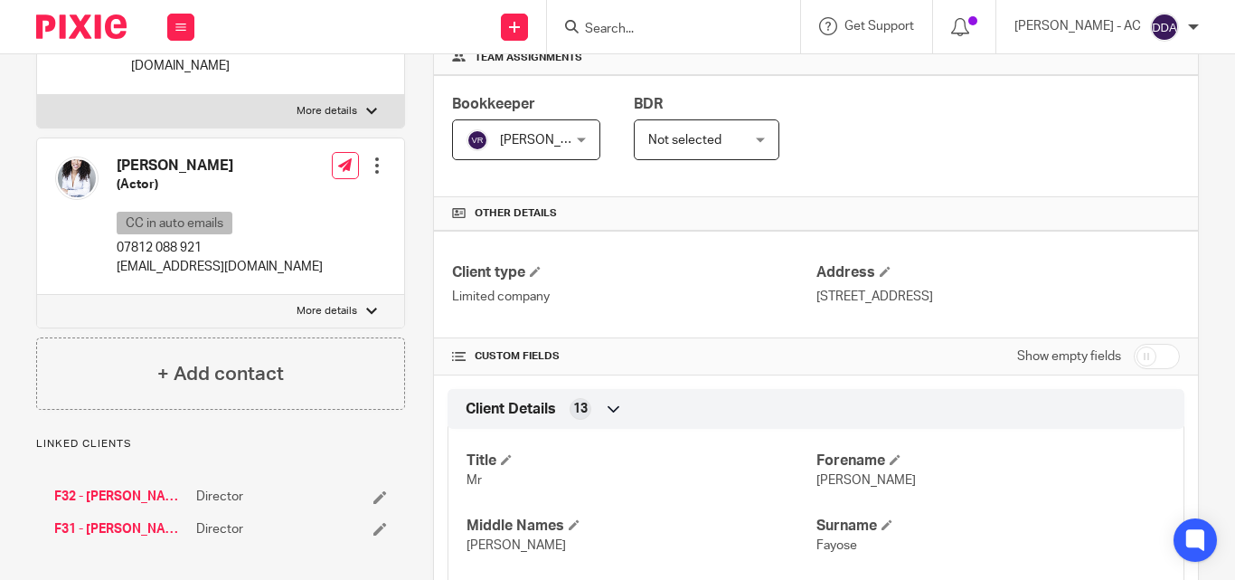
scroll to position [271, 0]
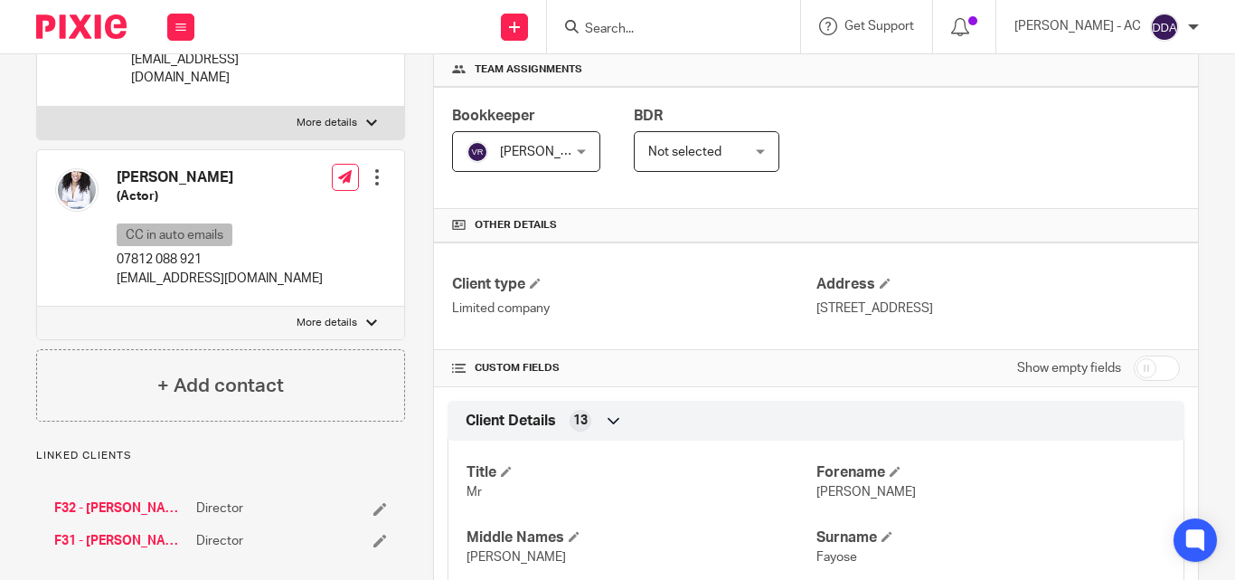
click at [348, 316] on p "More details" at bounding box center [327, 323] width 61 height 14
click at [37, 306] on input "More details" at bounding box center [36, 306] width 1 height 1
checkbox input "true"
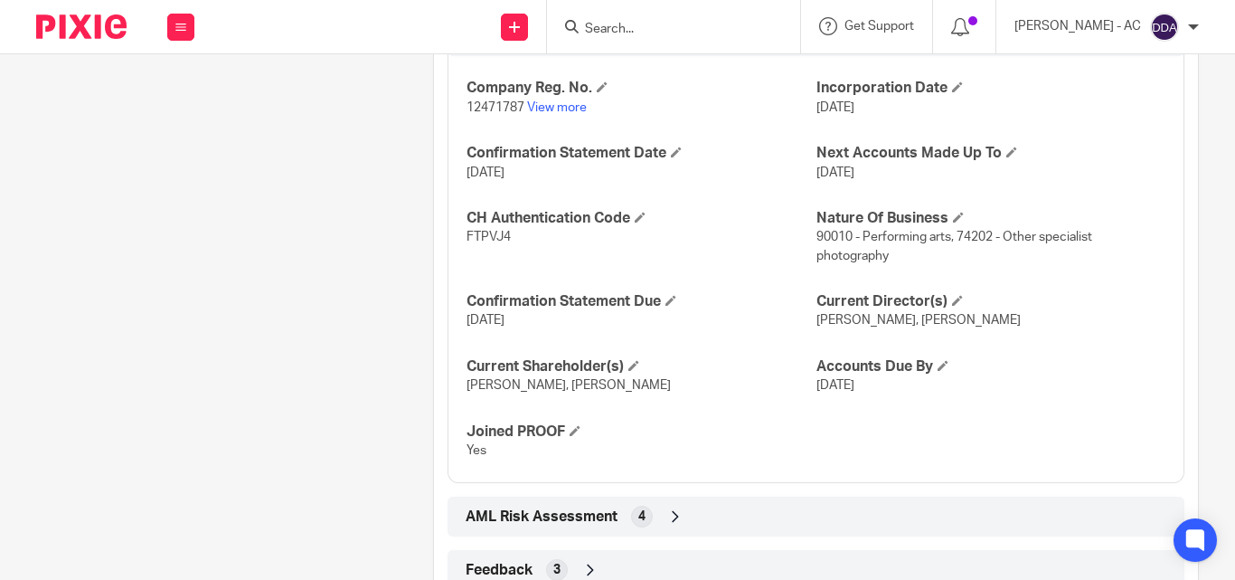
scroll to position [1961, 0]
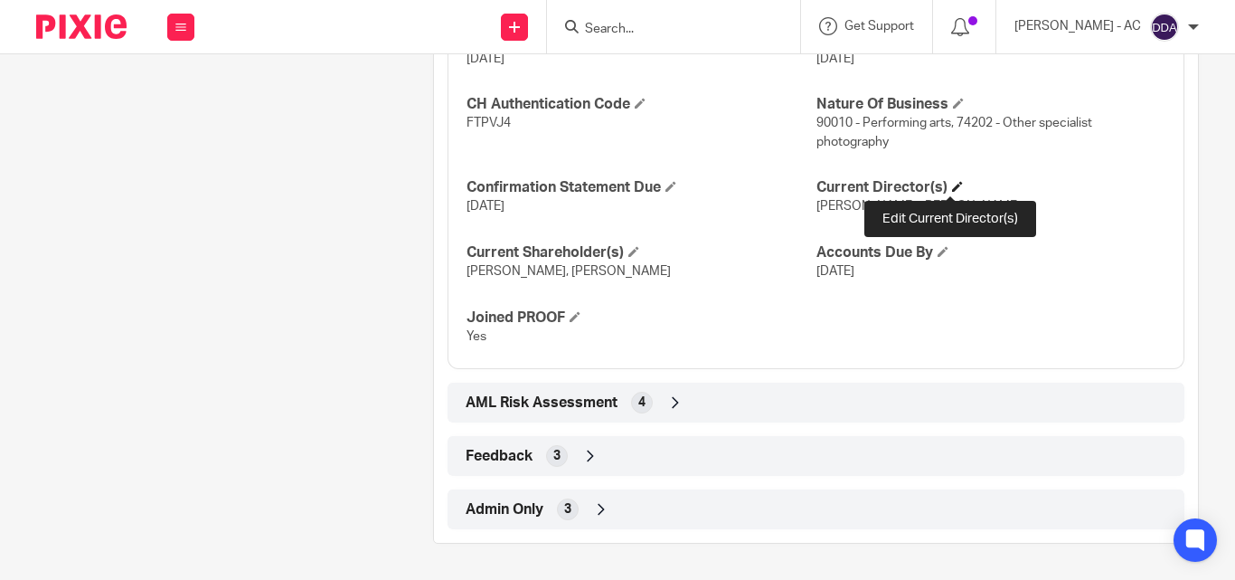
click at [952, 184] on span at bounding box center [957, 186] width 11 height 11
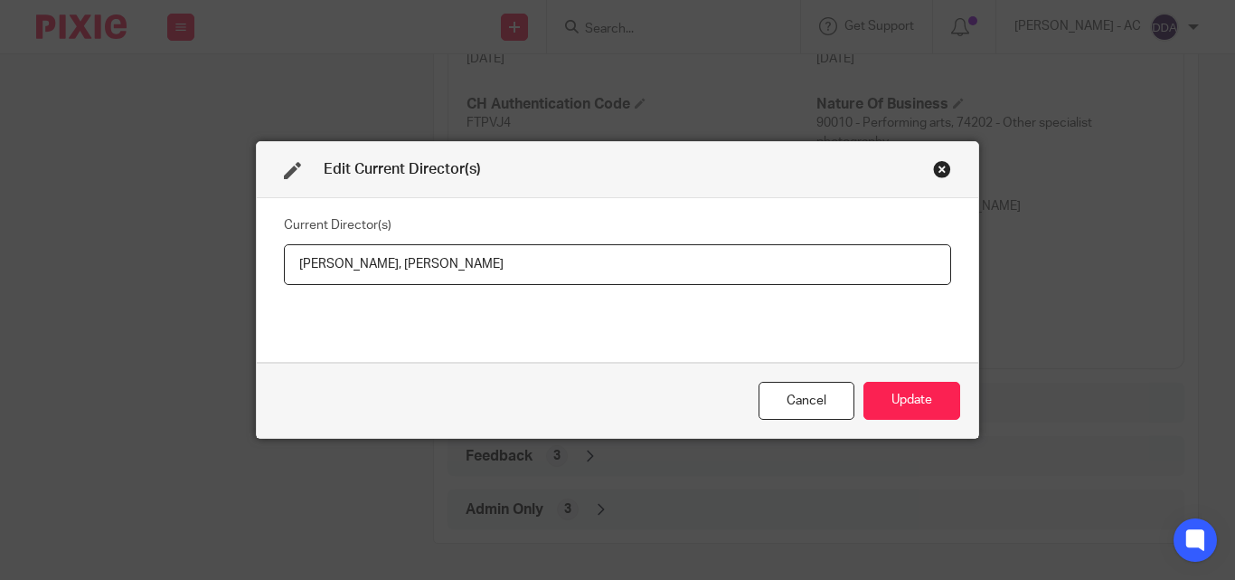
drag, startPoint x: 488, startPoint y: 259, endPoint x: 370, endPoint y: 267, distance: 118.7
click at [370, 267] on input "Tyler Fayose, Sarah Fayose" at bounding box center [617, 264] width 667 height 41
drag, startPoint x: 287, startPoint y: 269, endPoint x: 362, endPoint y: 274, distance: 75.3
click at [362, 274] on input "Tyler Fayose, Mrs Sarah FAYOSE" at bounding box center [617, 264] width 667 height 41
paste input "Mr Tyler FAYOSE"
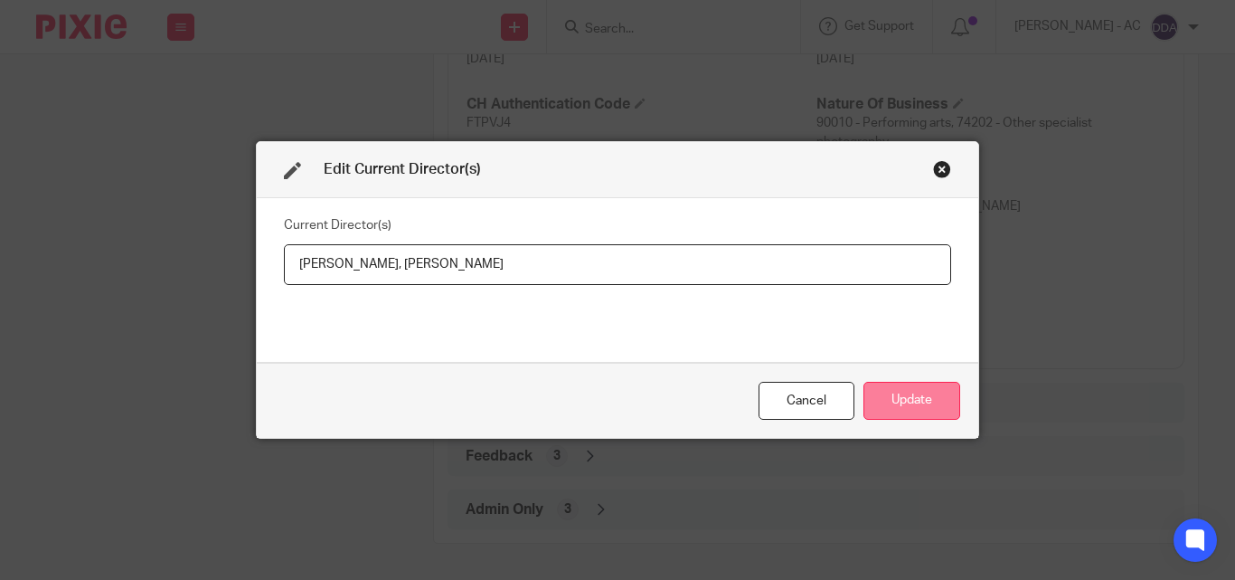
type input "Mr Tyler FAYOSE, Mrs Sarah FAYOSE"
click at [892, 393] on button "Update" at bounding box center [912, 401] width 97 height 39
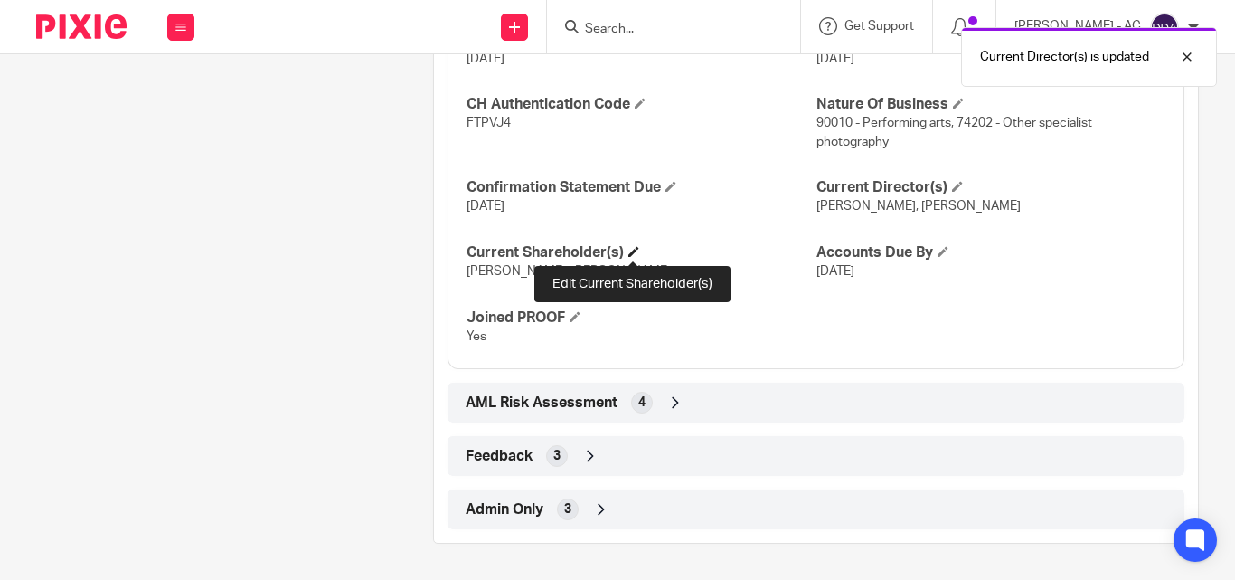
click at [631, 249] on span at bounding box center [633, 251] width 11 height 11
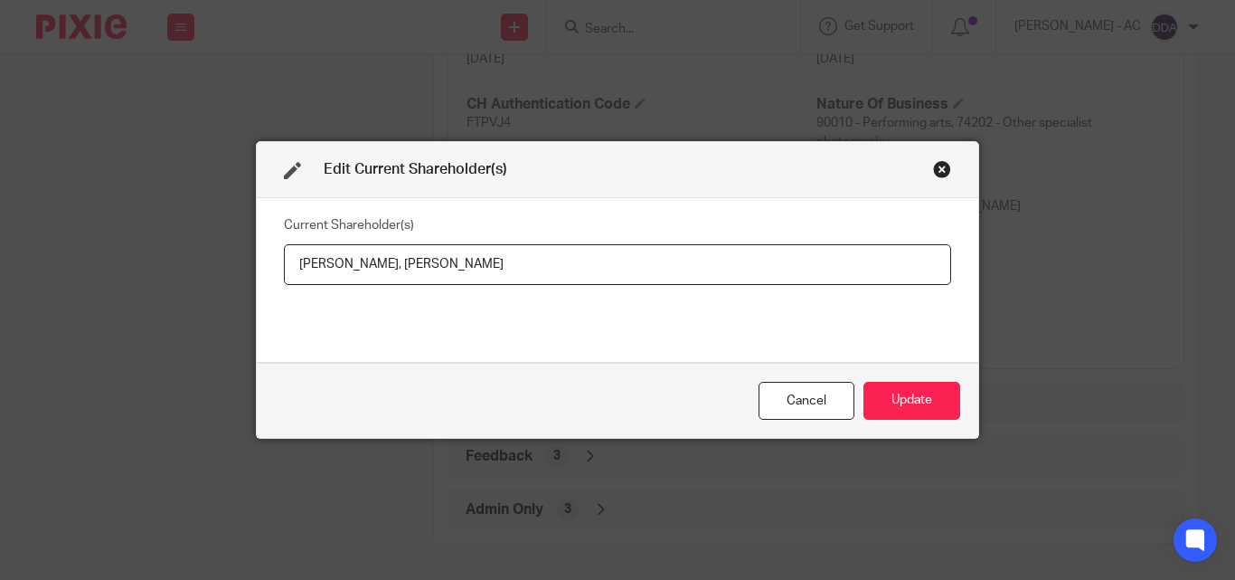
drag, startPoint x: 283, startPoint y: 258, endPoint x: 364, endPoint y: 261, distance: 81.5
click at [364, 261] on input "Tyler Fayose, Sarah Fayose" at bounding box center [617, 264] width 667 height 41
paste input "AYOSE"
drag, startPoint x: 479, startPoint y: 262, endPoint x: 373, endPoint y: 270, distance: 106.1
click at [373, 270] on input "Tyler FAYOSE, Sarah Fayose" at bounding box center [617, 264] width 667 height 41
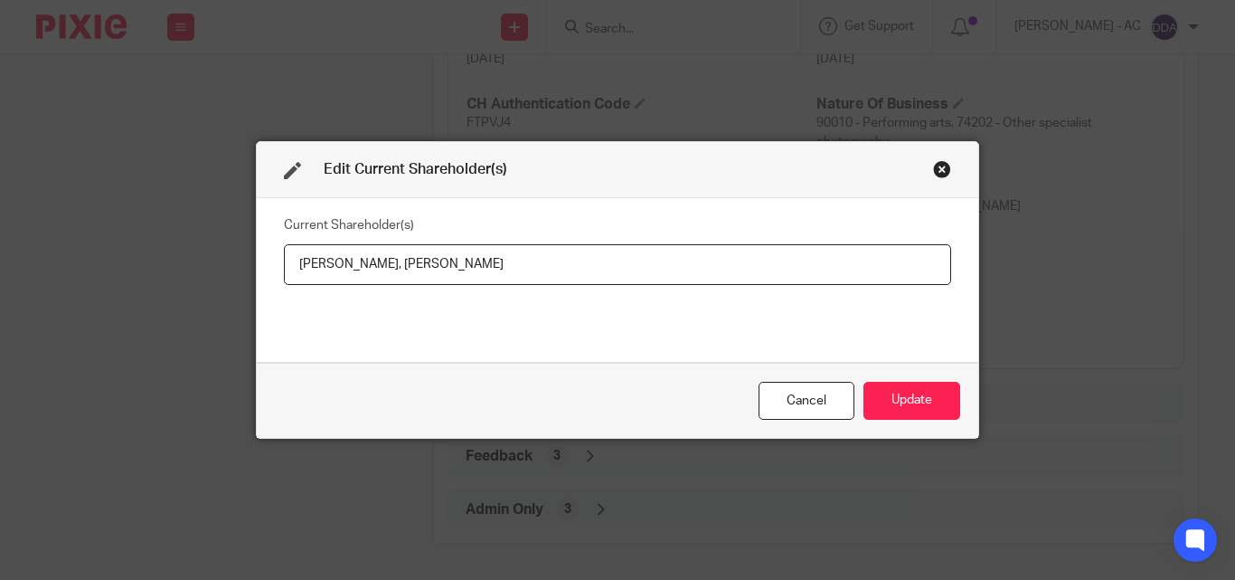
paste input "AYOSE"
type input "Tyler FAYOSE, Sarah FAYOSE"
click at [921, 411] on button "Update" at bounding box center [912, 401] width 97 height 39
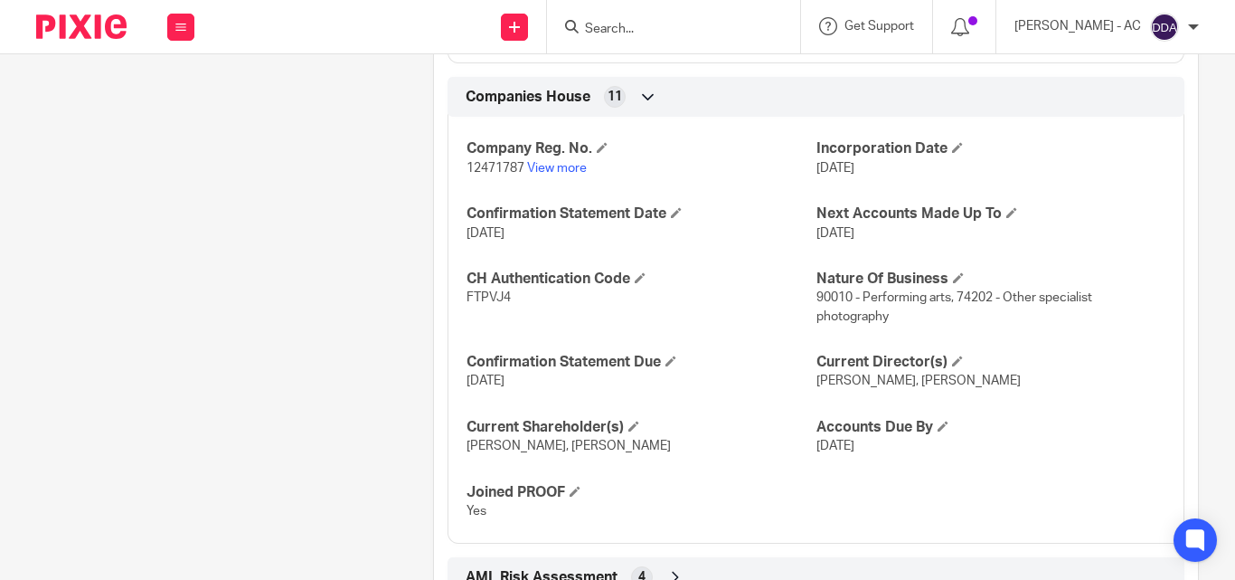
scroll to position [1780, 0]
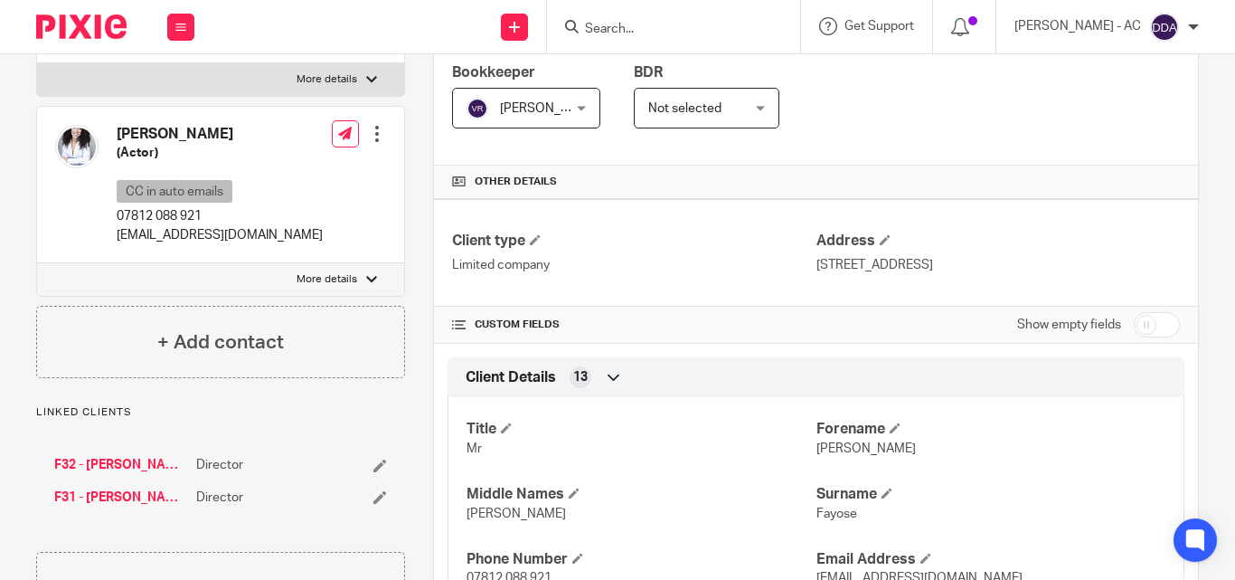
scroll to position [271, 0]
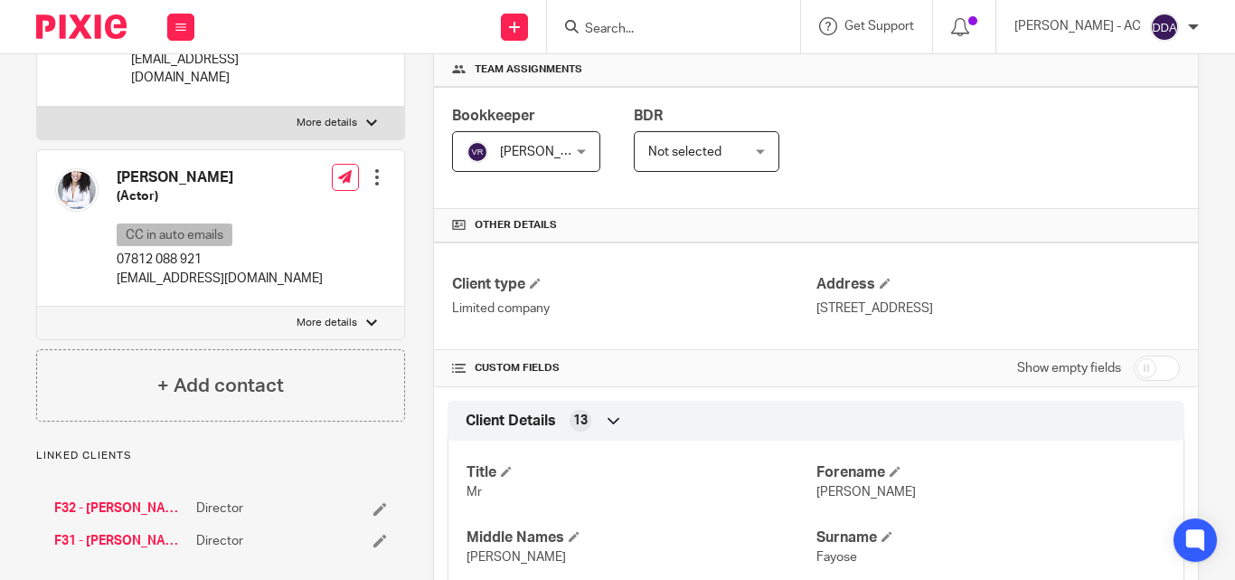
click at [348, 316] on p "More details" at bounding box center [327, 323] width 61 height 14
click at [37, 306] on input "More details" at bounding box center [36, 306] width 1 height 1
checkbox input "true"
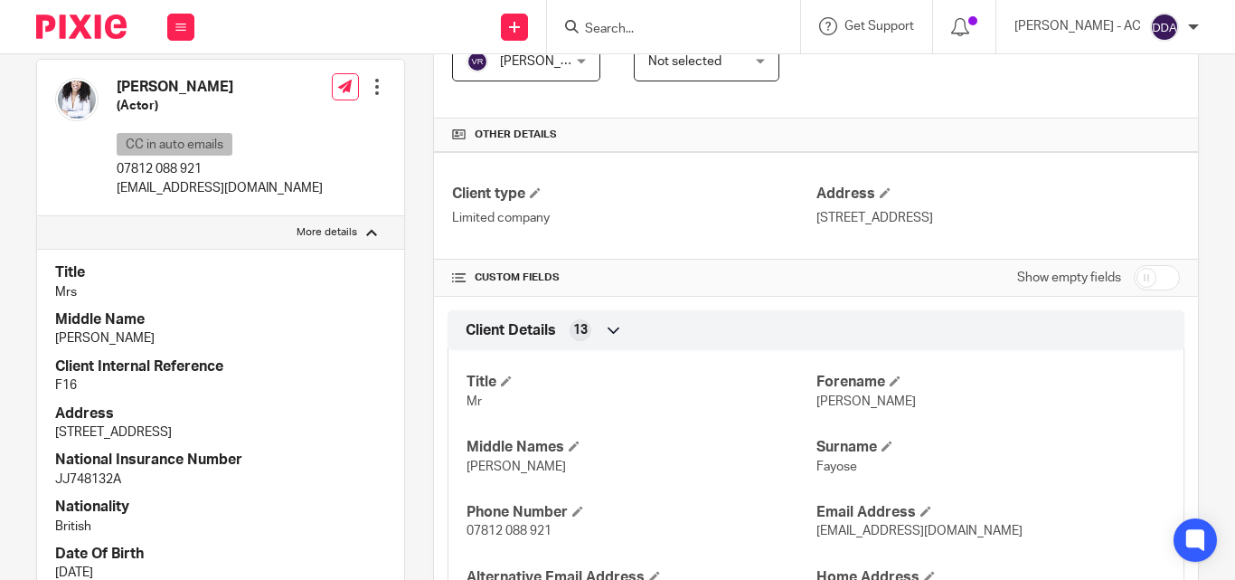
scroll to position [452, 0]
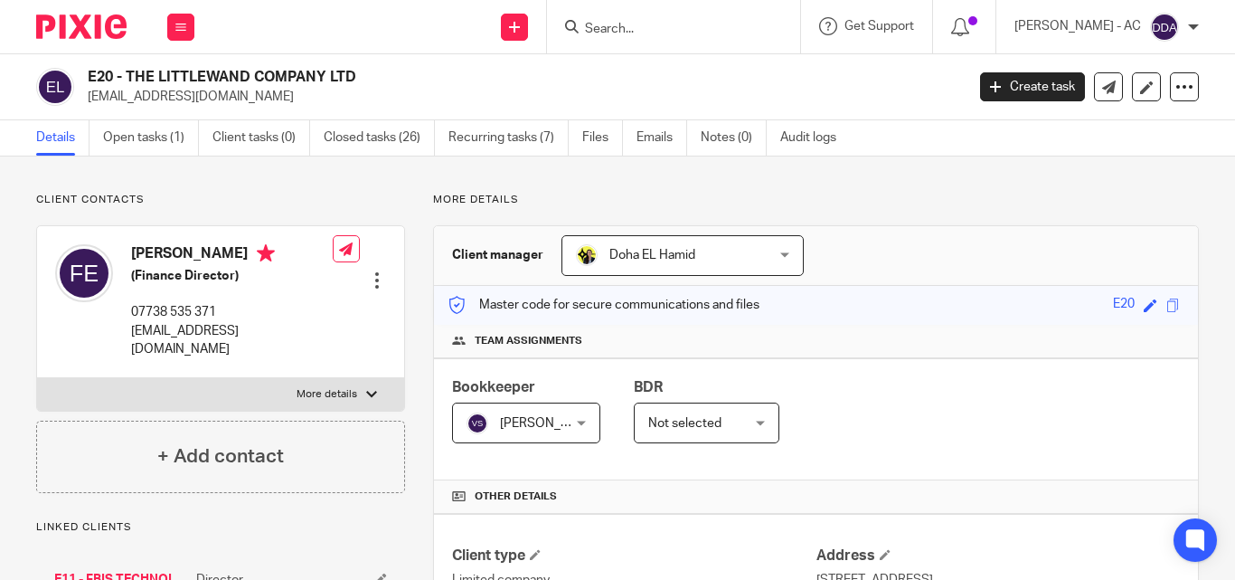
click at [333, 356] on div "[PERSON_NAME] (Finance Director) 07738 535 371 [EMAIL_ADDRESS][DOMAIN_NAME] Edi…" at bounding box center [220, 301] width 367 height 151
click at [333, 378] on label "More details" at bounding box center [220, 394] width 367 height 33
click at [37, 377] on input "More details" at bounding box center [36, 377] width 1 height 1
checkbox input "true"
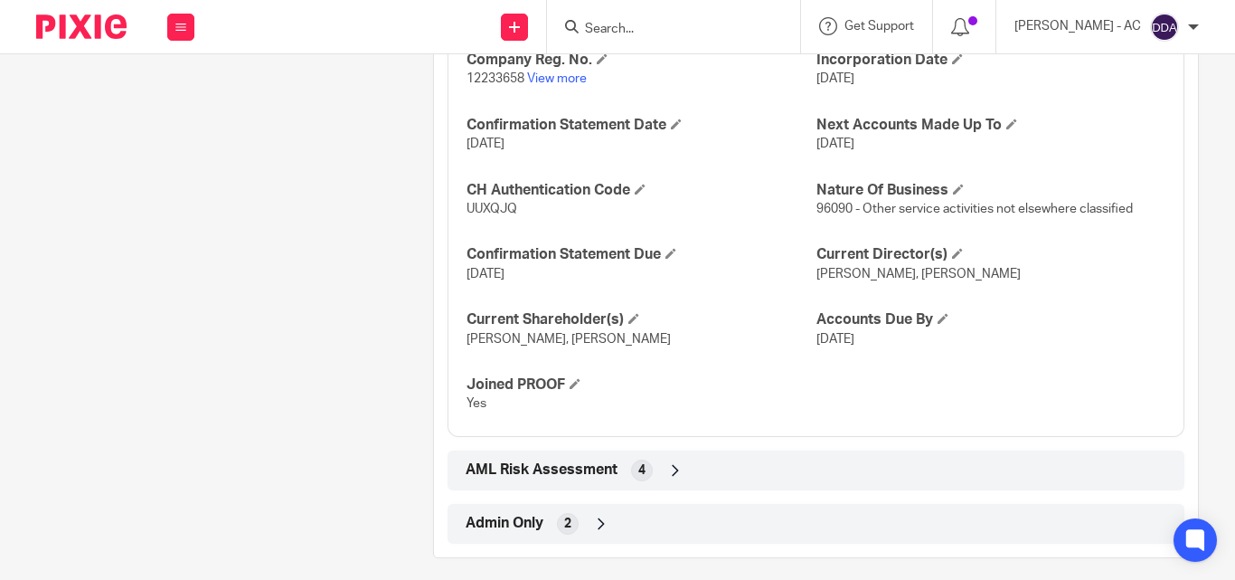
scroll to position [1695, 0]
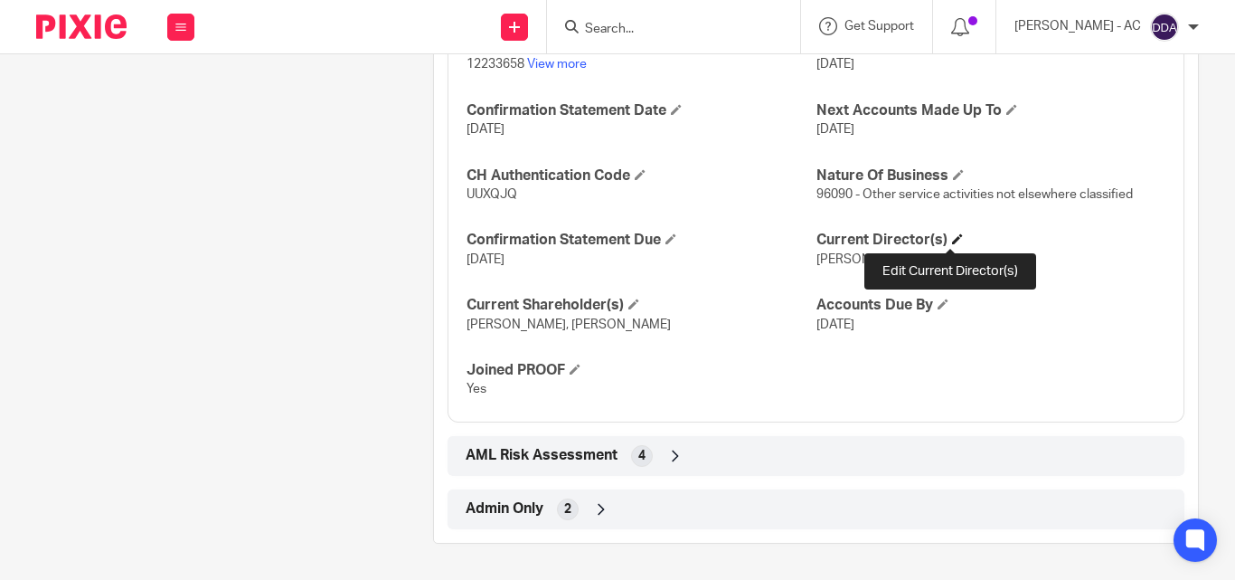
click at [952, 241] on span at bounding box center [957, 238] width 11 height 11
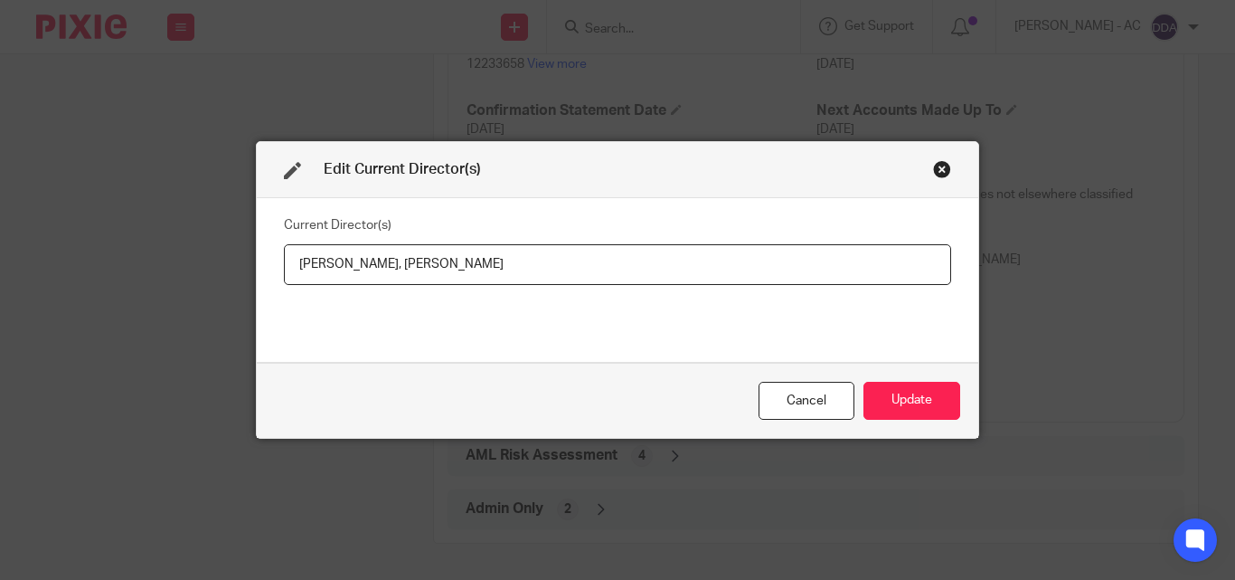
drag, startPoint x: 566, startPoint y: 268, endPoint x: 431, endPoint y: 285, distance: 135.8
click at [431, 285] on div "Current Director(s) [PERSON_NAME], [PERSON_NAME]" at bounding box center [617, 280] width 667 height 136
paste input "[PERSON_NAME] Adaba [PERSON_NAME]"
drag, startPoint x: 287, startPoint y: 267, endPoint x: 421, endPoint y: 268, distance: 133.8
click at [421, 268] on input "[PERSON_NAME], [PERSON_NAME] Adaba [PERSON_NAME]" at bounding box center [617, 264] width 667 height 41
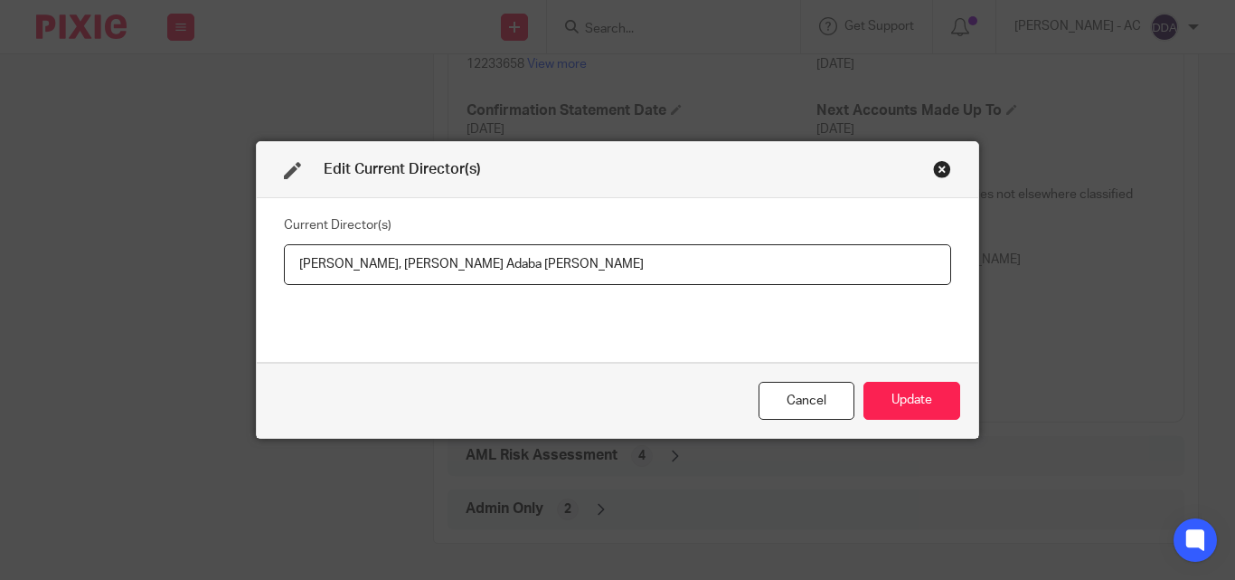
paste input "[PERSON_NAME]"
type input "[PERSON_NAME], [PERSON_NAME] Adaba [PERSON_NAME]"
click at [864, 399] on button "Update" at bounding box center [912, 401] width 97 height 39
